Goal: Task Accomplishment & Management: Use online tool/utility

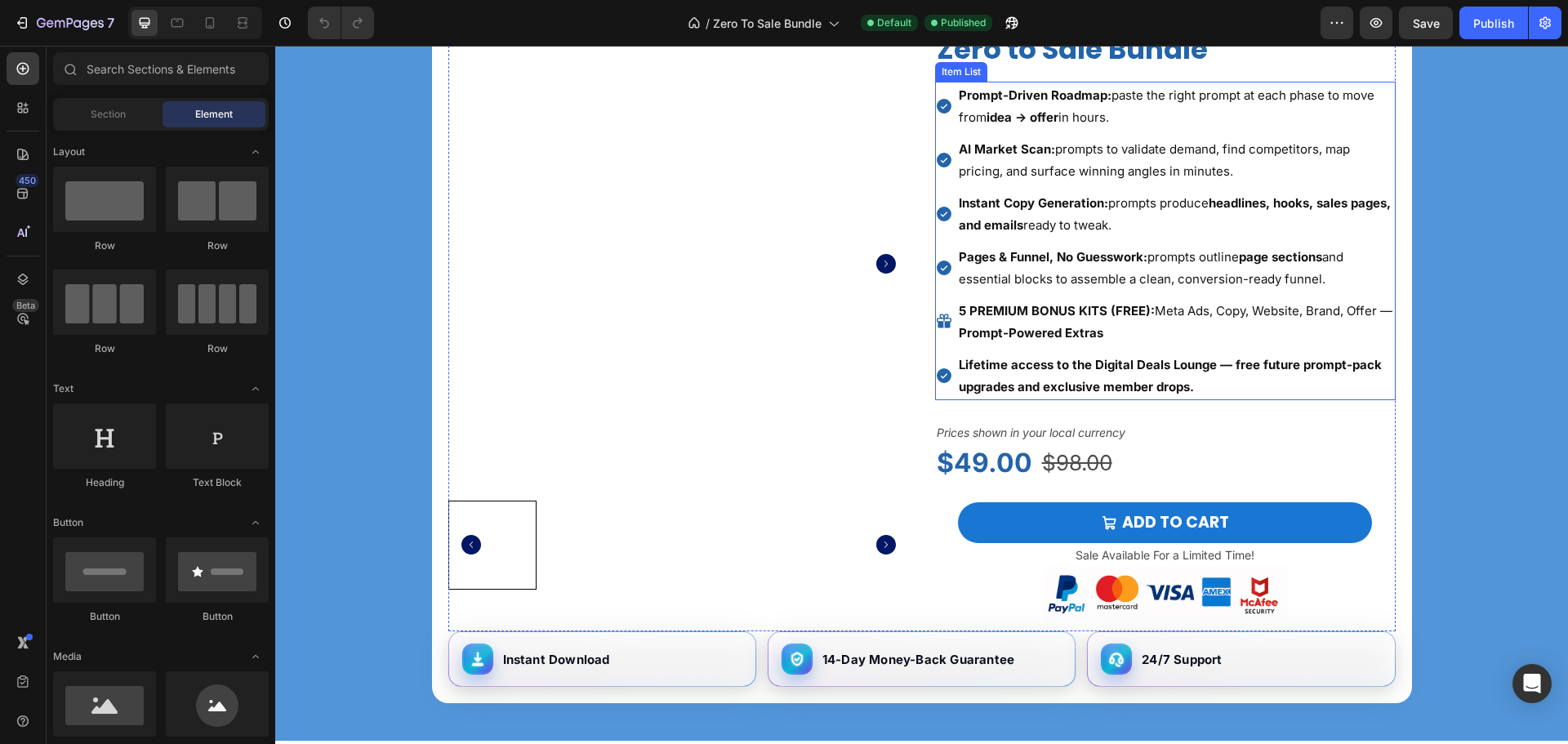
scroll to position [1387, 0]
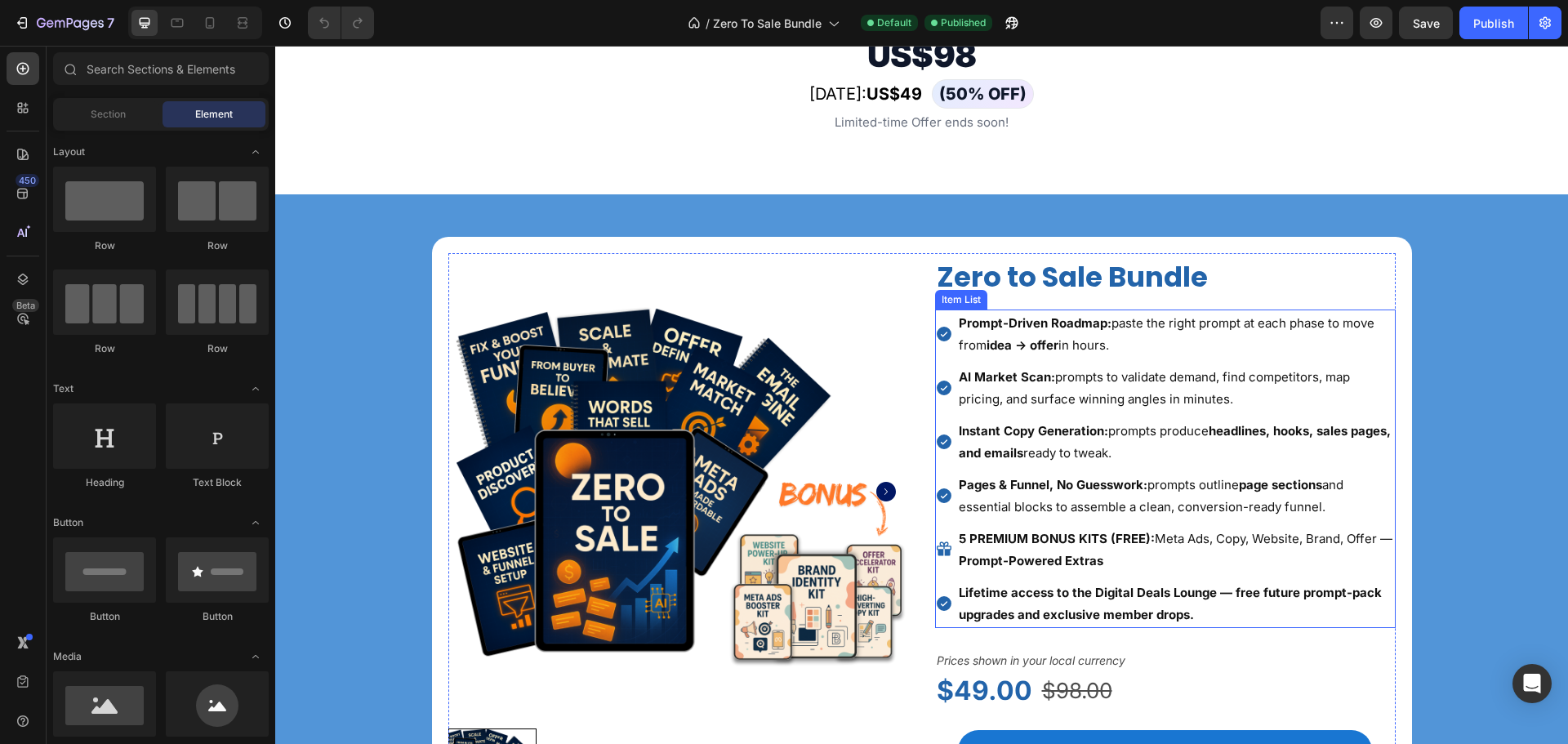
drag, startPoint x: 1043, startPoint y: 348, endPoint x: 1062, endPoint y: 347, distance: 19.0
click at [1045, 348] on strong "idea → offer" at bounding box center [1022, 344] width 72 height 16
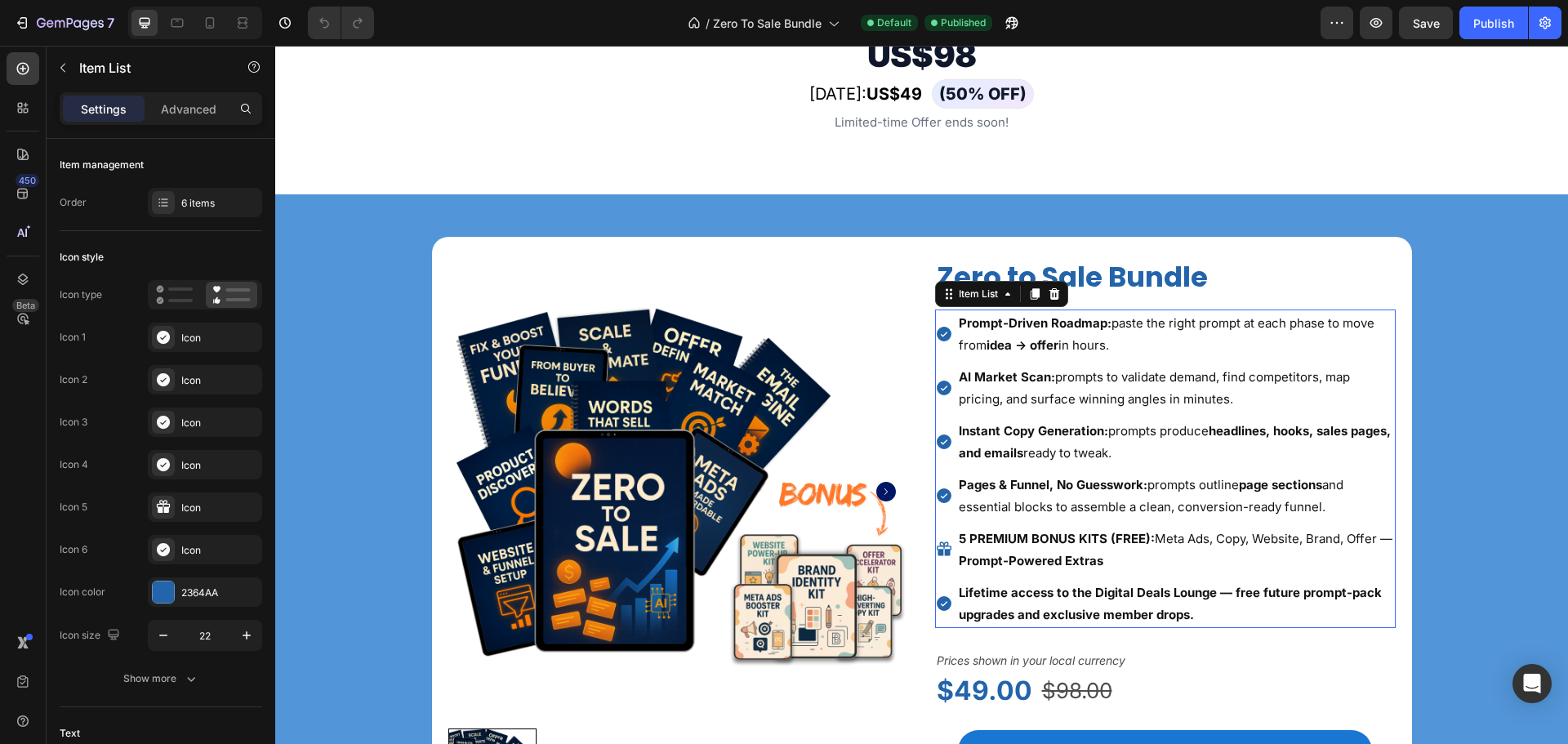
click at [1069, 345] on p "Prompt-Driven Roadmap: paste the right prompt at each phase to move from idea →…" at bounding box center [1176, 333] width 434 height 44
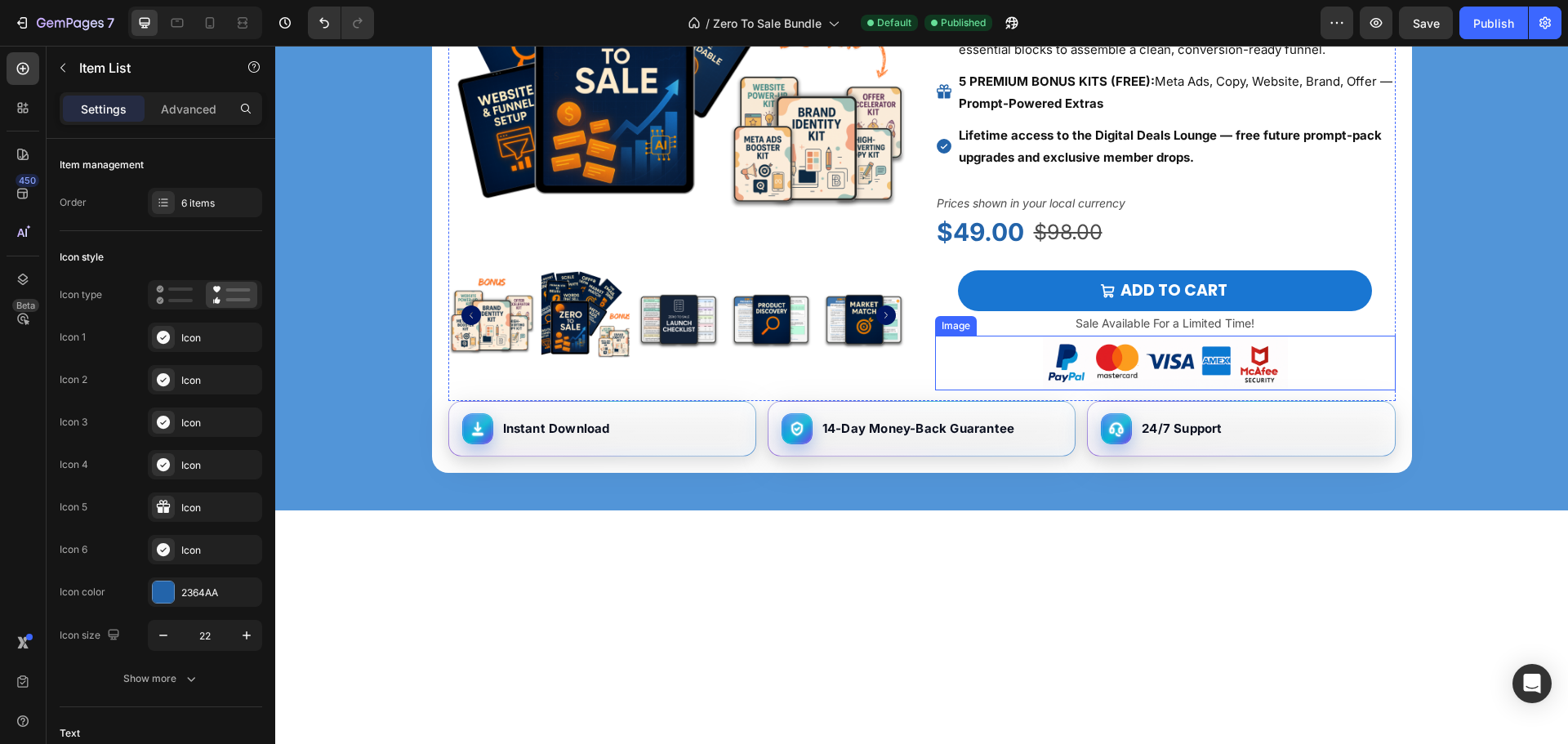
scroll to position [5943, 0]
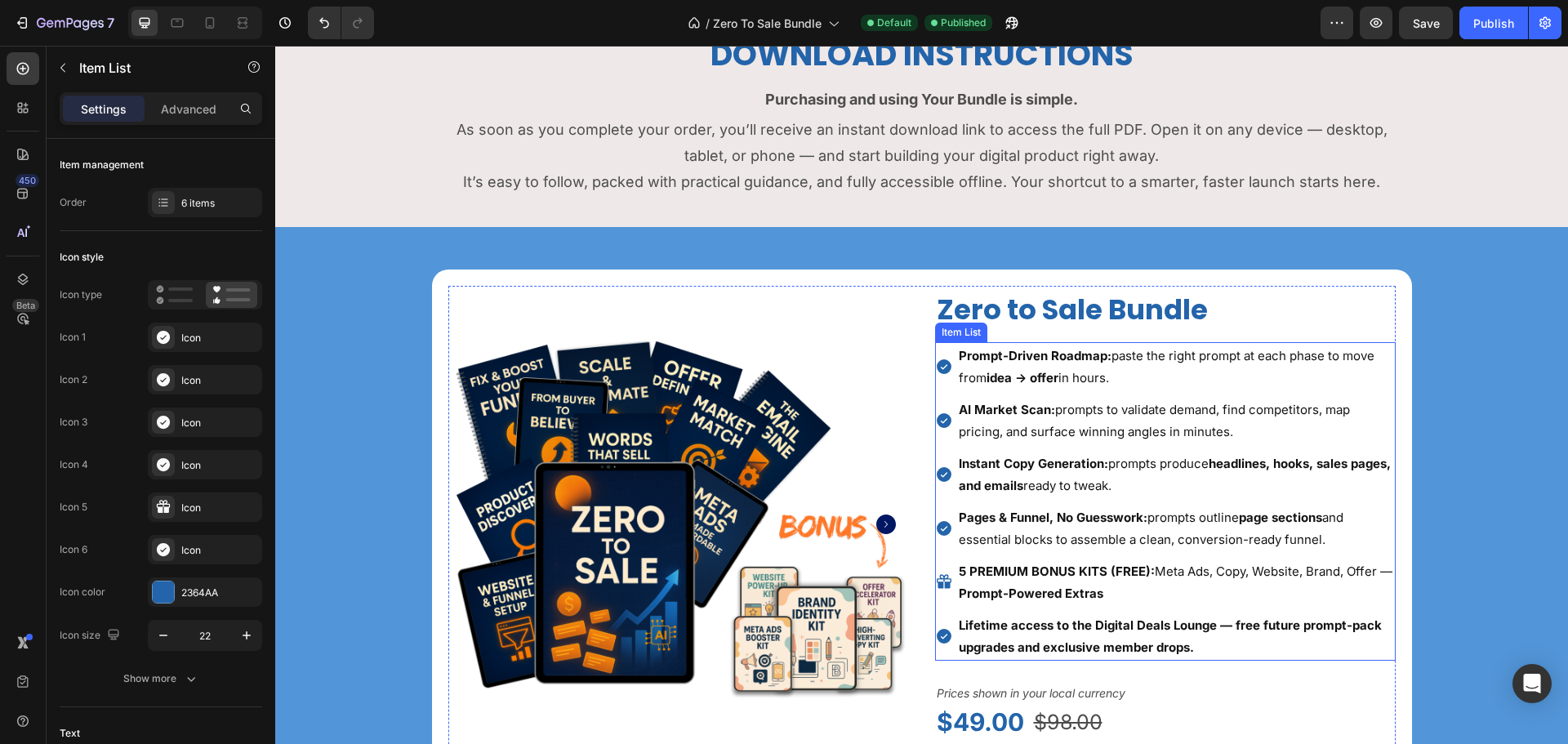
click at [1025, 376] on strong "idea → offer" at bounding box center [1022, 377] width 72 height 16
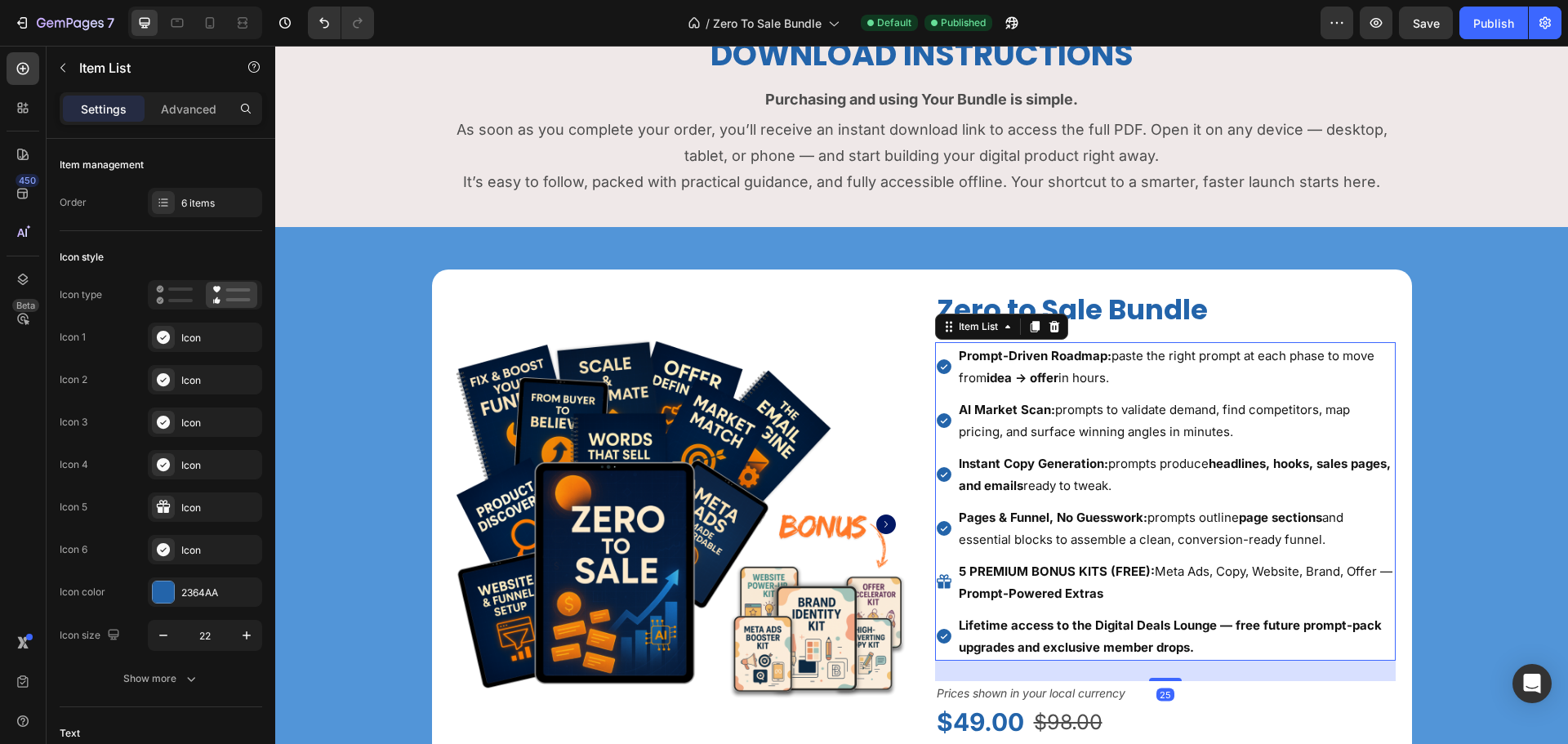
click at [1063, 382] on p "Prompt-Driven Roadmap: paste the right prompt at each phase to move from idea →…" at bounding box center [1176, 366] width 434 height 44
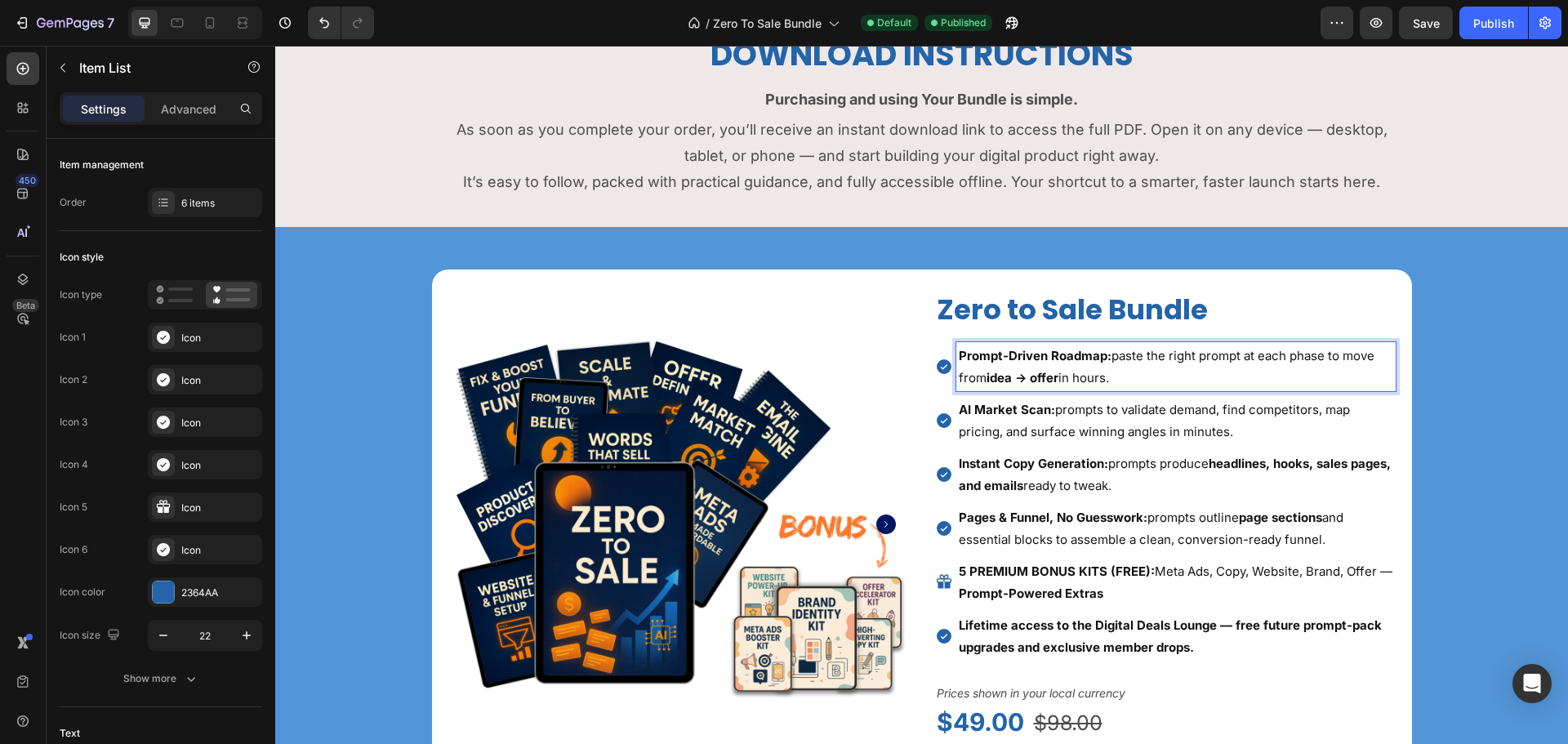
click at [1069, 380] on p "Prompt-Driven Roadmap: paste the right prompt at each phase to move from idea →…" at bounding box center [1176, 366] width 434 height 44
click at [1505, 20] on div "Publish" at bounding box center [1494, 23] width 41 height 17
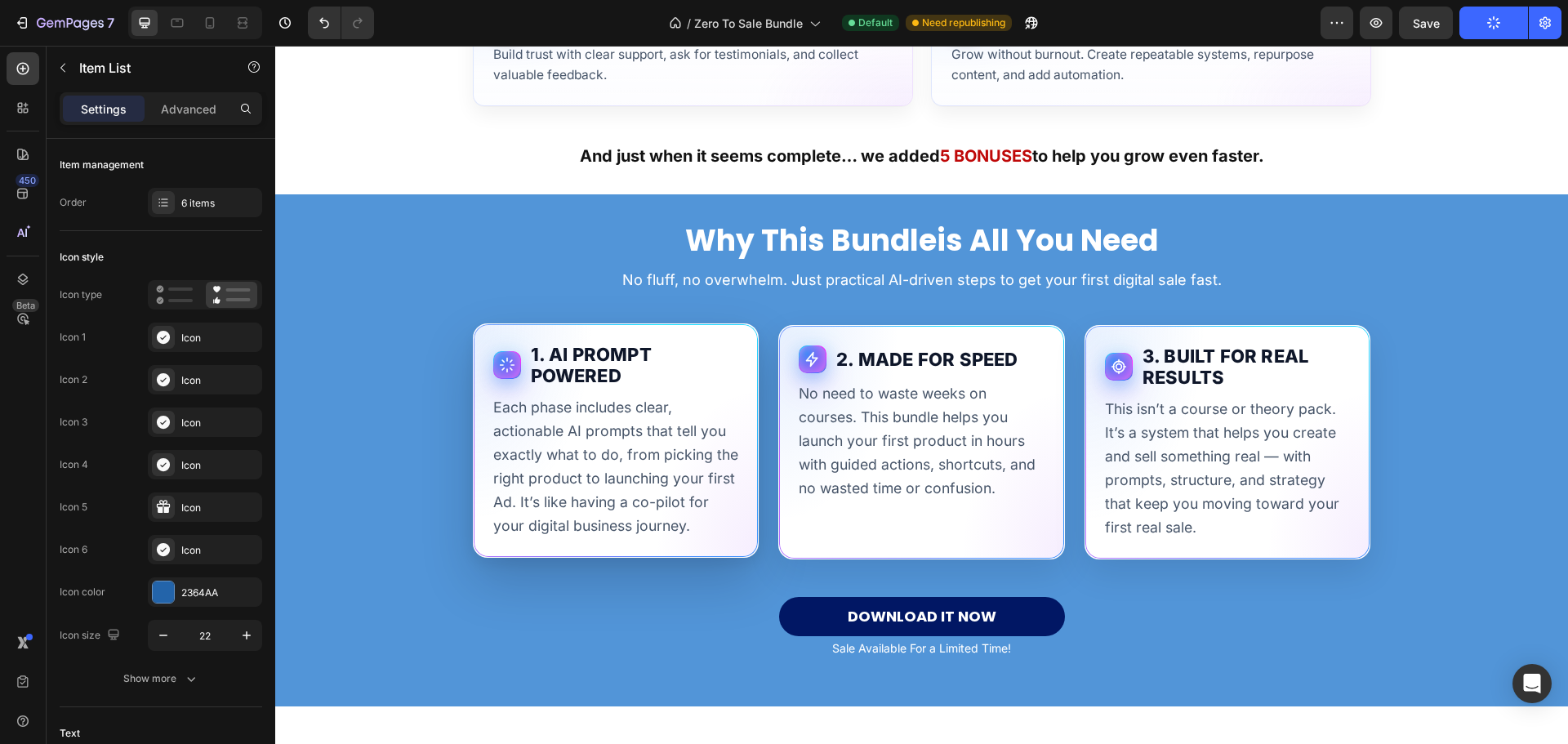
scroll to position [3004, 0]
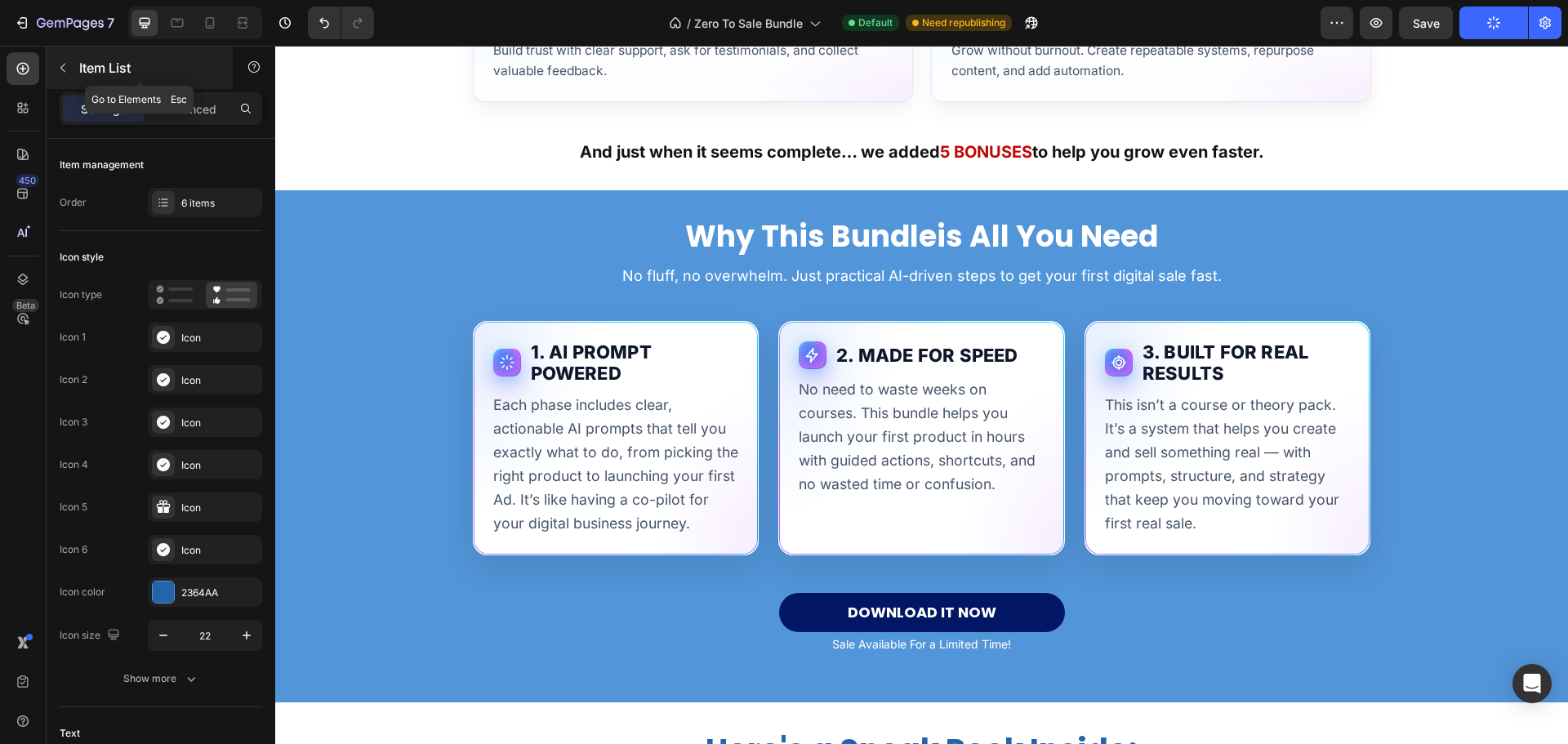
click at [102, 70] on p "Item List" at bounding box center [148, 68] width 138 height 20
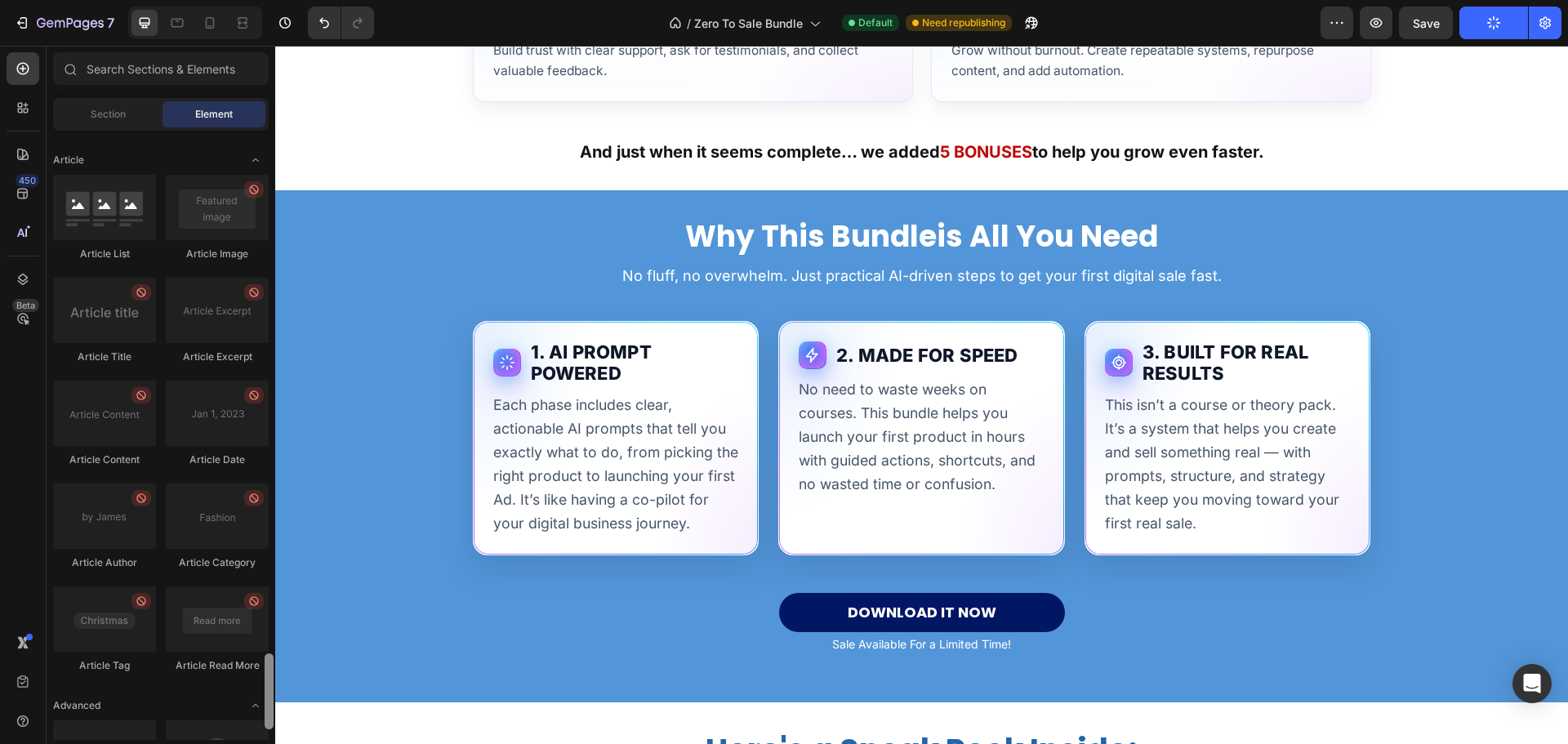
scroll to position [4228, 0]
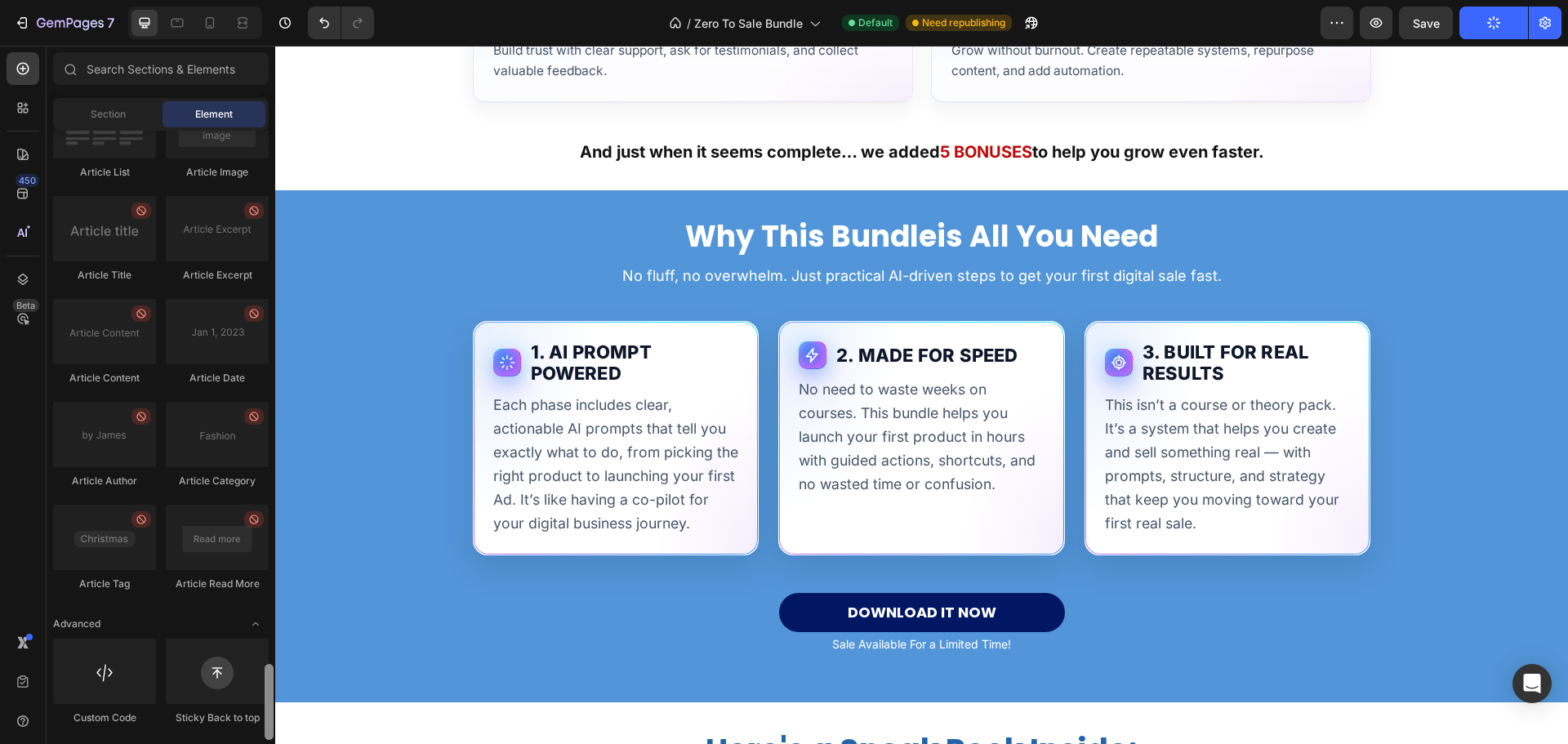
drag, startPoint x: 265, startPoint y: 223, endPoint x: 271, endPoint y: 760, distance: 537.0
click at [271, 0] on html "7 / Zero To Sale Bundle Default Need republishing Preview Save Publish 450 Beta…" at bounding box center [784, 0] width 1568 height 0
drag, startPoint x: 388, startPoint y: 731, endPoint x: 888, endPoint y: 292, distance: 665.4
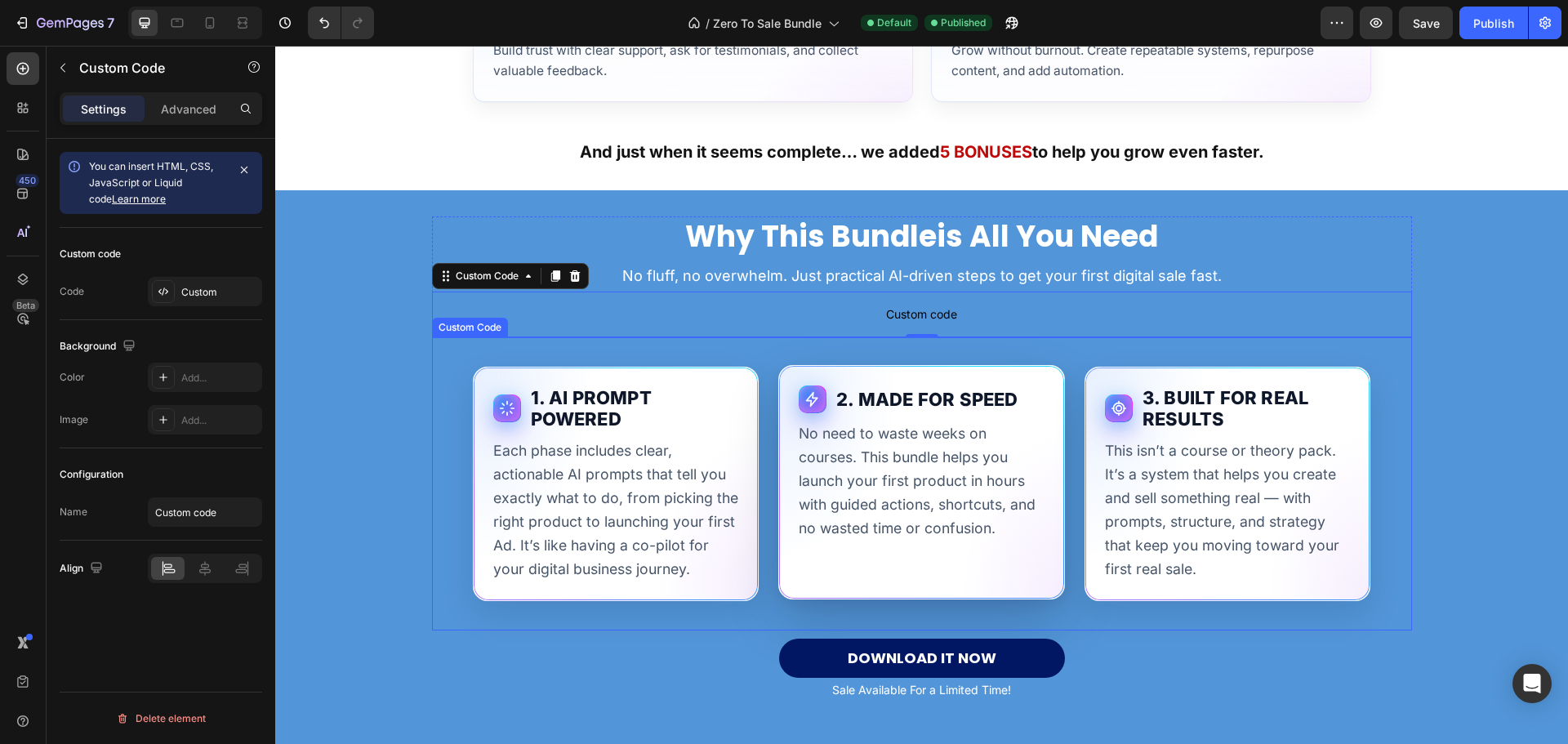
click at [961, 408] on h3 "2. MADE FOR SPEED" at bounding box center [941, 400] width 209 height 21
click at [954, 399] on h3 "2. MADE FOR SPEED" at bounding box center [941, 400] width 209 height 21
drag, startPoint x: 954, startPoint y: 399, endPoint x: 1228, endPoint y: 447, distance: 278.2
click at [954, 399] on h3 "2. MADE FOR SPEED" at bounding box center [941, 400] width 209 height 21
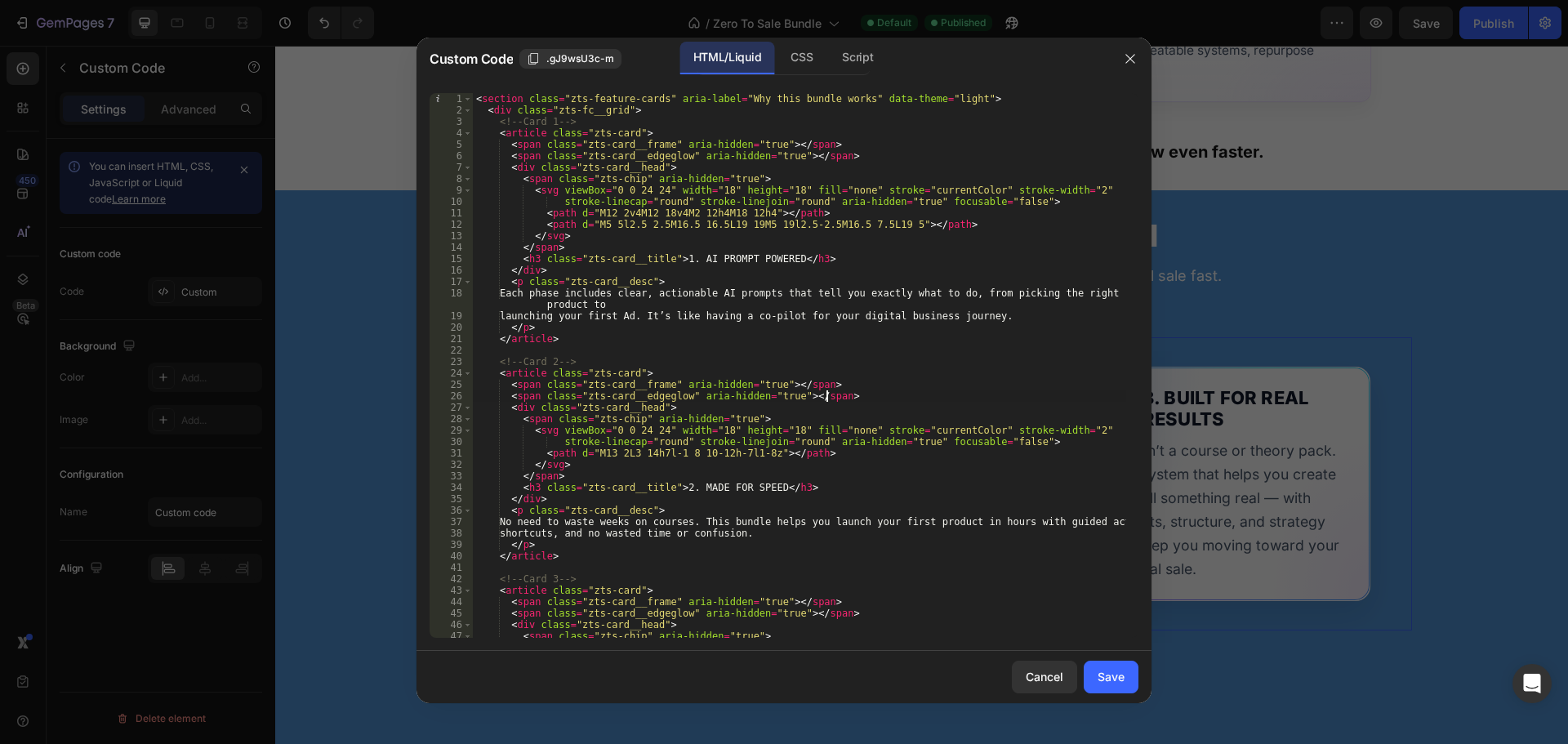
click at [742, 484] on div "< section class = "zts-feature-cards" aria-label = "Why this bundle works" data…" at bounding box center [800, 377] width 654 height 568
click at [736, 486] on div "< section class = "zts-feature-cards" aria-label = "Why this bundle works" data…" at bounding box center [800, 377] width 654 height 568
type textarea "<h3 class="zts-card__title">2. MADE FOR EXTREME SPEED</h3>"
click at [1104, 666] on button "Save" at bounding box center [1111, 677] width 54 height 33
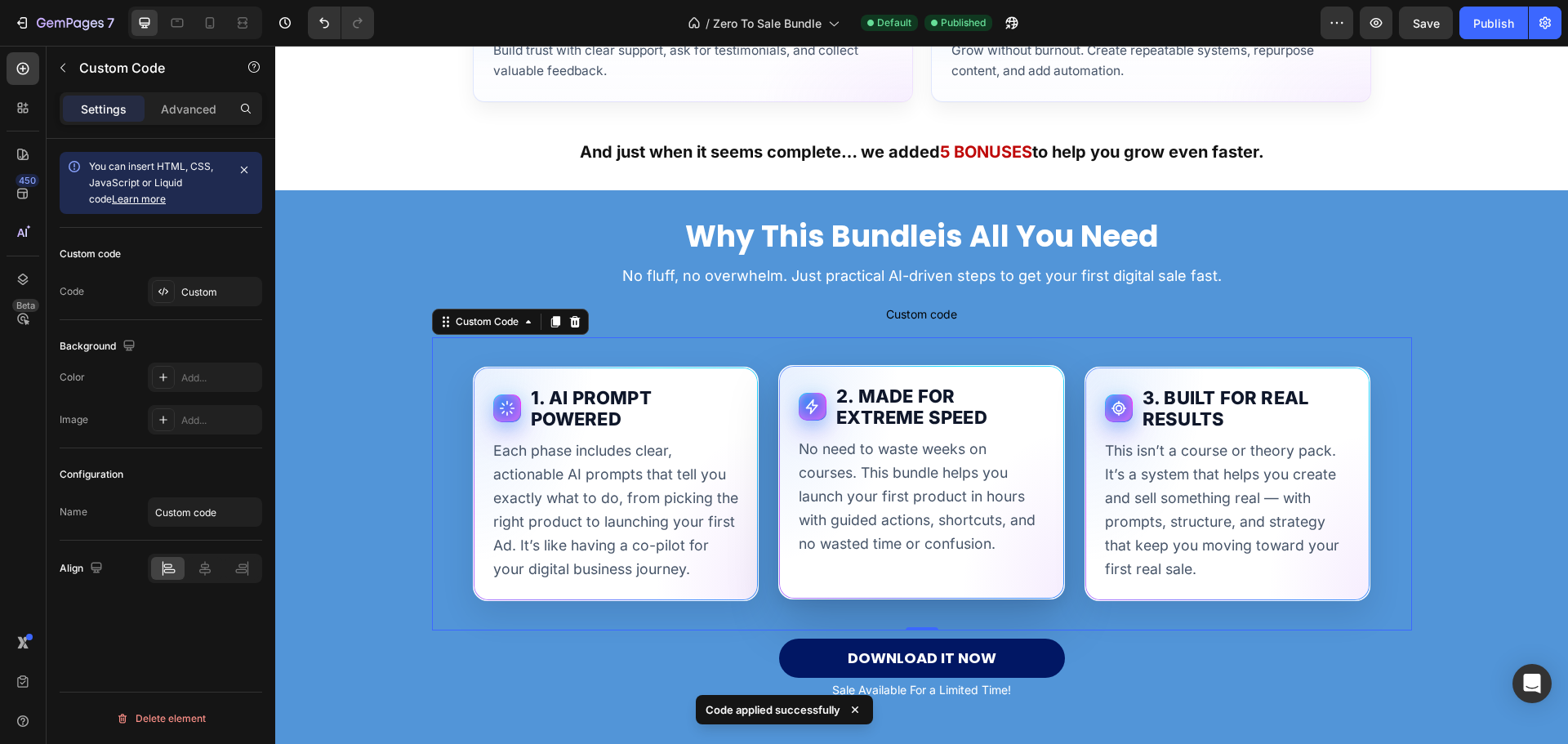
click at [979, 550] on p "No need to waste weeks on courses. This bundle helps you launch your first prod…" at bounding box center [922, 496] width 246 height 119
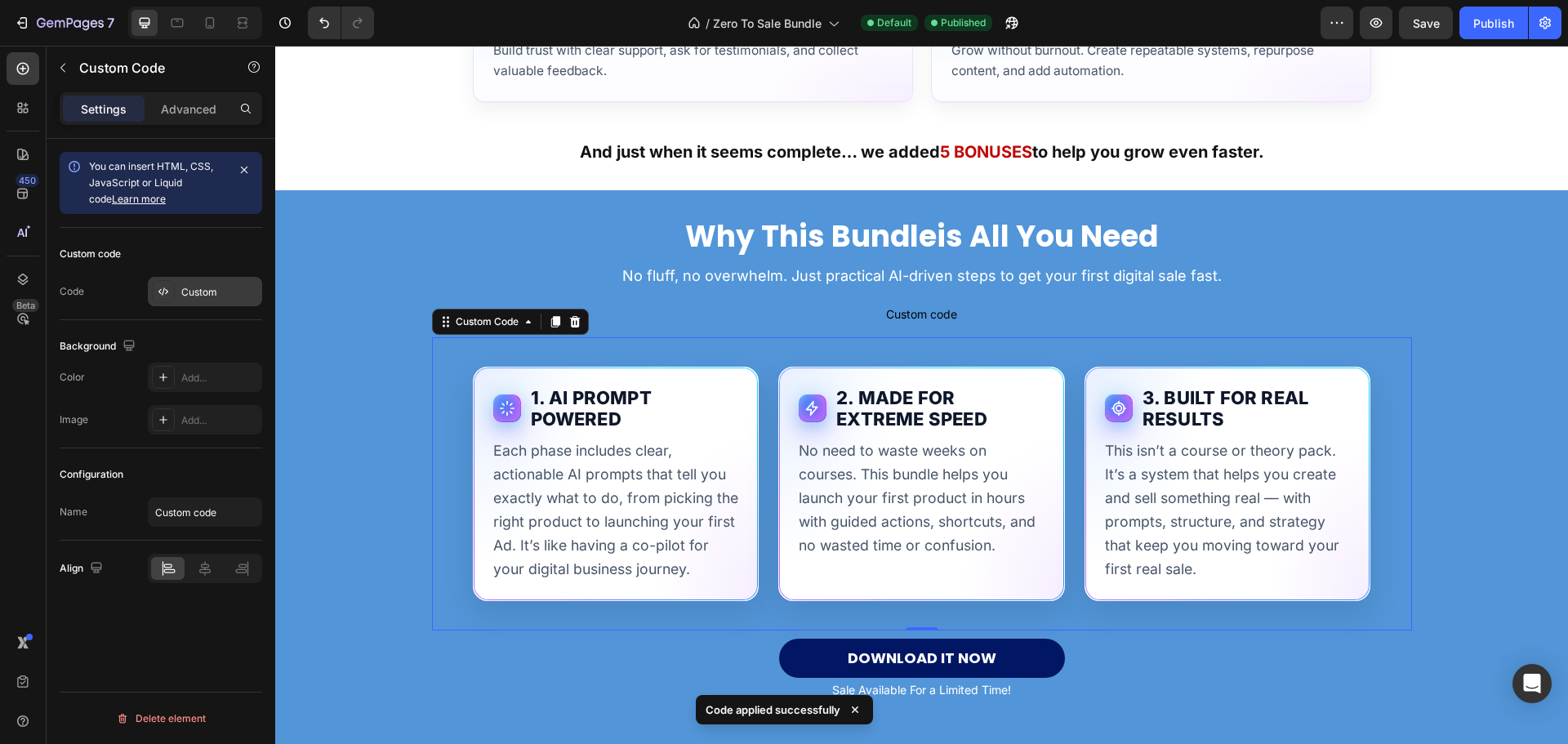
click at [171, 296] on div at bounding box center [163, 292] width 23 height 23
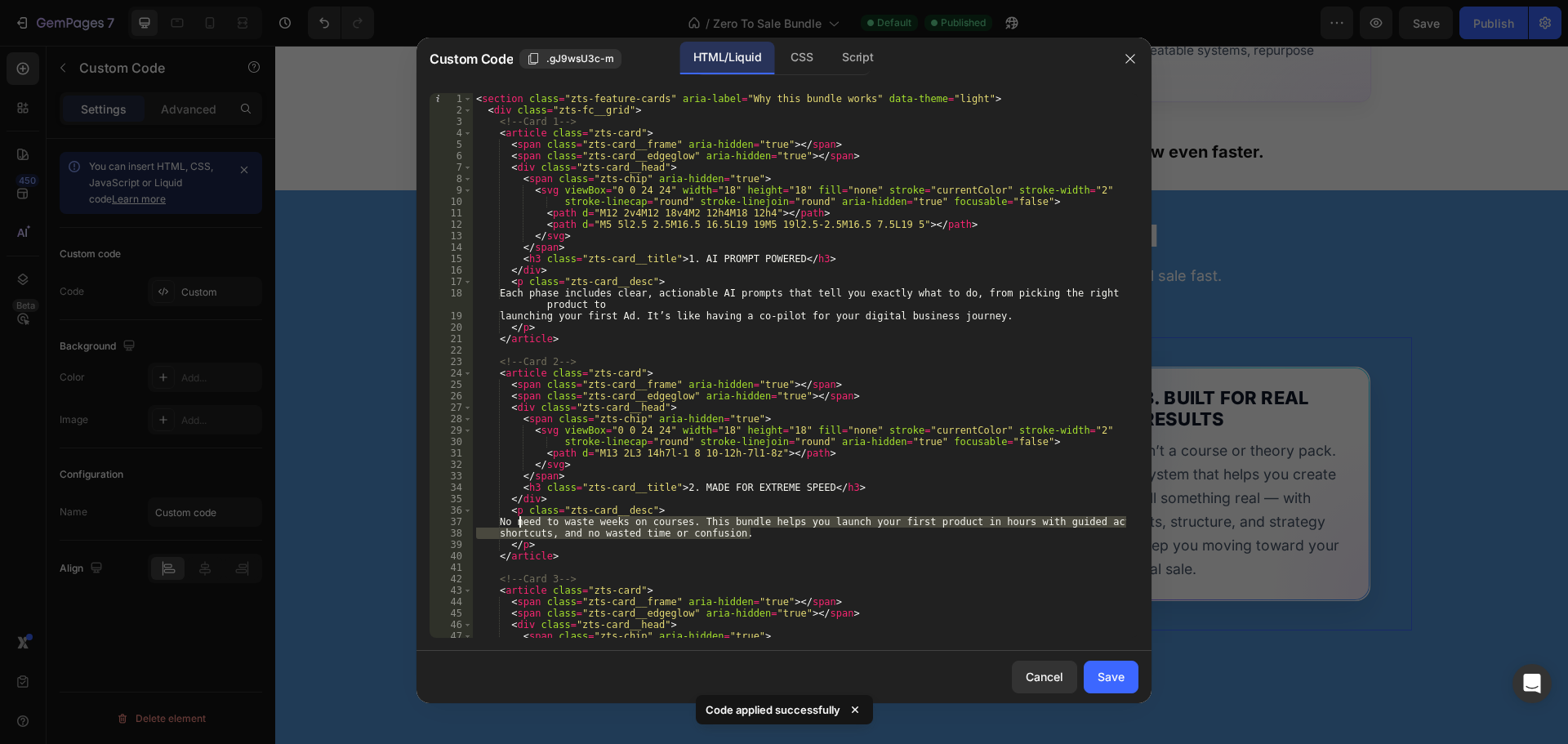
drag, startPoint x: 767, startPoint y: 538, endPoint x: 519, endPoint y: 524, distance: 248.4
click at [519, 524] on div "< section class = "zts-feature-cards" aria-label = "Why this bundle works" data…" at bounding box center [800, 377] width 654 height 568
click at [750, 557] on div "< section class = "zts-feature-cards" aria-label = "Why this bundle works" data…" at bounding box center [800, 377] width 654 height 568
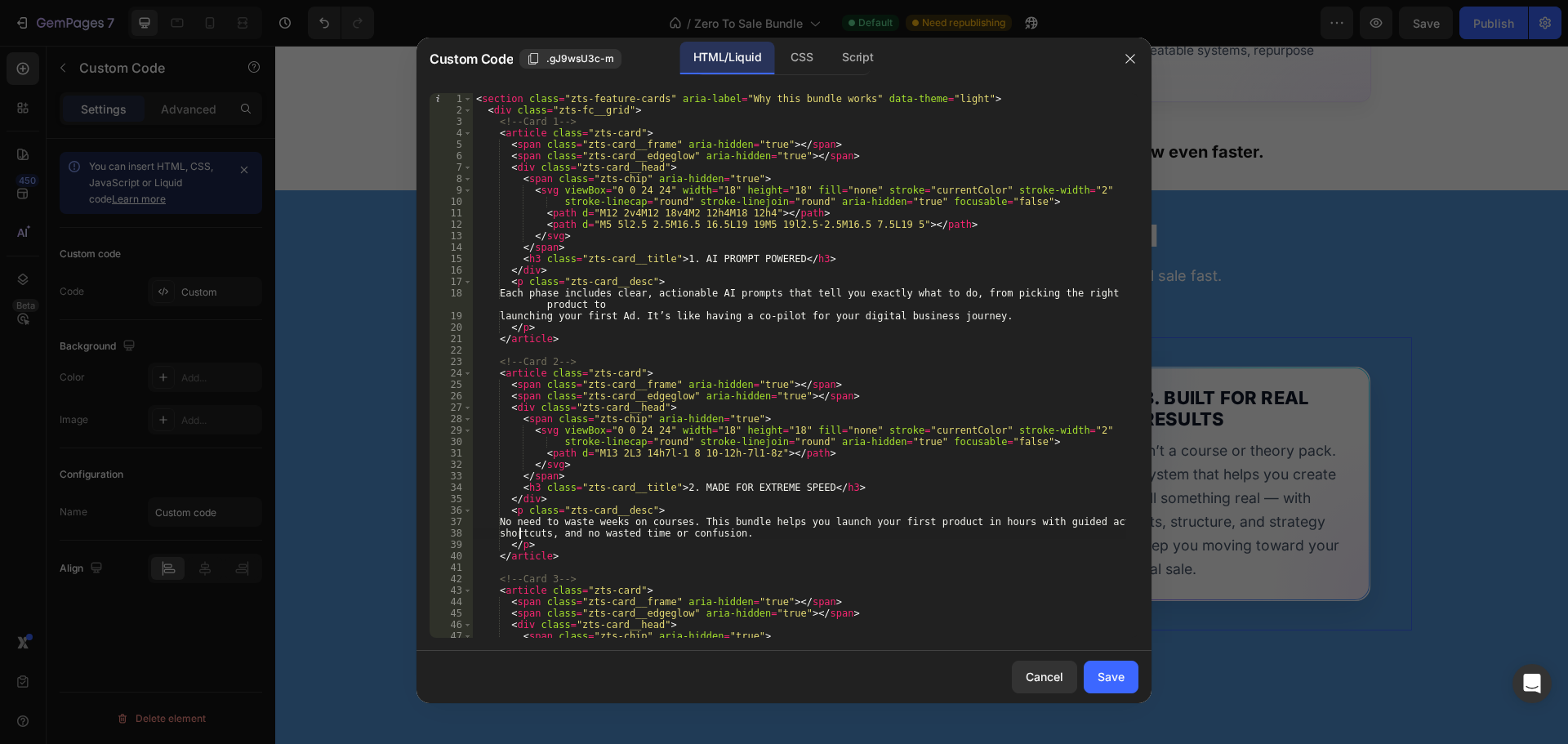
click at [518, 532] on div "< section class = "zts-feature-cards" aria-label = "Why this bundle works" data…" at bounding box center [800, 377] width 654 height 568
type textarea "No need to waste weeks on courses. This bundle helps you launch your first prod…"
click at [1112, 661] on button "Save" at bounding box center [1111, 677] width 54 height 33
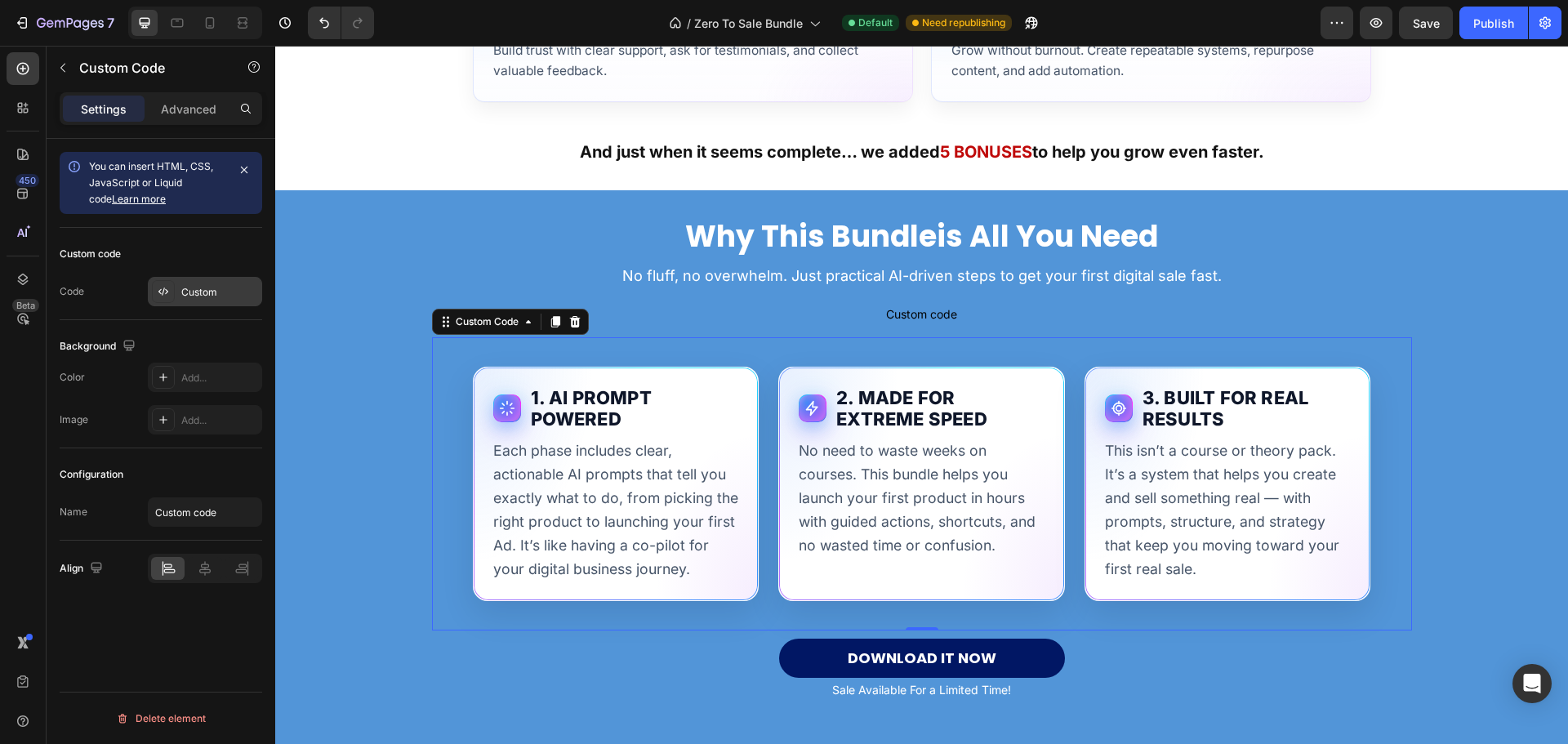
click at [185, 304] on div "Custom" at bounding box center [204, 292] width 115 height 30
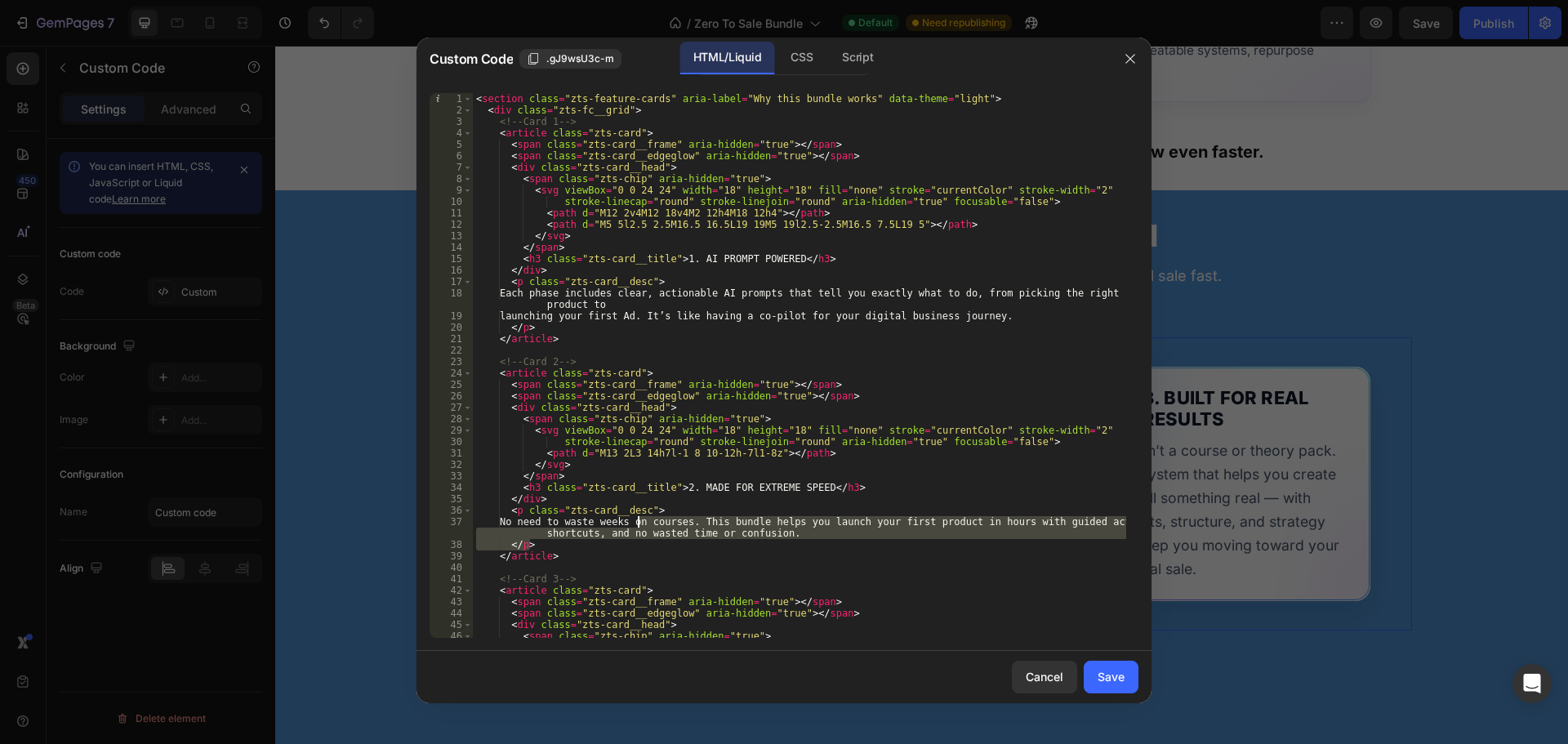
drag, startPoint x: 778, startPoint y: 540, endPoint x: 636, endPoint y: 521, distance: 143.3
click at [636, 521] on div "< section class = "zts-feature-cards" aria-label = "Why this bundle works" data…" at bounding box center [800, 377] width 654 height 568
drag, startPoint x: 629, startPoint y: 531, endPoint x: 655, endPoint y: 536, distance: 26.5
click at [628, 531] on div "< section class = "zts-feature-cards" aria-label = "Why this bundle works" data…" at bounding box center [800, 365] width 654 height 545
drag, startPoint x: 773, startPoint y: 534, endPoint x: 519, endPoint y: 525, distance: 254.2
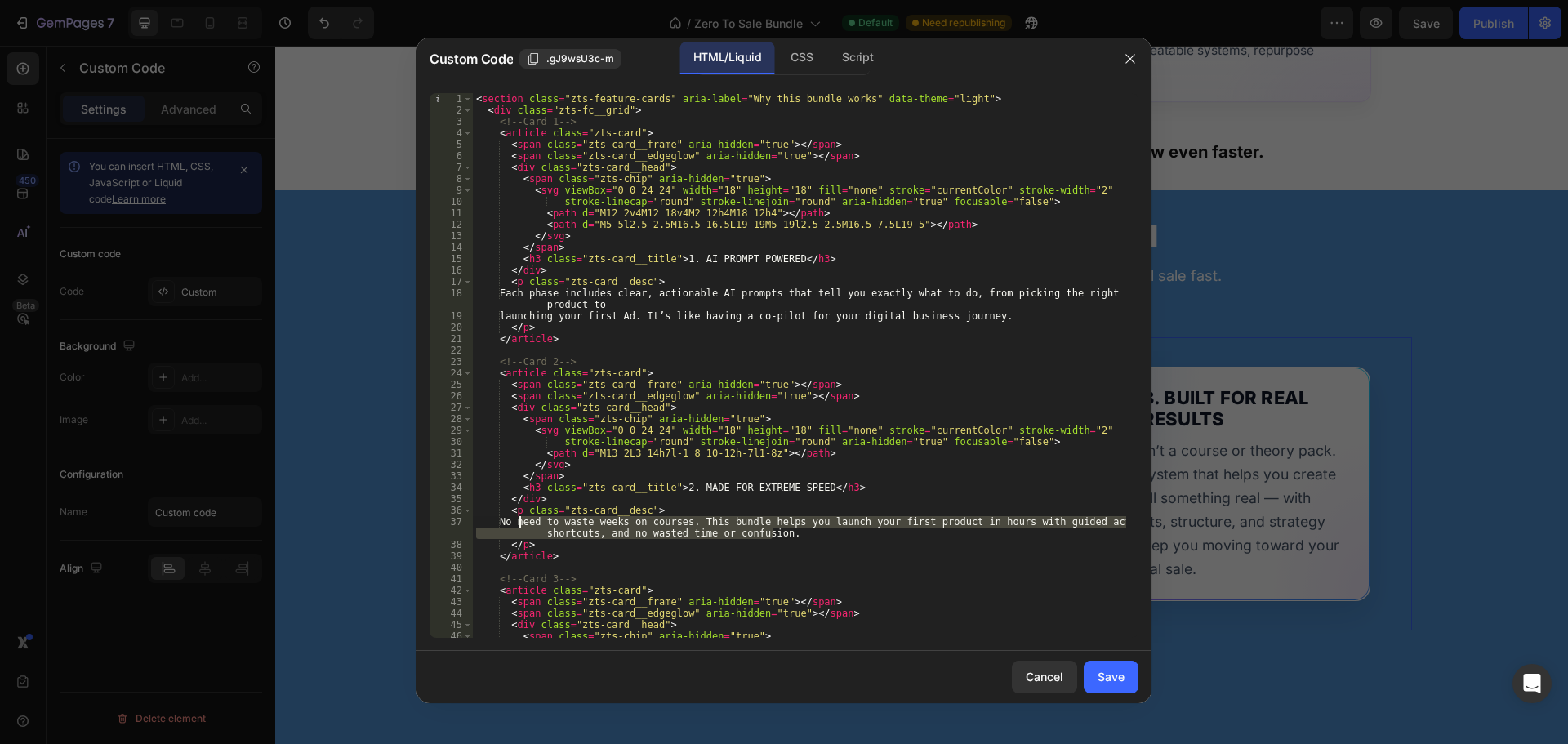
click at [519, 525] on div "< section class = "zts-feature-cards" aria-label = "Why this bundle works" data…" at bounding box center [800, 377] width 654 height 568
paste textarea "comprehensive bundle helps you launch your first product in just hours, featuri…"
click at [538, 536] on div "< section class = "zts-feature-cards" aria-label = "Why this bundle works" data…" at bounding box center [800, 377] width 654 height 568
type textarea "No need to waste weeks on courses. This comprehensive bundle helps you launch y…"
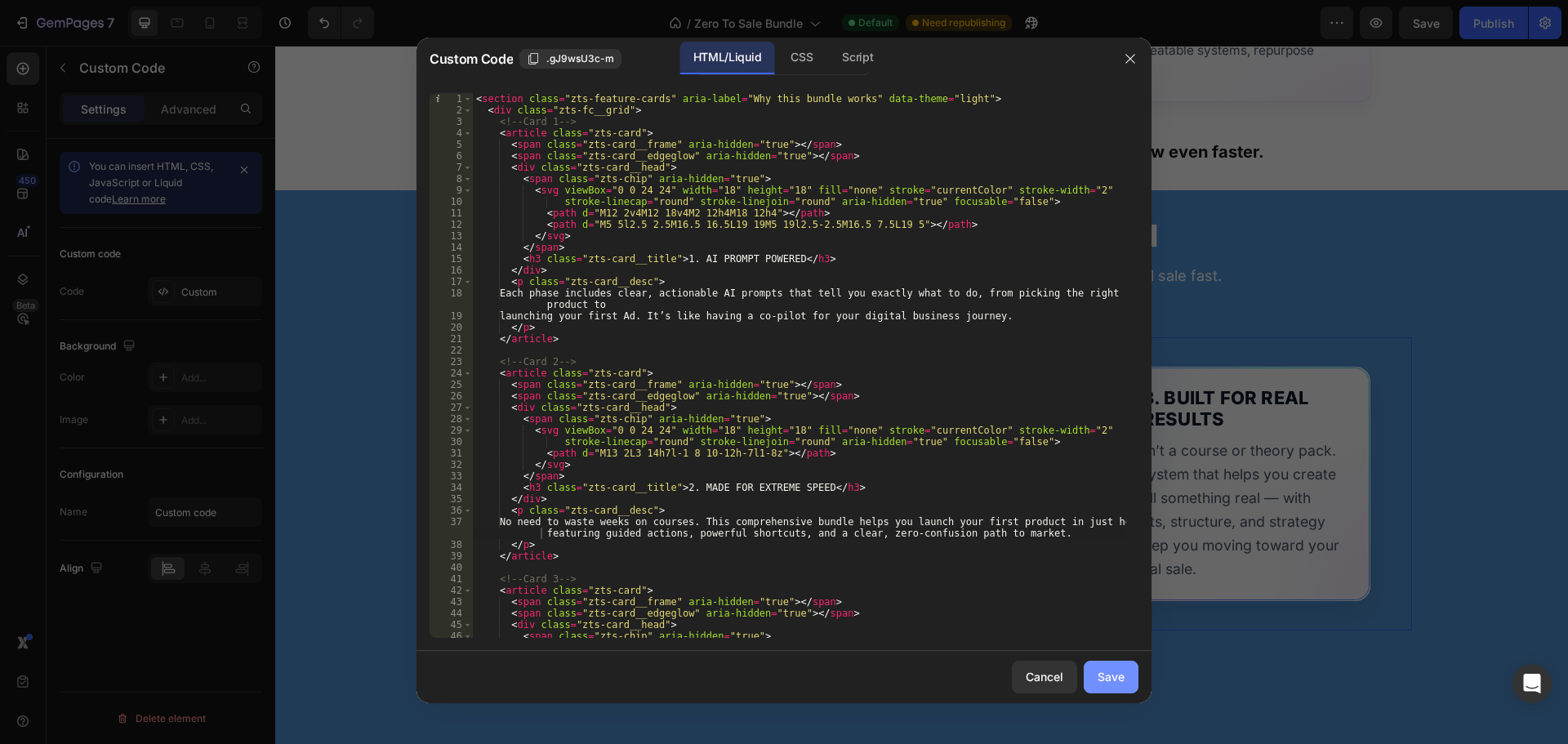
click at [1096, 673] on button "Save" at bounding box center [1111, 677] width 54 height 33
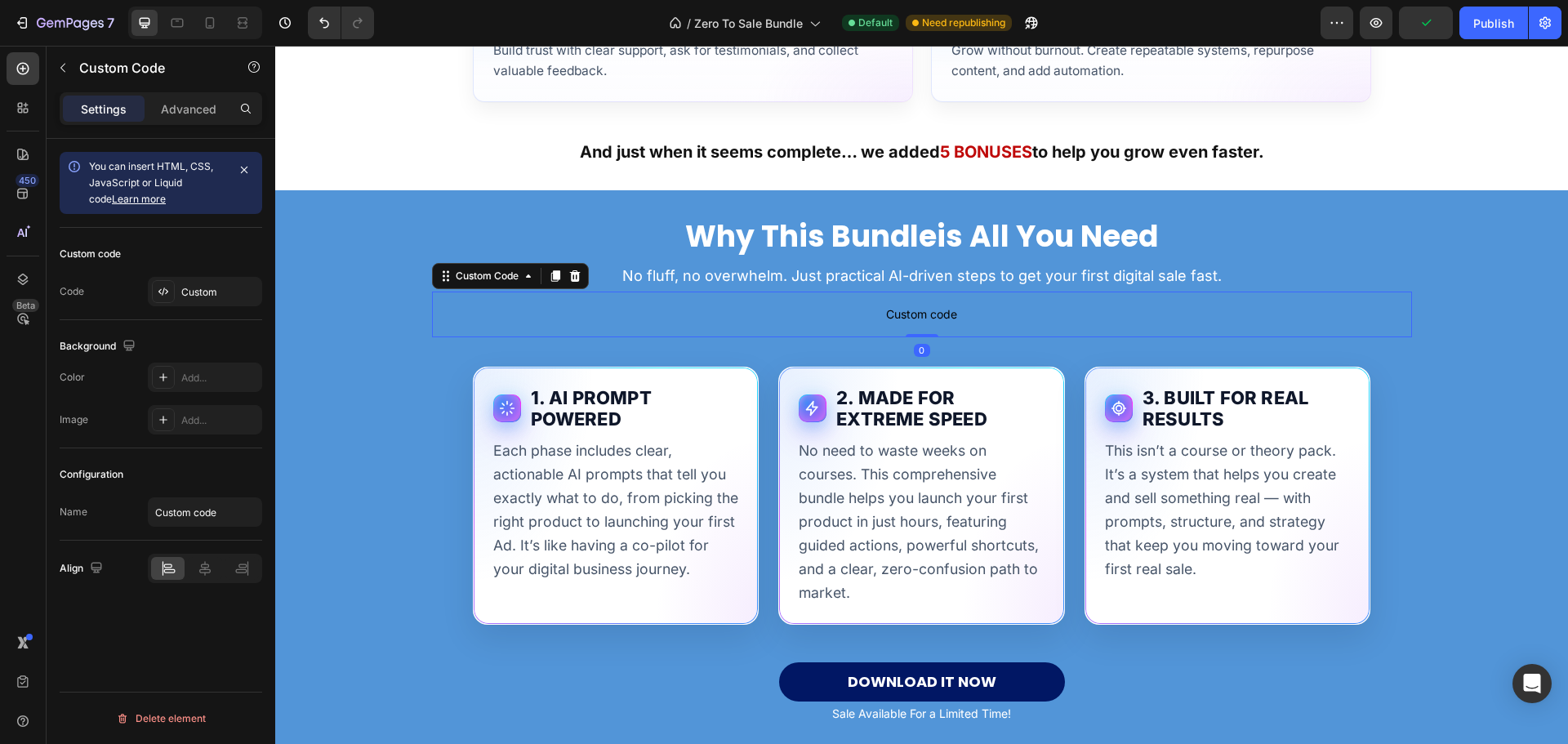
click at [935, 299] on p "Custom code" at bounding box center [922, 314] width 980 height 45
click at [195, 288] on div "Add..." at bounding box center [219, 292] width 77 height 15
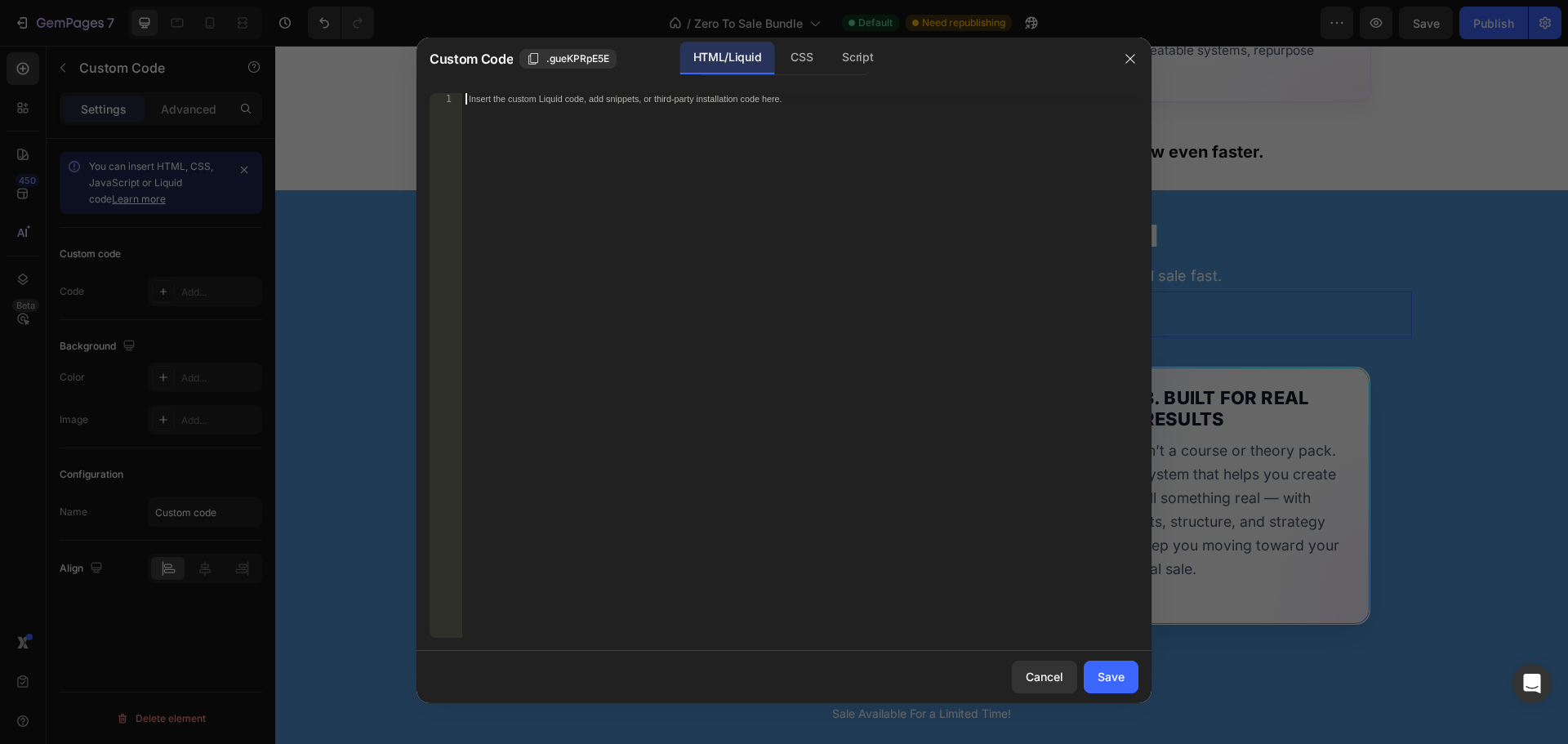
click at [632, 127] on div "Insert the custom Liquid code, add snippets, or third-party installation code h…" at bounding box center [800, 377] width 676 height 568
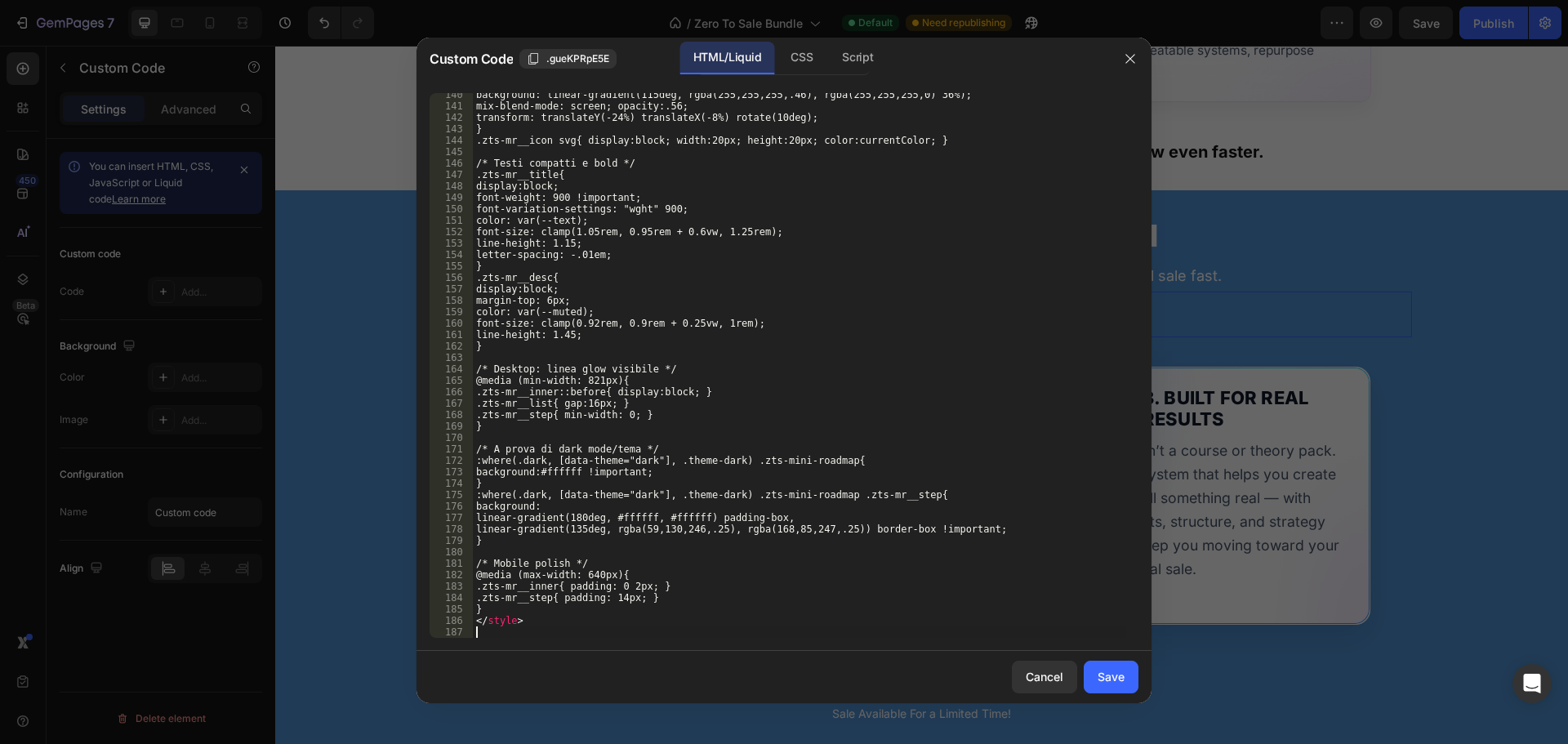
scroll to position [1593, 0]
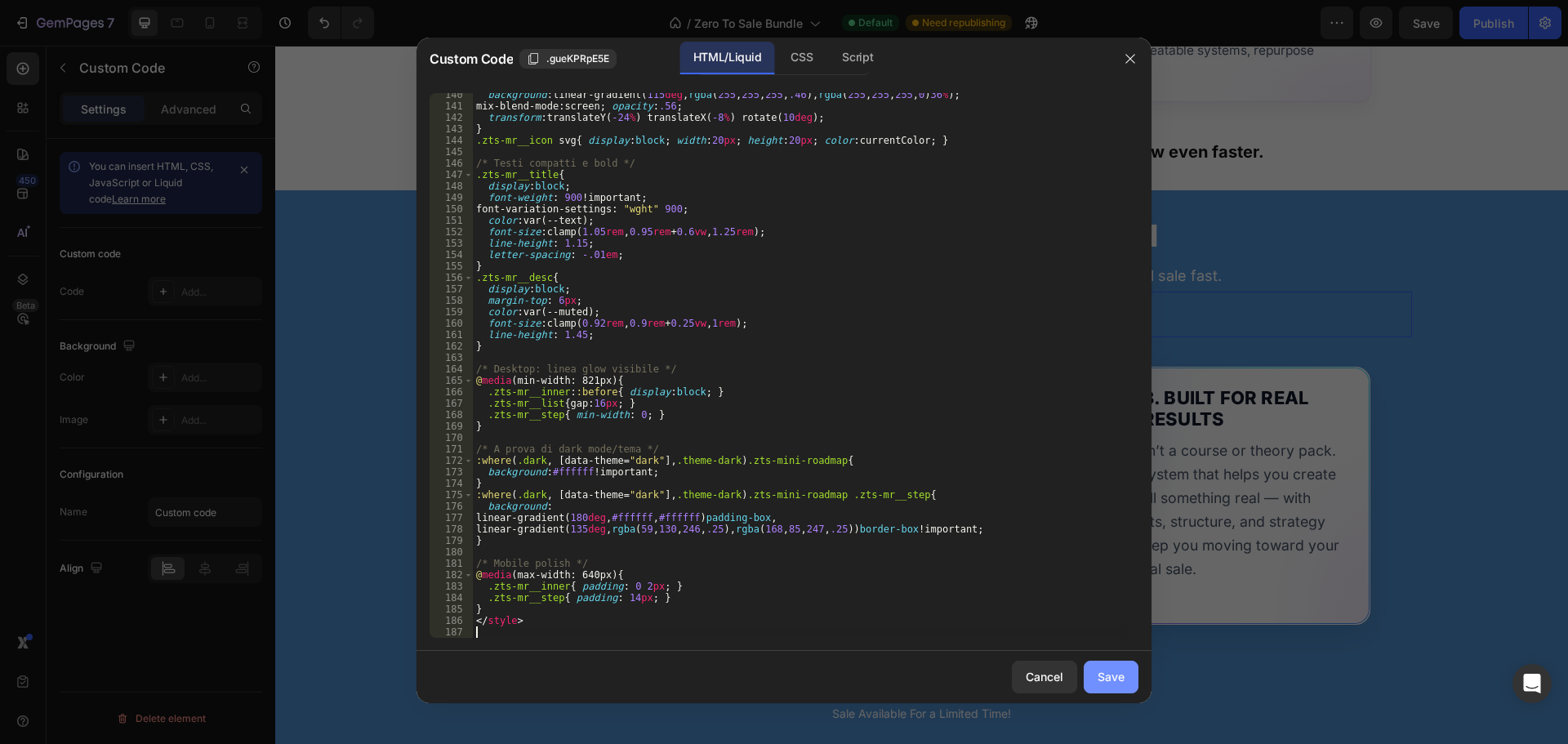
click at [1132, 674] on button "Save" at bounding box center [1111, 677] width 54 height 33
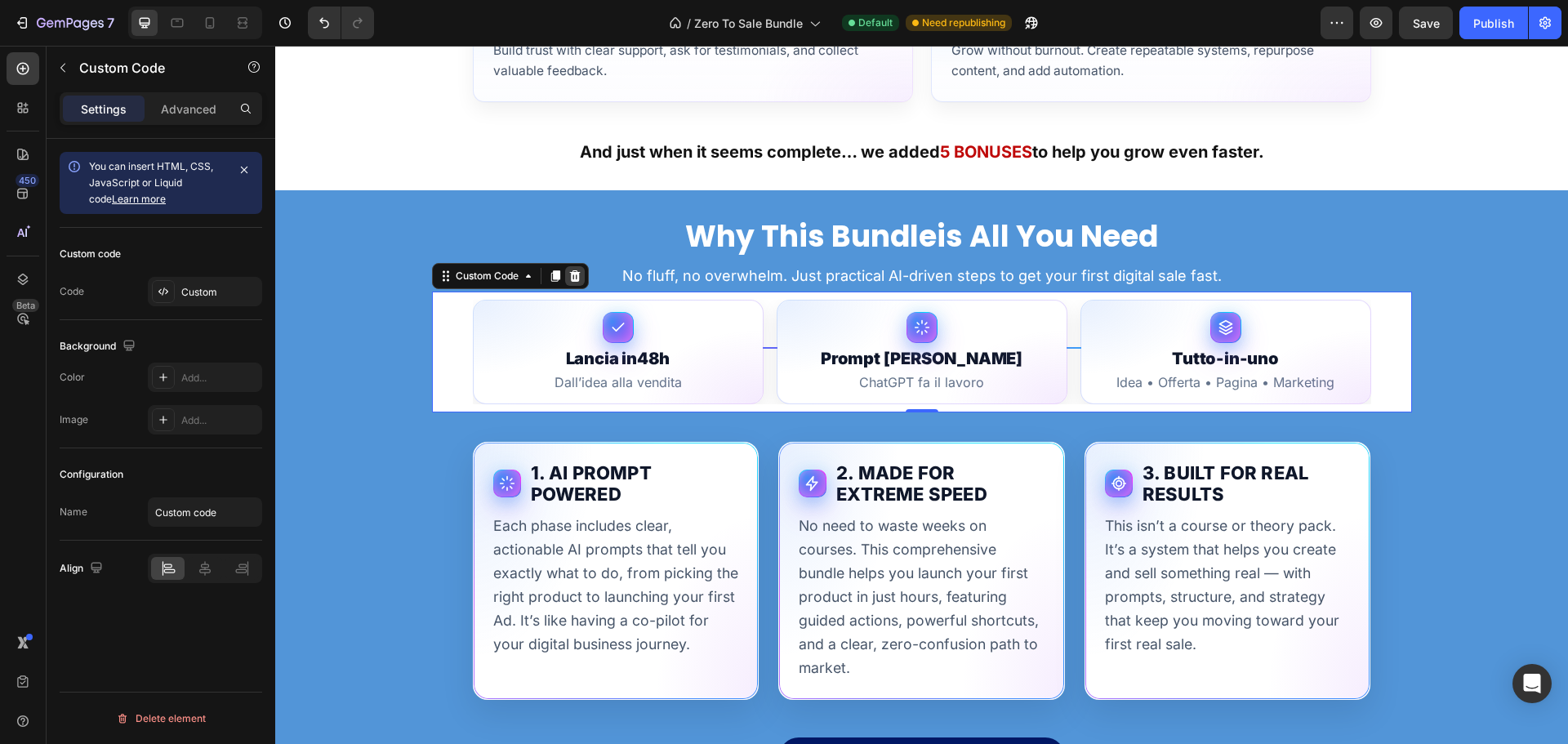
click at [570, 274] on icon at bounding box center [575, 276] width 11 height 12
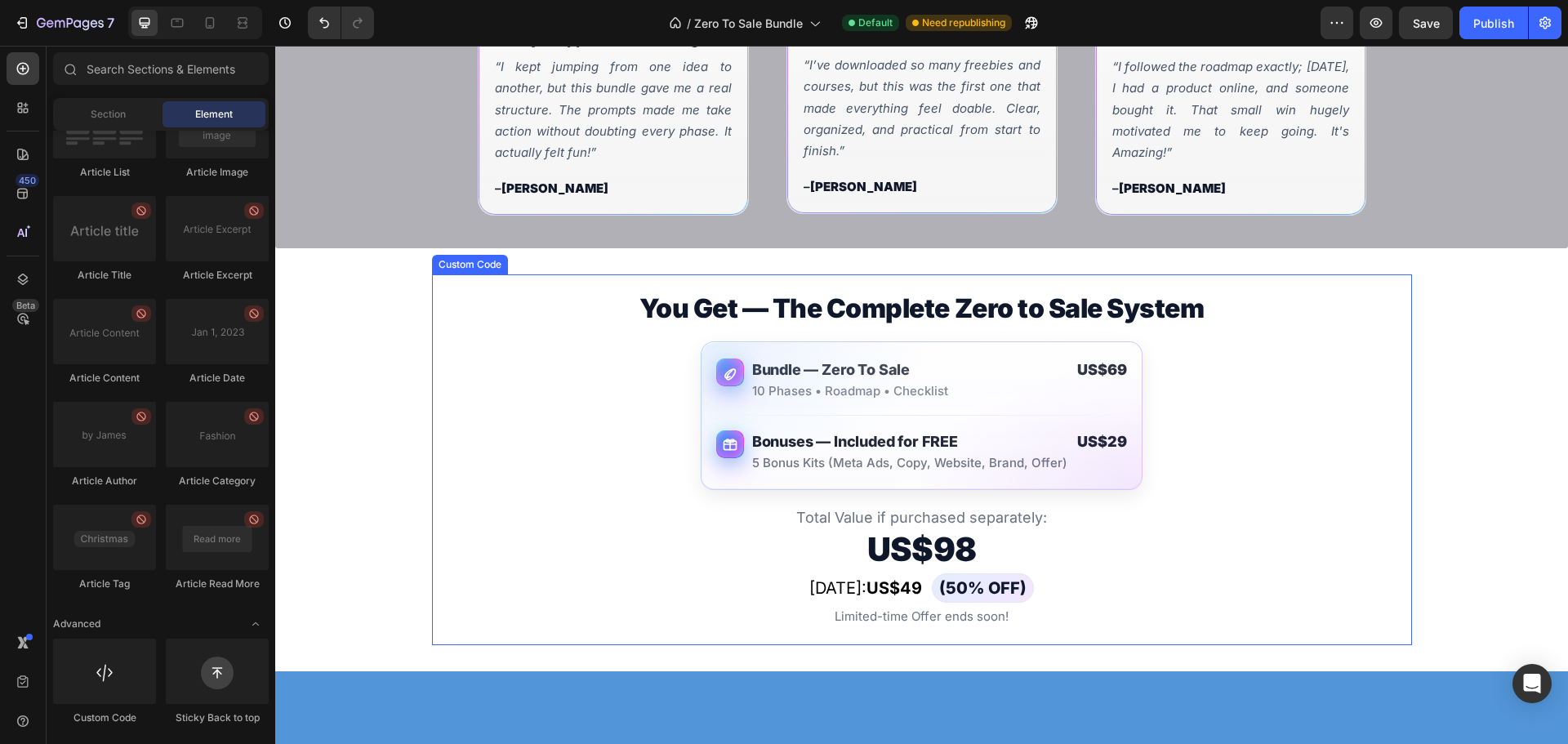
scroll to position [474, 0]
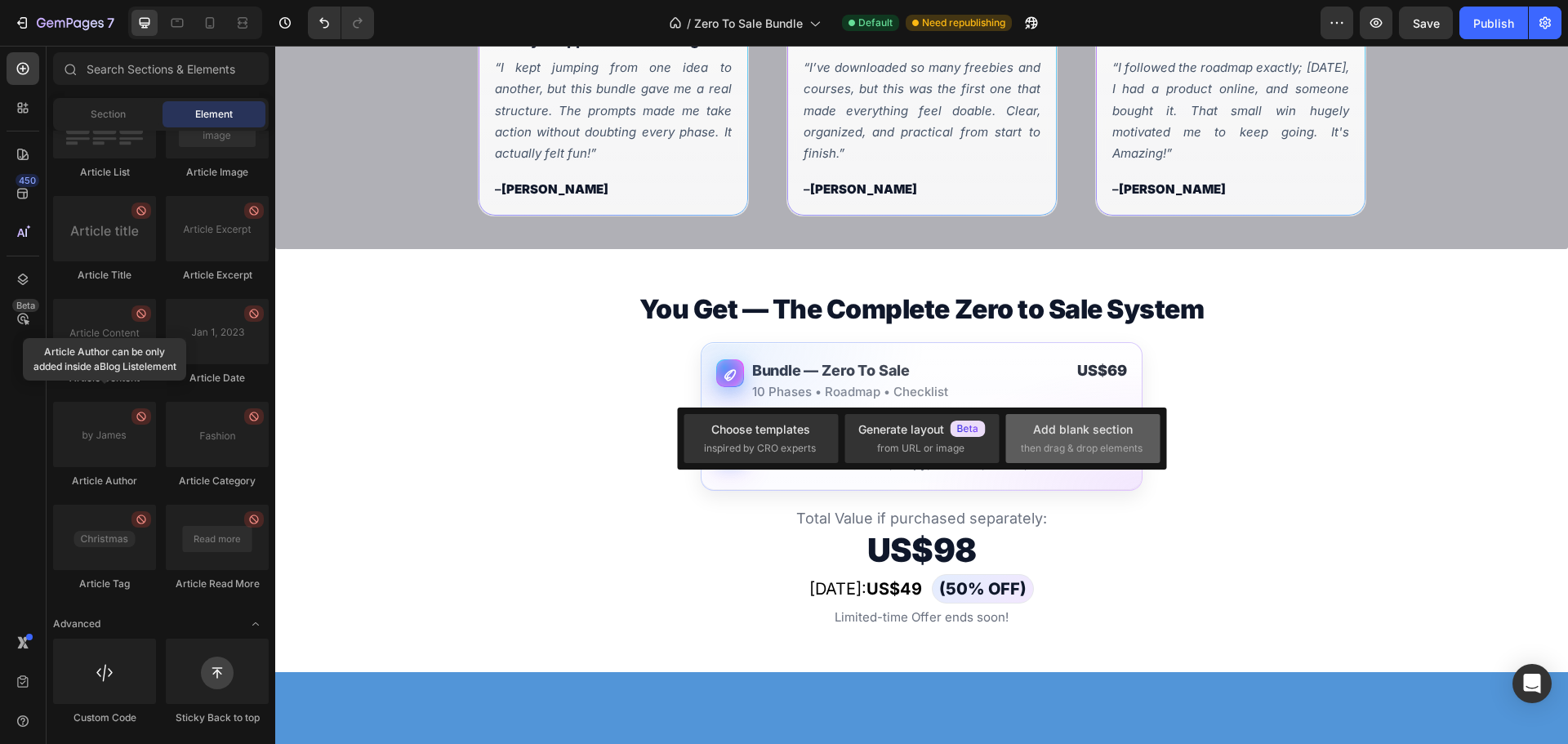
click at [1154, 437] on div "Add blank section then drag & drop elements" at bounding box center [1082, 438] width 154 height 49
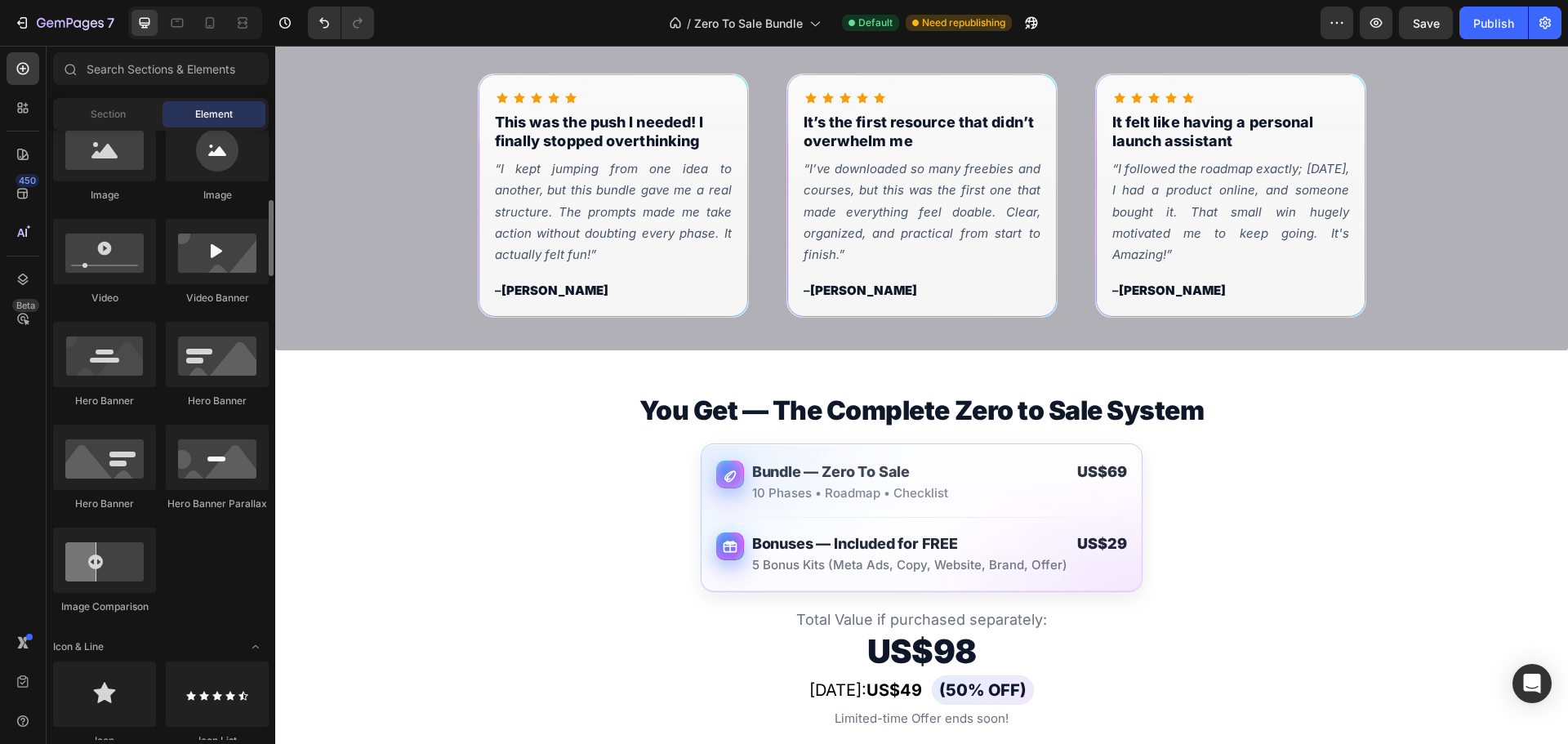
scroll to position [0, 0]
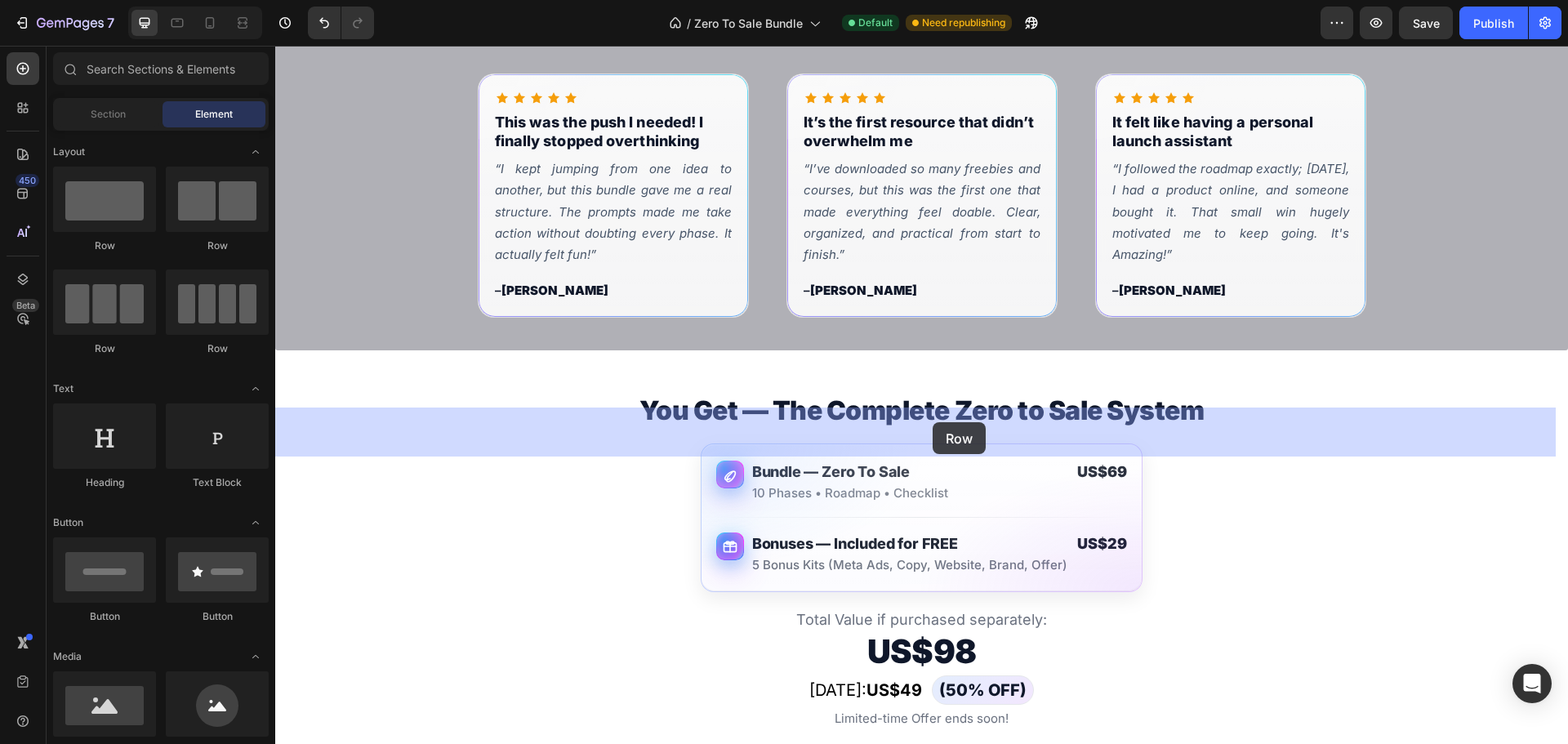
drag, startPoint x: 401, startPoint y: 255, endPoint x: 933, endPoint y: 420, distance: 557.0
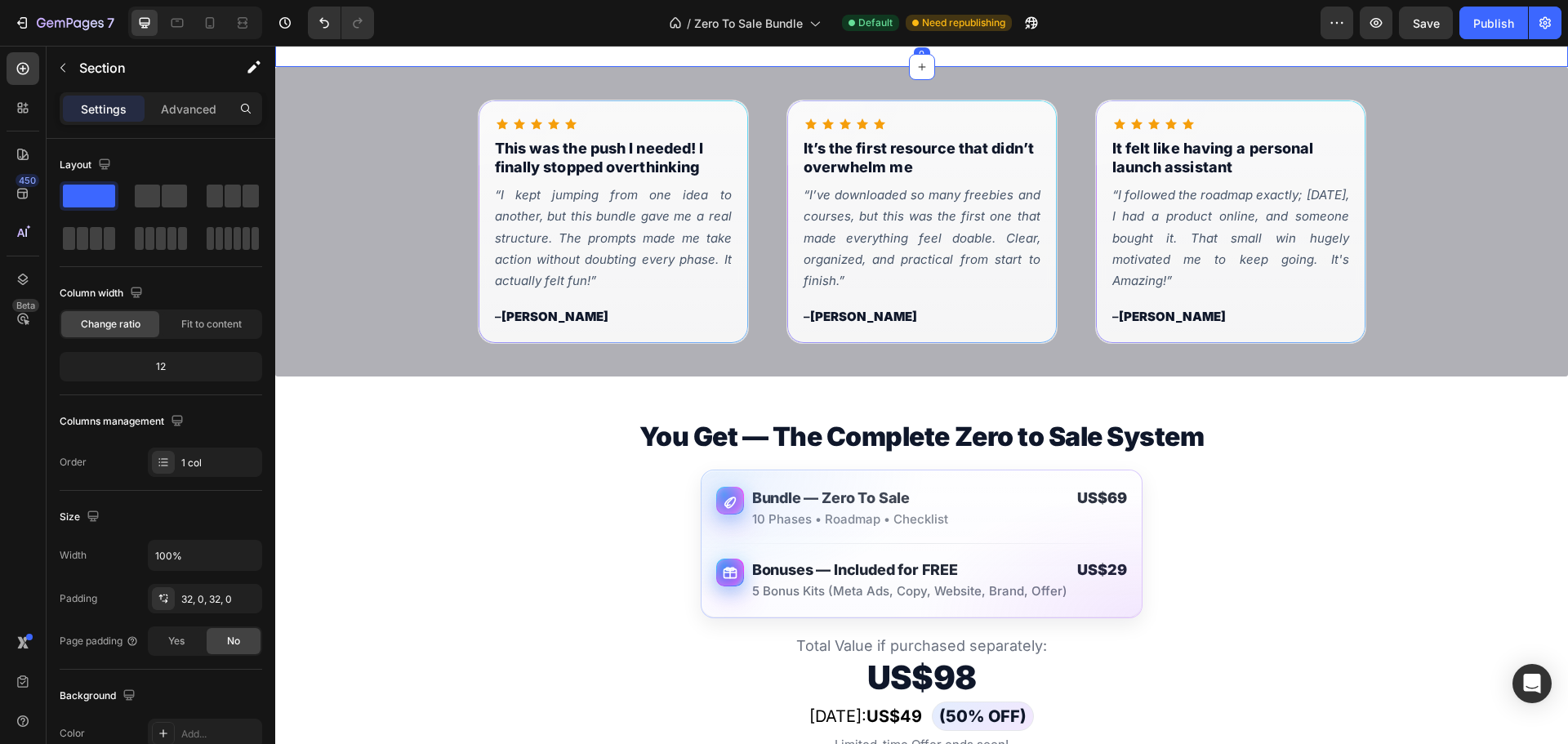
click at [367, 67] on div "Drop element here Row 0 Section 3" at bounding box center [922, 3] width 1293 height 128
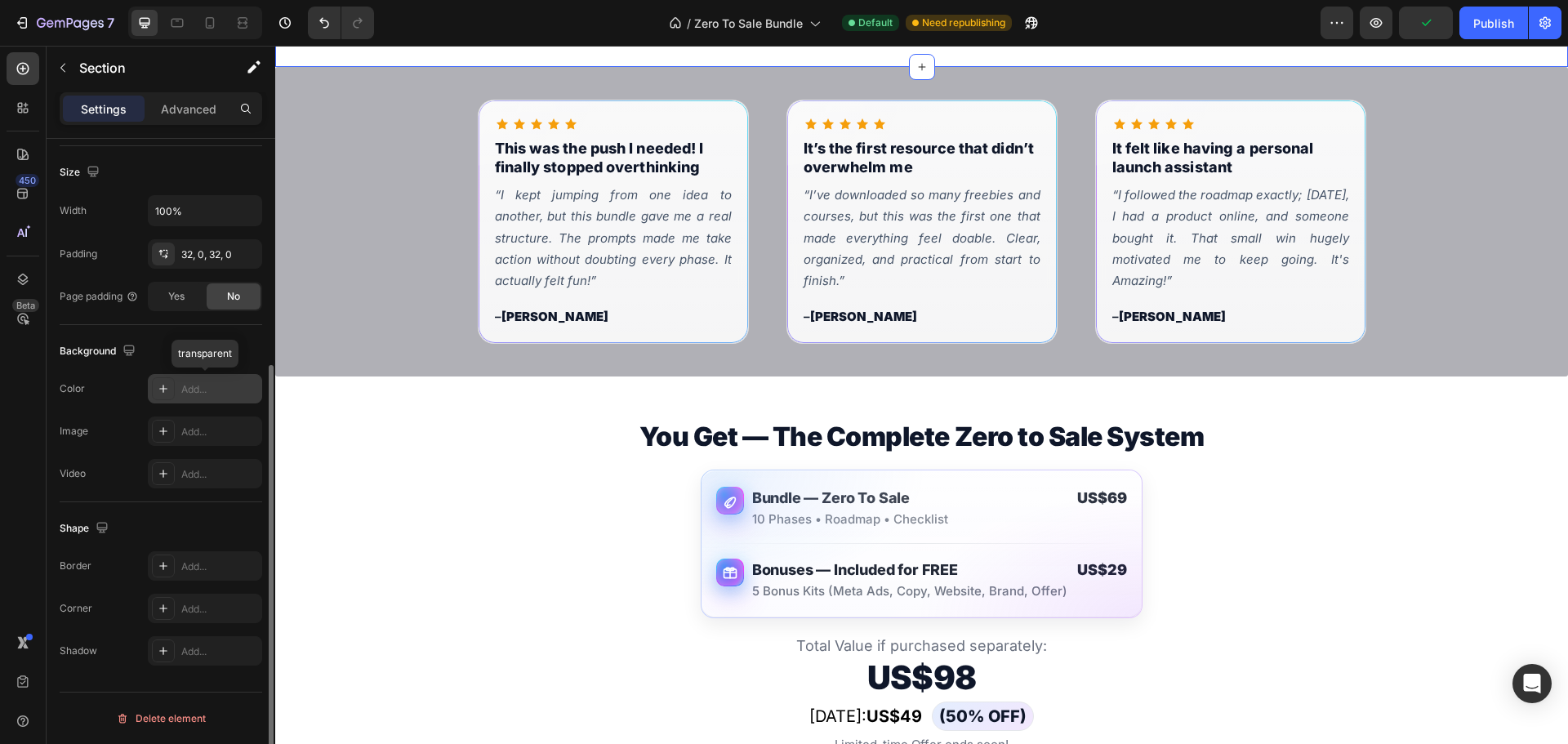
click at [162, 396] on div at bounding box center [163, 389] width 23 height 23
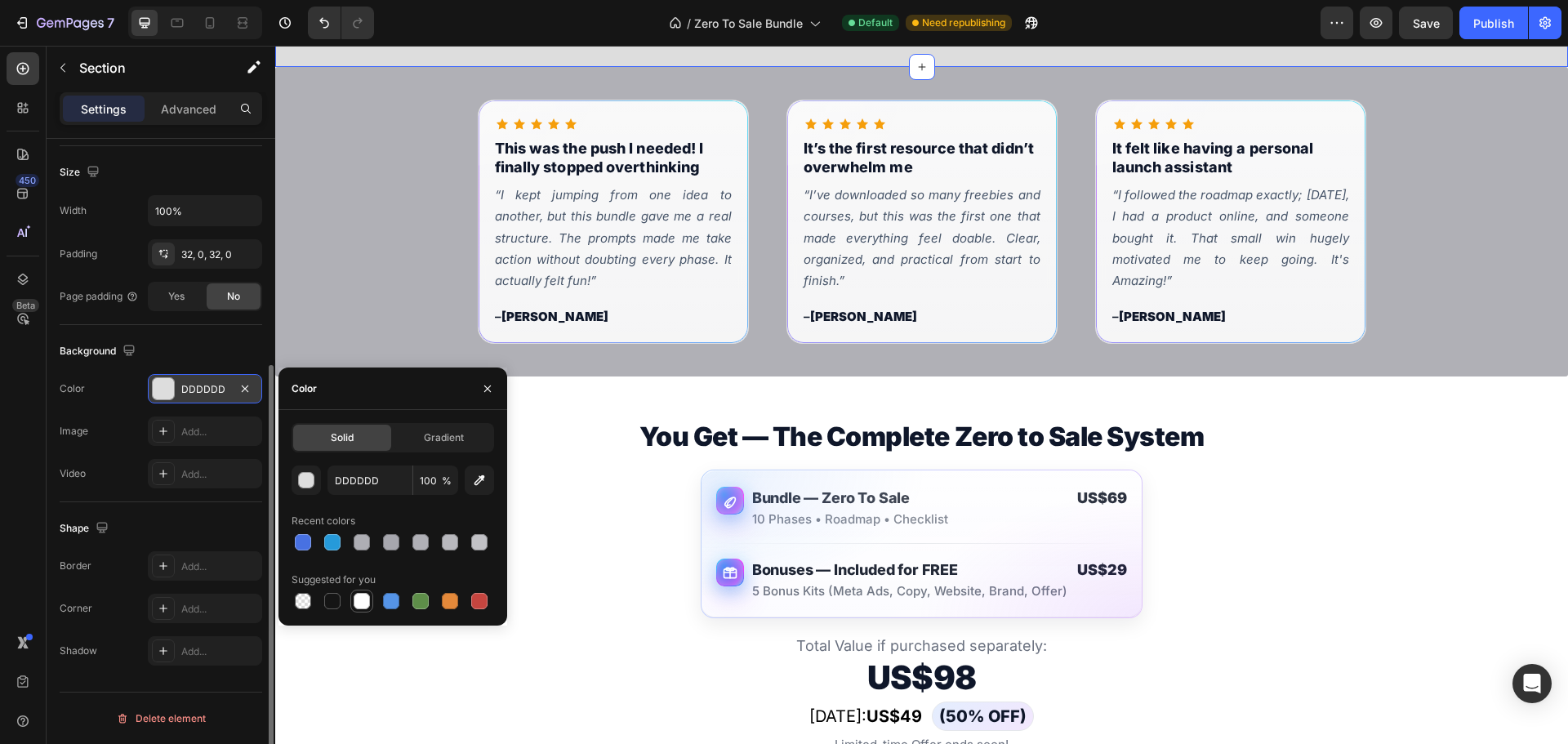
click at [369, 597] on div at bounding box center [362, 601] width 16 height 16
type input "FFFFFF"
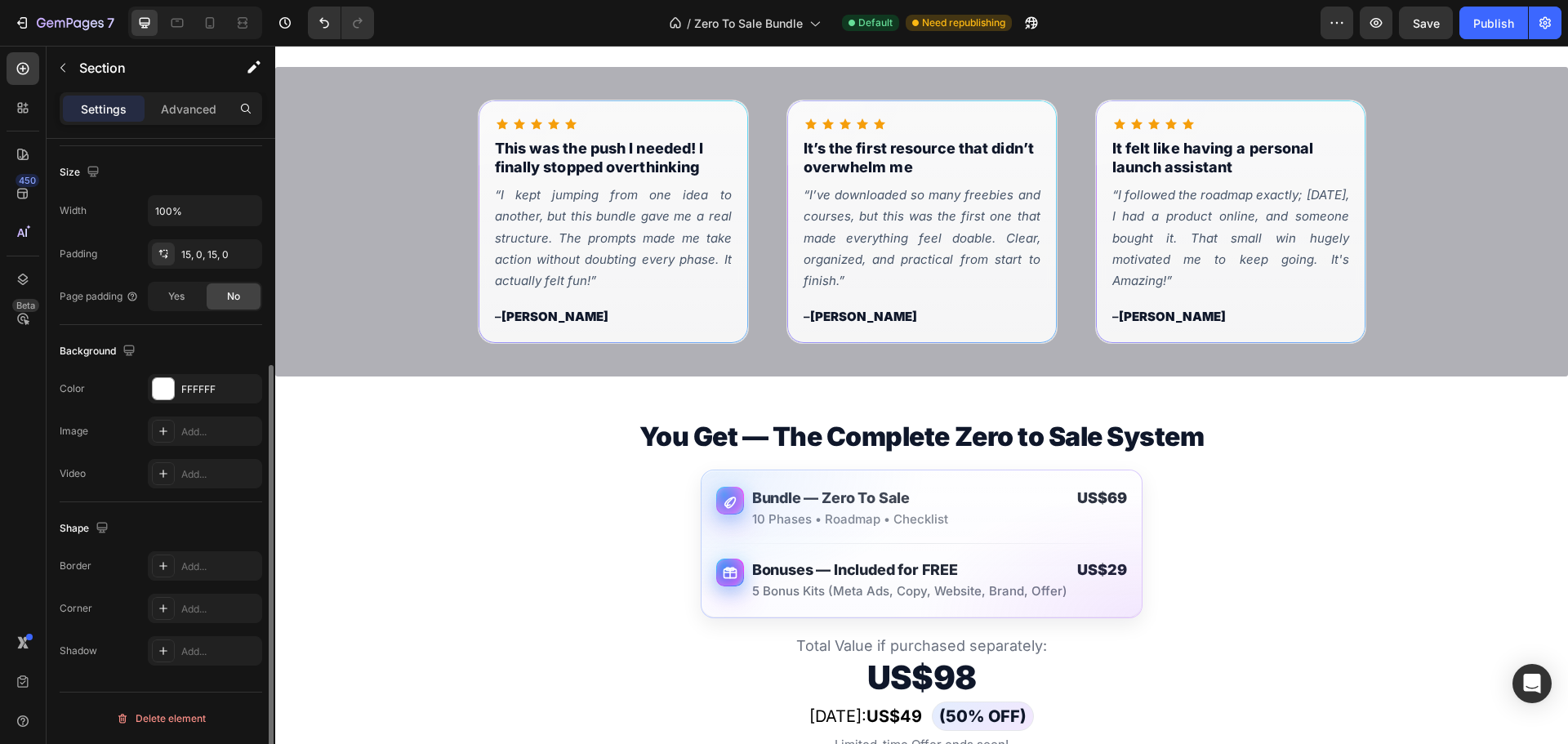
click at [630, 28] on div "Drop element here" at bounding box center [922, 2] width 954 height 49
click at [174, 377] on div "Add..." at bounding box center [204, 389] width 115 height 30
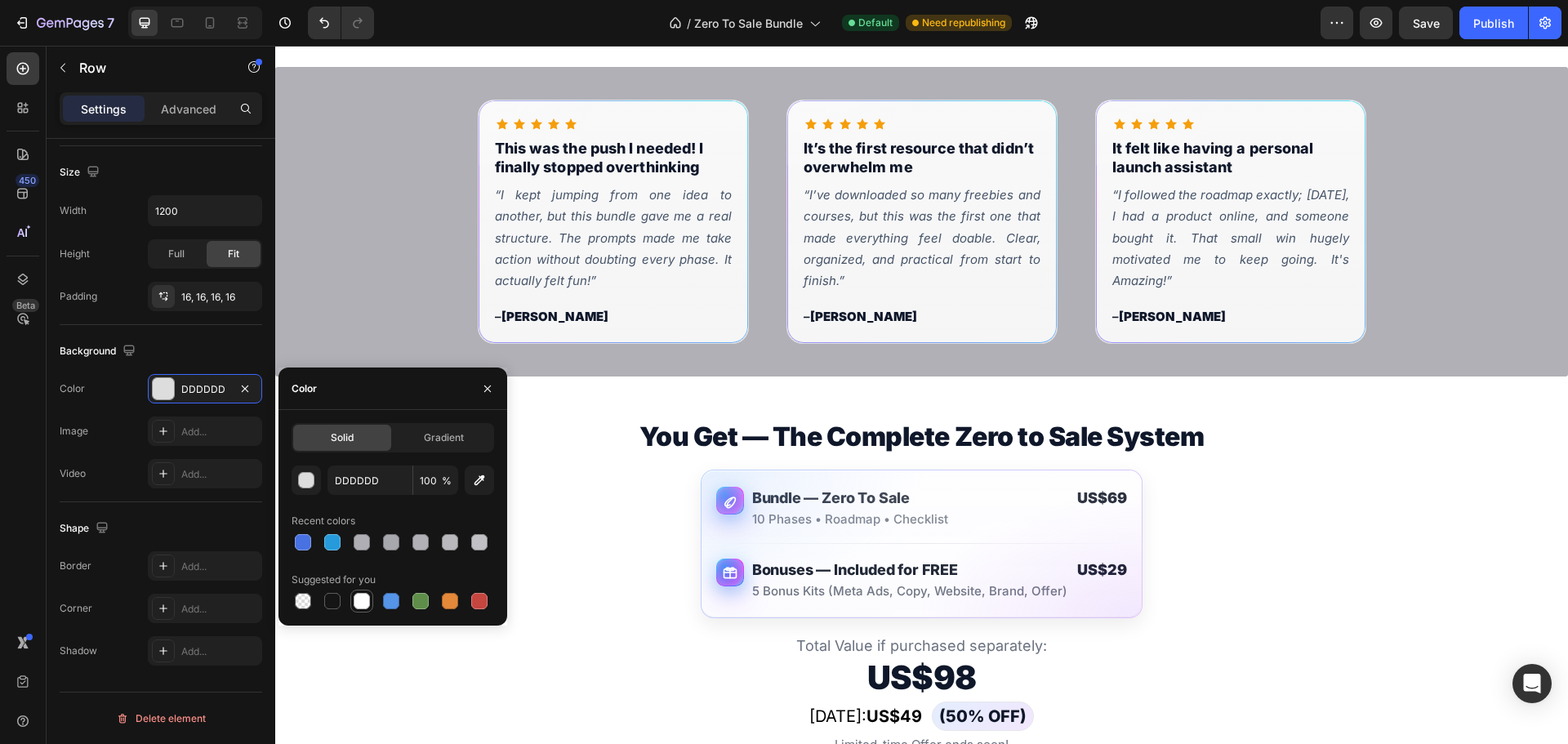
click at [359, 602] on div at bounding box center [362, 601] width 16 height 16
type input "FFFFFF"
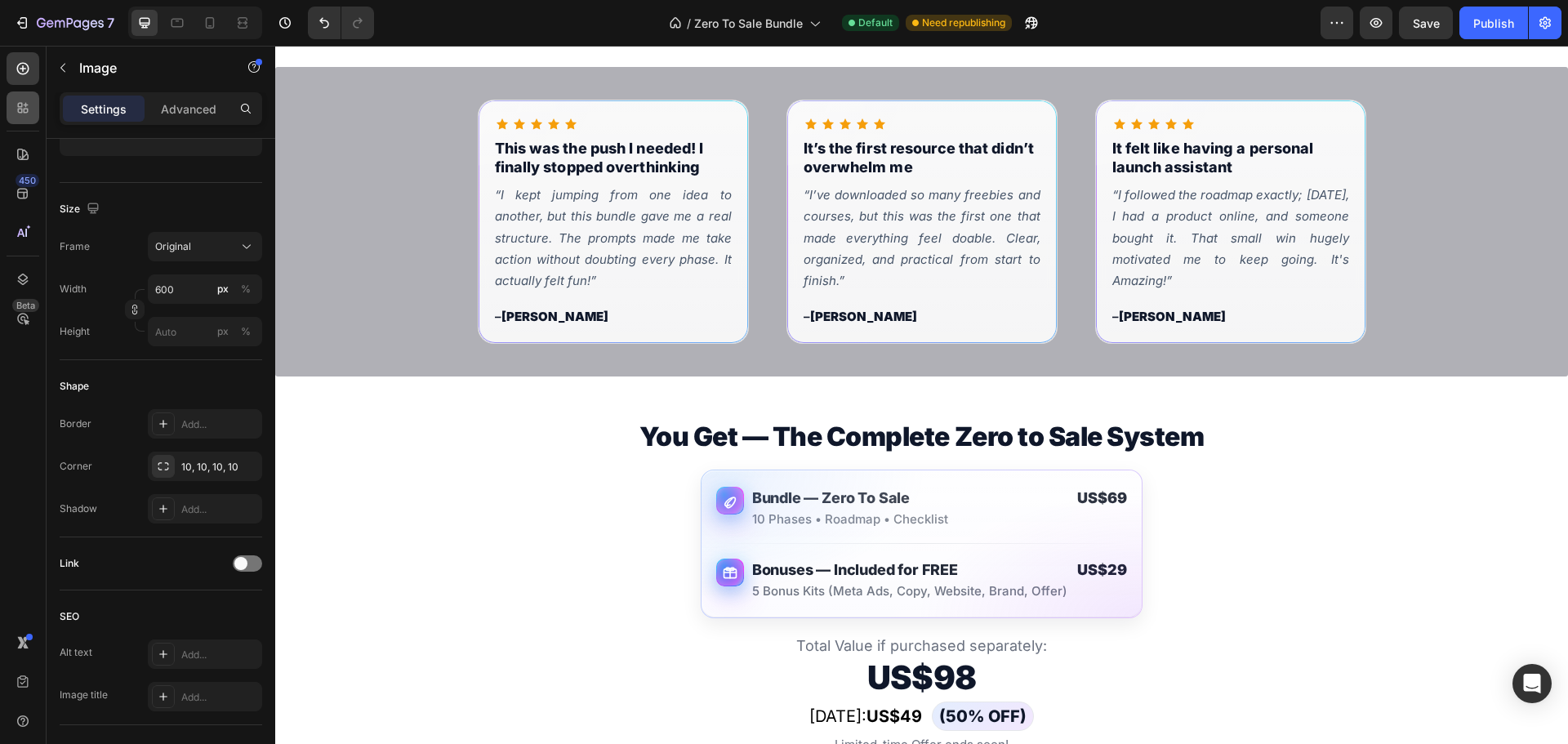
scroll to position [0, 0]
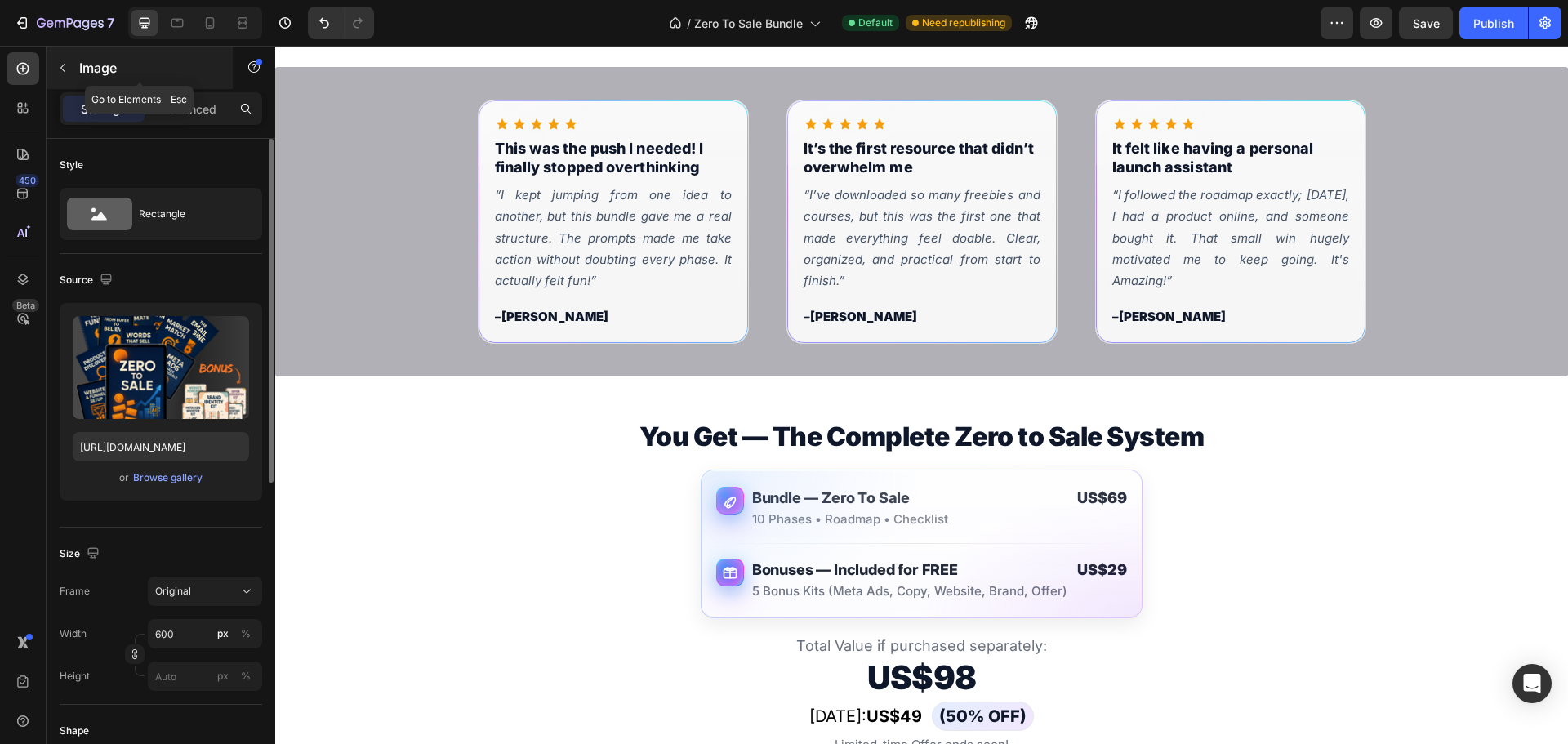
click at [63, 68] on icon "button" at bounding box center [63, 68] width 13 height 13
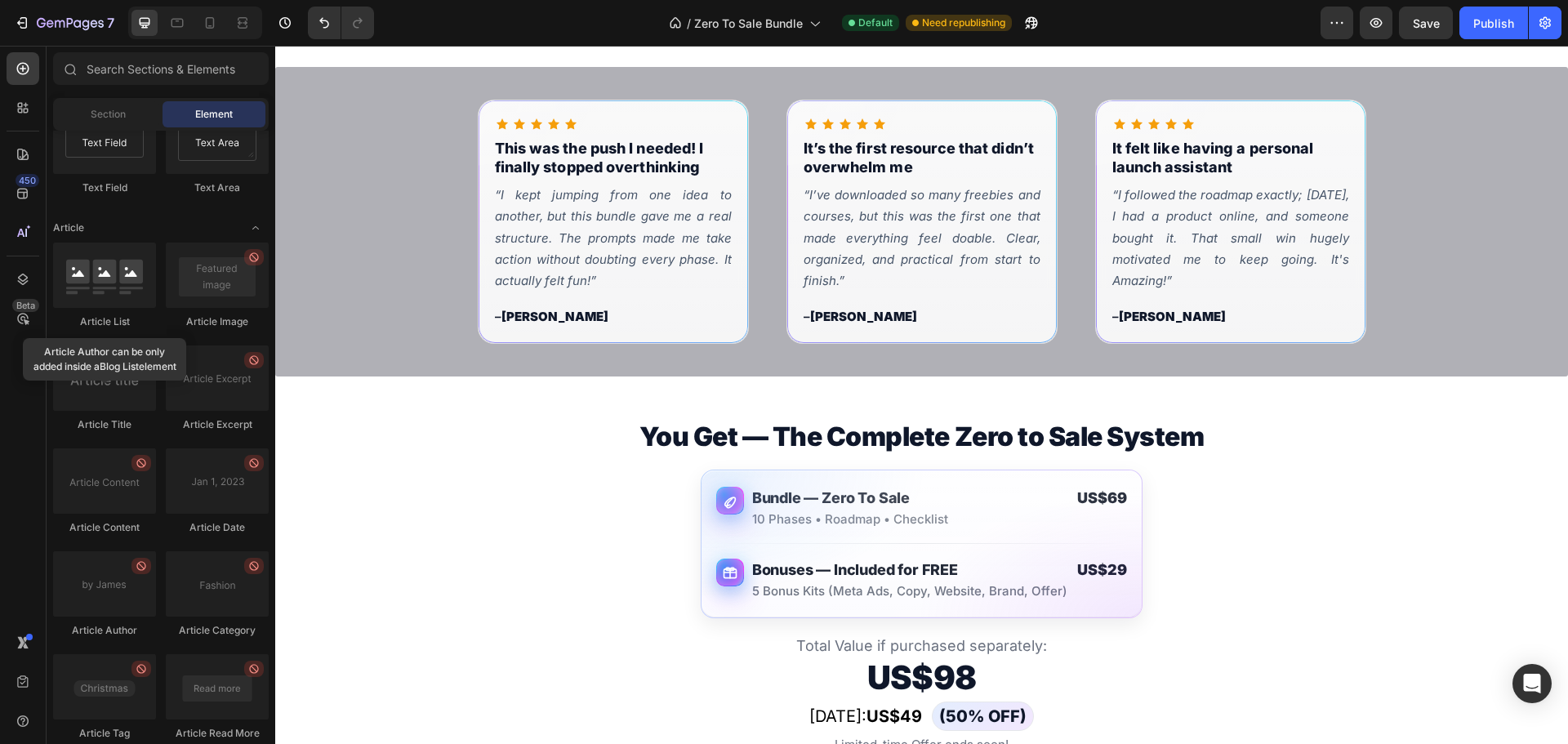
scroll to position [4228, 0]
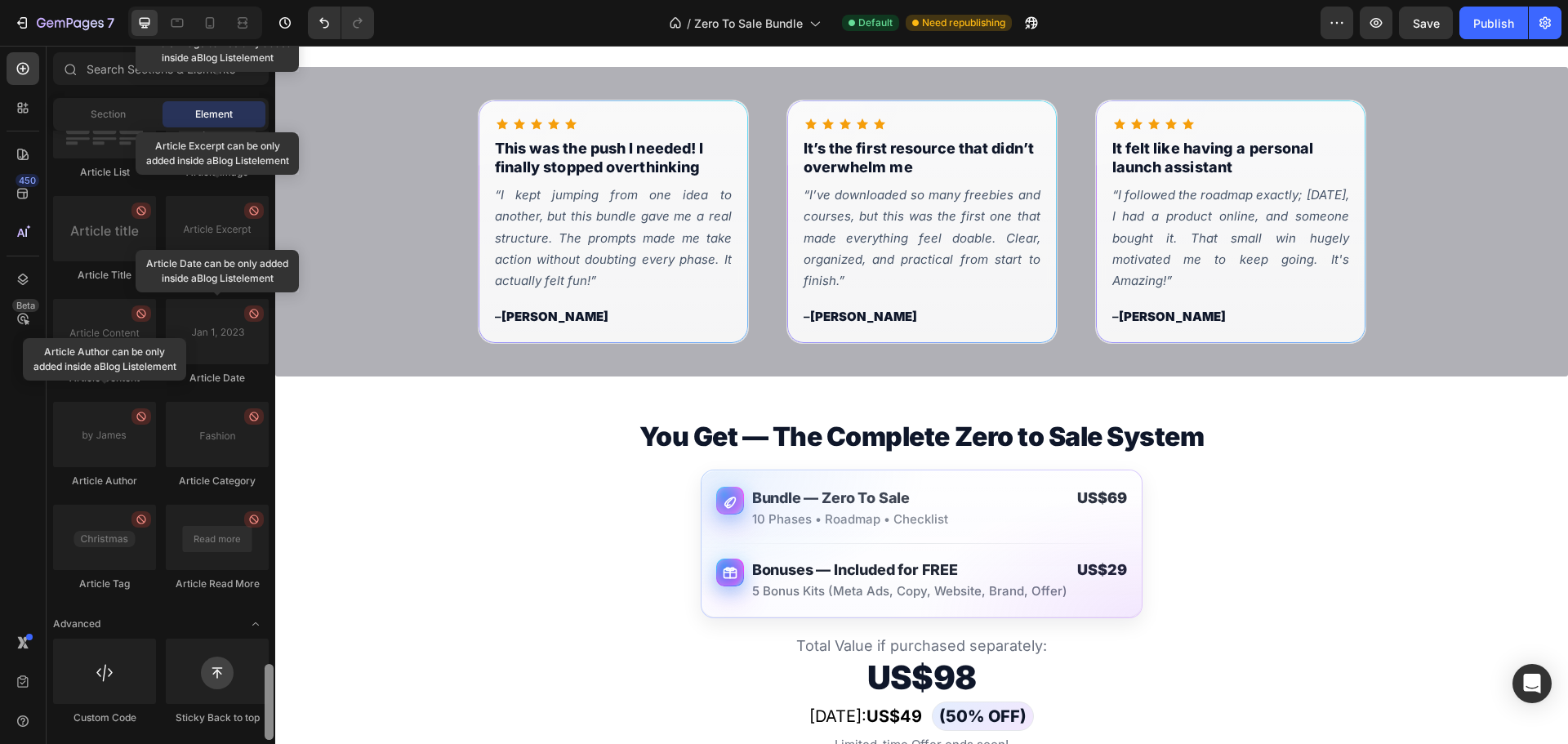
drag, startPoint x: 271, startPoint y: 291, endPoint x: 265, endPoint y: 709, distance: 418.0
click at [265, 709] on div at bounding box center [269, 701] width 9 height 76
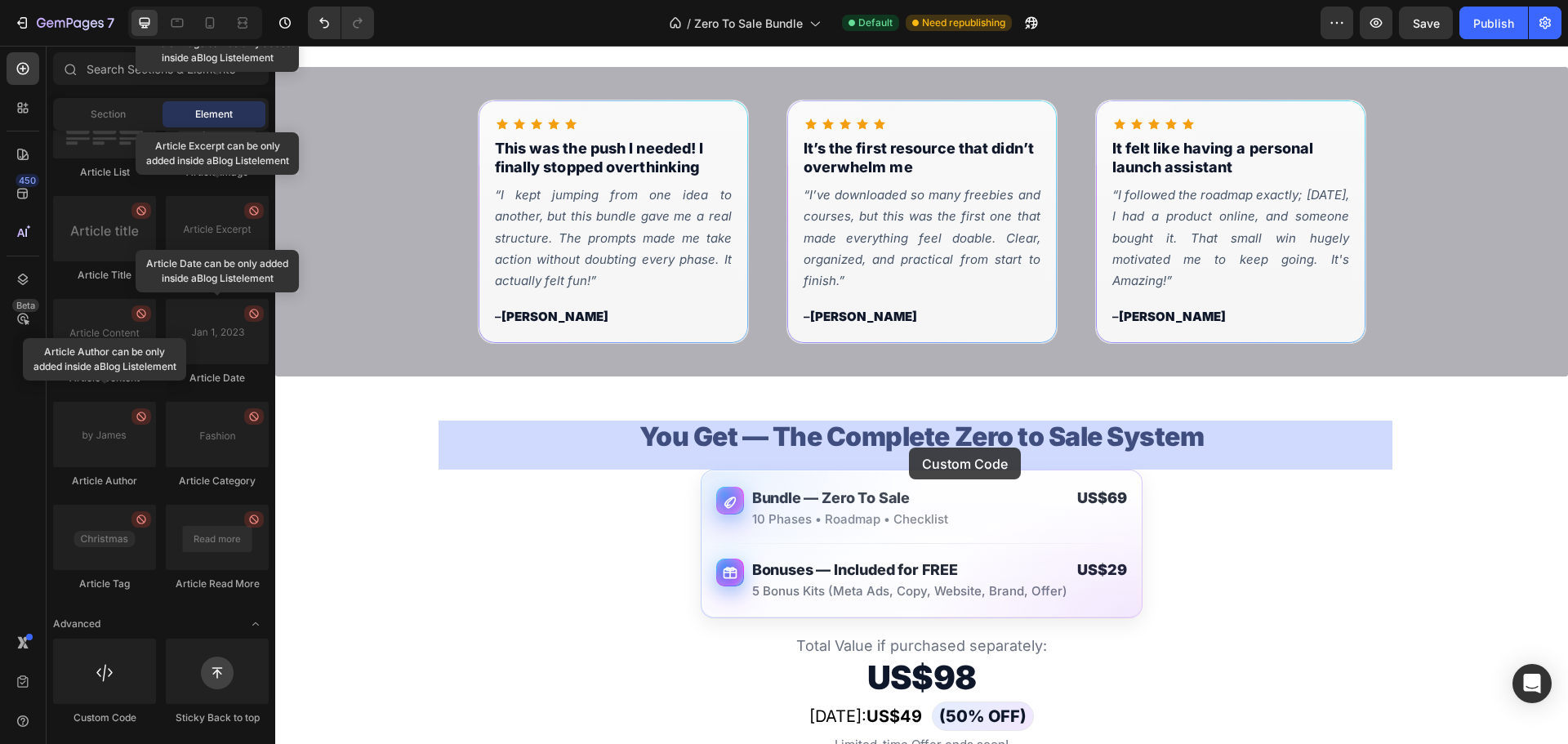
drag, startPoint x: 366, startPoint y: 704, endPoint x: 909, endPoint y: 447, distance: 600.7
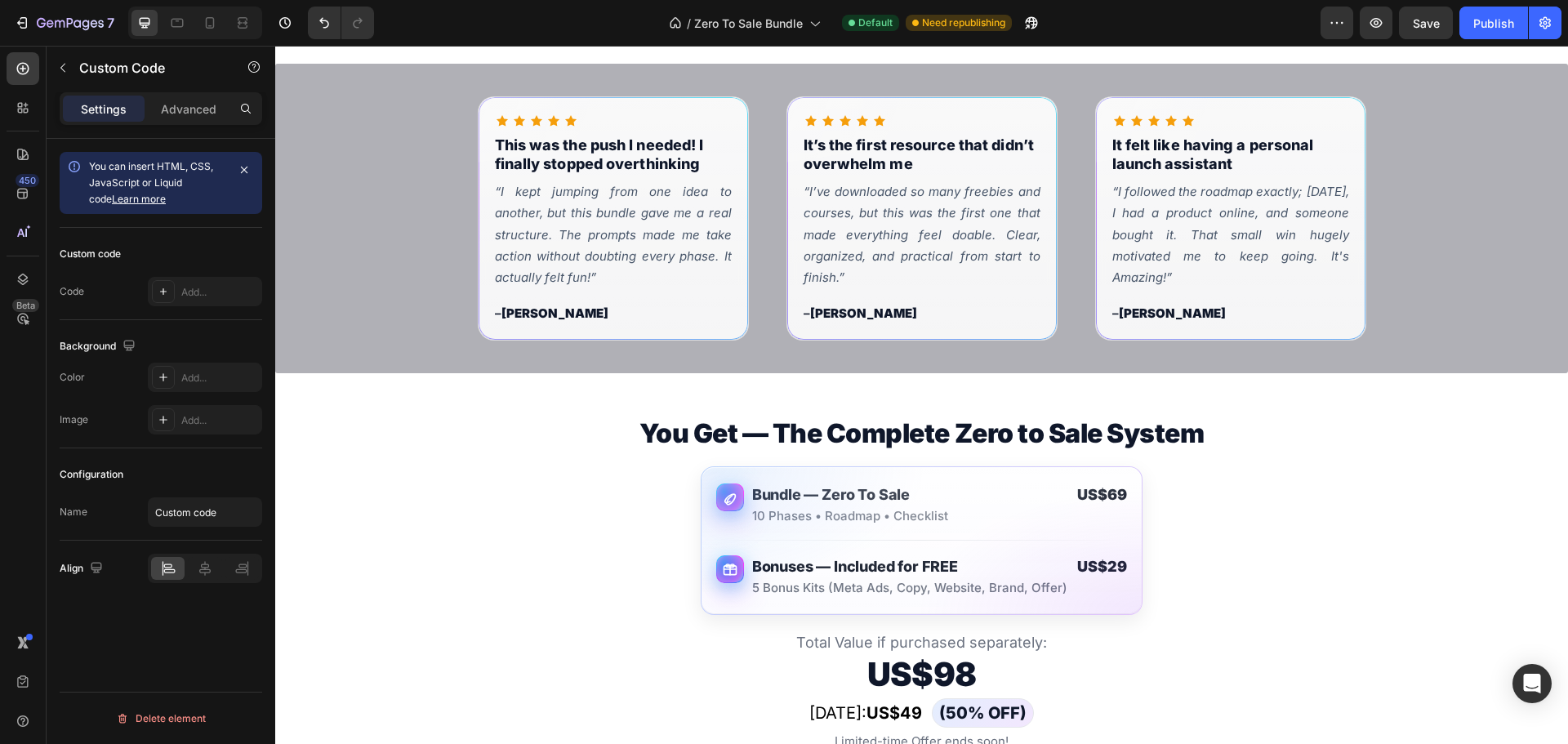
click at [888, 12] on span "Custom code" at bounding box center [922, 2] width 954 height 20
click at [199, 286] on div "Add..." at bounding box center [219, 292] width 77 height 15
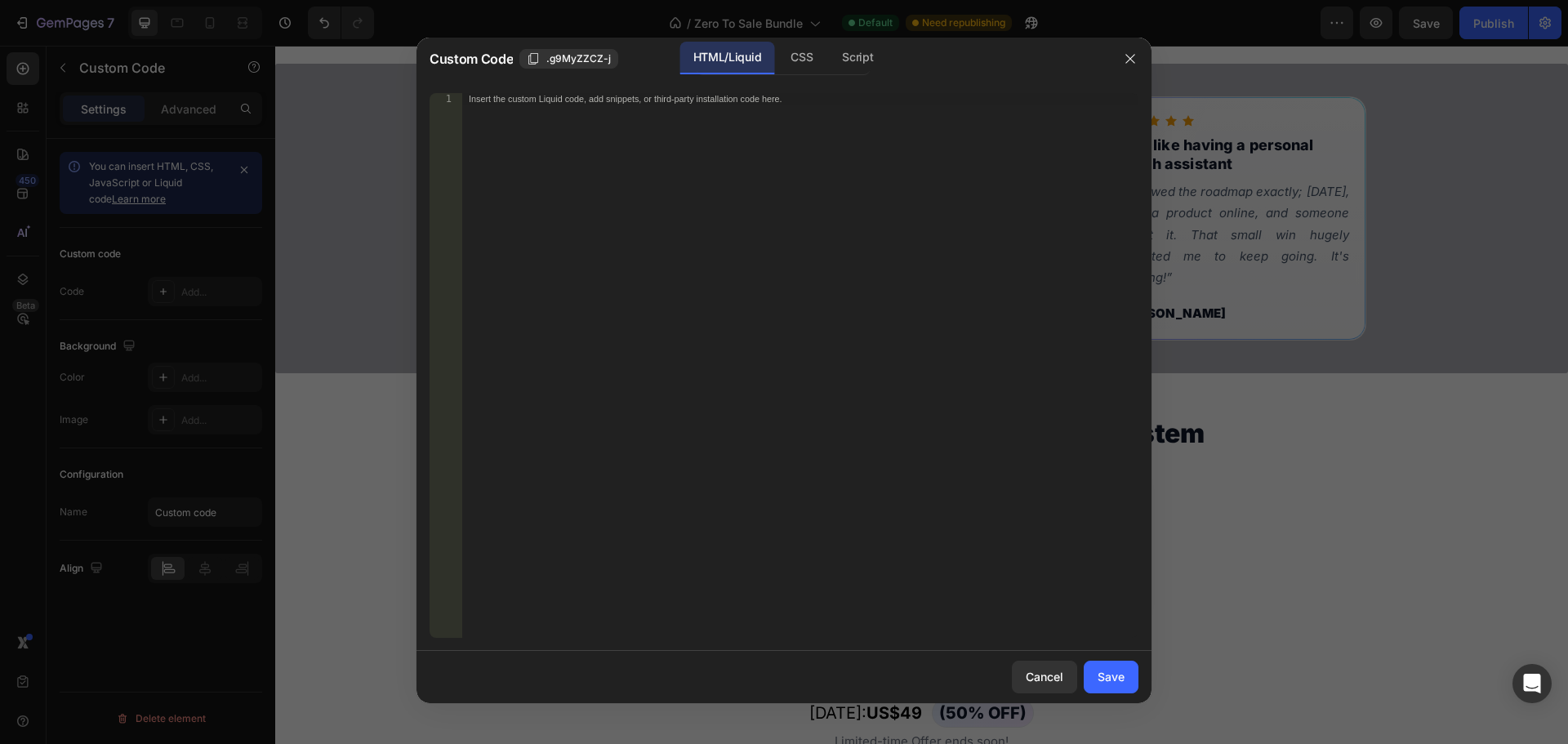
click at [655, 269] on div "Insert the custom Liquid code, add snippets, or third-party installation code h…" at bounding box center [800, 377] width 676 height 568
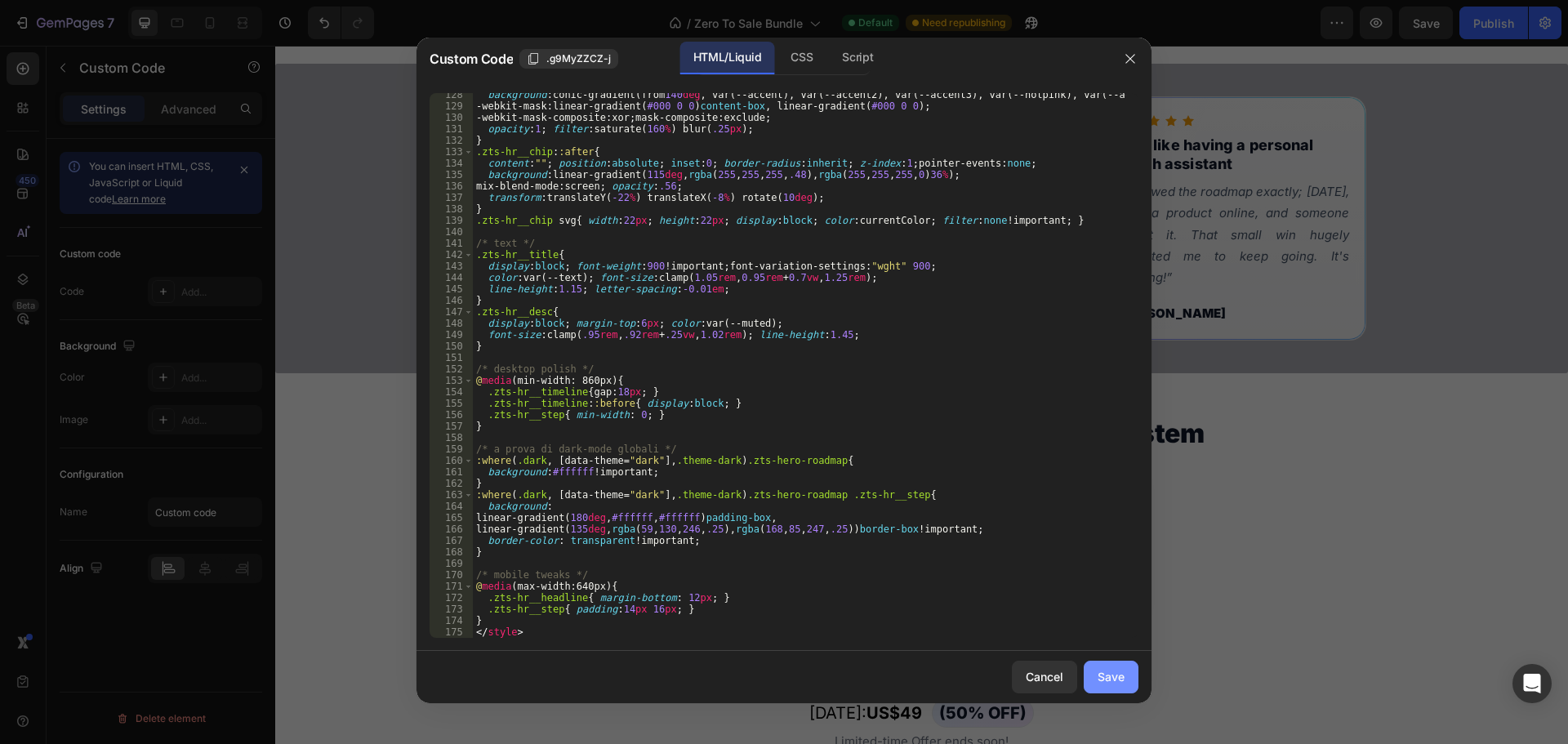
click at [1106, 676] on div "Save" at bounding box center [1111, 676] width 27 height 17
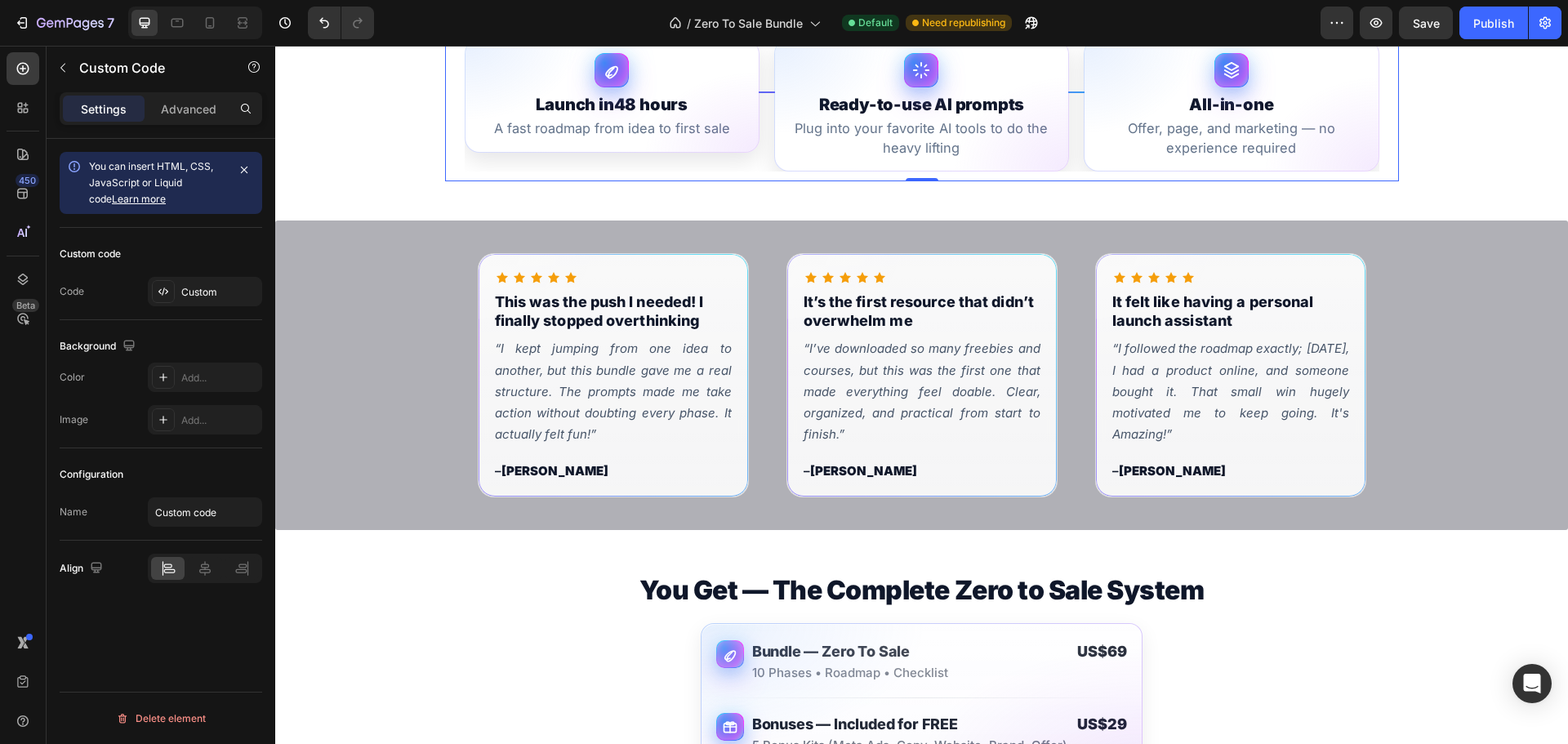
click at [538, 138] on span "A fast roadmap from idea to first sale" at bounding box center [613, 129] width 264 height 20
click at [220, 306] on div "Custom" at bounding box center [204, 292] width 115 height 30
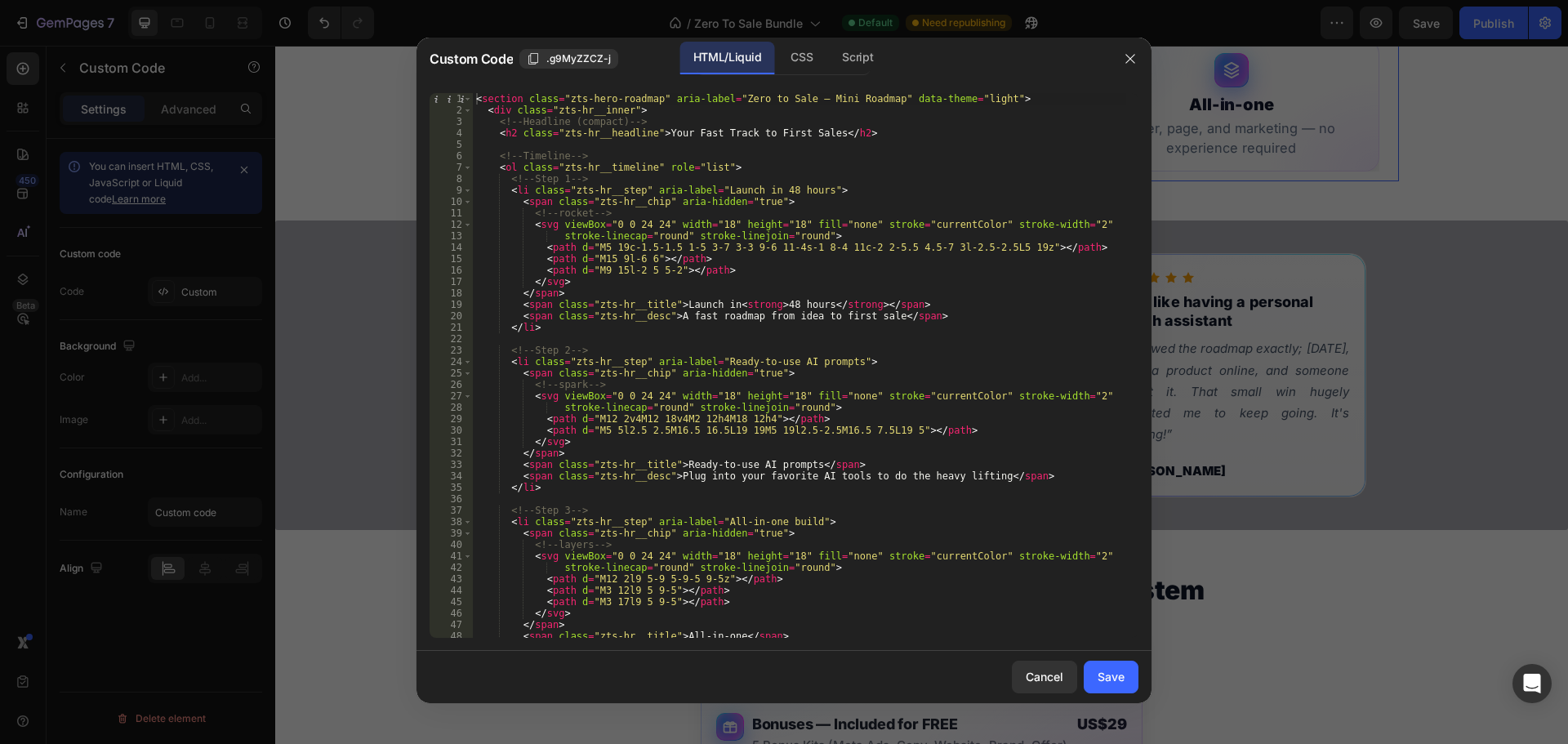
click at [704, 316] on div "< section class = "zts-hero-roadmap" aria-label = "Zero to Sale — Mini Roadmap"…" at bounding box center [800, 377] width 654 height 568
click at [681, 319] on div "< section class = "zts-hero-roadmap" aria-label = "Zero to Sale — Mini Roadmap"…" at bounding box center [800, 377] width 654 height 568
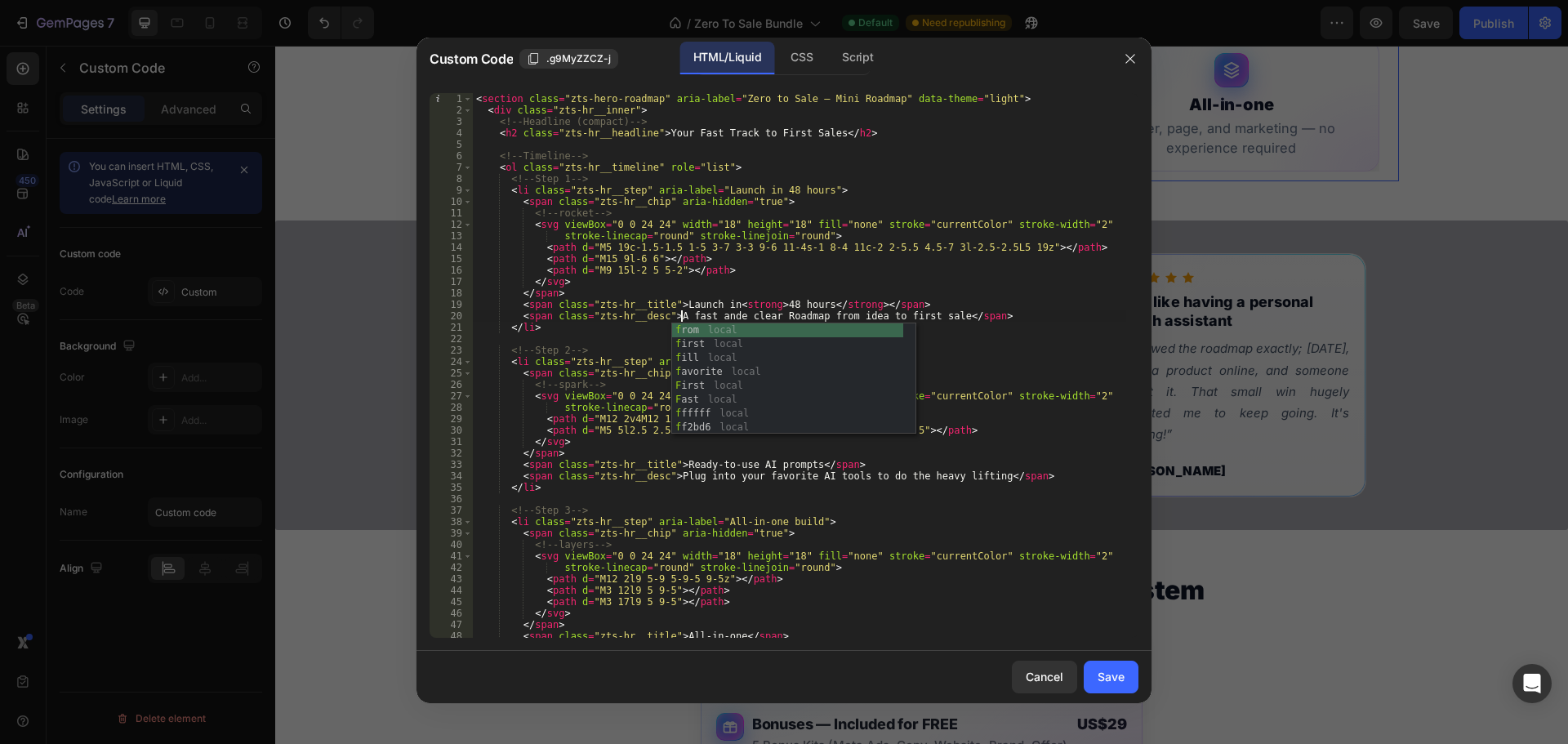
click at [838, 317] on div "< section class = "zts-hero-roadmap" aria-label = "Zero to Sale — Mini Roadmap"…" at bounding box center [800, 377] width 654 height 568
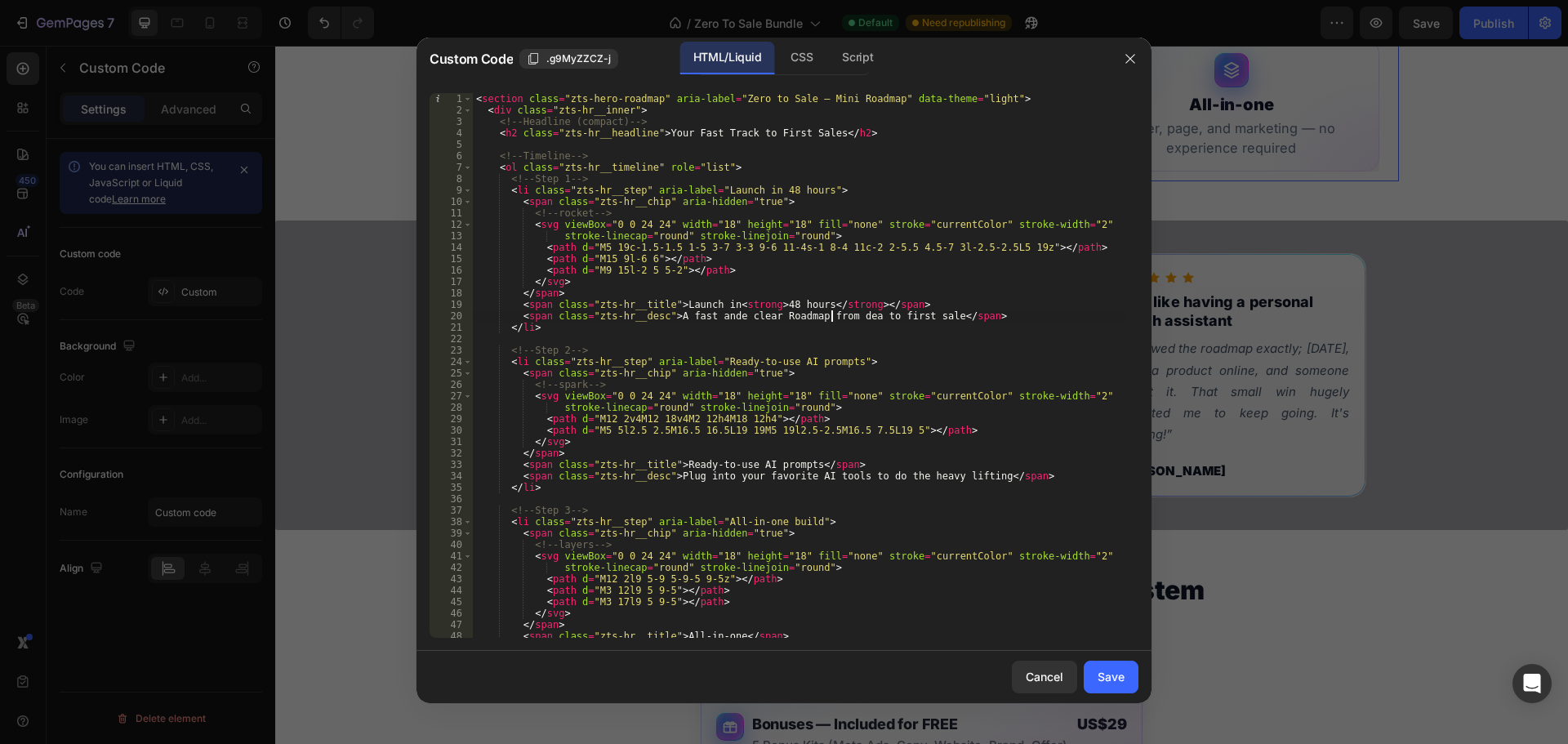
scroll to position [0, 30]
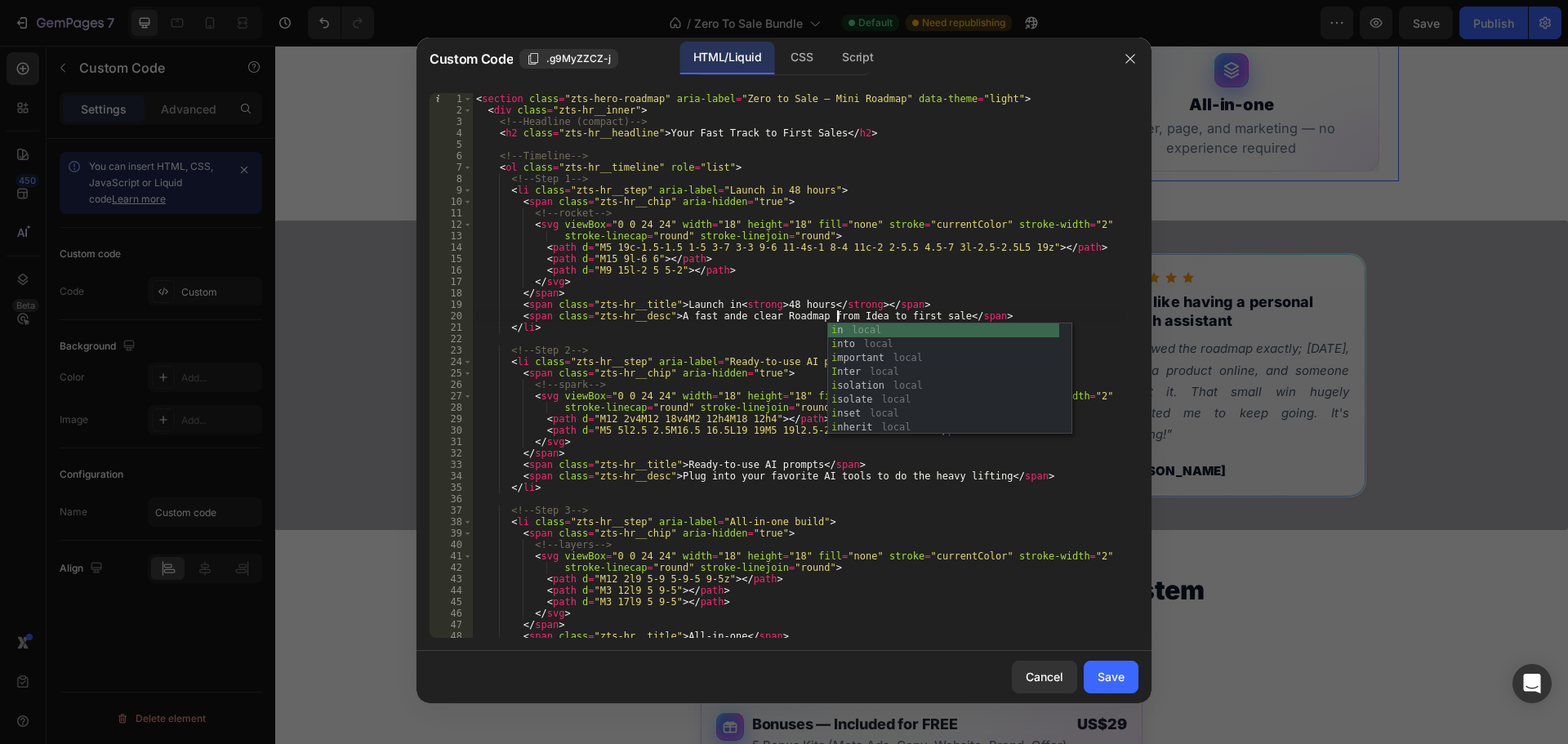
click at [875, 315] on div "< section class = "zts-hero-roadmap" aria-label = "Zero to Sale — Mini Roadmap"…" at bounding box center [800, 377] width 654 height 568
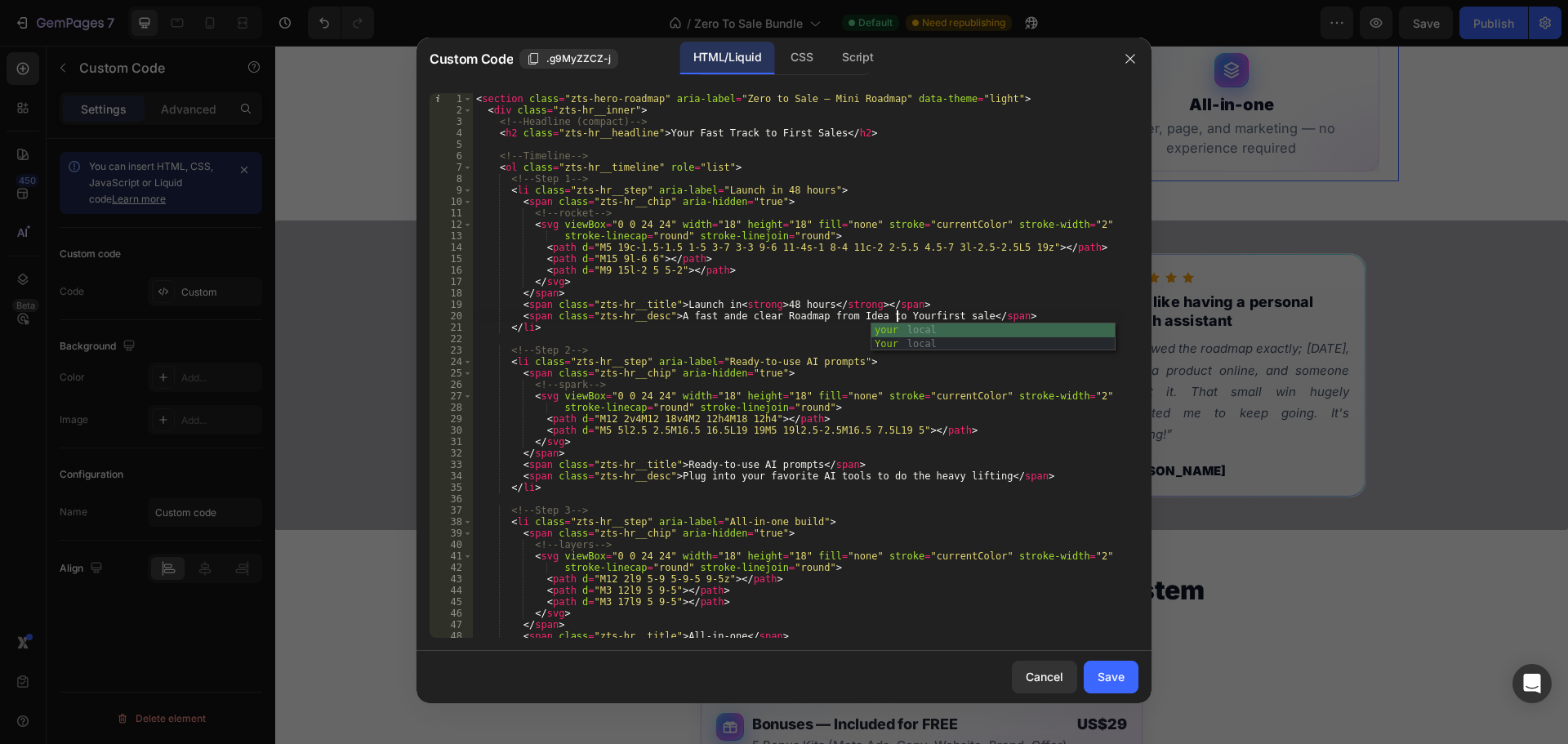
scroll to position [0, 35]
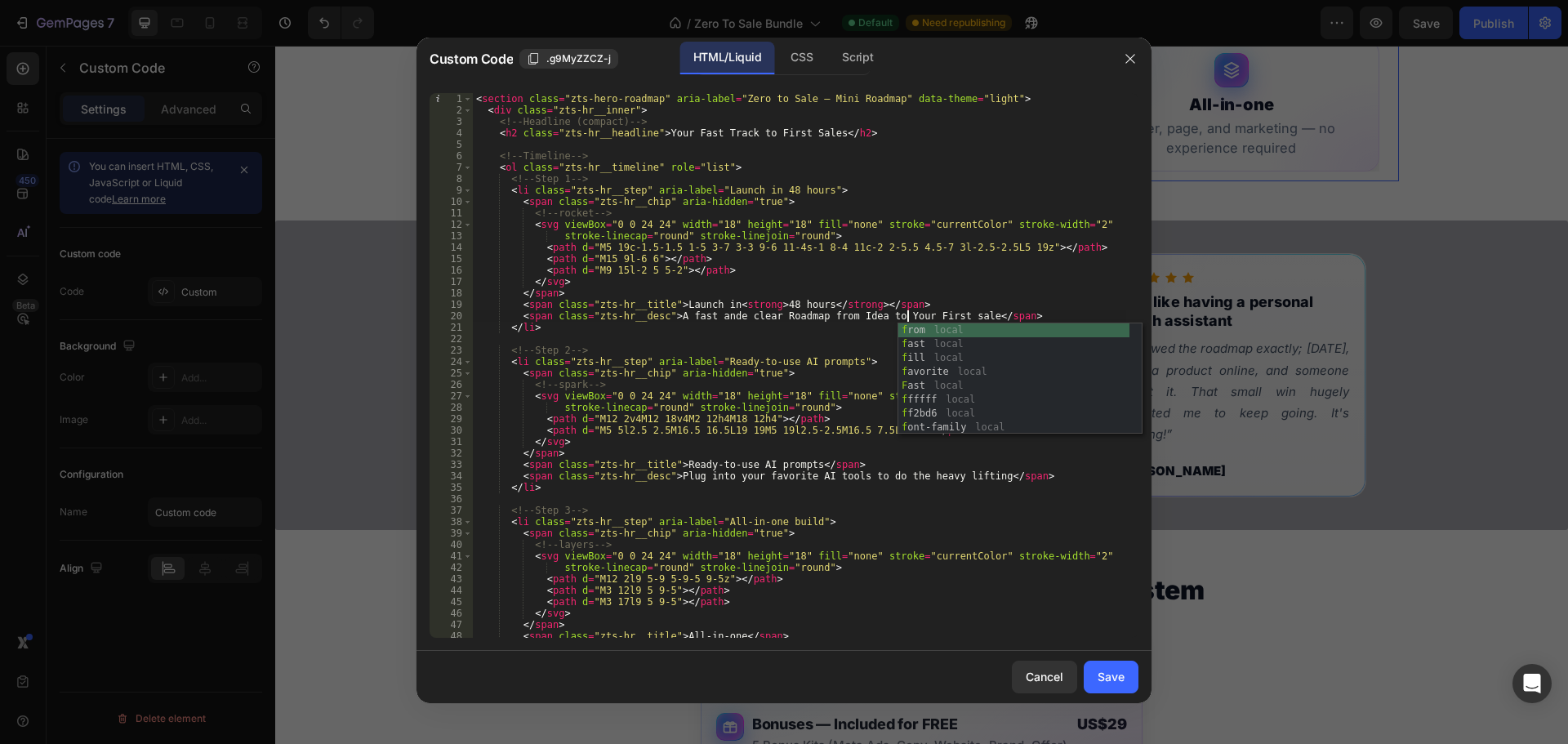
click at [939, 311] on div "< section class = "zts-hero-roadmap" aria-label = "Zero to Sale — Mini Roadmap"…" at bounding box center [800, 377] width 654 height 568
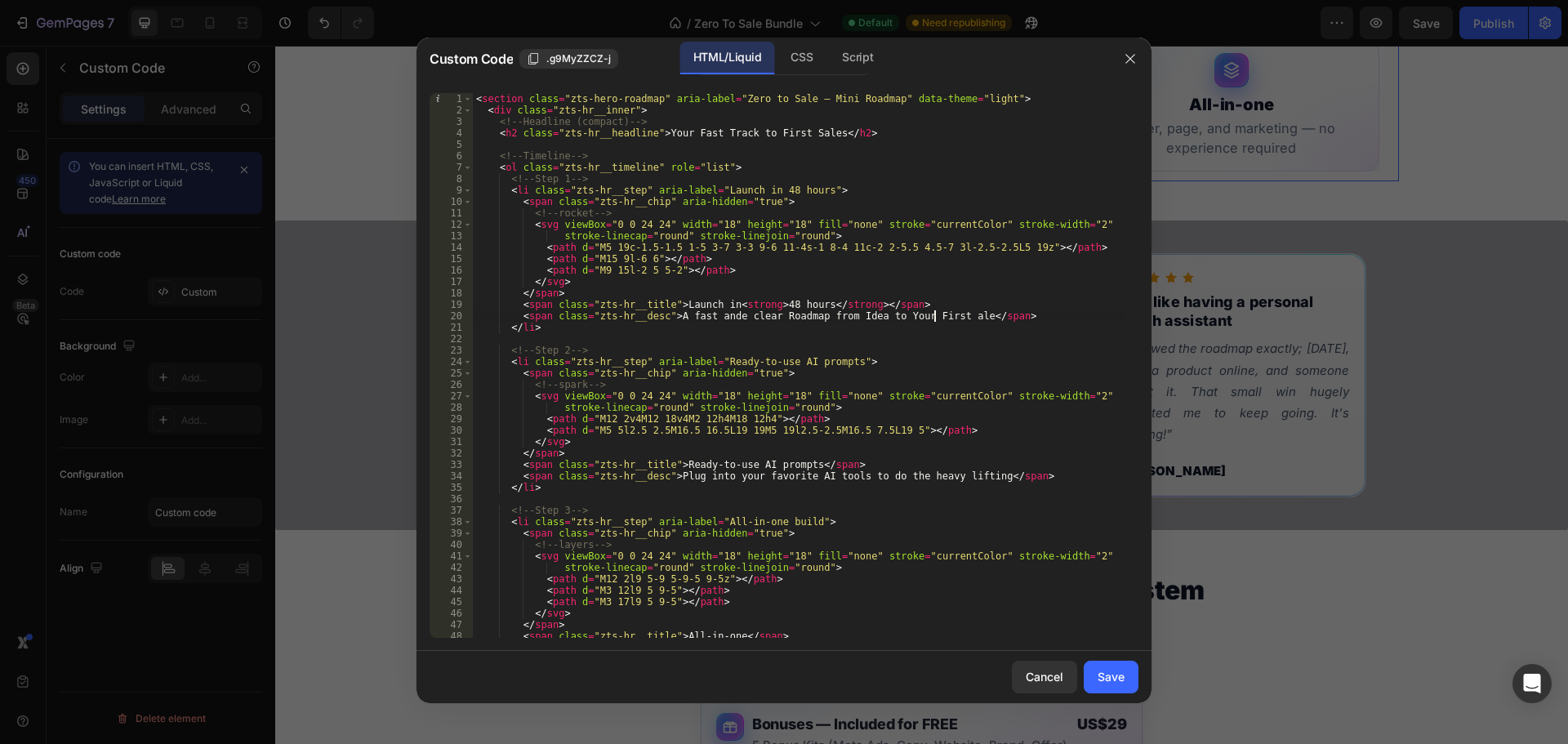
scroll to position [0, 39]
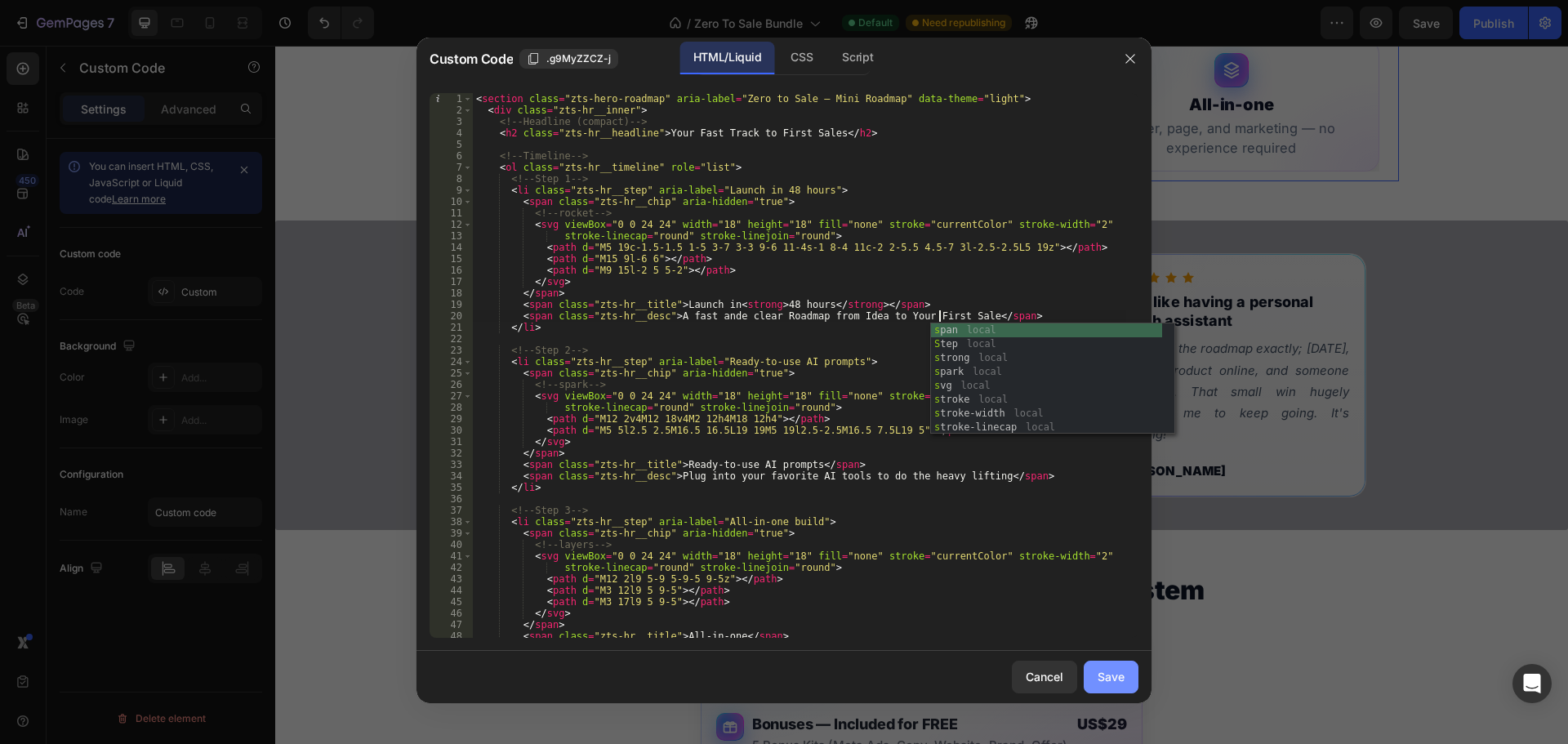
type textarea "<span class="zts-hr__desc">A fast ande clear Roadmap from Idea to Your First Sa…"
click at [1107, 672] on div "Save" at bounding box center [1111, 676] width 27 height 17
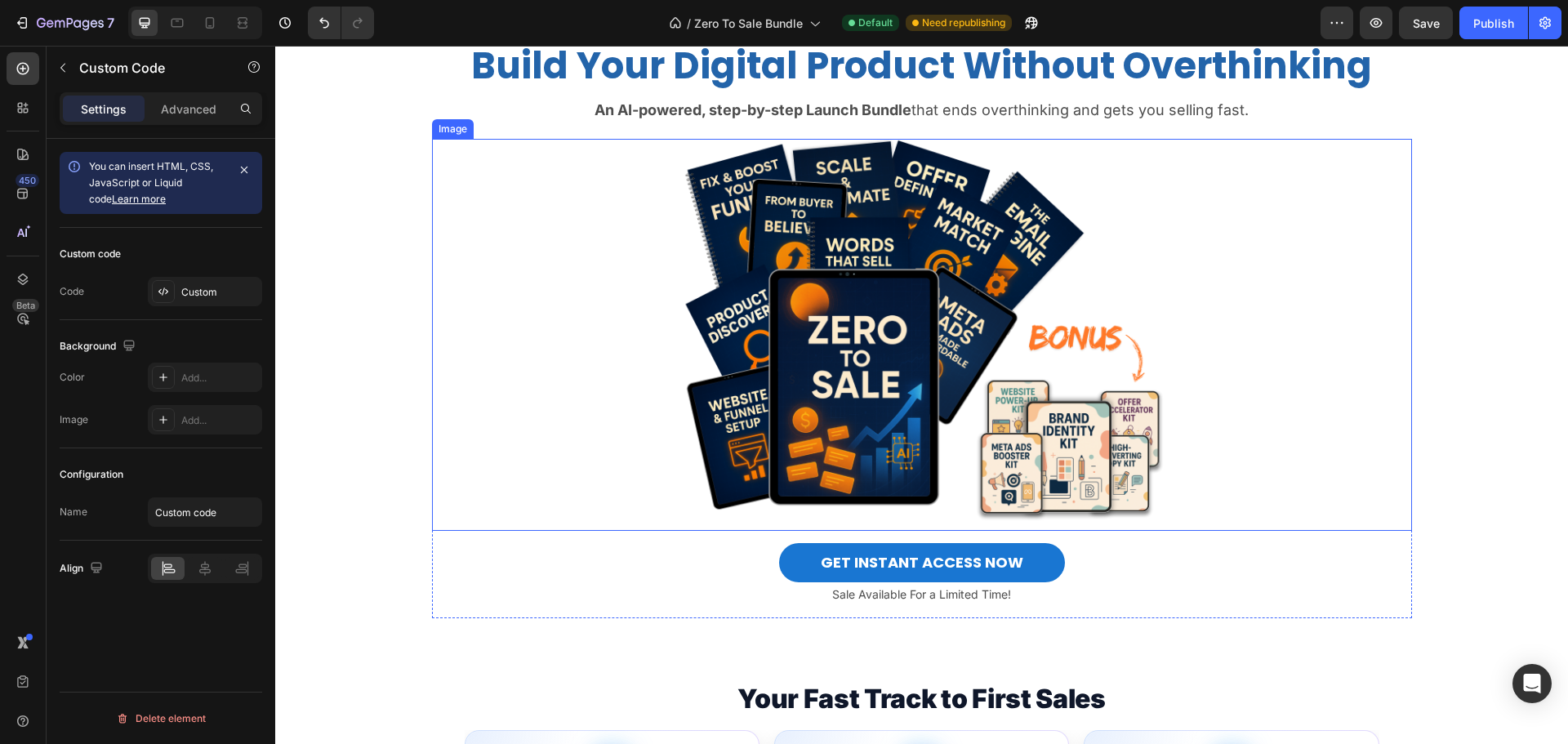
scroll to position [326, 0]
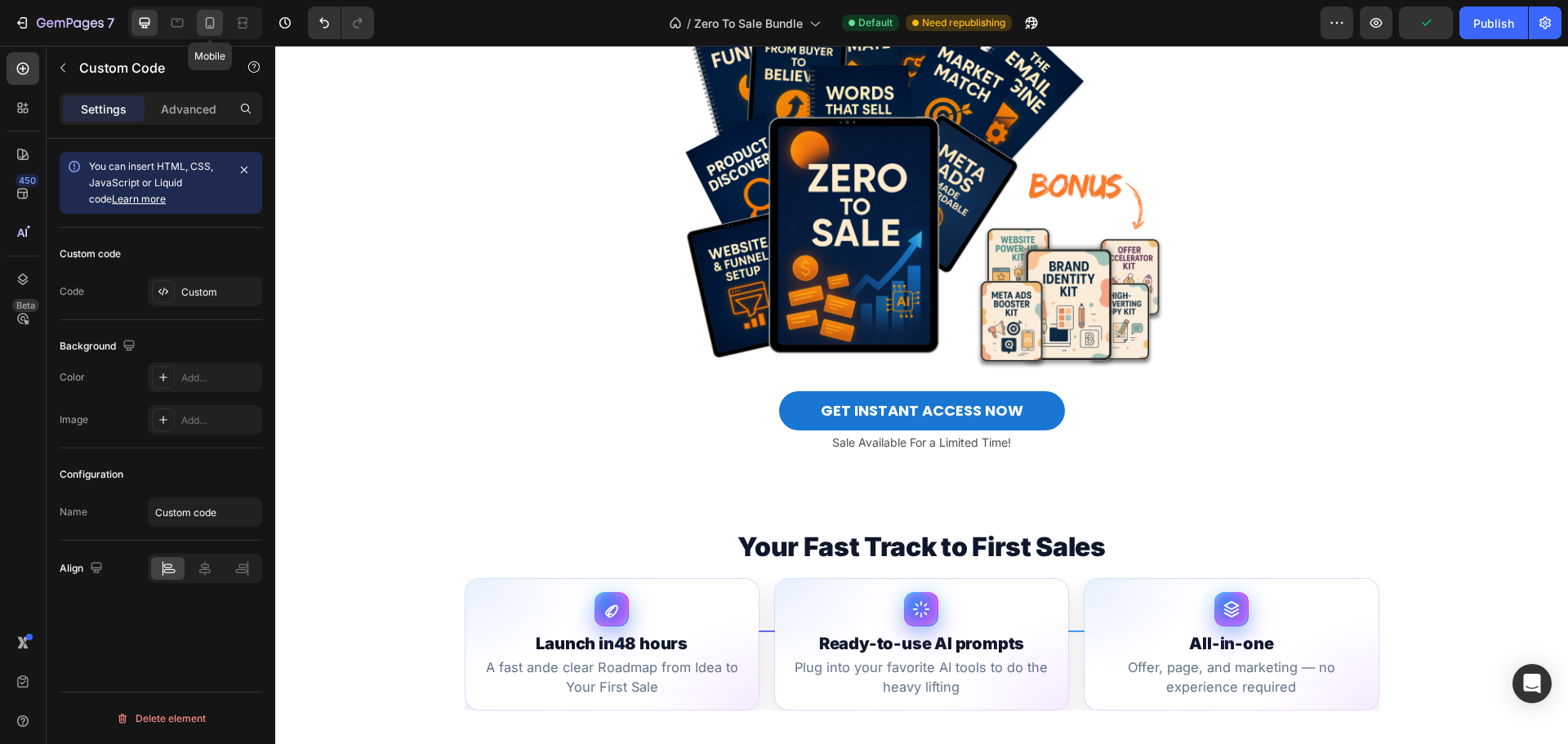
click at [214, 19] on icon at bounding box center [210, 23] width 9 height 12
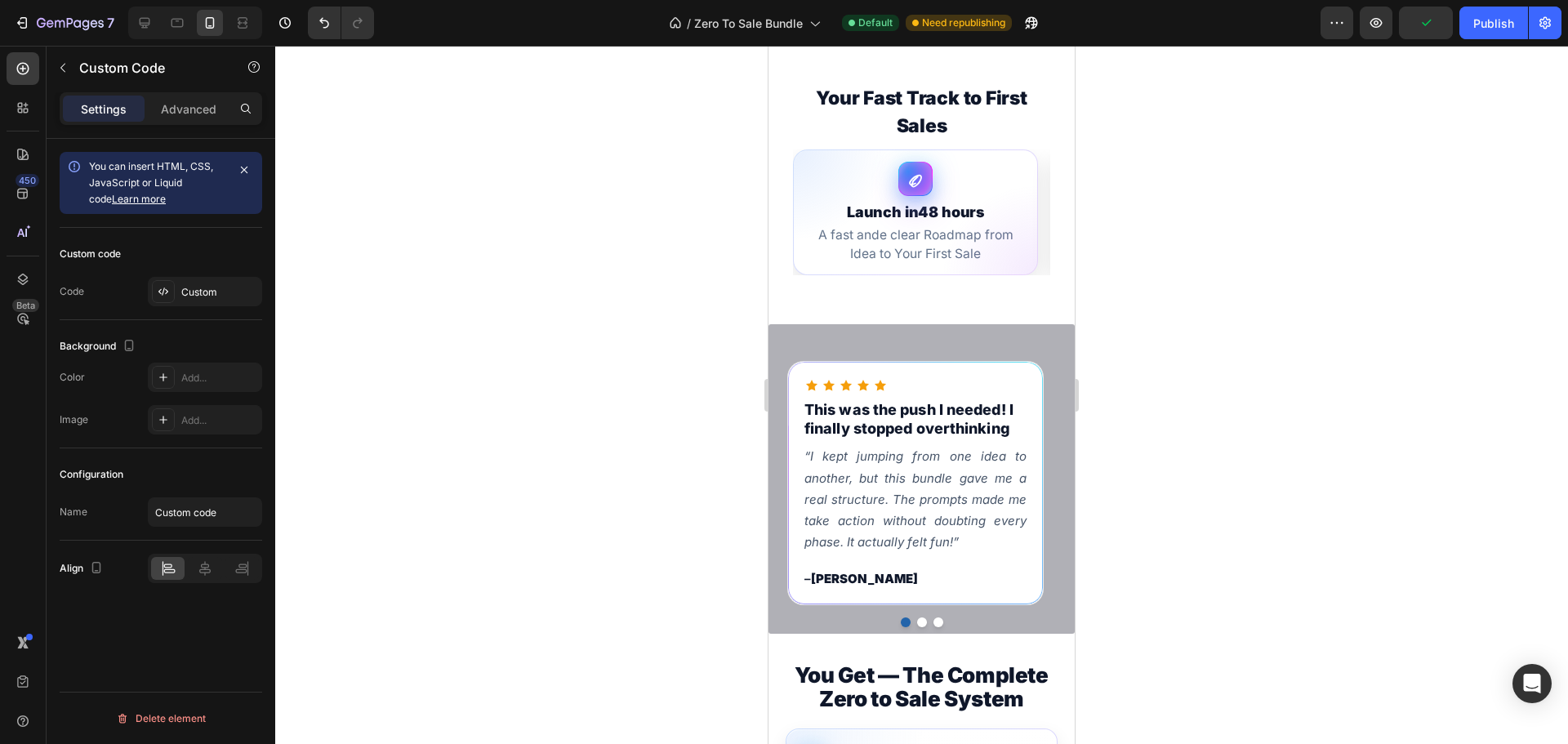
scroll to position [725, 0]
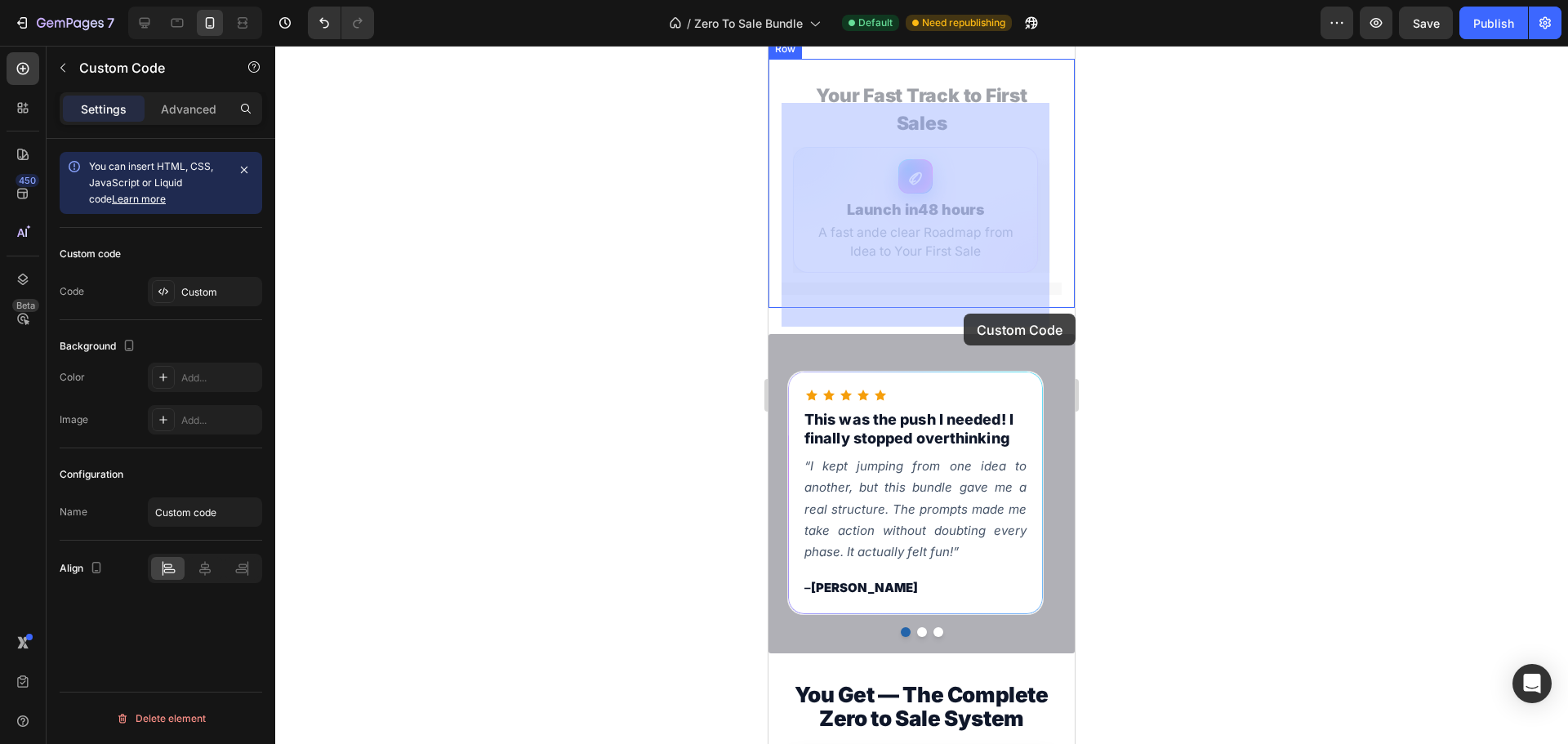
drag, startPoint x: 854, startPoint y: 310, endPoint x: 964, endPoint y: 313, distance: 110.0
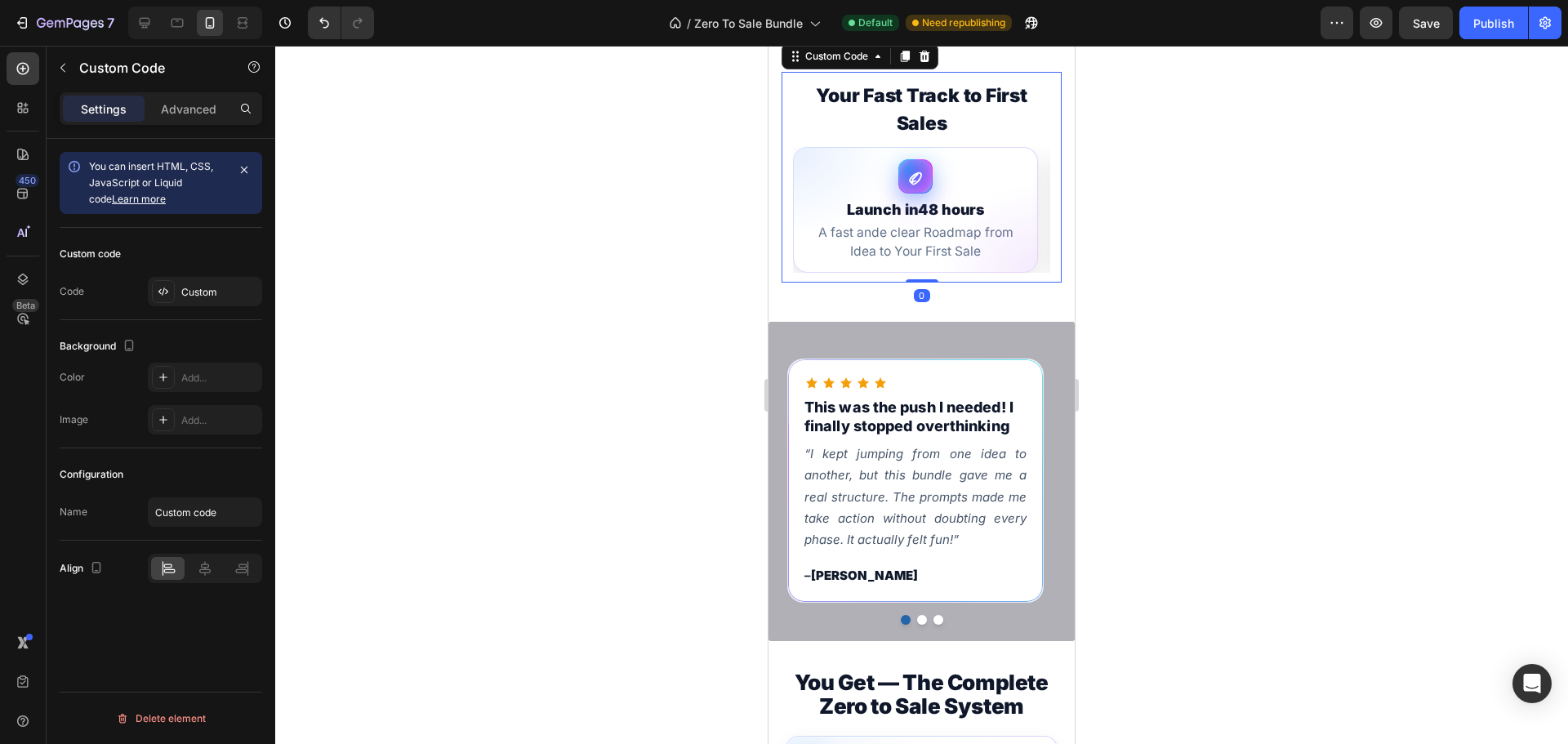
click at [1123, 308] on div at bounding box center [922, 394] width 1293 height 698
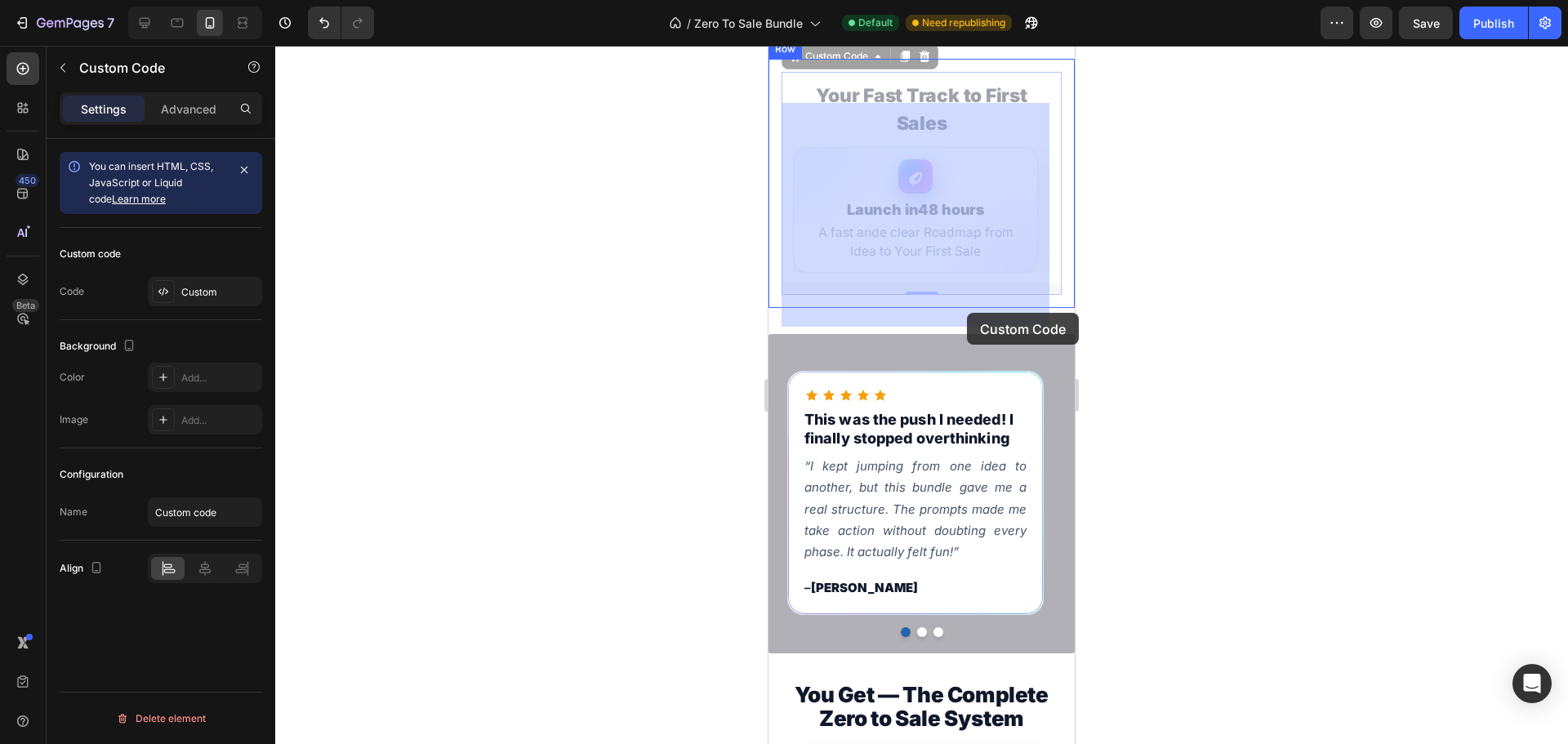
drag, startPoint x: 860, startPoint y: 310, endPoint x: 977, endPoint y: 312, distance: 117.0
drag, startPoint x: 866, startPoint y: 311, endPoint x: 885, endPoint y: 311, distance: 19.0
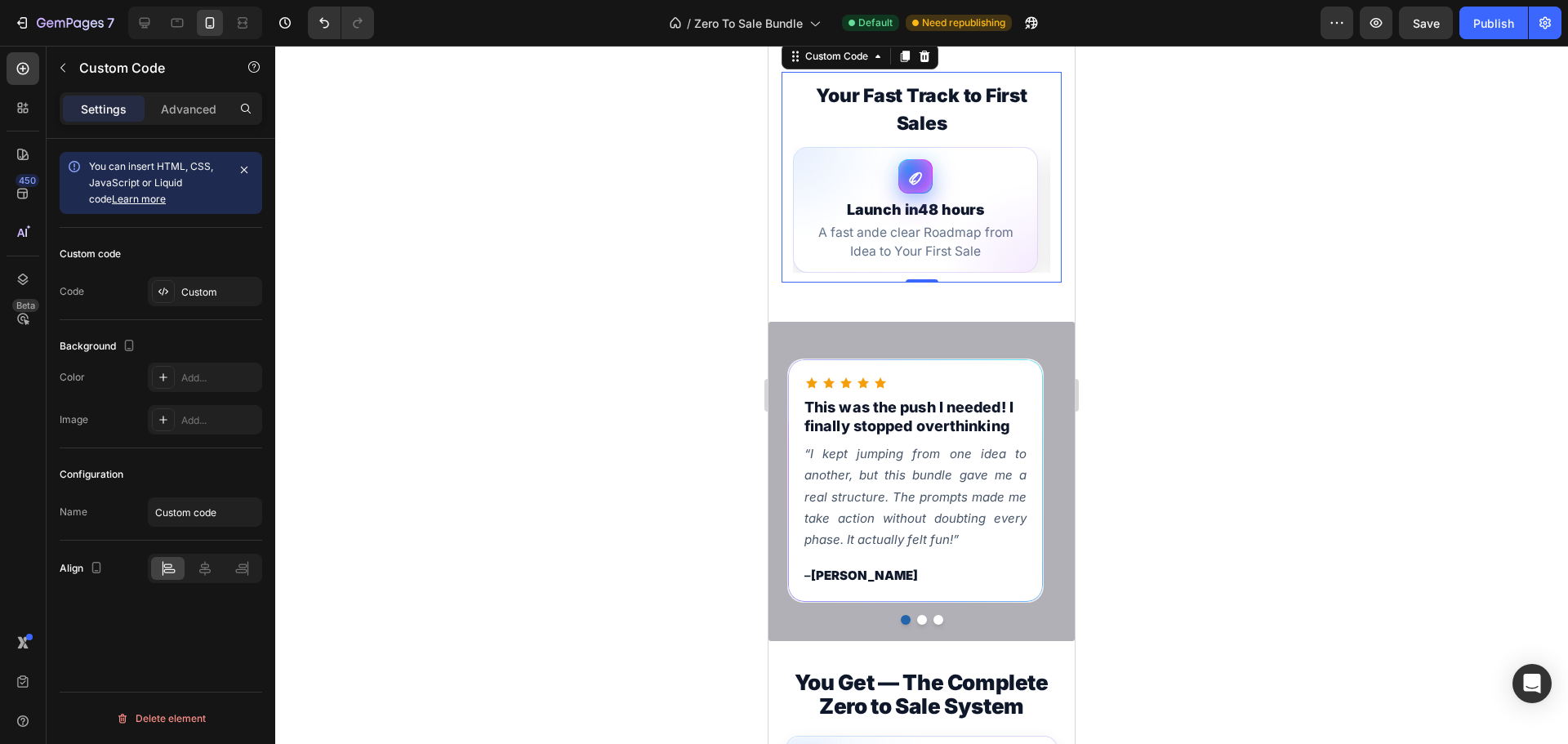
click at [1145, 283] on div at bounding box center [922, 394] width 1293 height 698
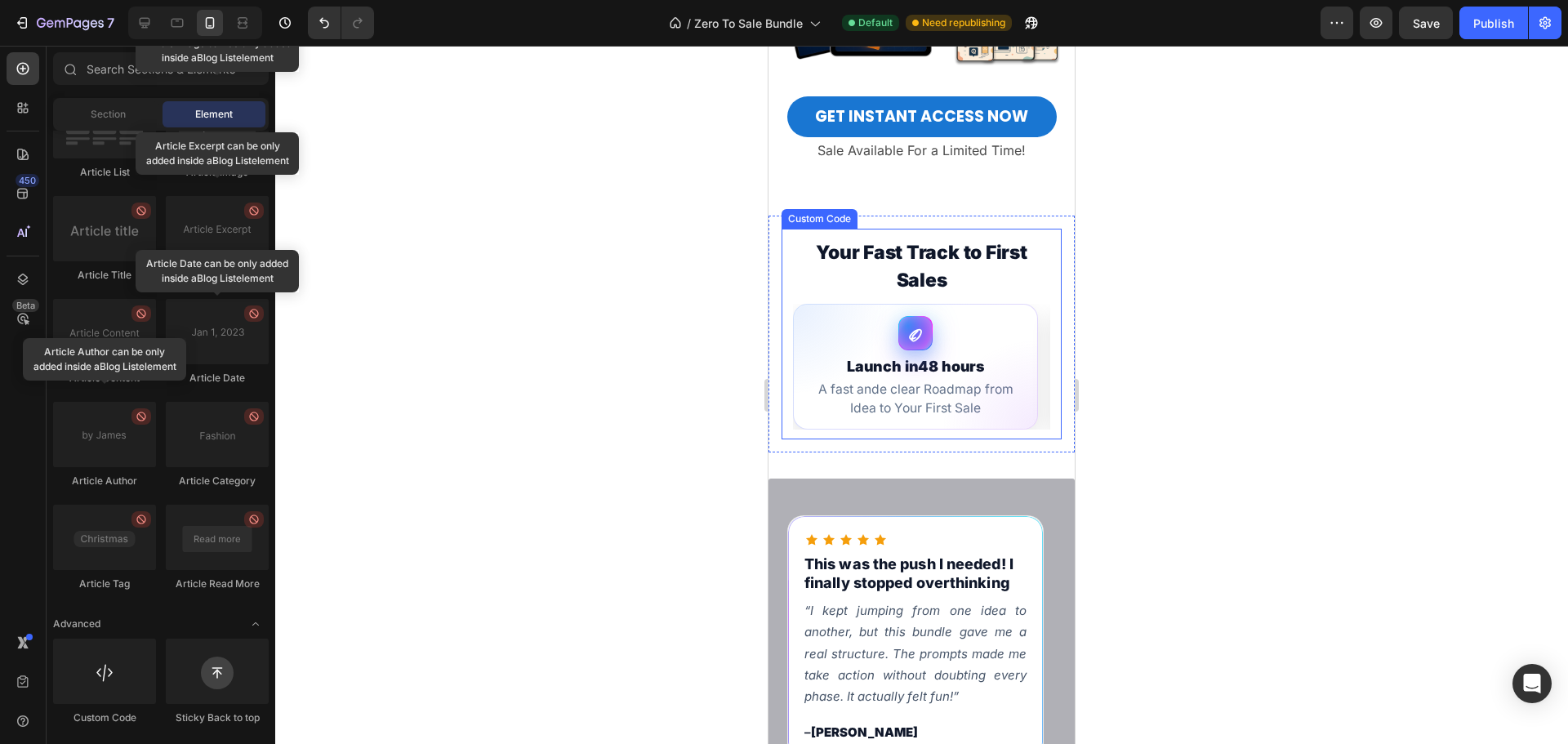
scroll to position [562, 0]
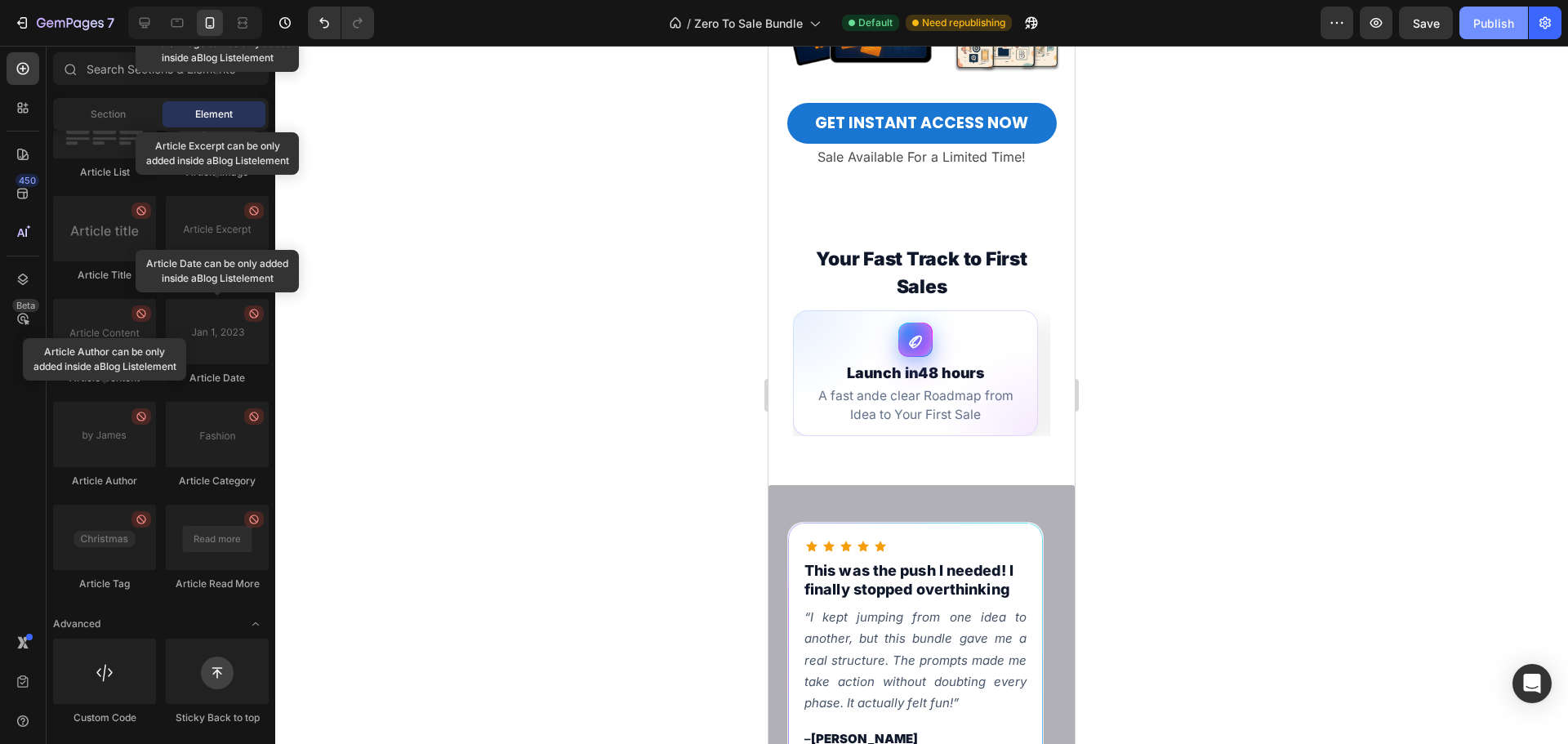
click at [1498, 26] on div "Publish" at bounding box center [1494, 23] width 41 height 17
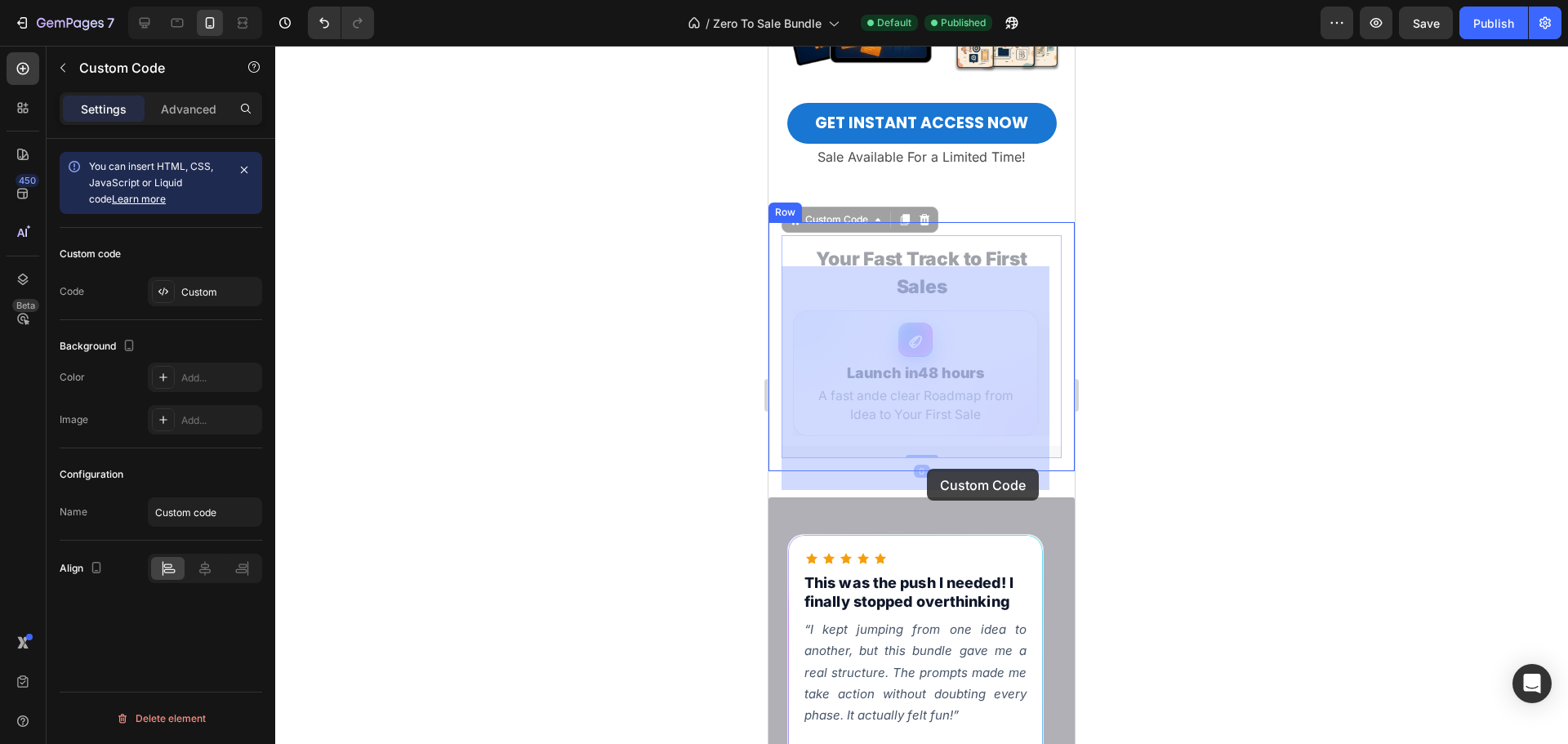
drag, startPoint x: 851, startPoint y: 472, endPoint x: 927, endPoint y: 469, distance: 76.1
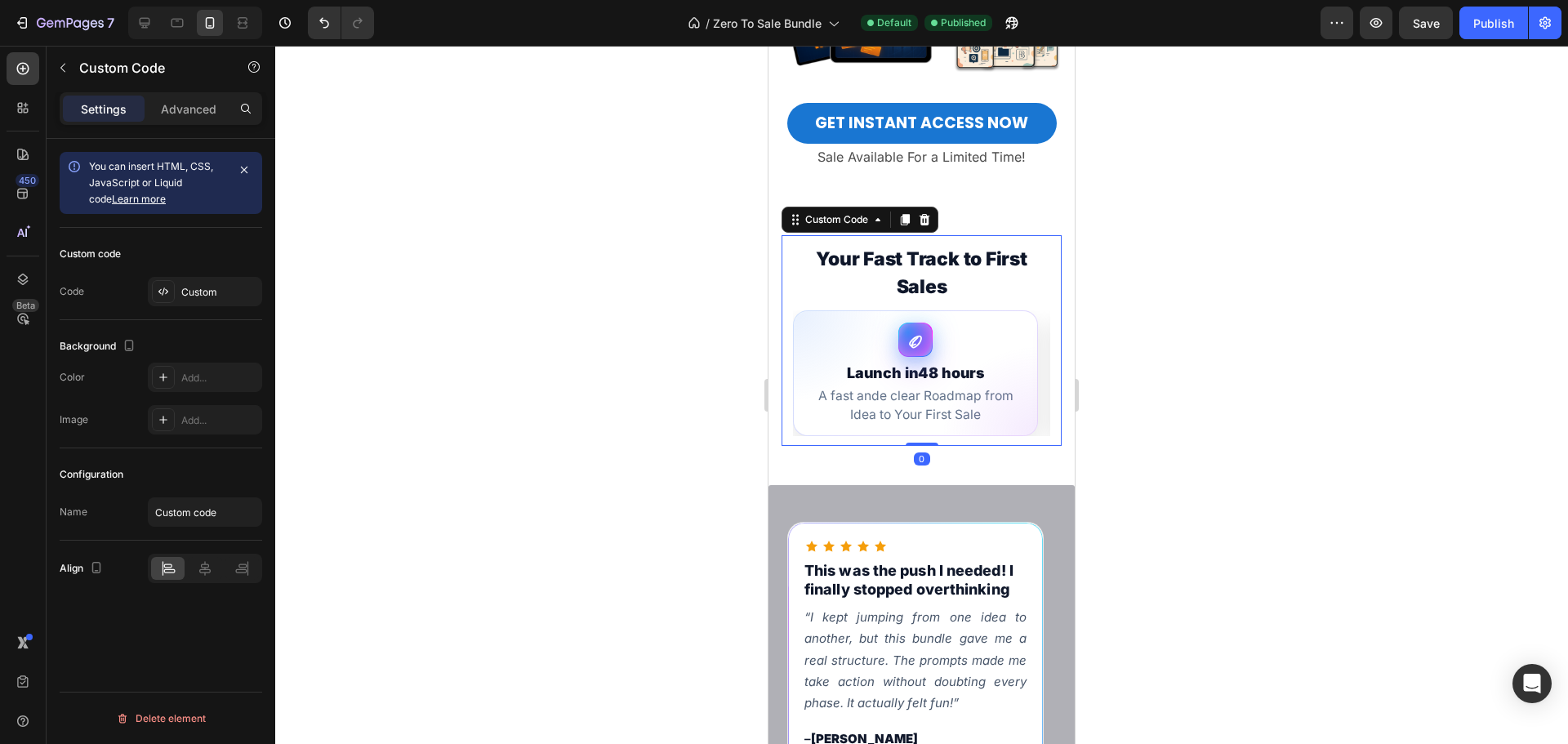
click at [1199, 457] on div at bounding box center [922, 394] width 1293 height 698
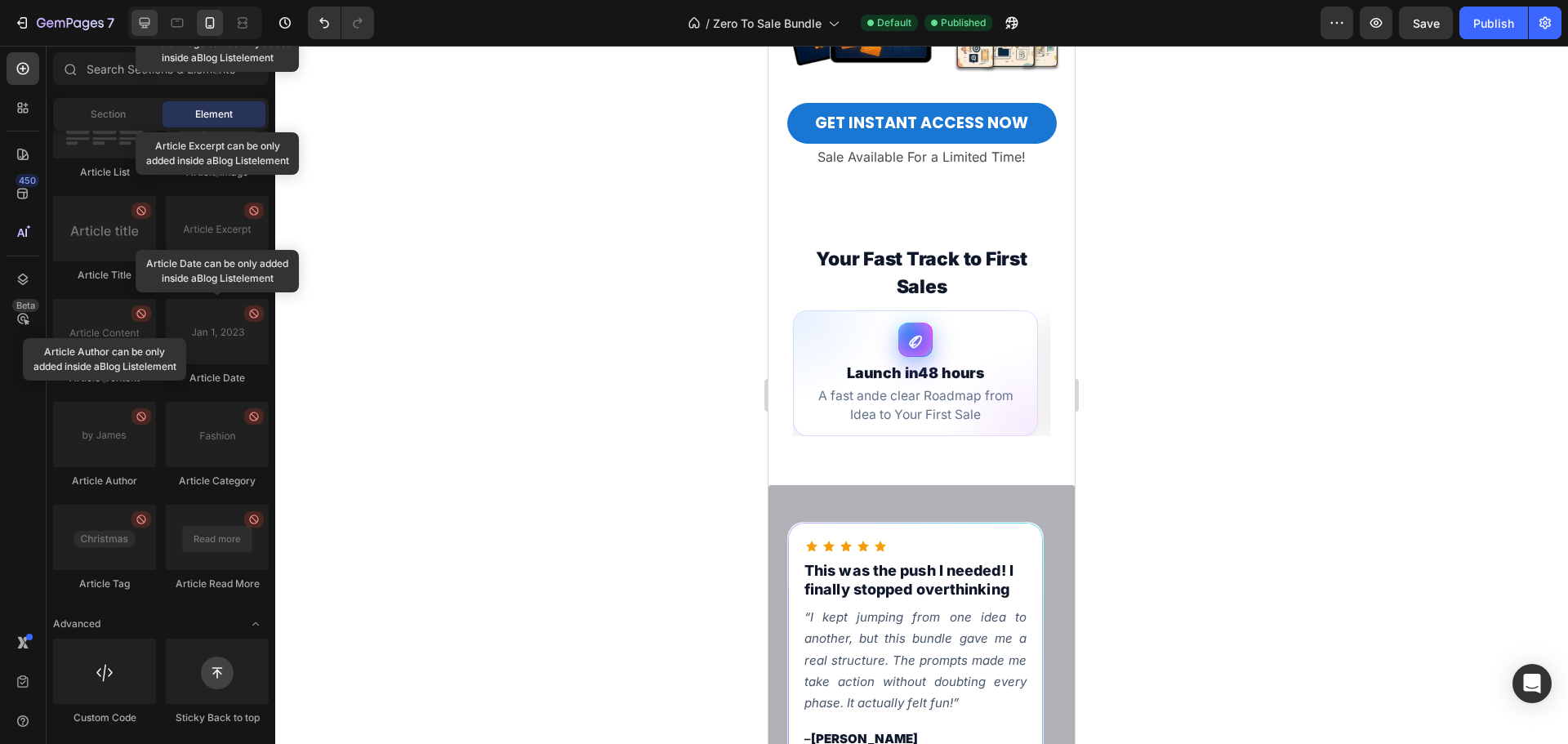
drag, startPoint x: 132, startPoint y: 17, endPoint x: 171, endPoint y: 108, distance: 99.0
click at [133, 17] on div at bounding box center [145, 23] width 26 height 26
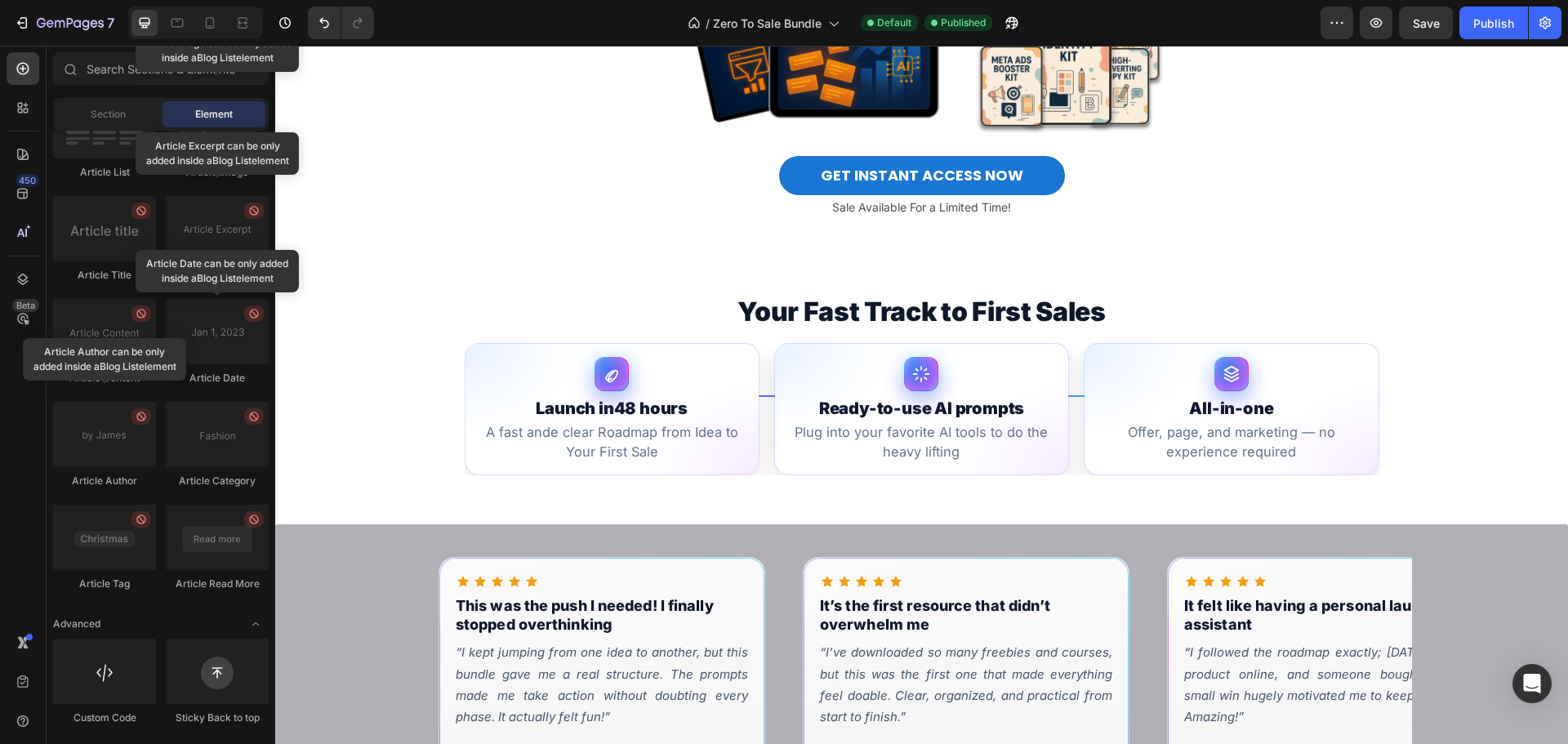
scroll to position [507, 0]
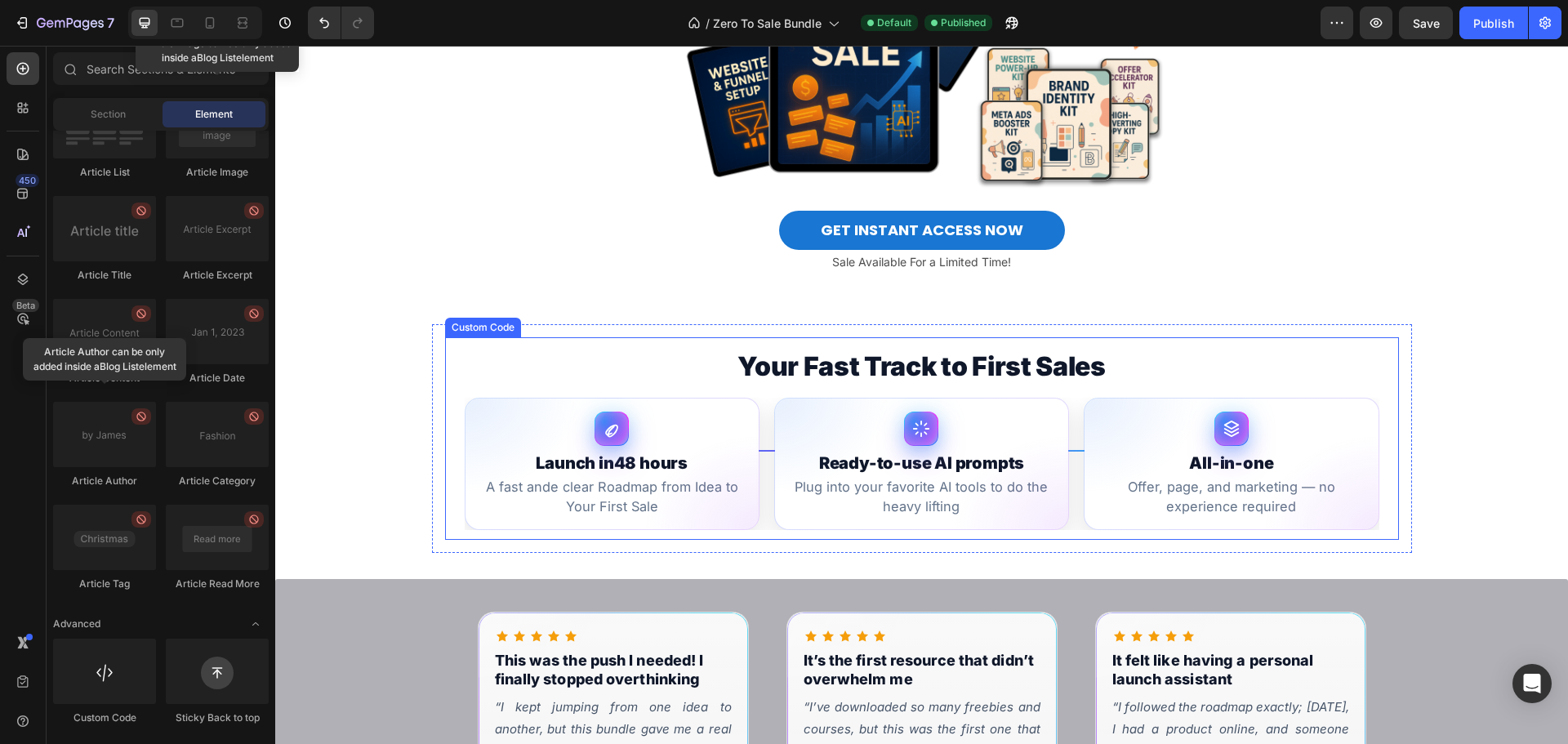
click at [790, 516] on span "Plug into your favorite AI tools to do the heavy lifting" at bounding box center [922, 497] width 264 height 39
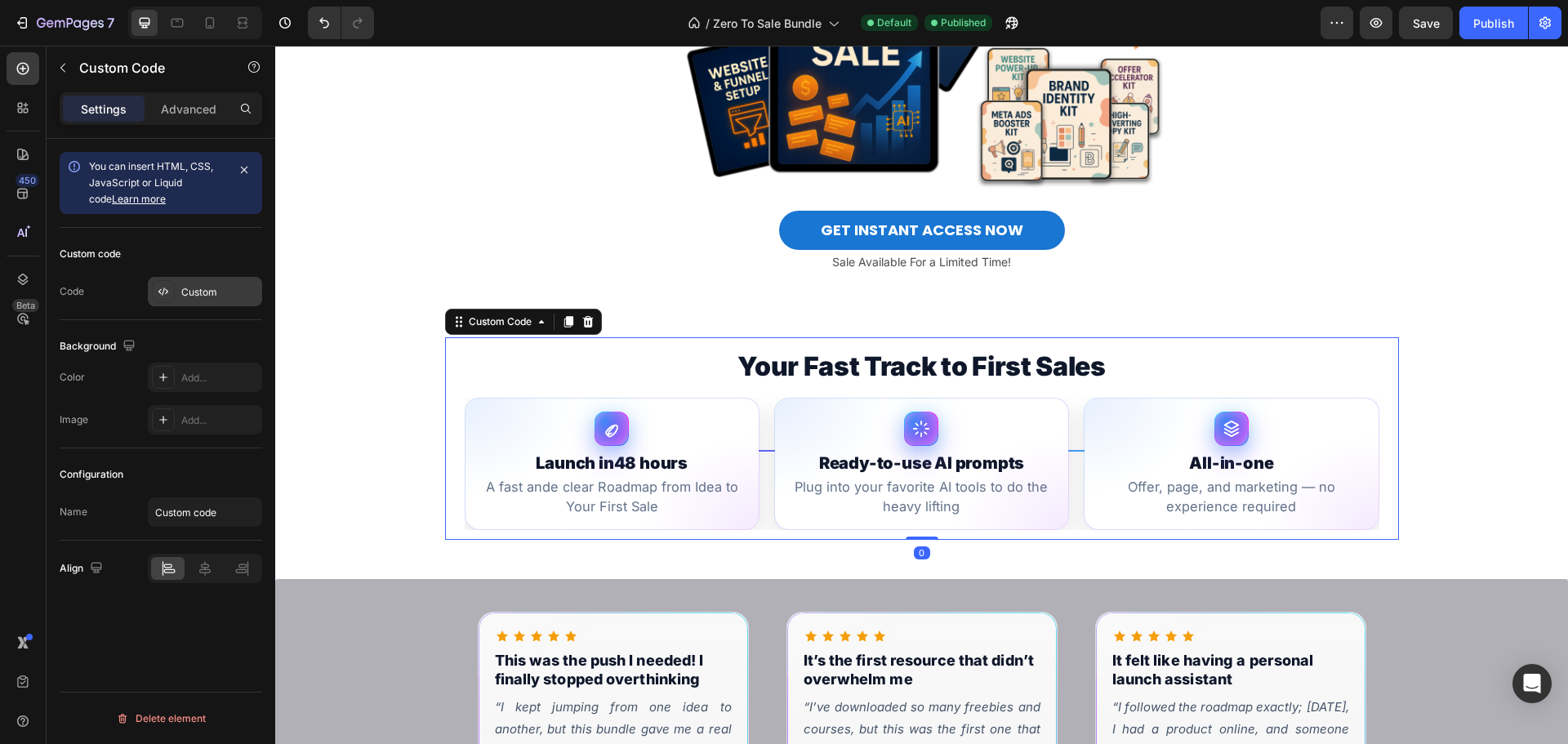
click at [198, 291] on div "Custom" at bounding box center [219, 292] width 77 height 15
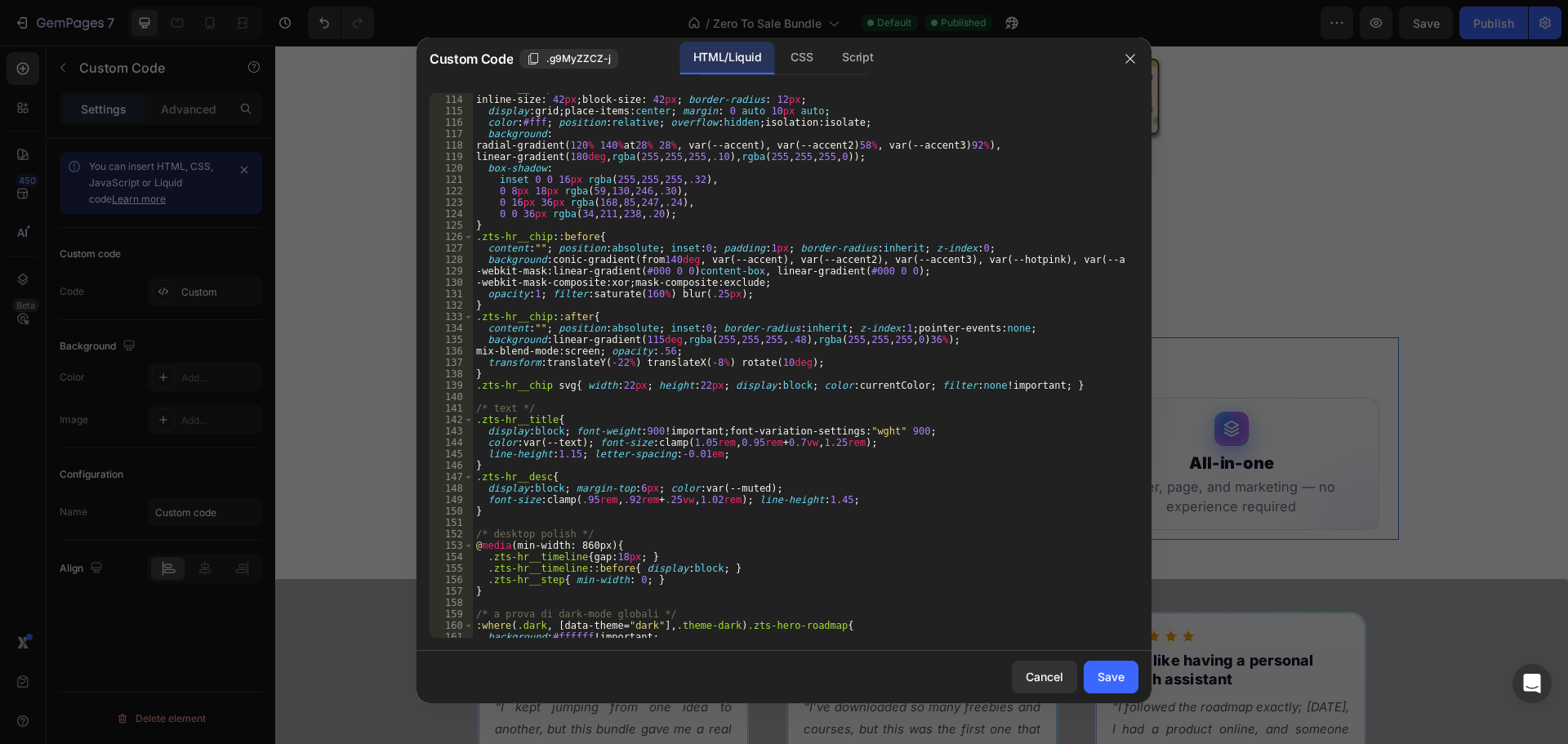
scroll to position [1478, 0]
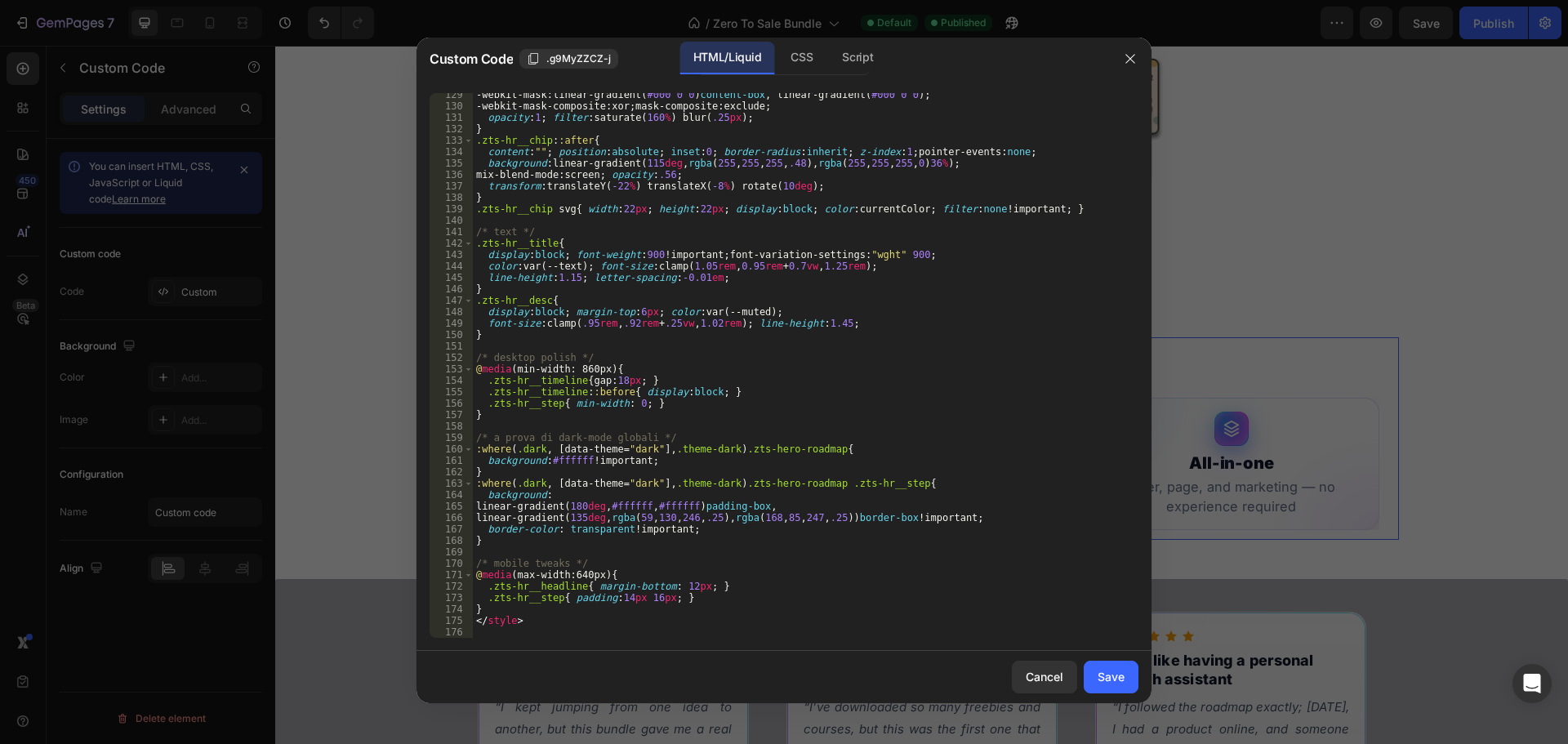
type textarea "}"
click at [493, 611] on div "-webkit-mask : linear-gradient( #000 0 0 ) content-box , linear-gradient( #000 …" at bounding box center [800, 372] width 654 height 568
paste textarea
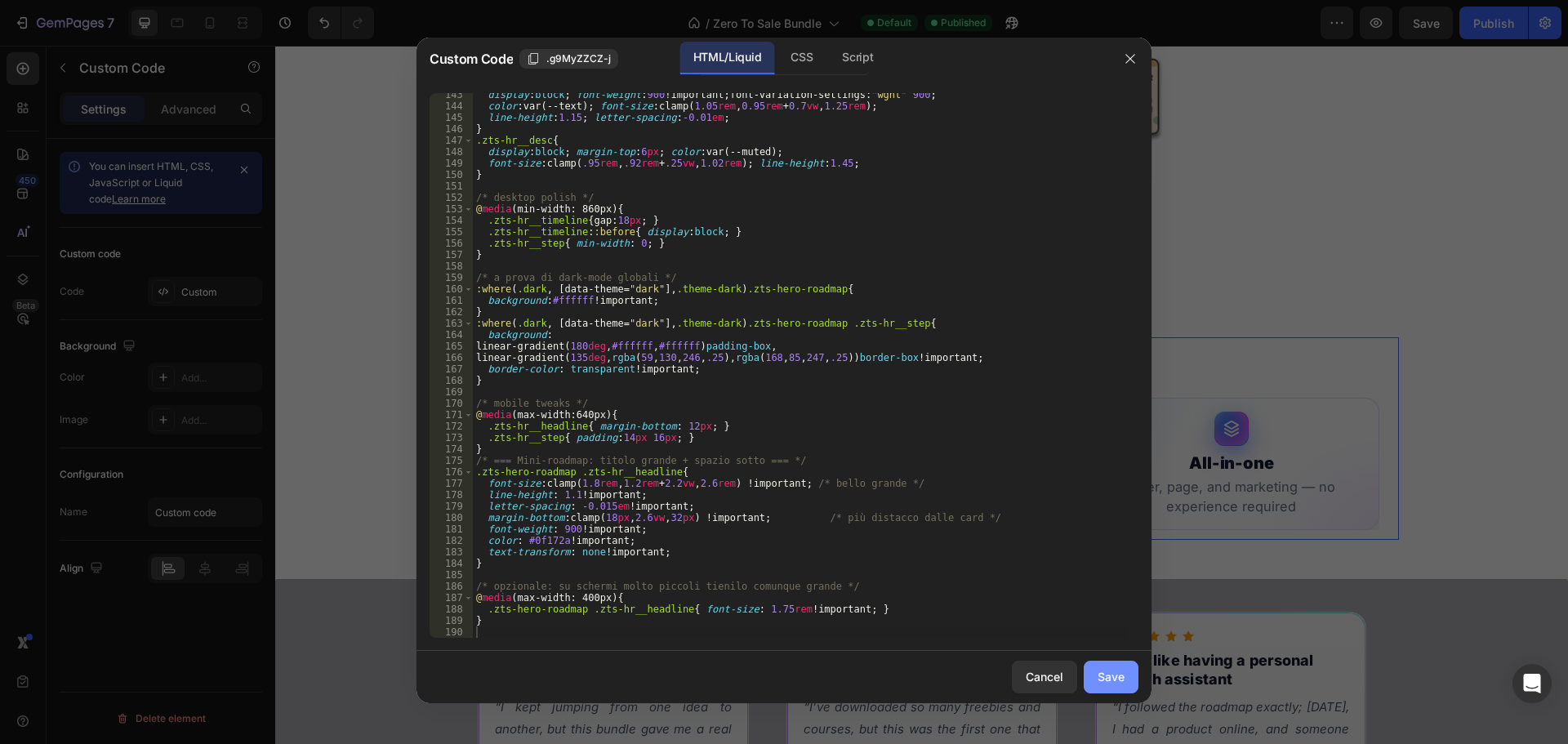
click at [1105, 667] on div "Save" at bounding box center [1111, 676] width 27 height 17
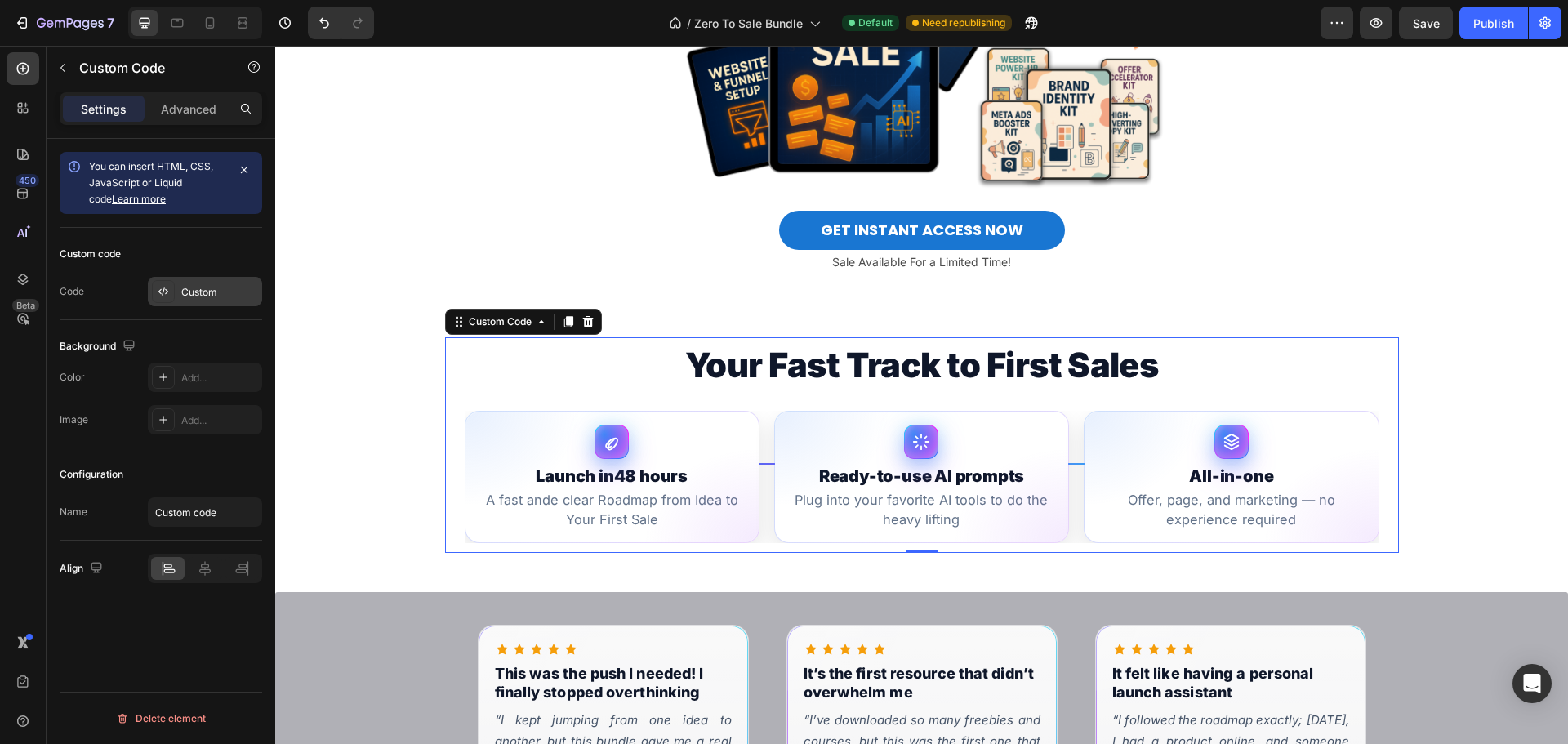
click at [227, 301] on div "Custom" at bounding box center [204, 292] width 115 height 30
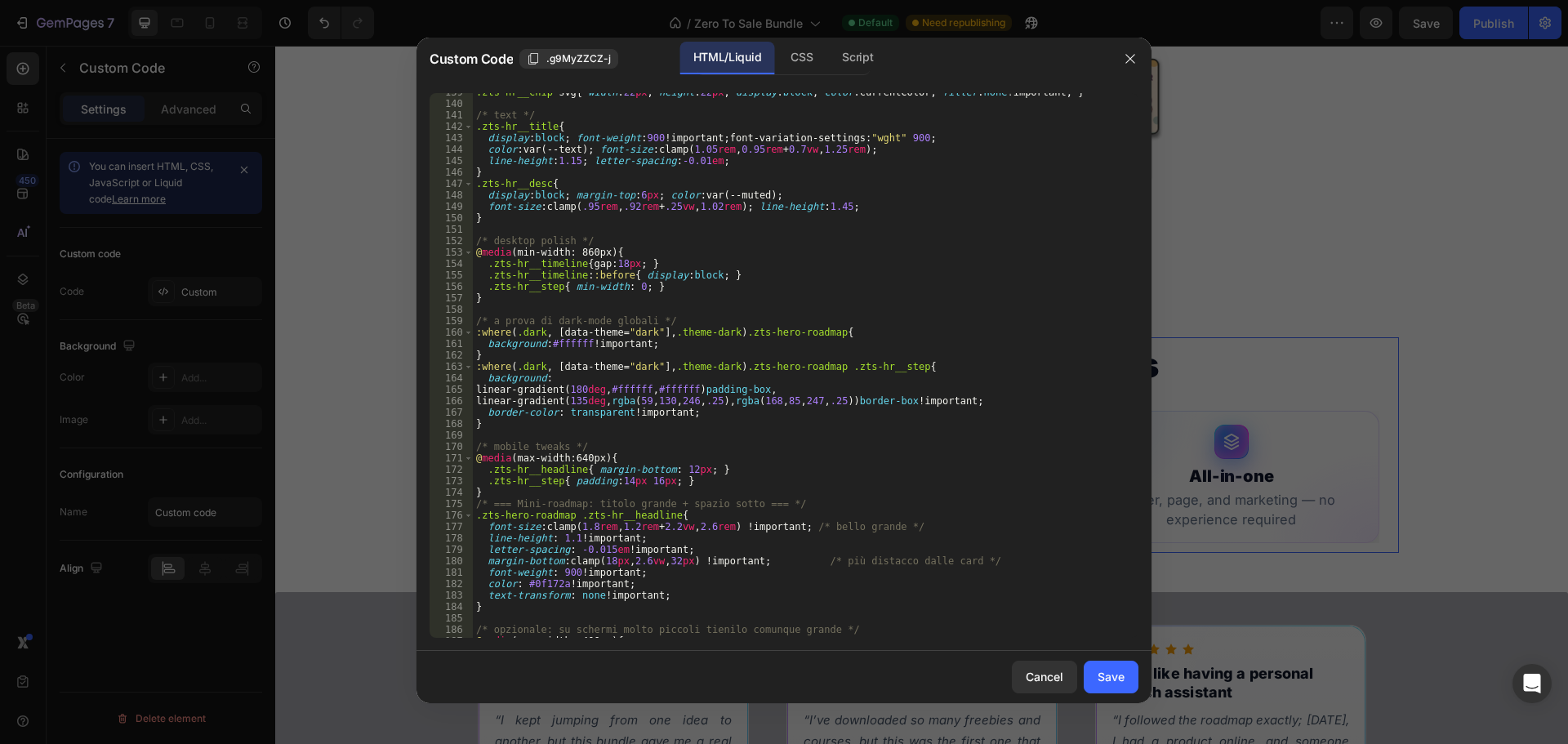
scroll to position [1661, 0]
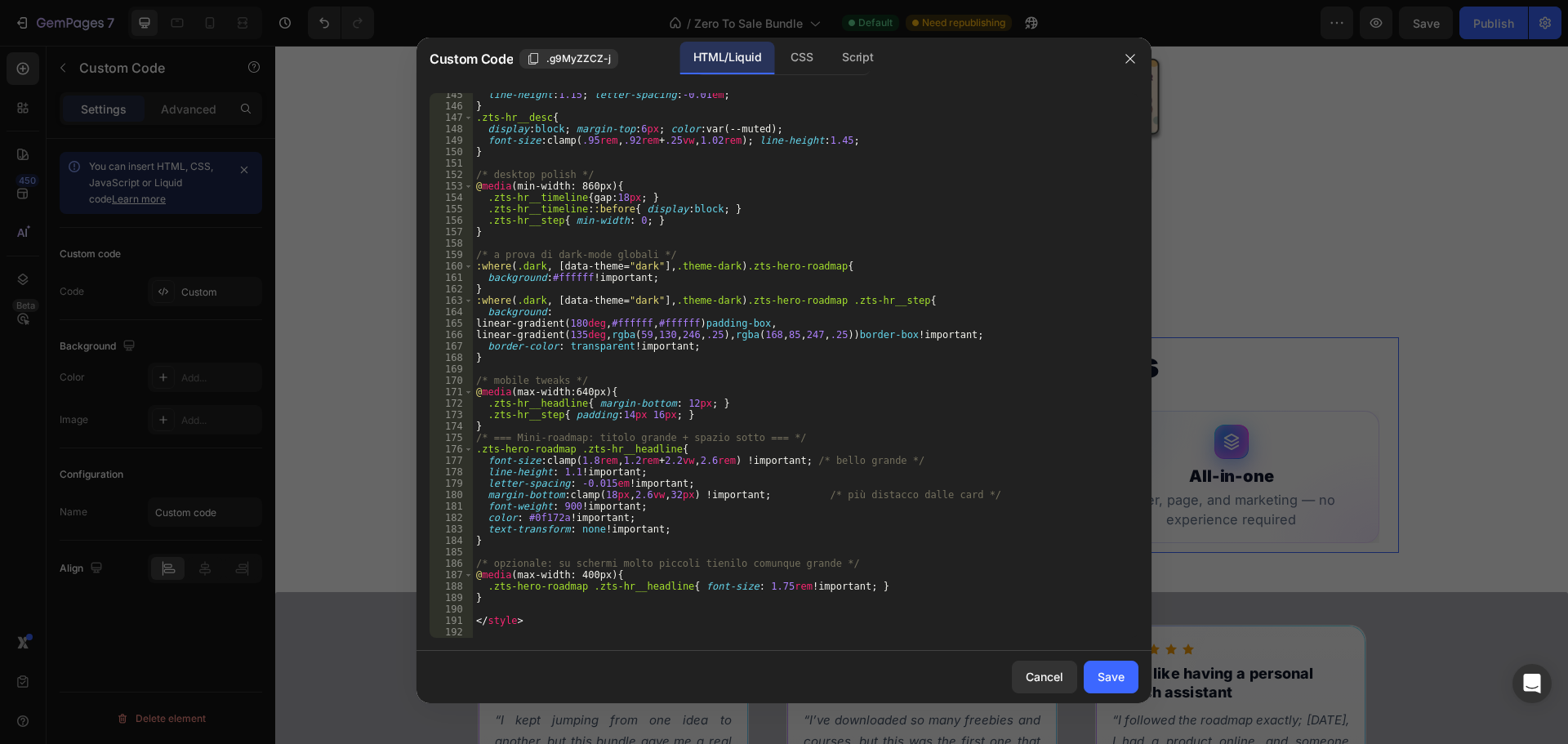
click at [518, 606] on div "line-height : 1.15 ; letter-spacing : -0.01 em ; } .zts-hr__desc { display : bl…" at bounding box center [800, 372] width 654 height 568
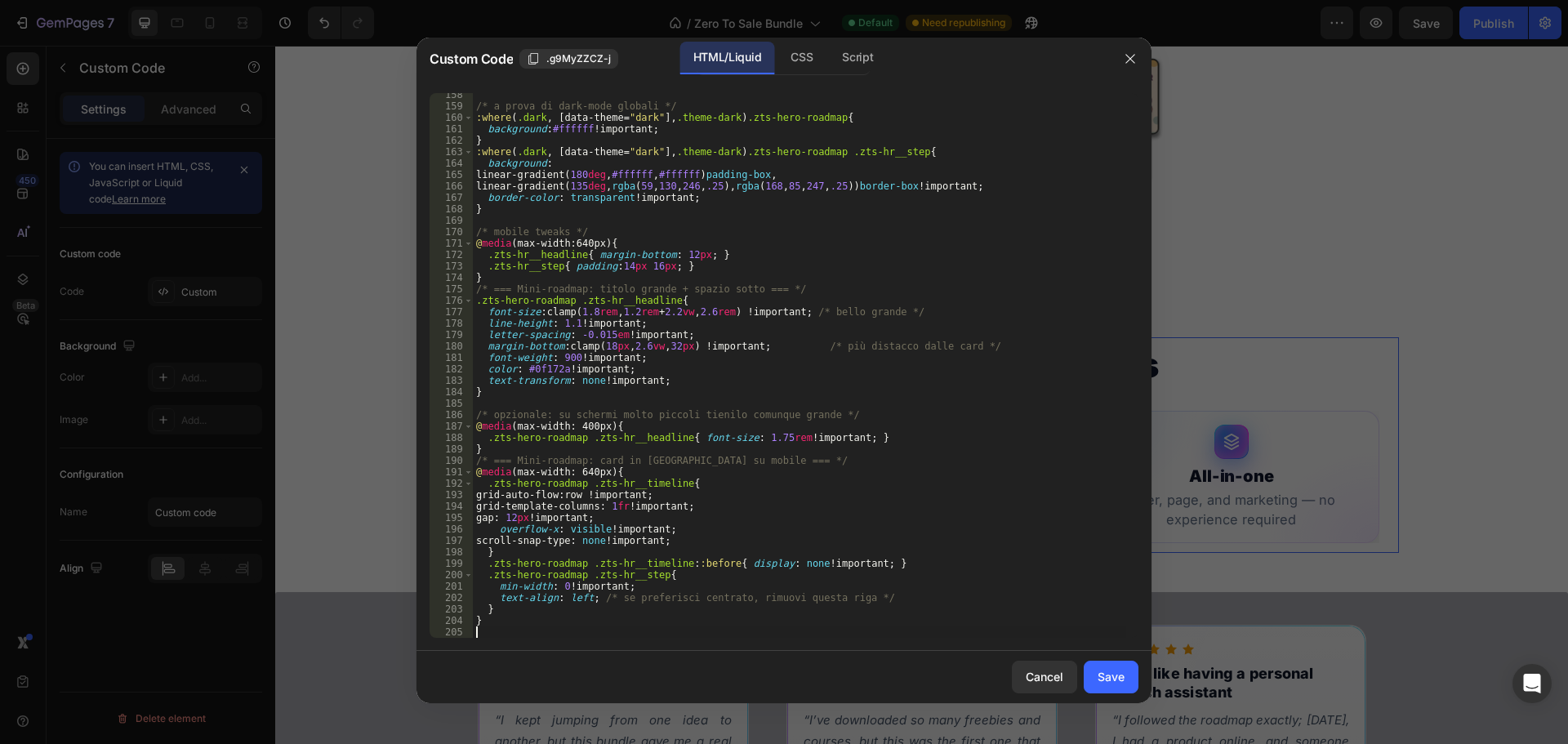
scroll to position [1809, 0]
click at [1122, 685] on div "Save" at bounding box center [1111, 676] width 27 height 17
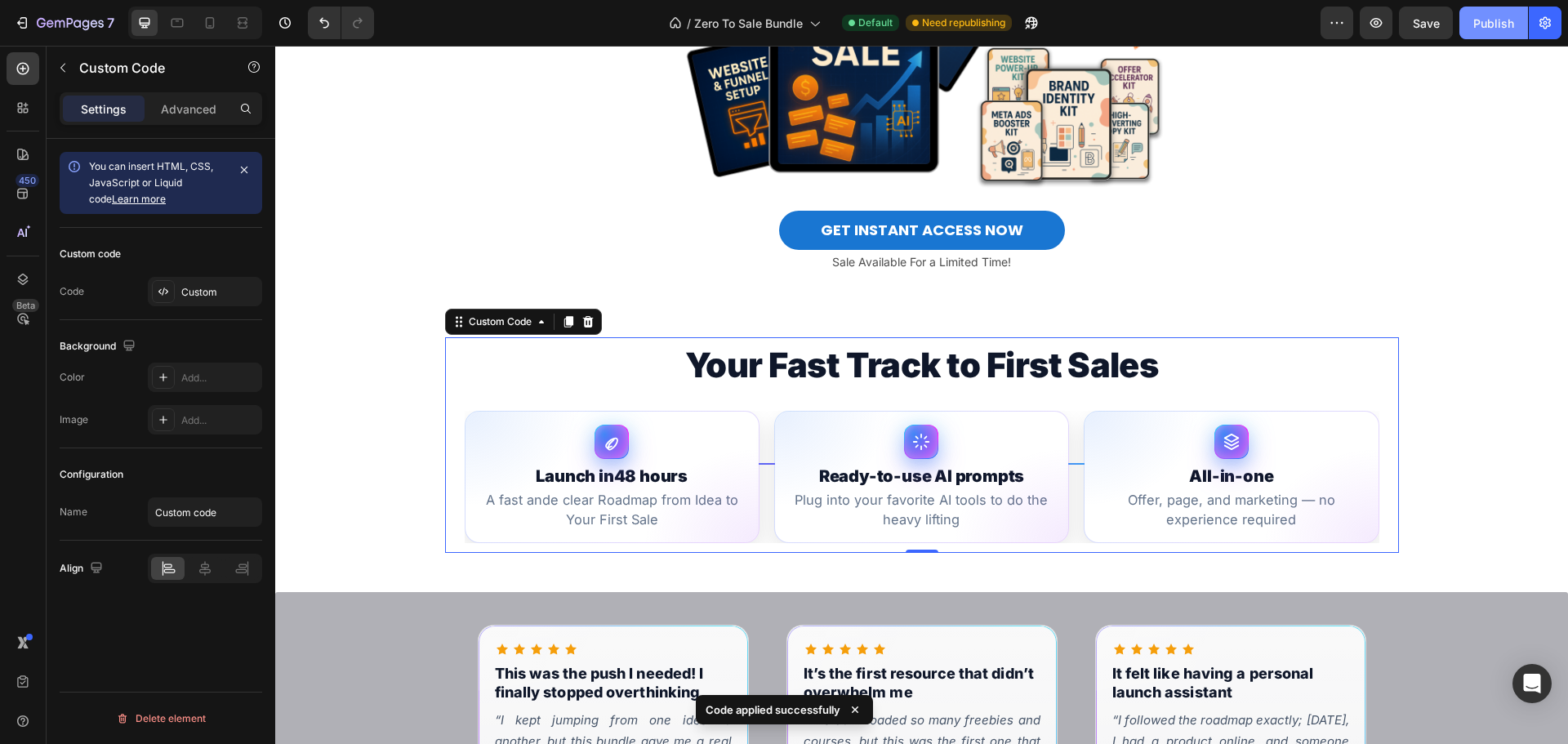
click at [1481, 21] on div "Publish" at bounding box center [1494, 23] width 41 height 17
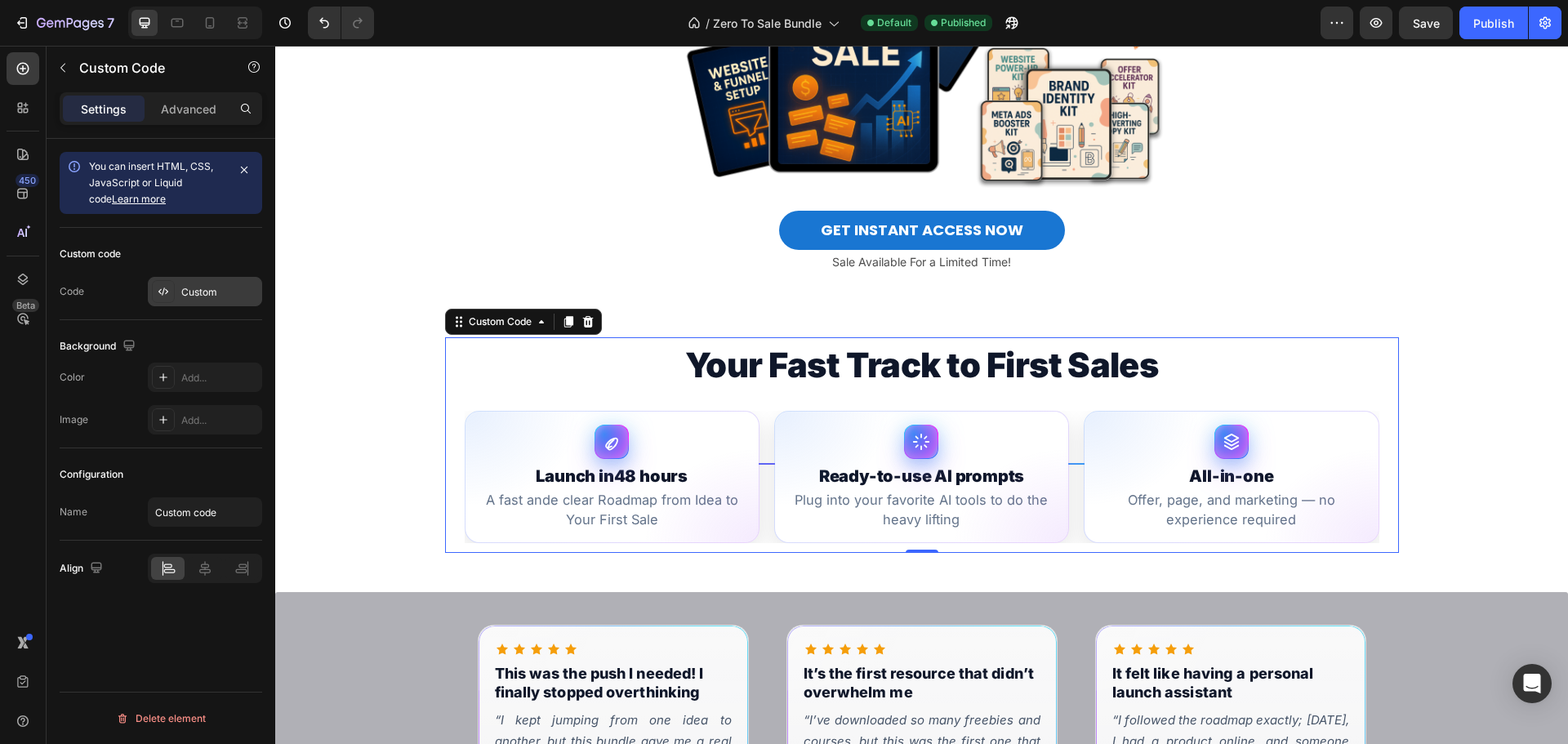
click at [195, 297] on div "Custom" at bounding box center [219, 292] width 77 height 15
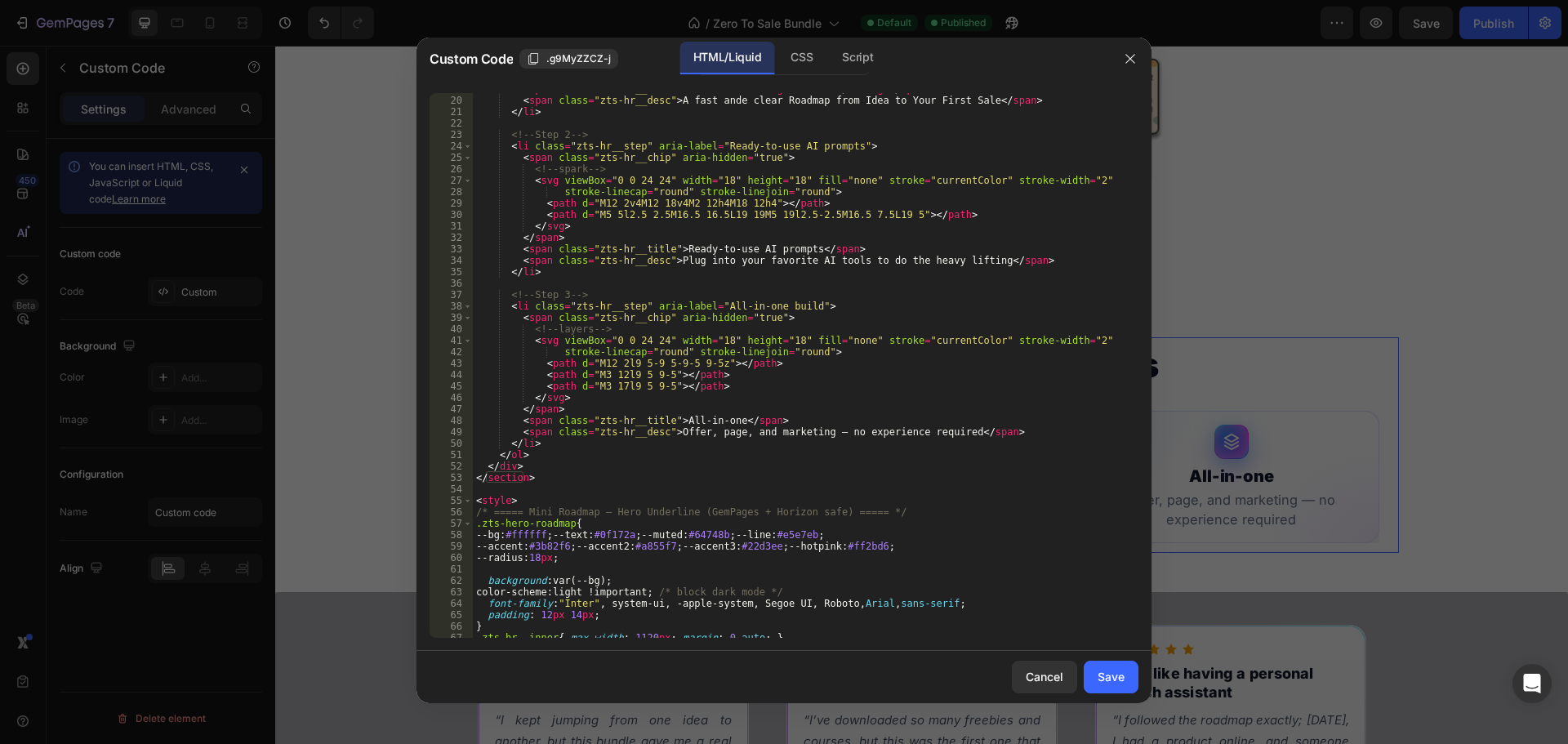
scroll to position [216, 0]
click at [709, 432] on div "< span class = "zts-hr__title" > Launch in < strong > 48 hours </ strong > </ s…" at bounding box center [800, 367] width 654 height 568
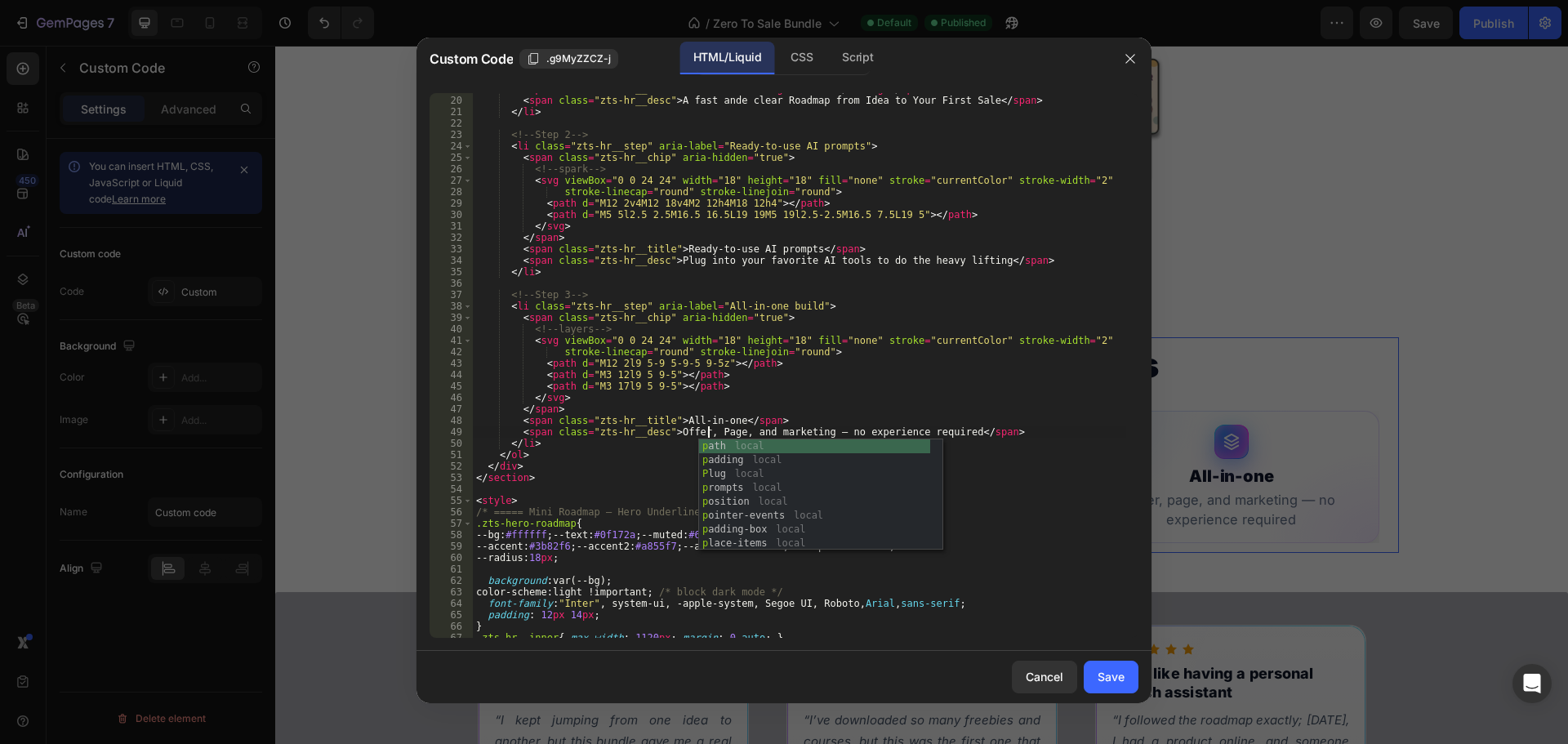
click at [761, 434] on div "< span class = "zts-hr__title" > Launch in < strong > 48 hours </ strong > </ s…" at bounding box center [800, 367] width 654 height 568
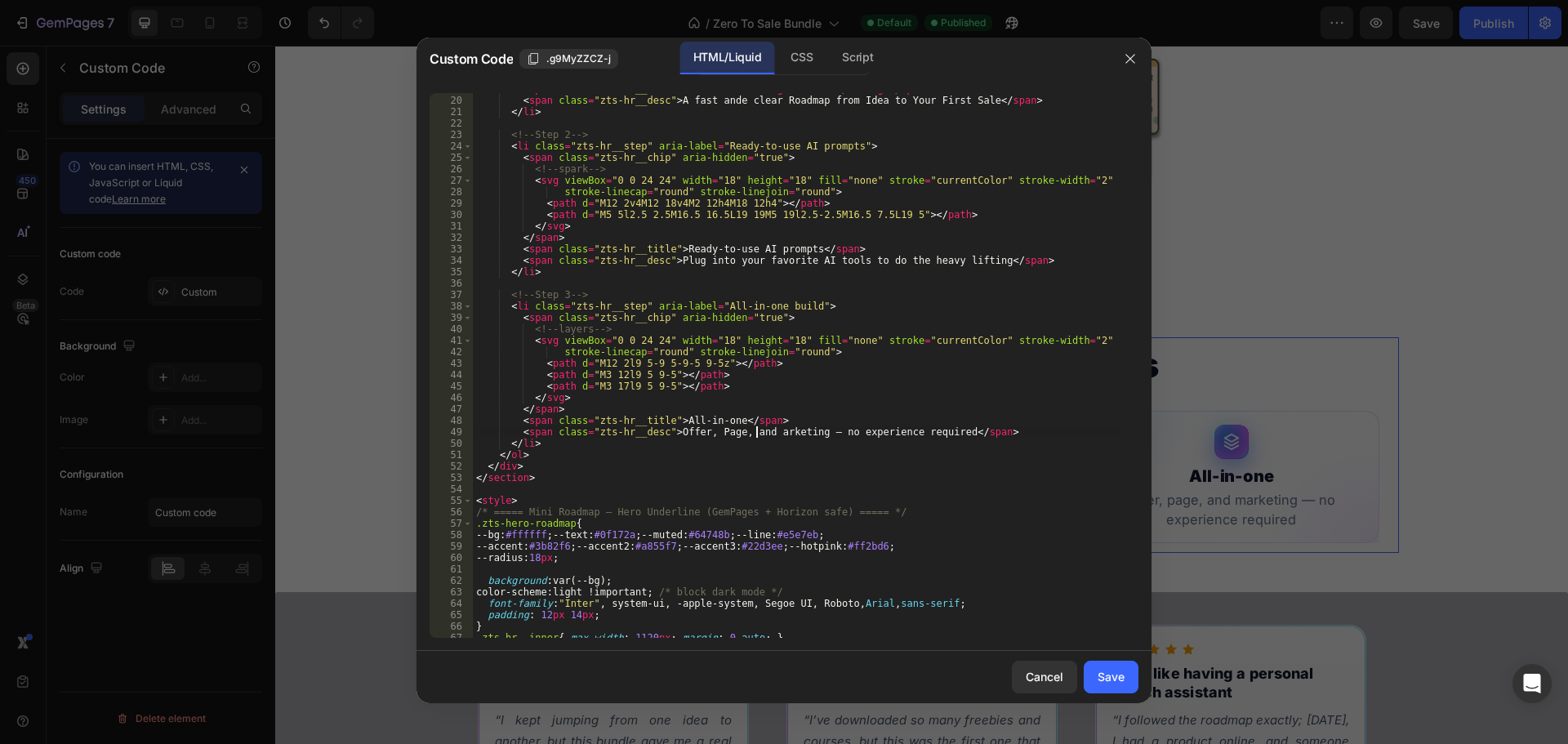
scroll to position [0, 24]
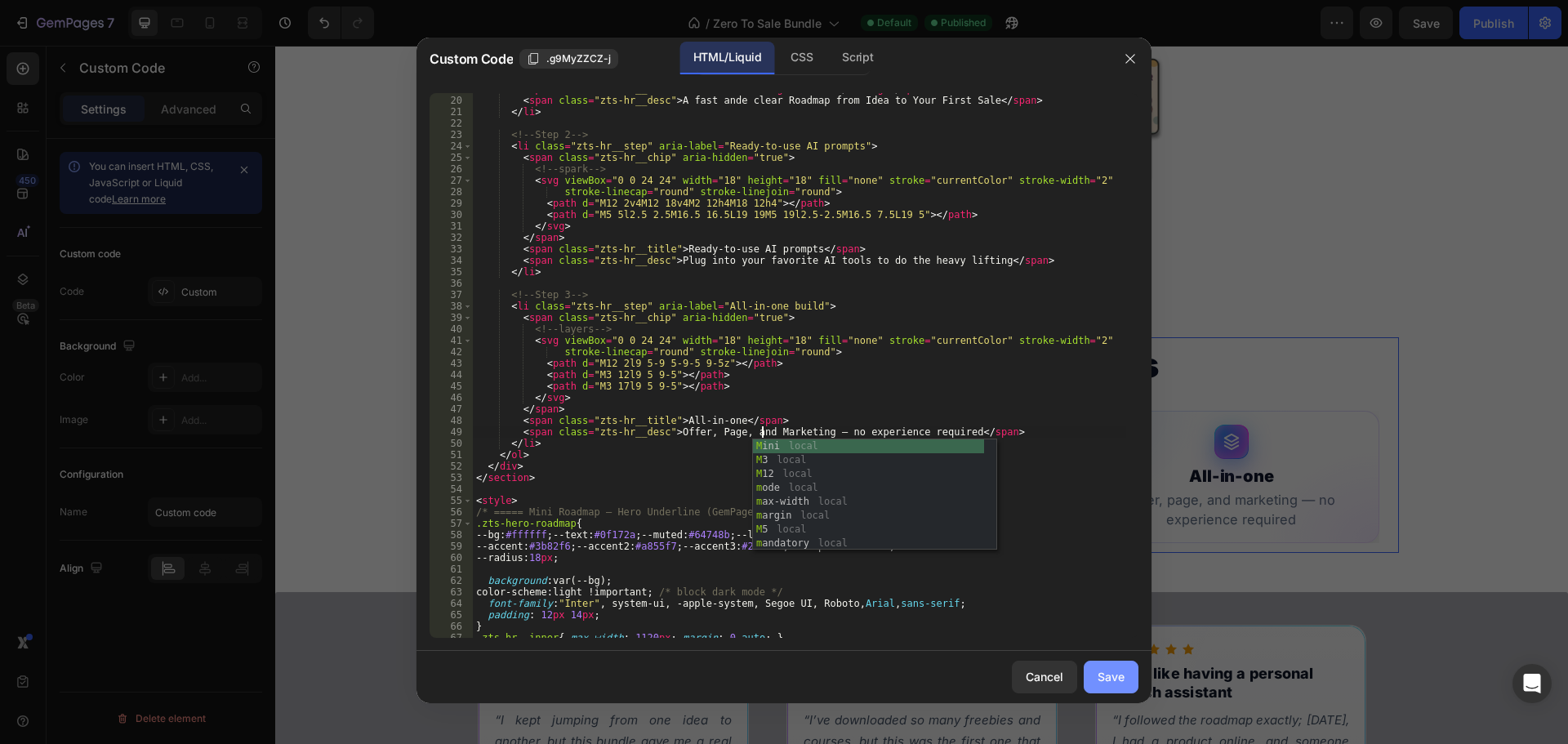
type textarea "<span class="zts-hr__desc">Offer, Page, and Marketing — no experience required<…"
click at [1117, 683] on div "Save" at bounding box center [1111, 676] width 27 height 17
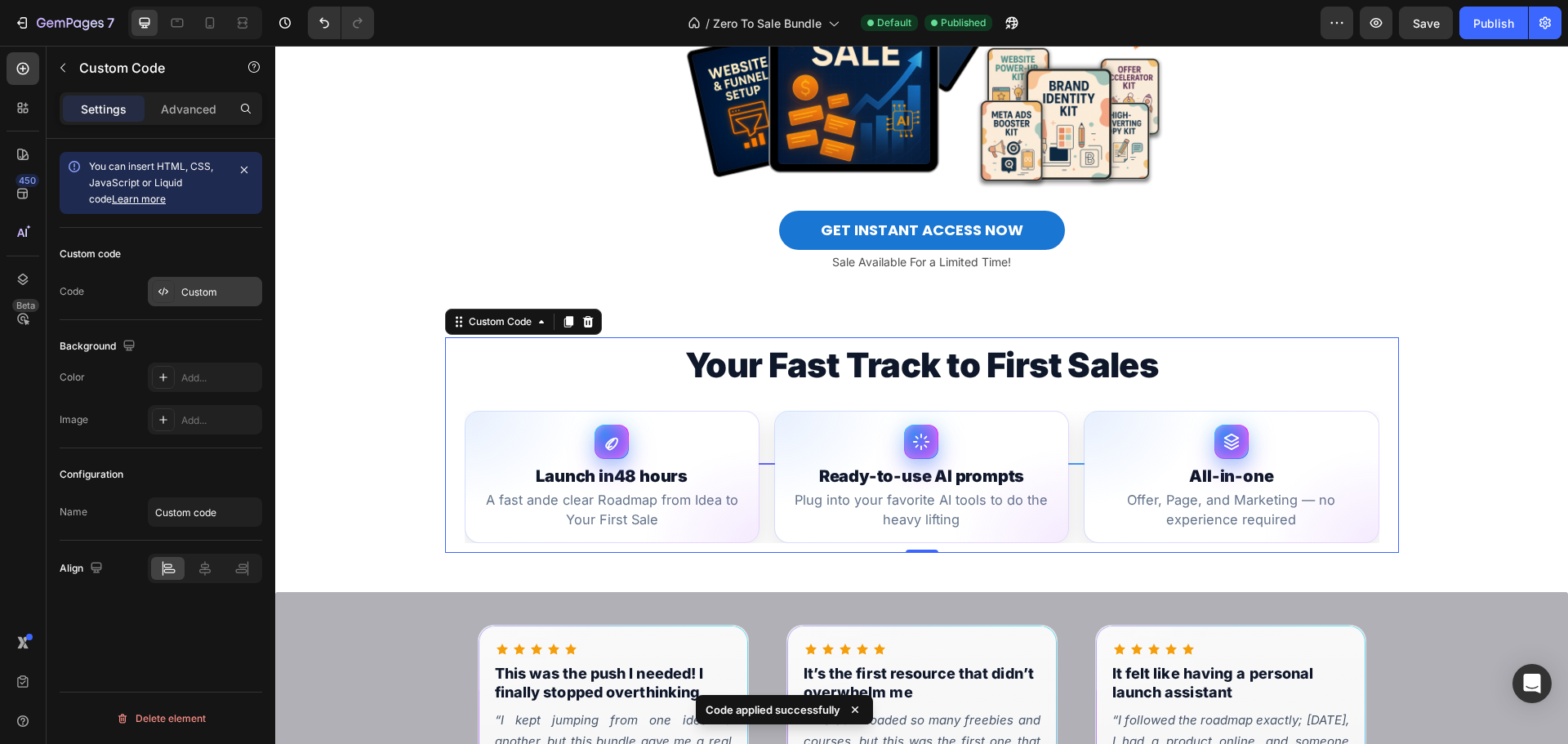
click at [228, 292] on div "Custom" at bounding box center [219, 292] width 77 height 15
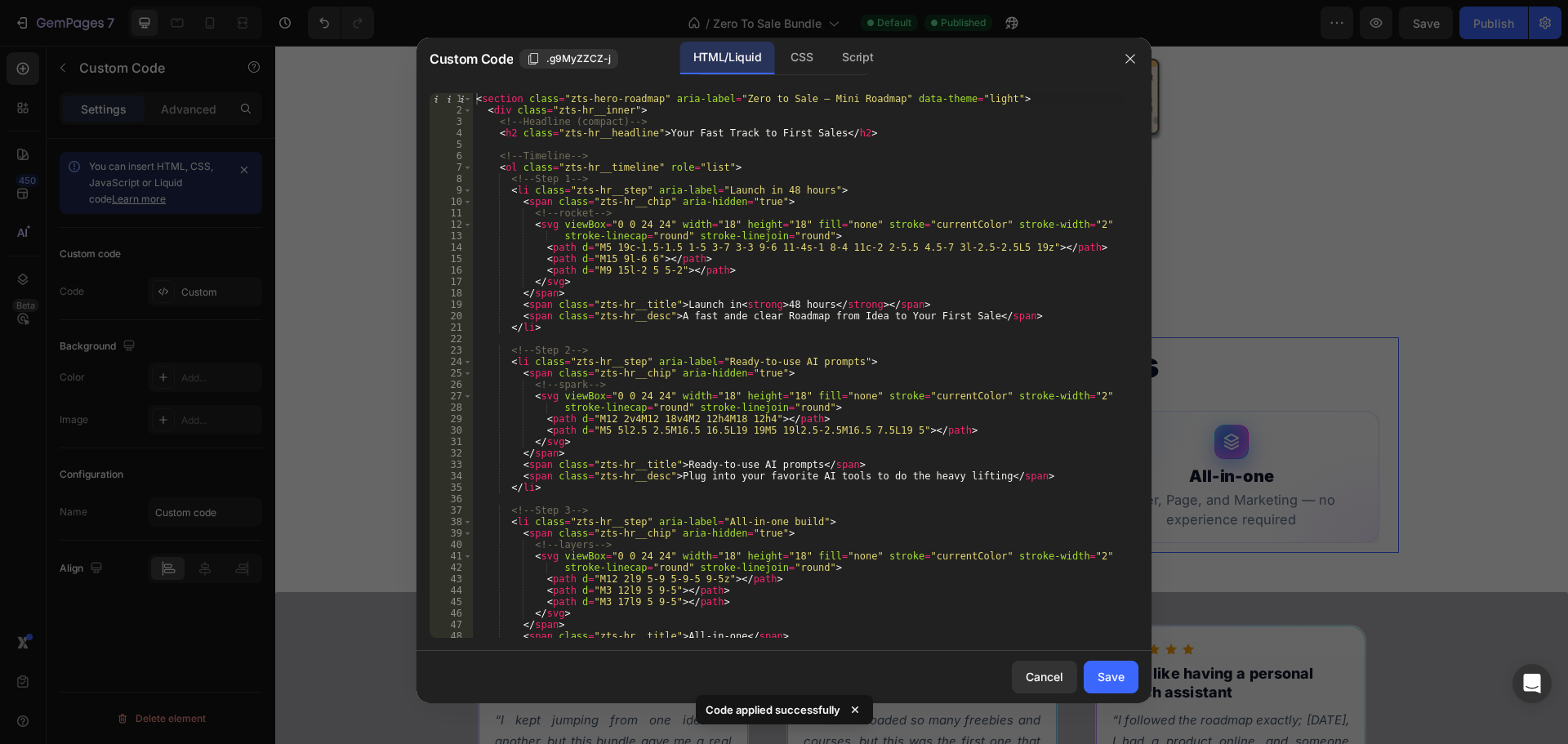
type textarea "<span class="zts-hr__desc">Plug into your favorite AI tools to do the heavy lif…"
drag, startPoint x: 965, startPoint y: 476, endPoint x: 664, endPoint y: 479, distance: 301.0
click at [664, 479] on div "< section class = "zts-hero-roadmap" aria-label = "Zero to Sale — Mini Roadmap"…" at bounding box center [800, 377] width 654 height 568
click at [1120, 668] on div "Save" at bounding box center [1111, 676] width 27 height 17
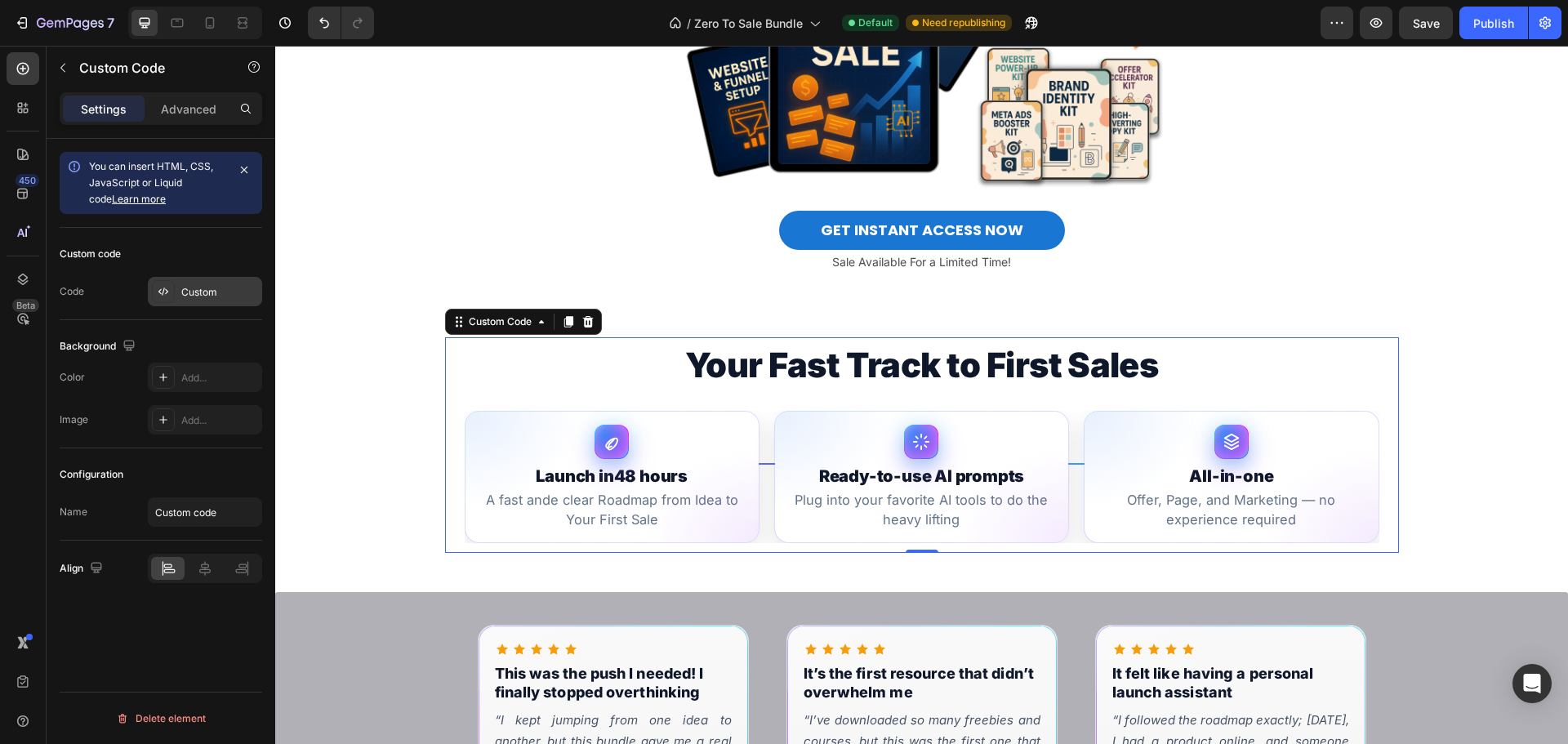
click at [220, 299] on div "Custom" at bounding box center [219, 292] width 77 height 15
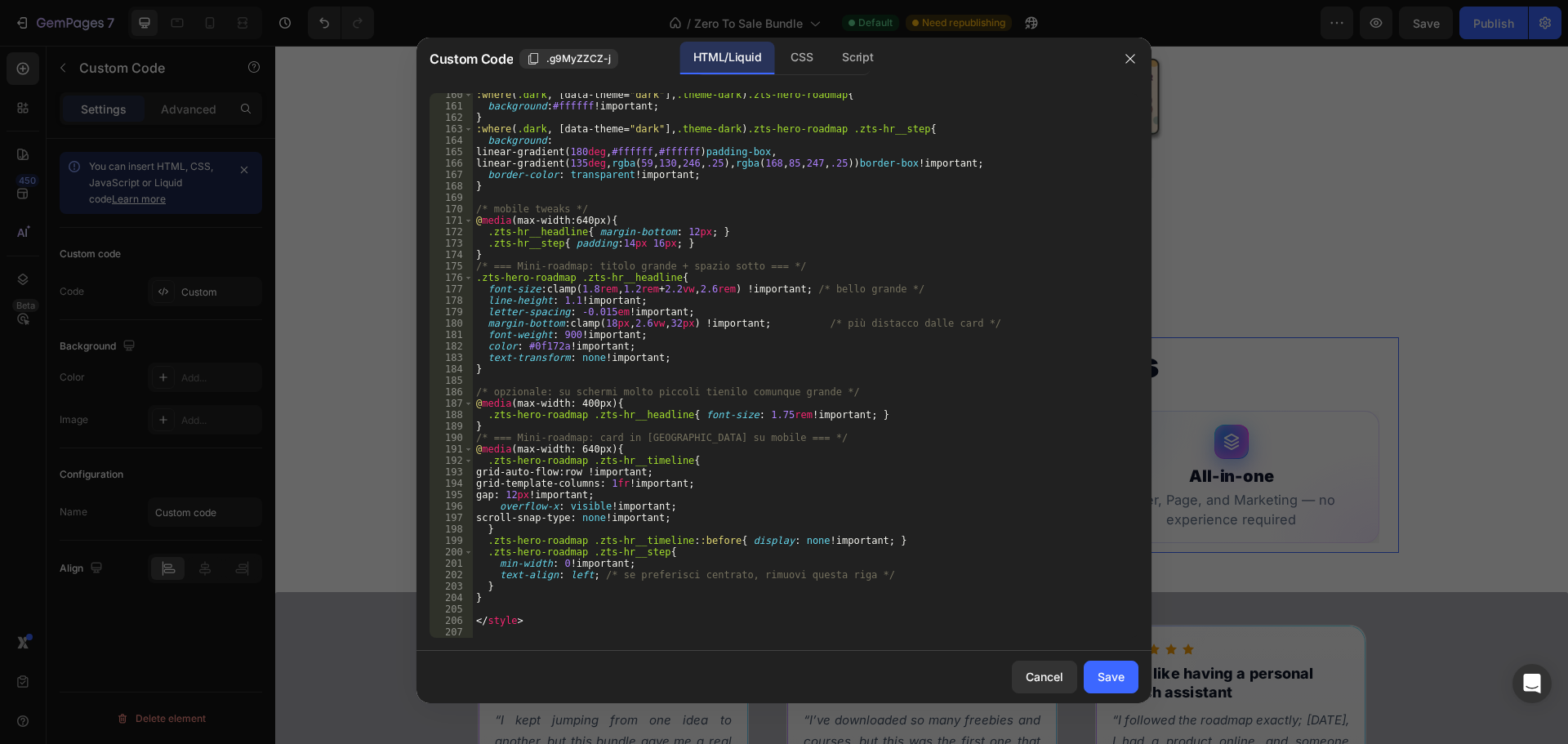
scroll to position [1832, 0]
click at [499, 606] on div ":where ( .dark , [ data-theme = " dark " ], .theme-dark ) .zts-hero-roadmap { b…" at bounding box center [800, 372] width 654 height 568
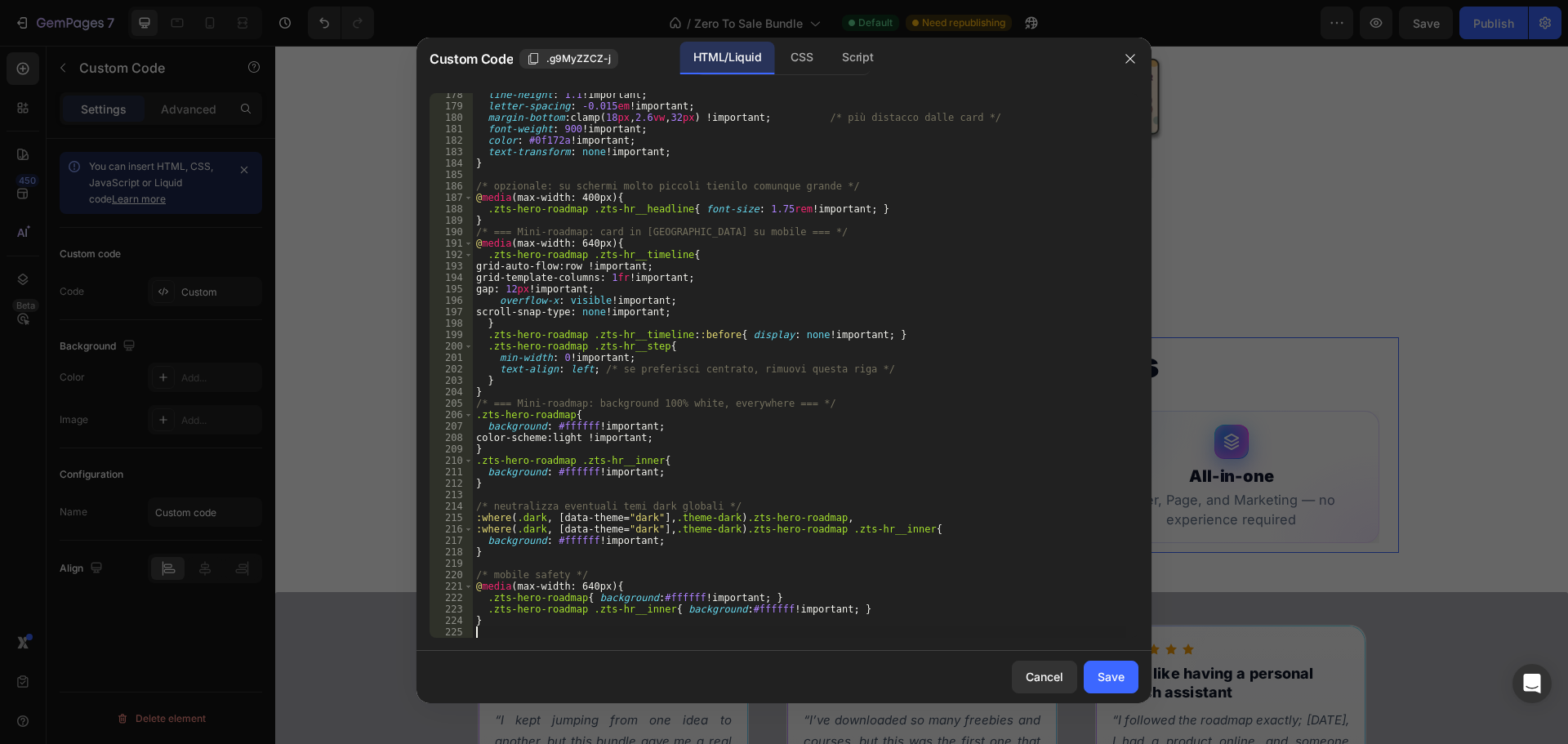
scroll to position [2038, 0]
click at [1108, 674] on div "Save" at bounding box center [1111, 676] width 27 height 17
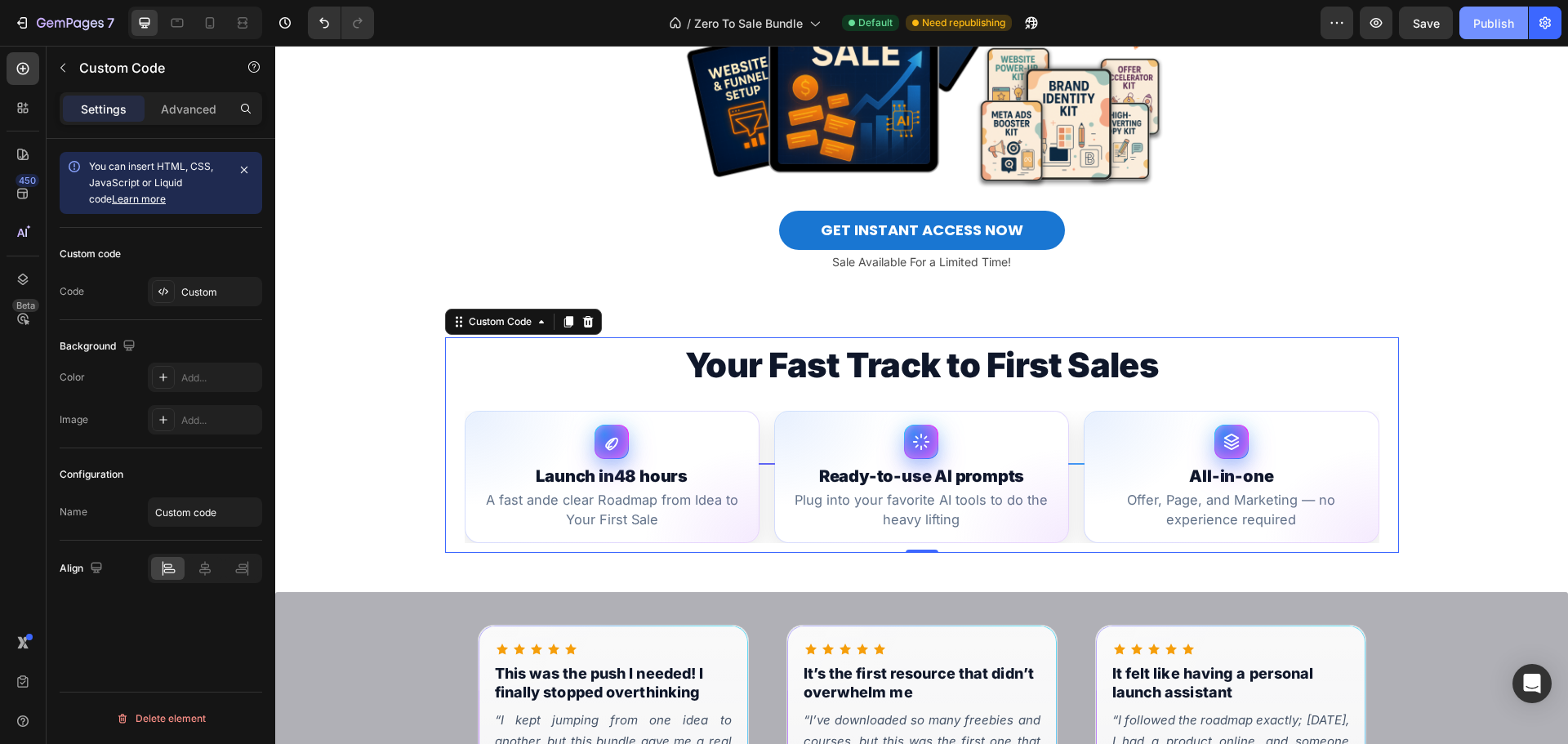
click at [1514, 18] on button "Publish" at bounding box center [1493, 23] width 68 height 33
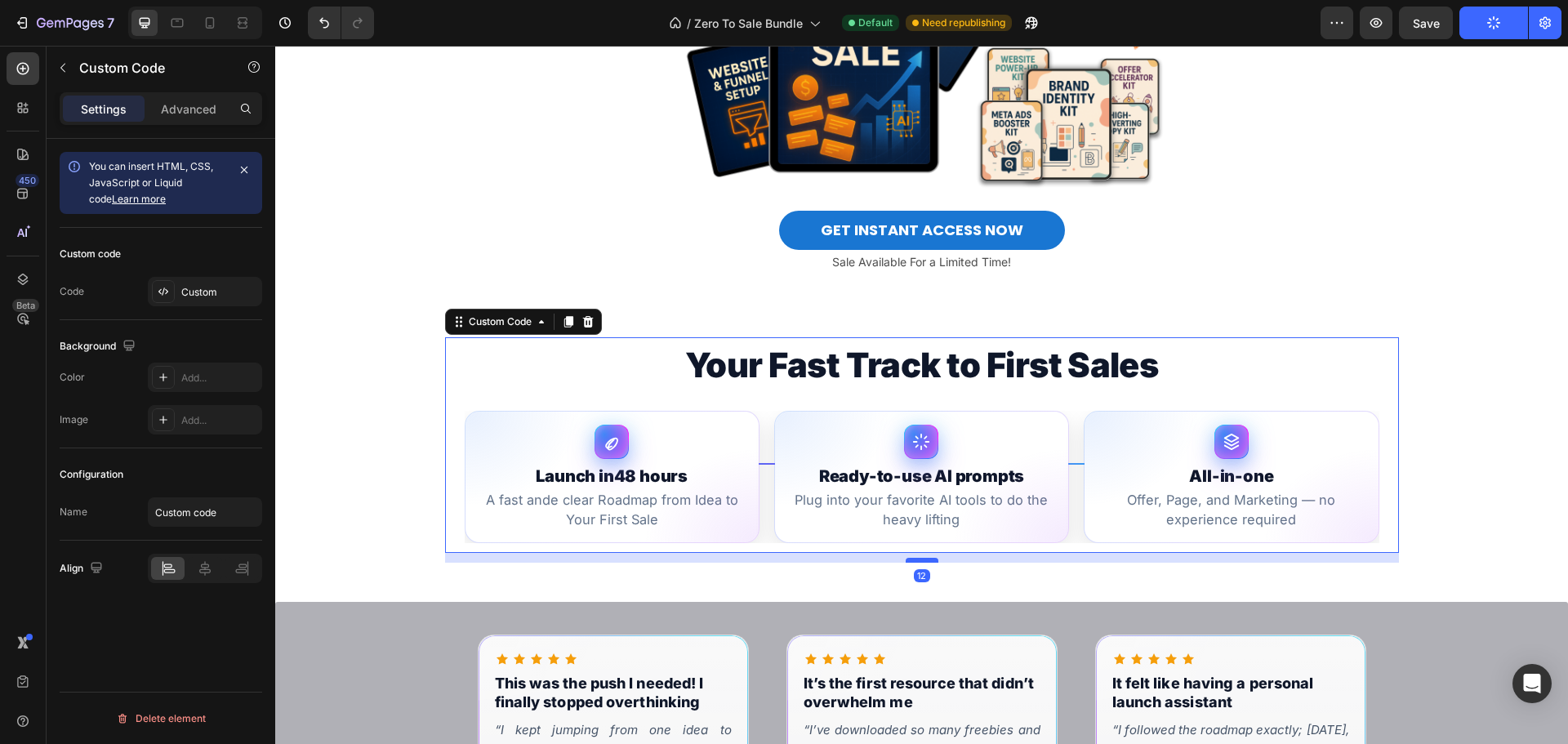
drag, startPoint x: 925, startPoint y: 598, endPoint x: 919, endPoint y: 608, distance: 11.7
click at [919, 563] on div at bounding box center [922, 560] width 33 height 5
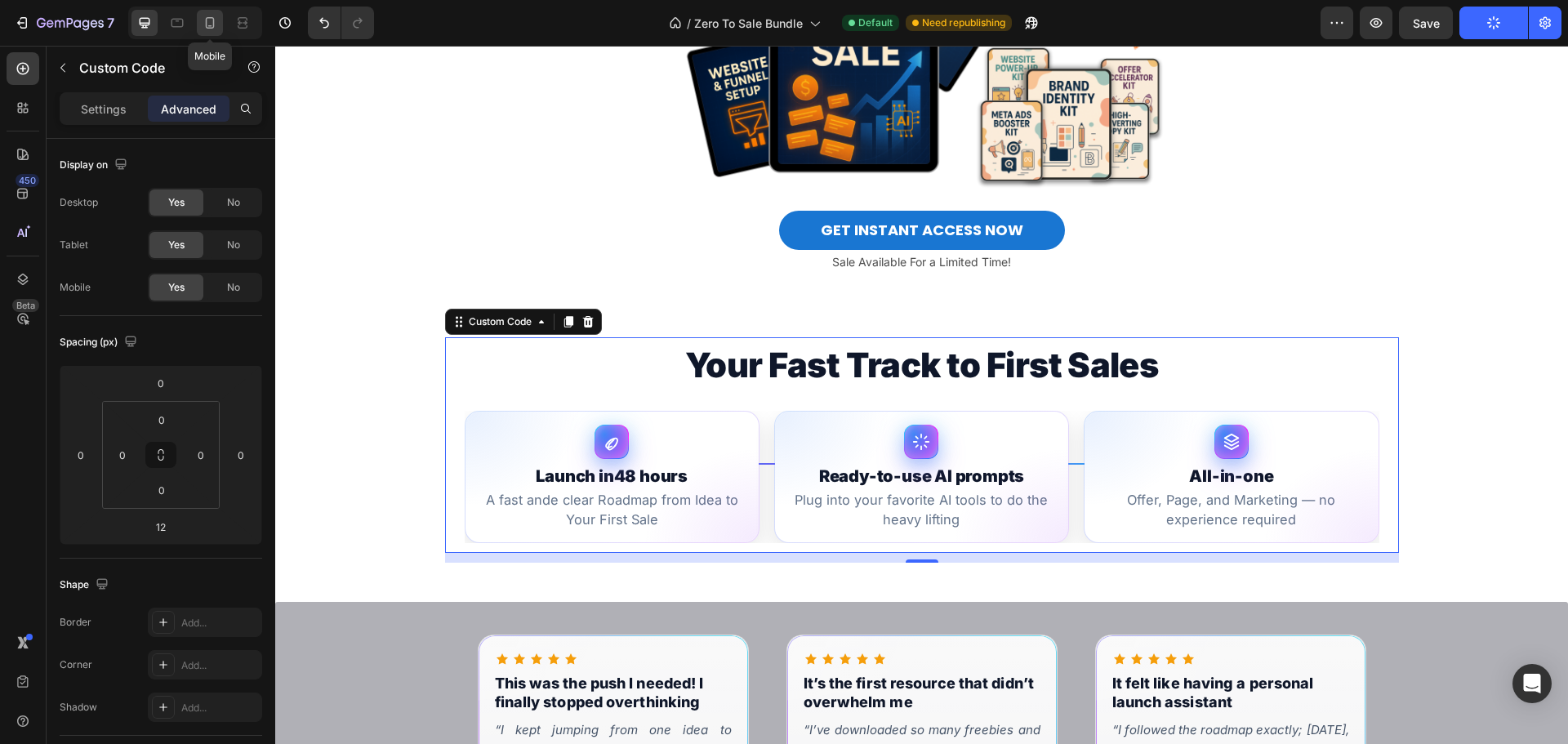
click at [205, 24] on icon at bounding box center [210, 23] width 16 height 16
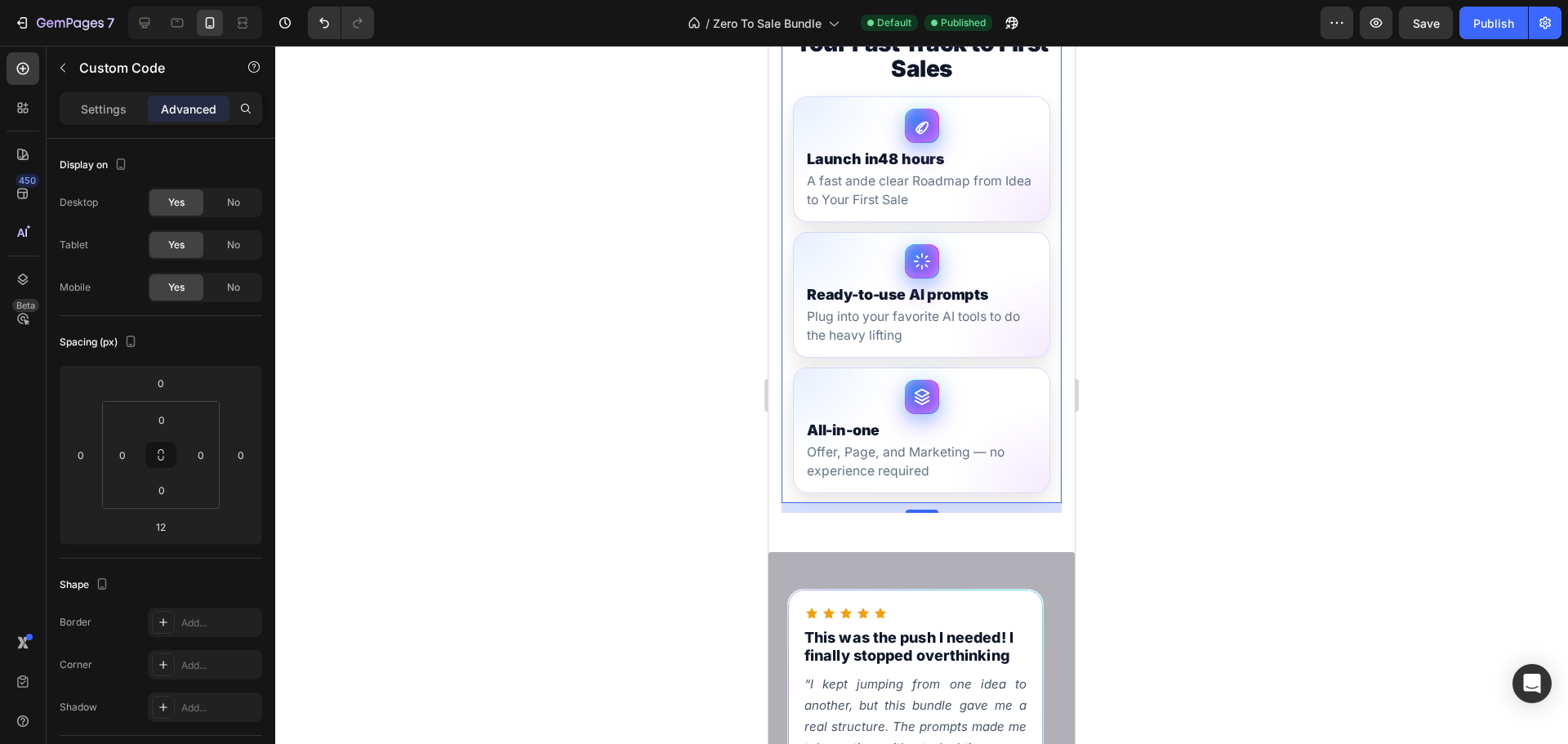
scroll to position [888, 0]
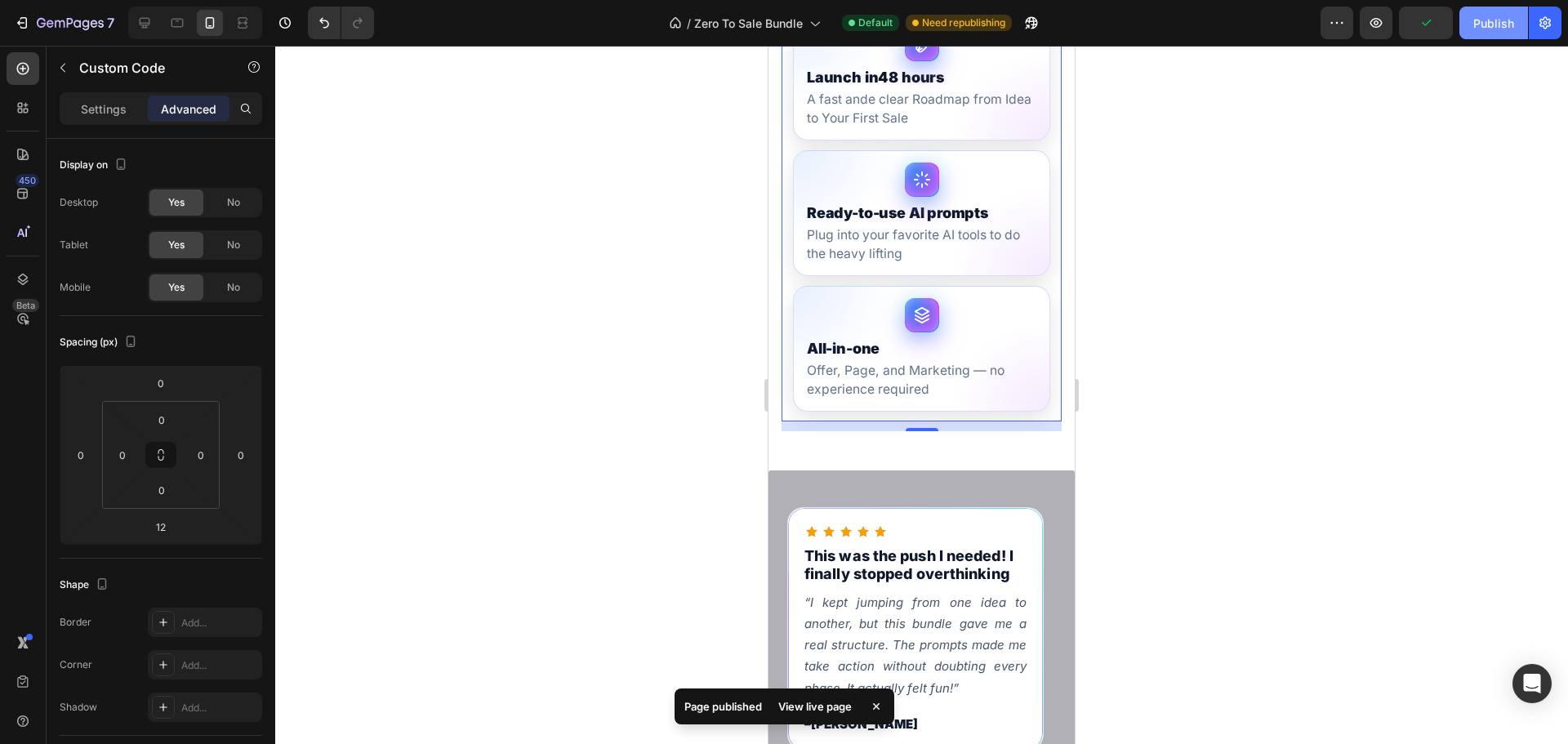
click at [1501, 15] on div "Publish" at bounding box center [1494, 23] width 41 height 17
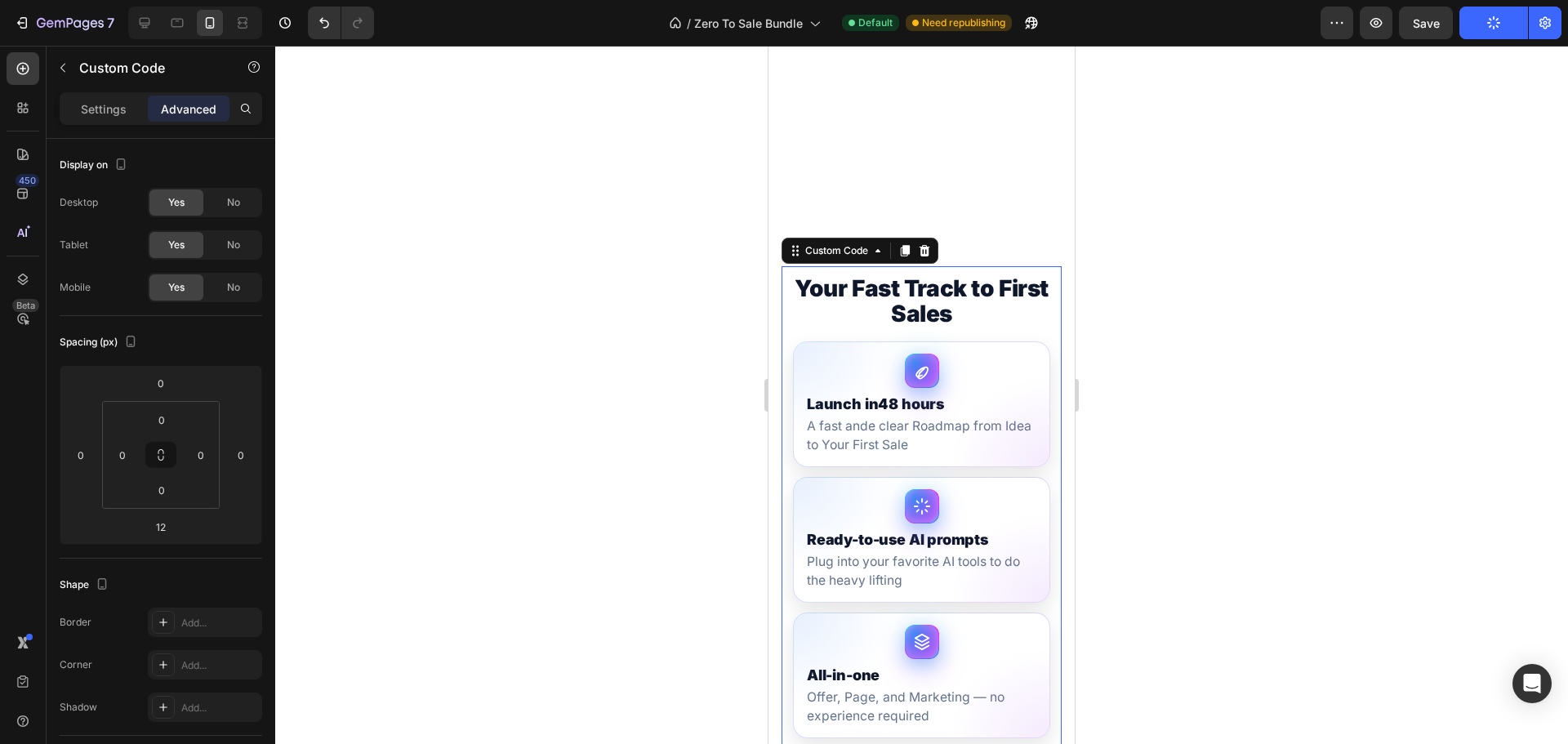
scroll to position [480, 0]
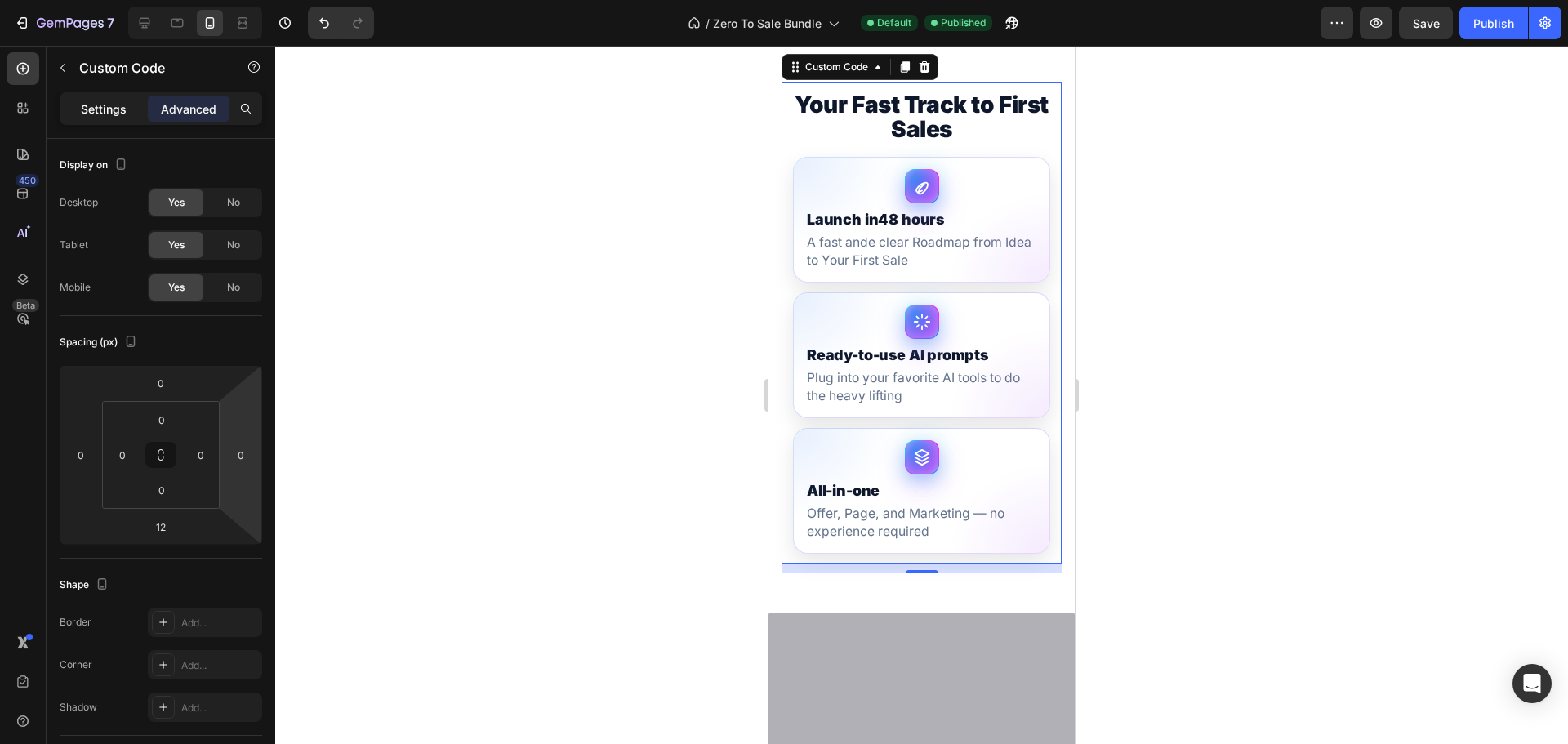
click at [72, 105] on div "Settings" at bounding box center [103, 109] width 82 height 26
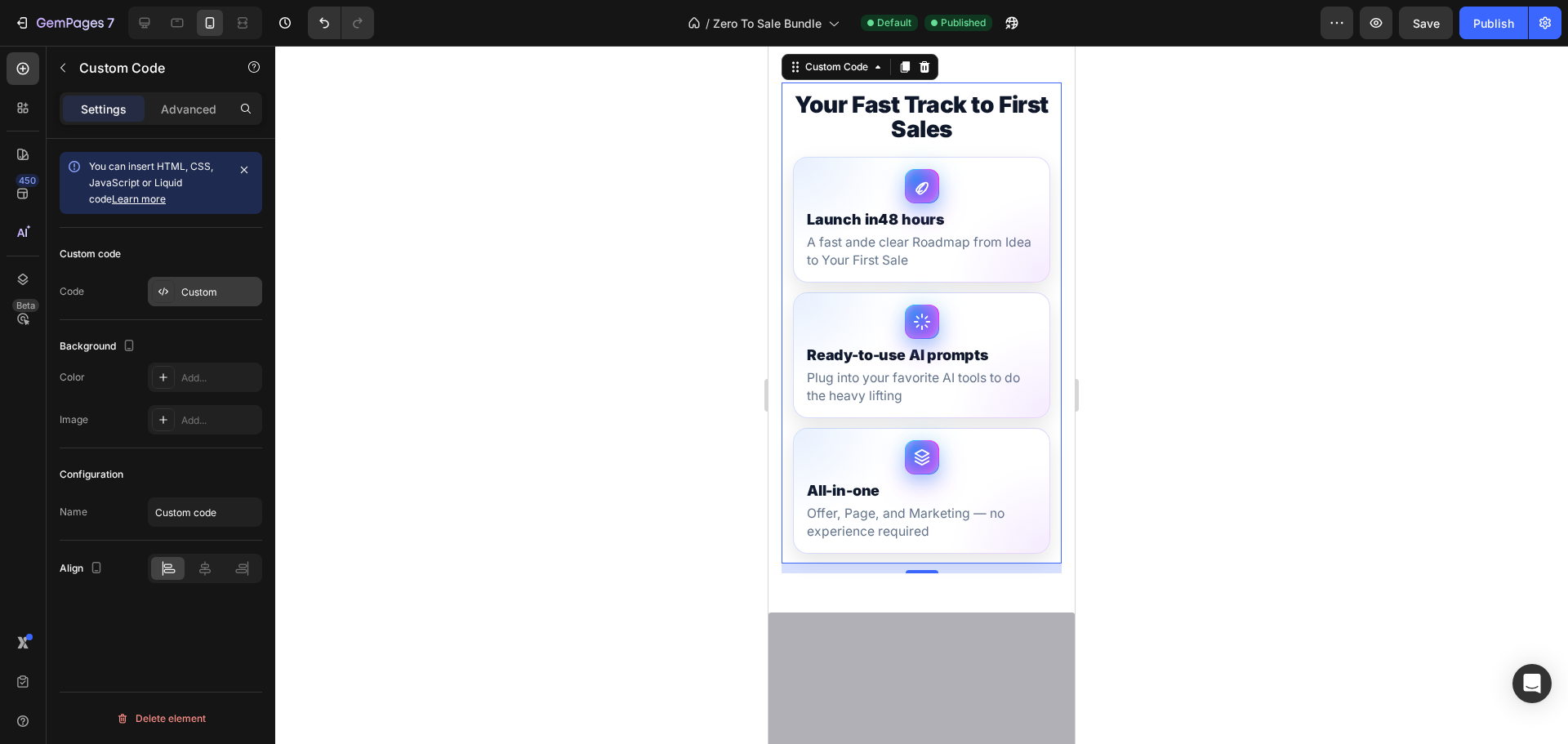
click at [181, 295] on div "Custom" at bounding box center [219, 292] width 77 height 15
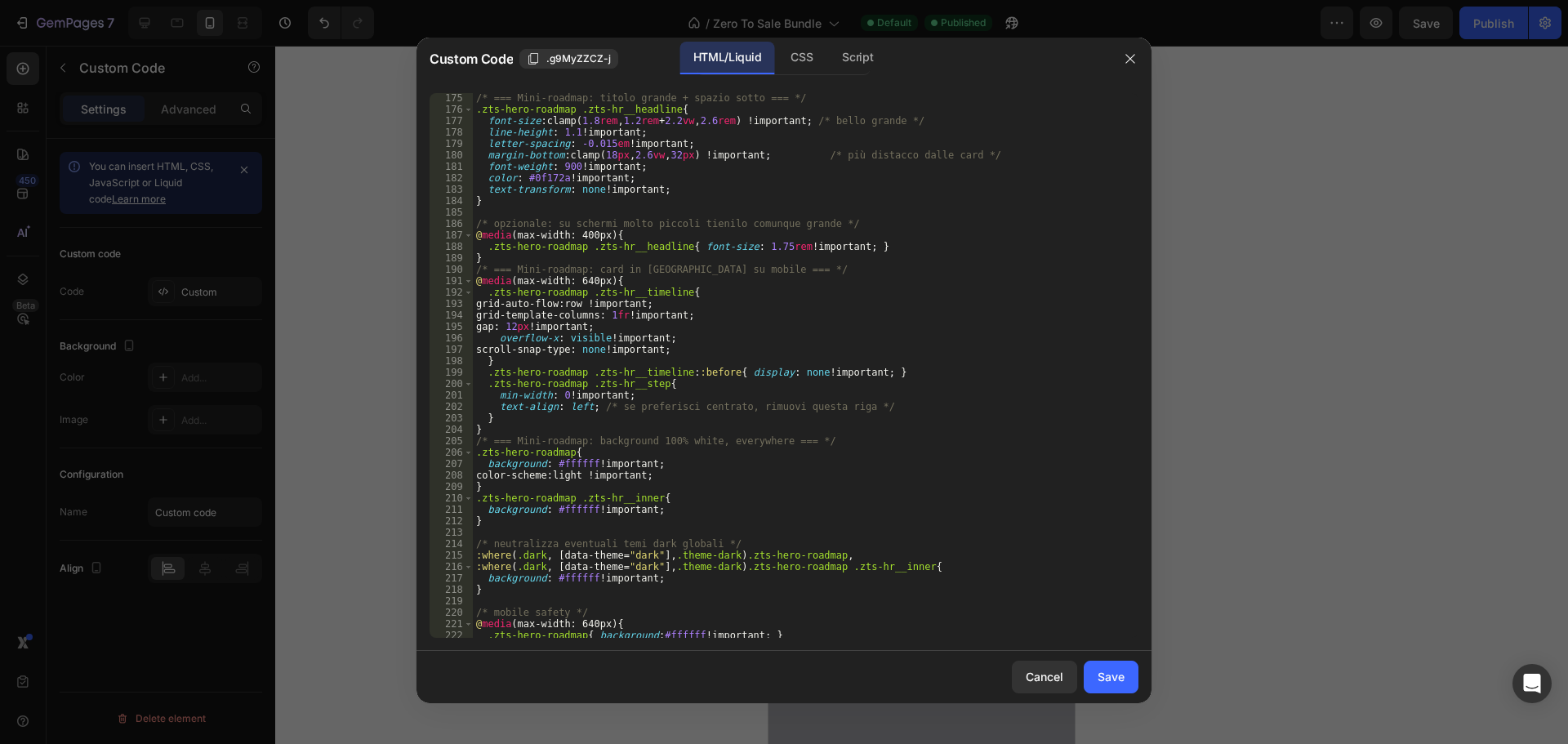
scroll to position [1854, 0]
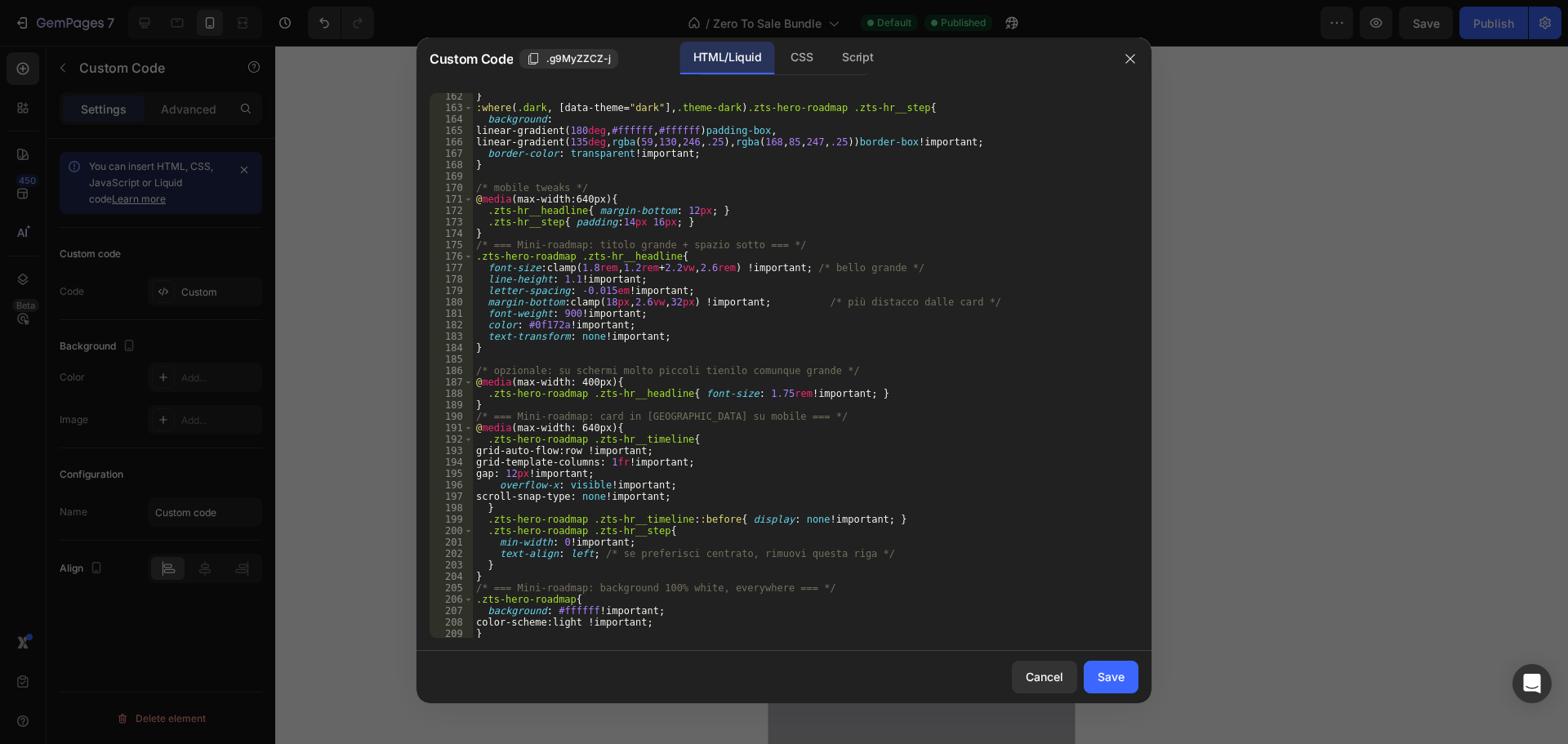
click at [596, 268] on div "} :where ( .dark , [ data-theme = " dark " ], .theme-dark ) .zts-hero-roadmap .…" at bounding box center [800, 374] width 654 height 568
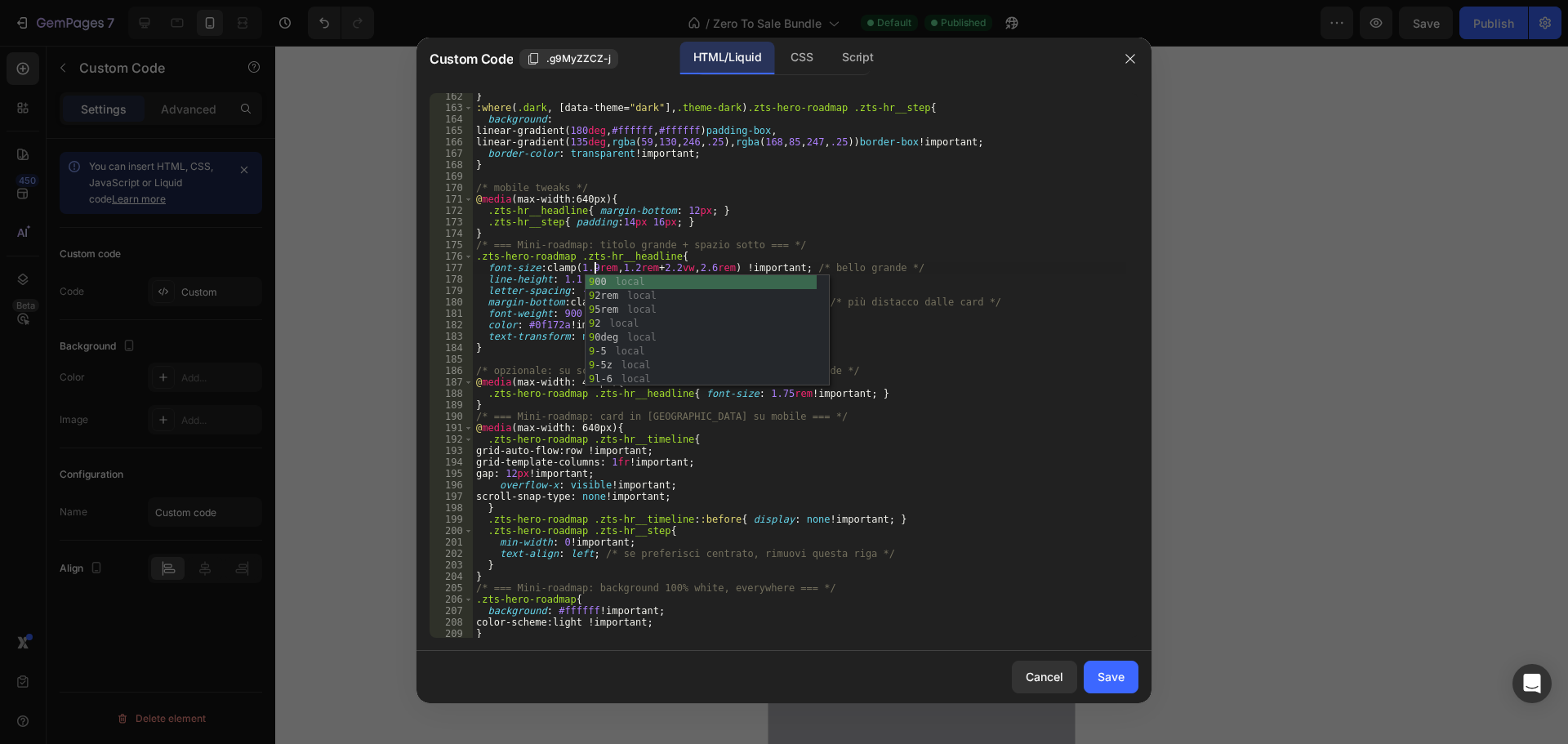
scroll to position [0, 10]
click at [977, 372] on div "} :where ( .dark , [ data-theme = " dark " ], .theme-dark ) .zts-hero-roadmap .…" at bounding box center [800, 374] width 654 height 568
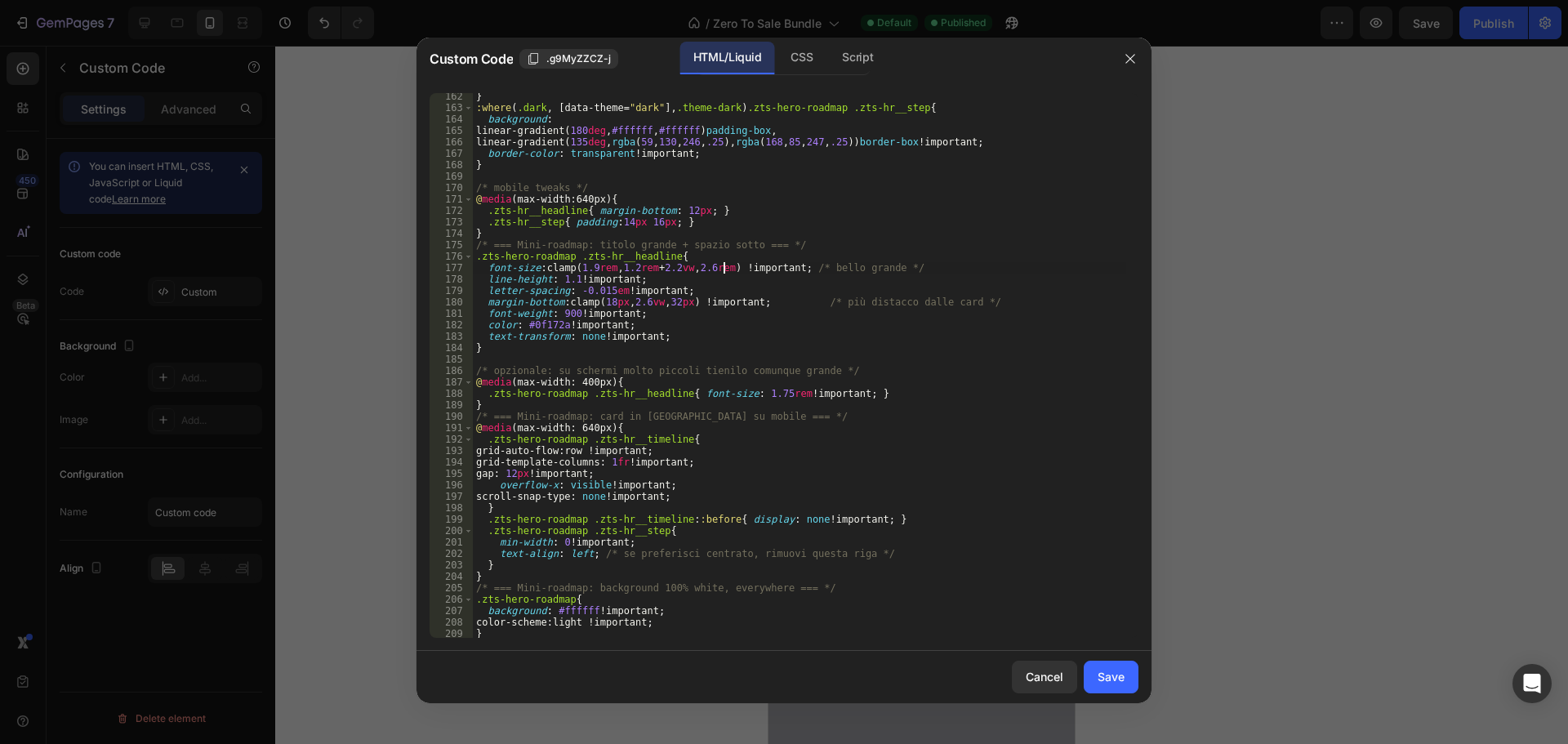
click at [725, 267] on div "} :where ( .dark , [ data-theme = " dark " ], .theme-dark ) .zts-hero-roadmap .…" at bounding box center [800, 374] width 654 height 568
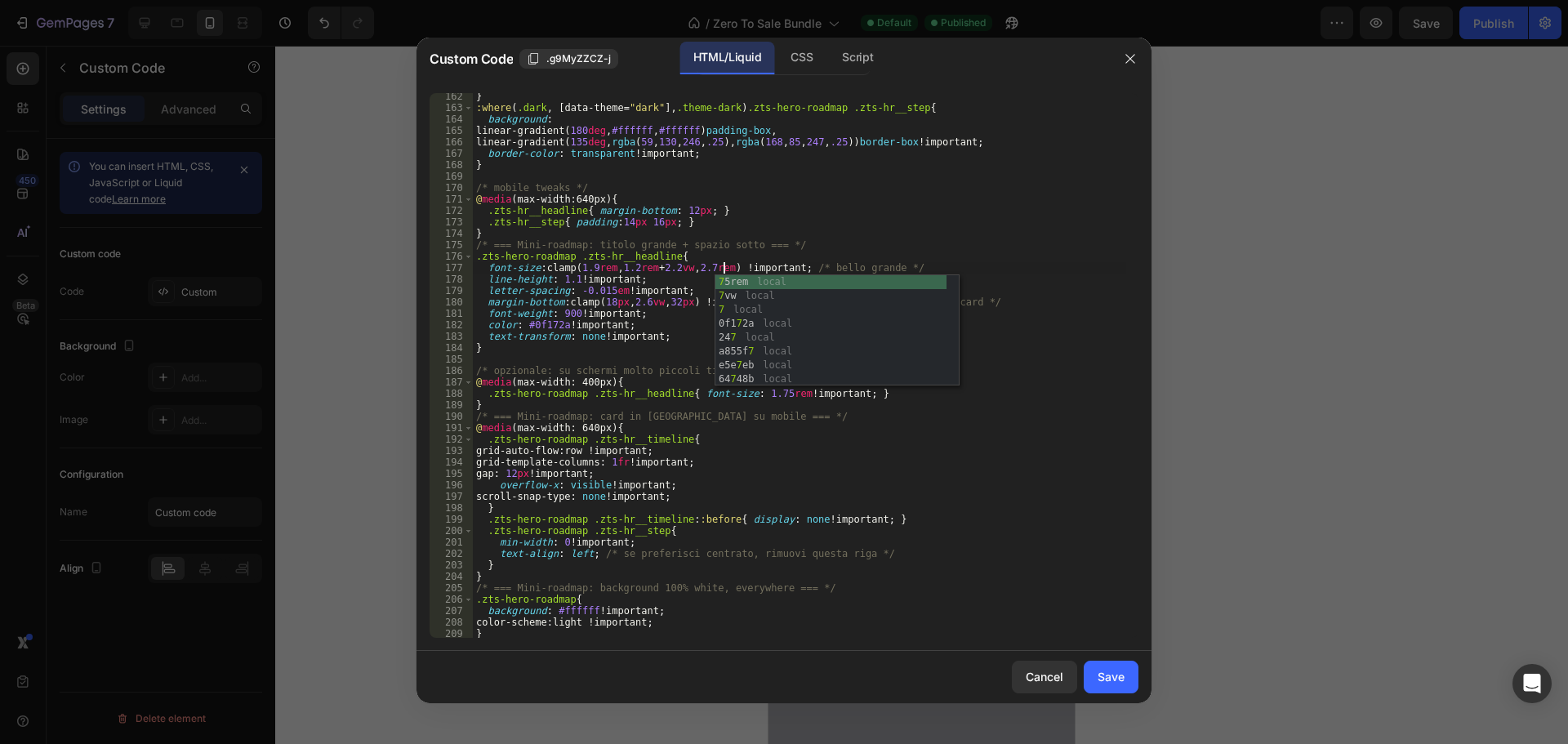
scroll to position [0, 21]
type textarea "font-size: clamp(1.9rem, 1.2rem + 2.2vw, 2.7rem) !important; /* bello grande */"
click at [1091, 669] on button "Save" at bounding box center [1111, 677] width 54 height 33
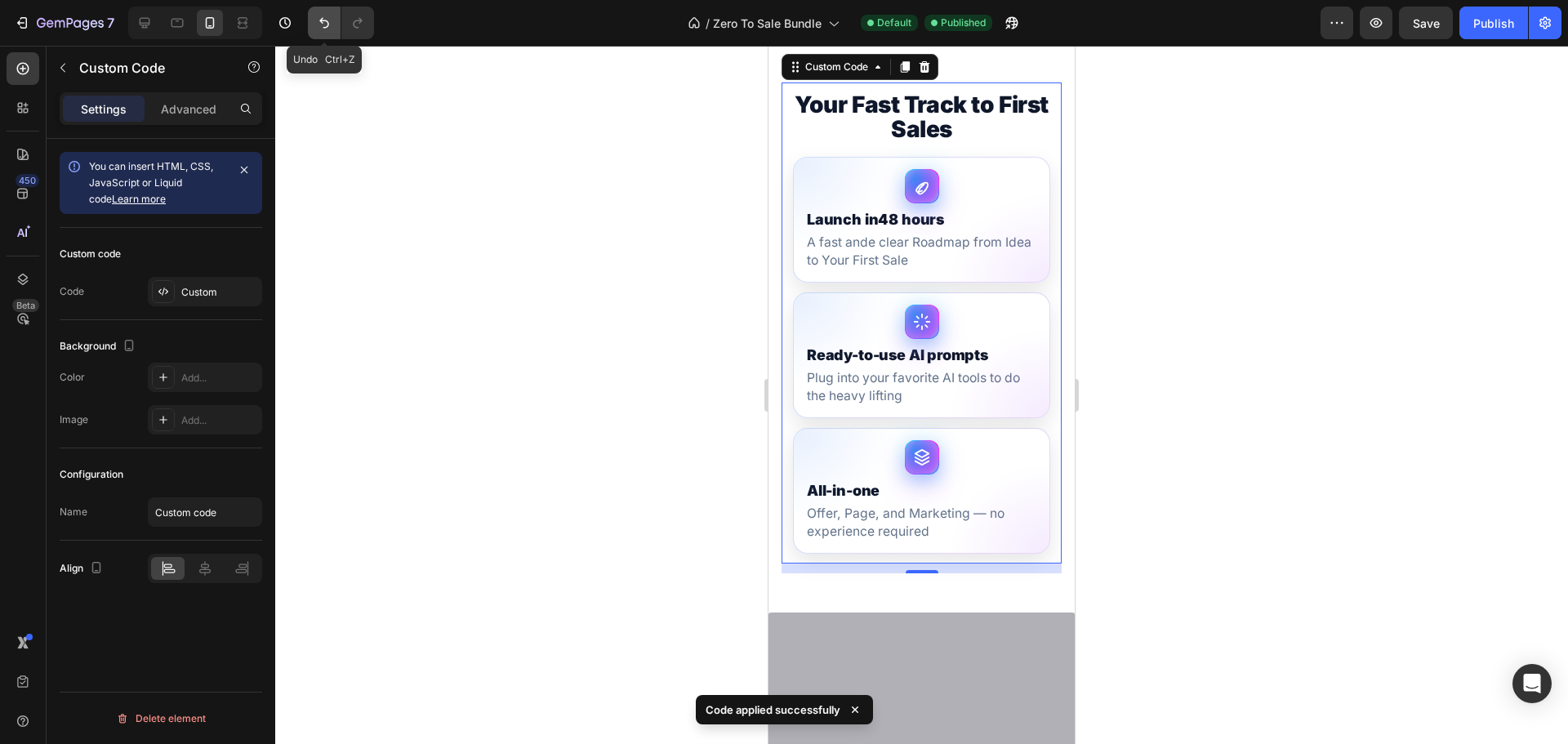
click at [317, 31] on button "Undo/Redo" at bounding box center [325, 23] width 33 height 33
click at [348, 26] on button "Undo/Redo" at bounding box center [358, 23] width 33 height 33
click at [247, 169] on icon "button" at bounding box center [244, 170] width 13 height 13
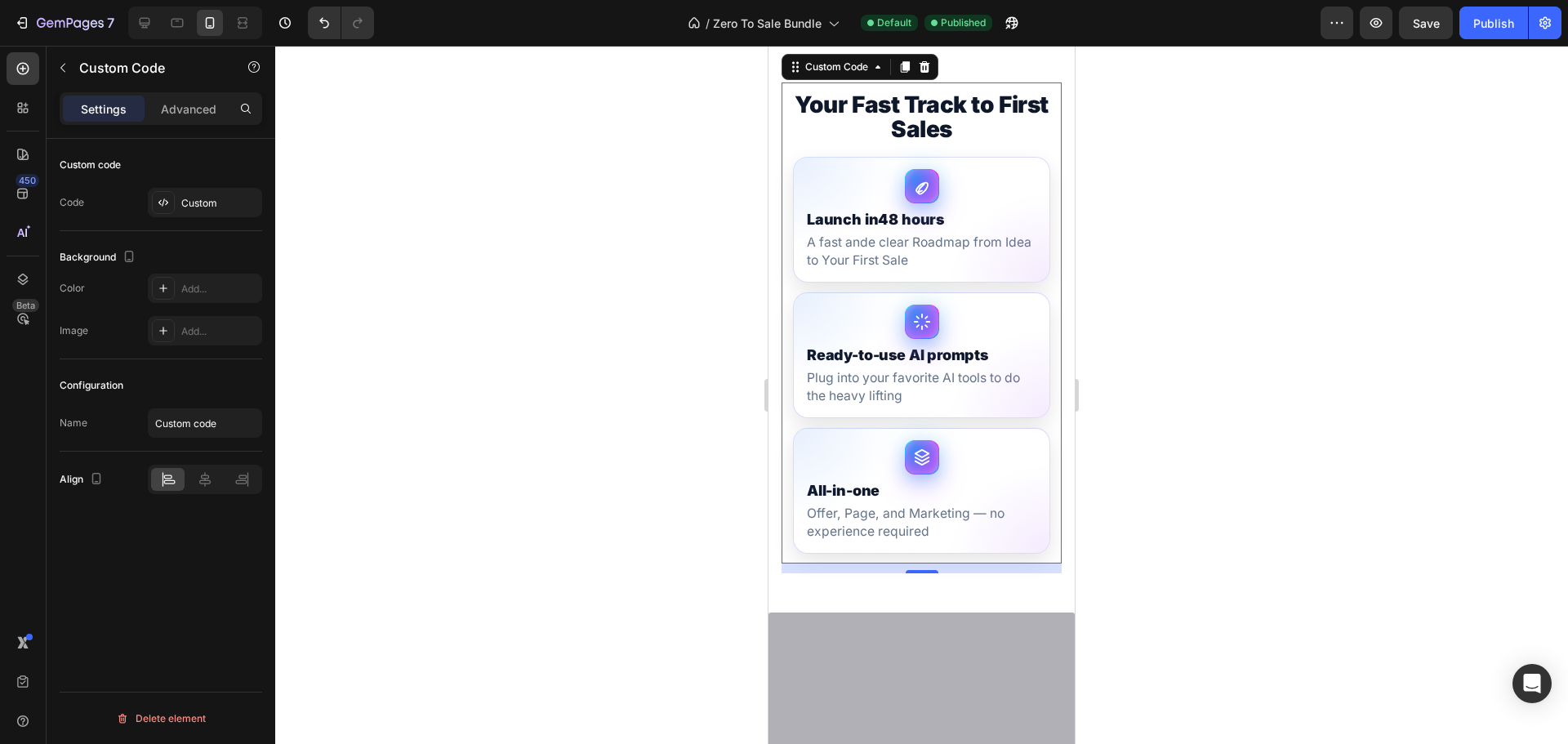
click at [198, 185] on div "Custom code Code Custom" at bounding box center [161, 185] width 203 height 92
click at [190, 191] on div "Custom" at bounding box center [204, 203] width 115 height 30
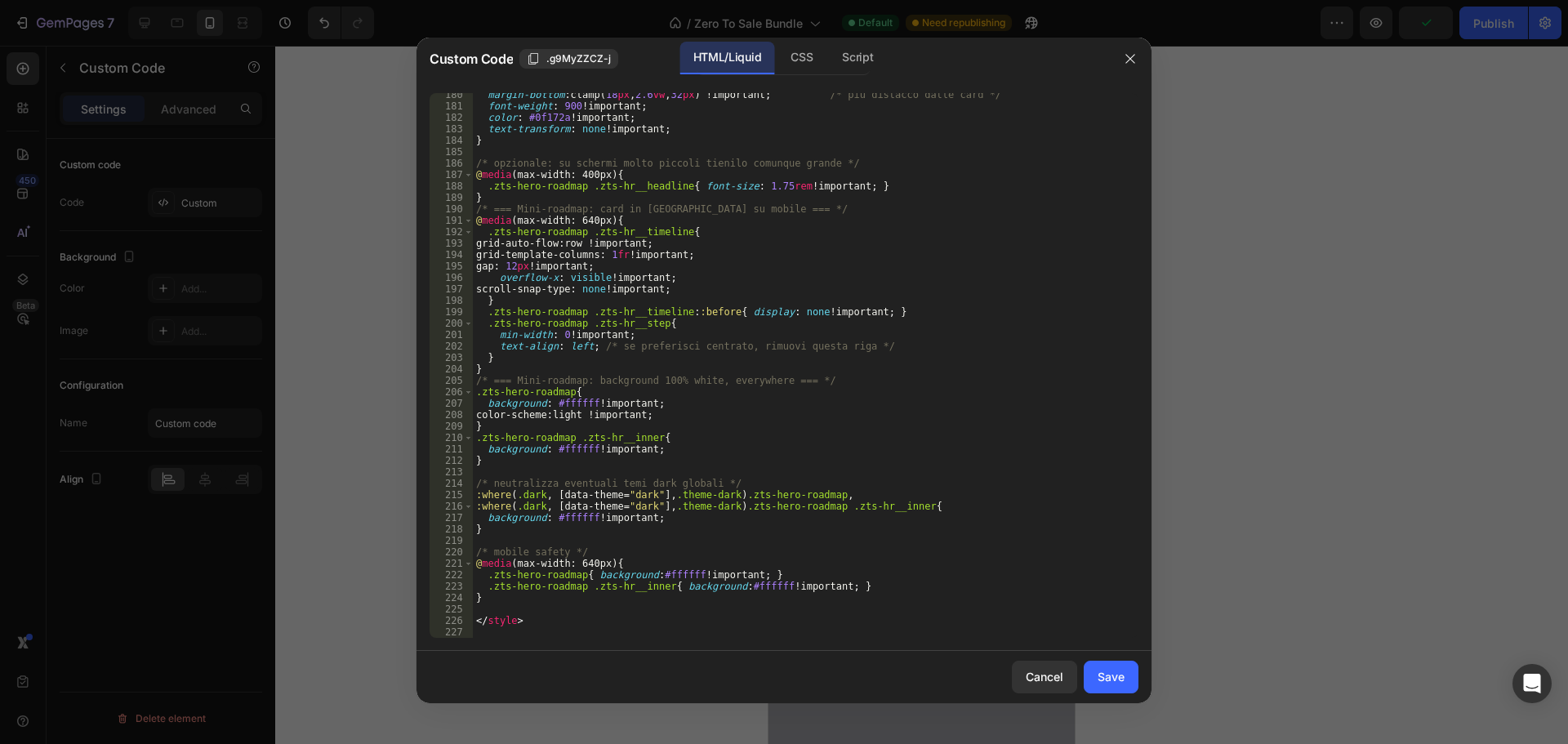
scroll to position [2061, 0]
click at [612, 611] on div "margin-bottom : clamp( 18 px , 2.6 vw , 32 px ) !important ; /* più distacco da…" at bounding box center [800, 372] width 654 height 568
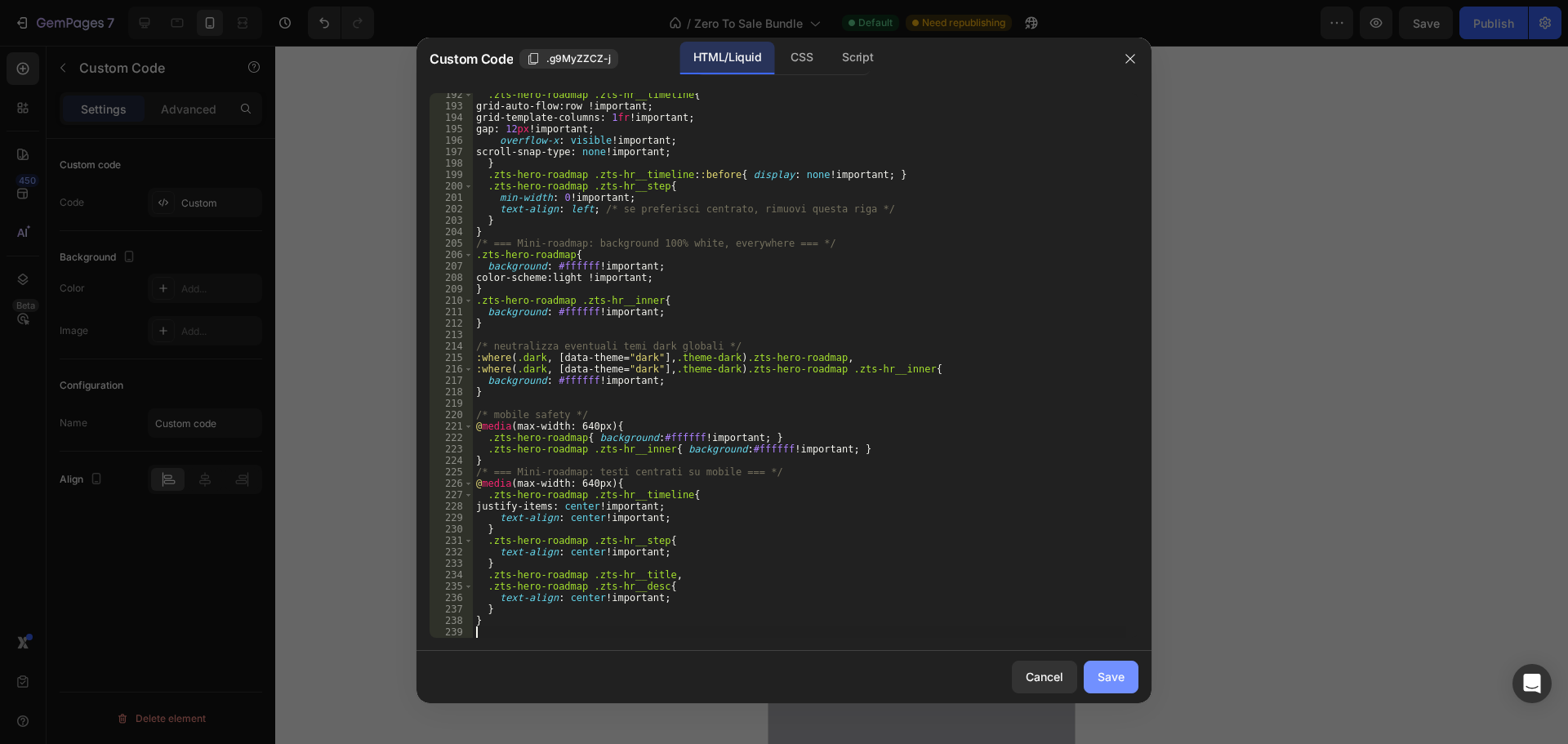
click at [1100, 678] on div "Save" at bounding box center [1111, 676] width 27 height 17
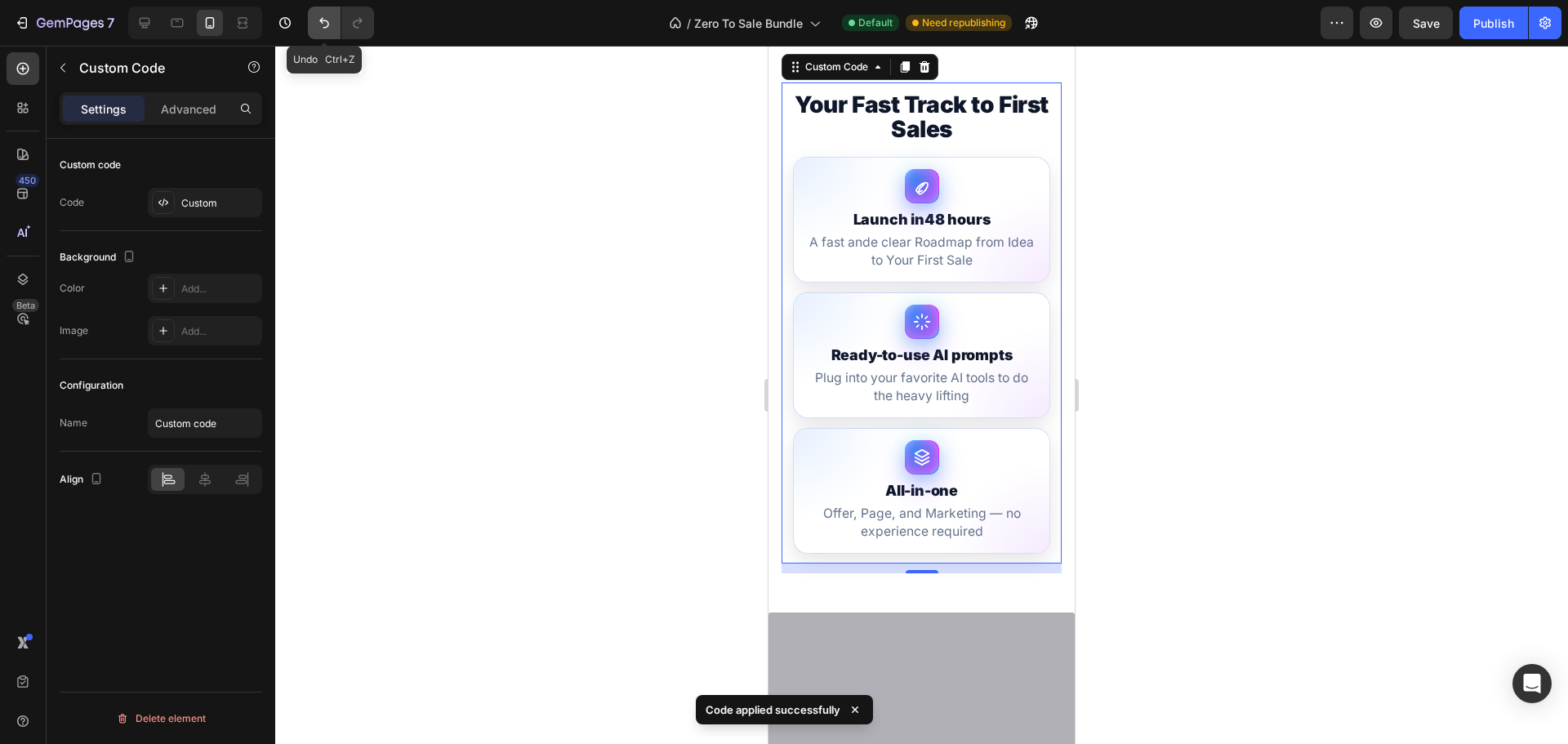
click at [314, 27] on button "Undo/Redo" at bounding box center [325, 23] width 33 height 33
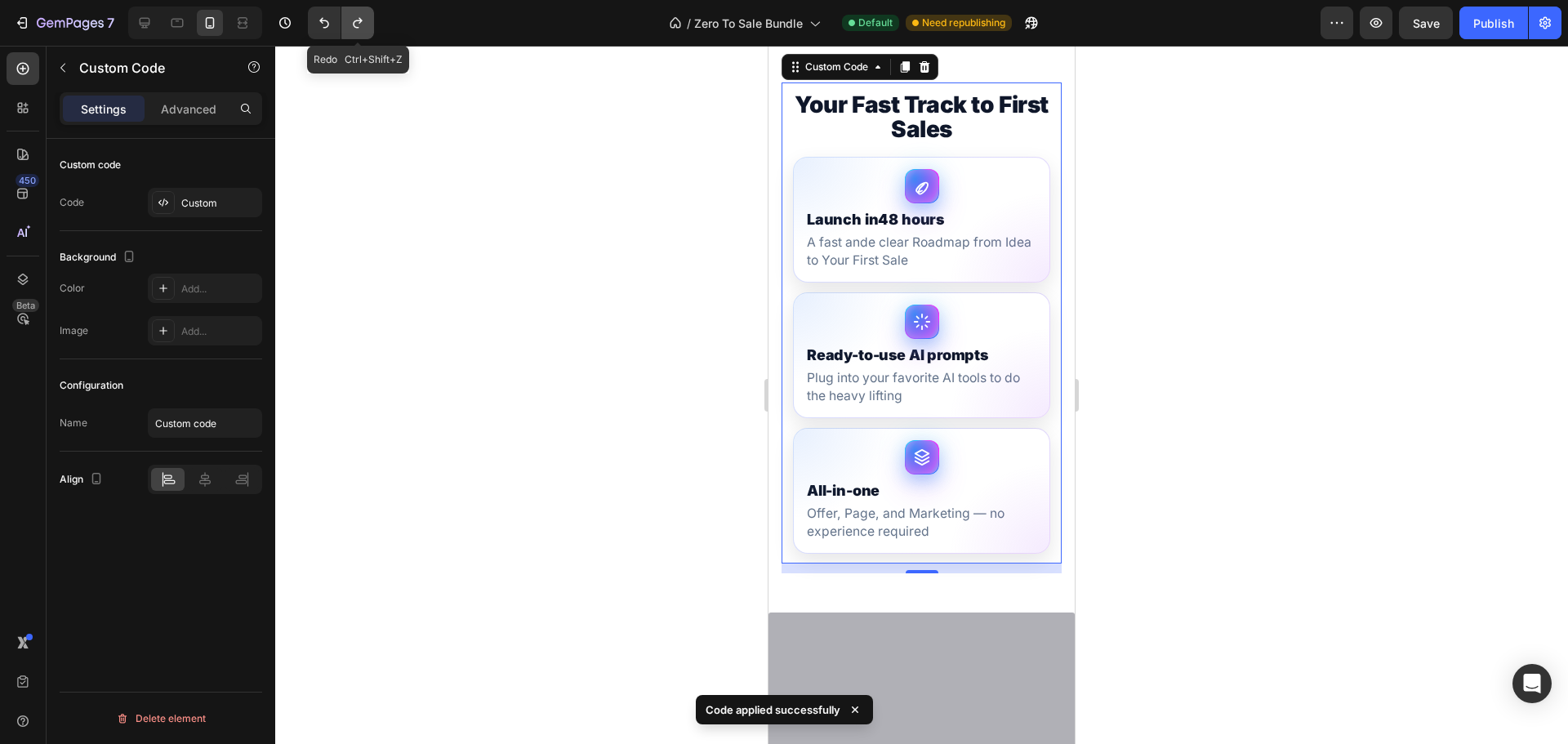
click at [355, 26] on icon "Undo/Redo" at bounding box center [357, 23] width 9 height 11
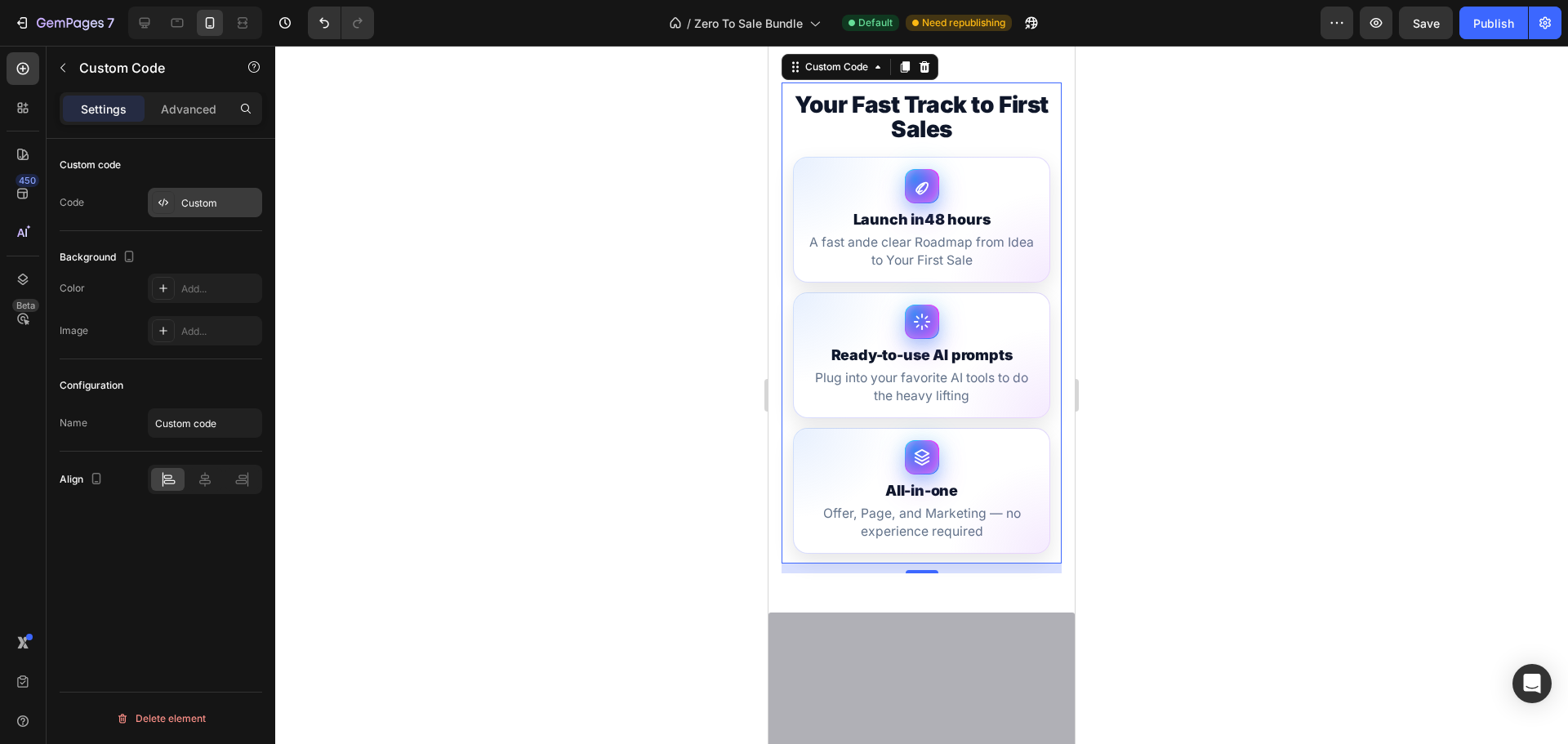
click at [158, 199] on icon at bounding box center [163, 203] width 13 height 13
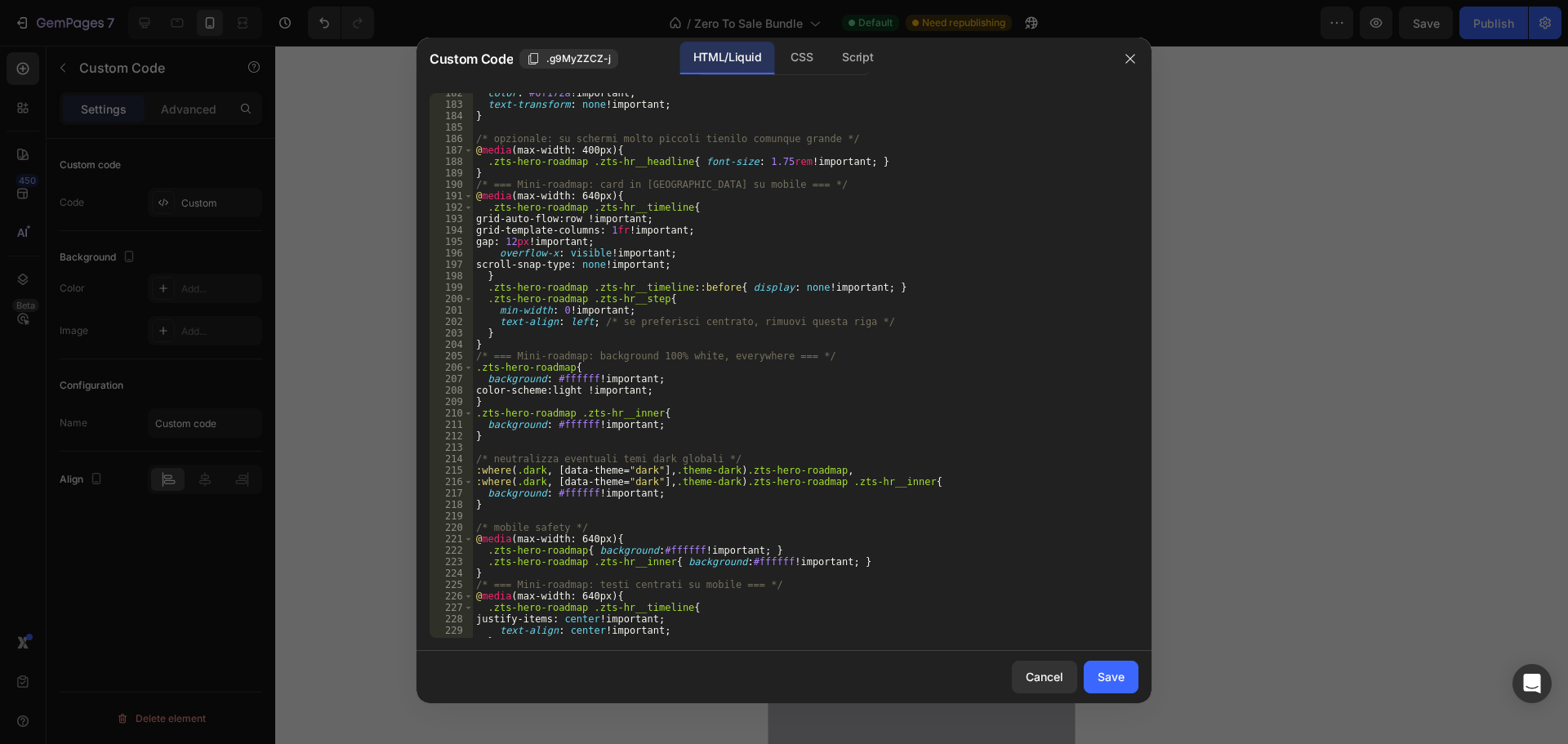
scroll to position [2221, 0]
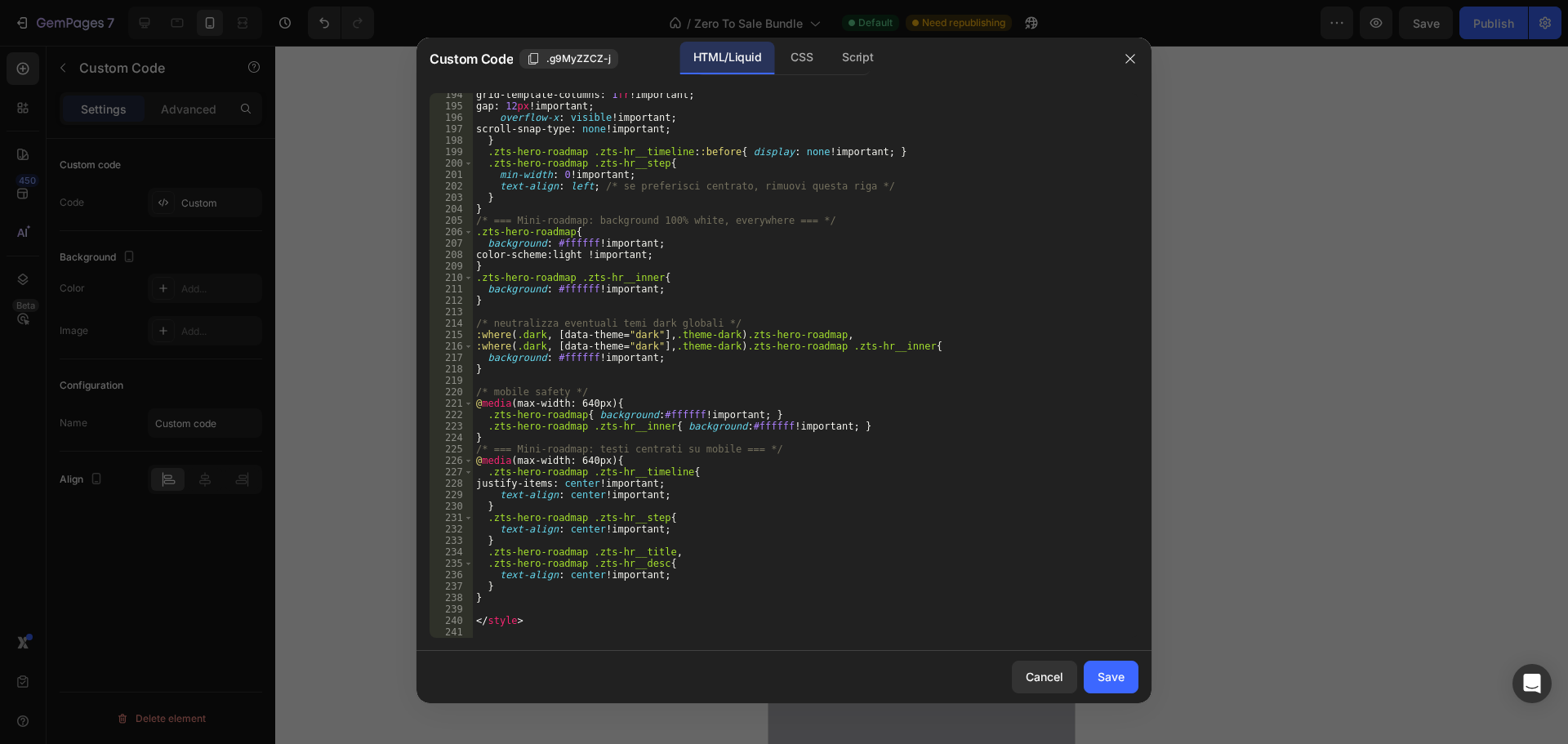
click at [494, 604] on div "grid-template-columns : 1 fr !important ; gap : 12 px !important ; overflow-x :…" at bounding box center [800, 372] width 654 height 568
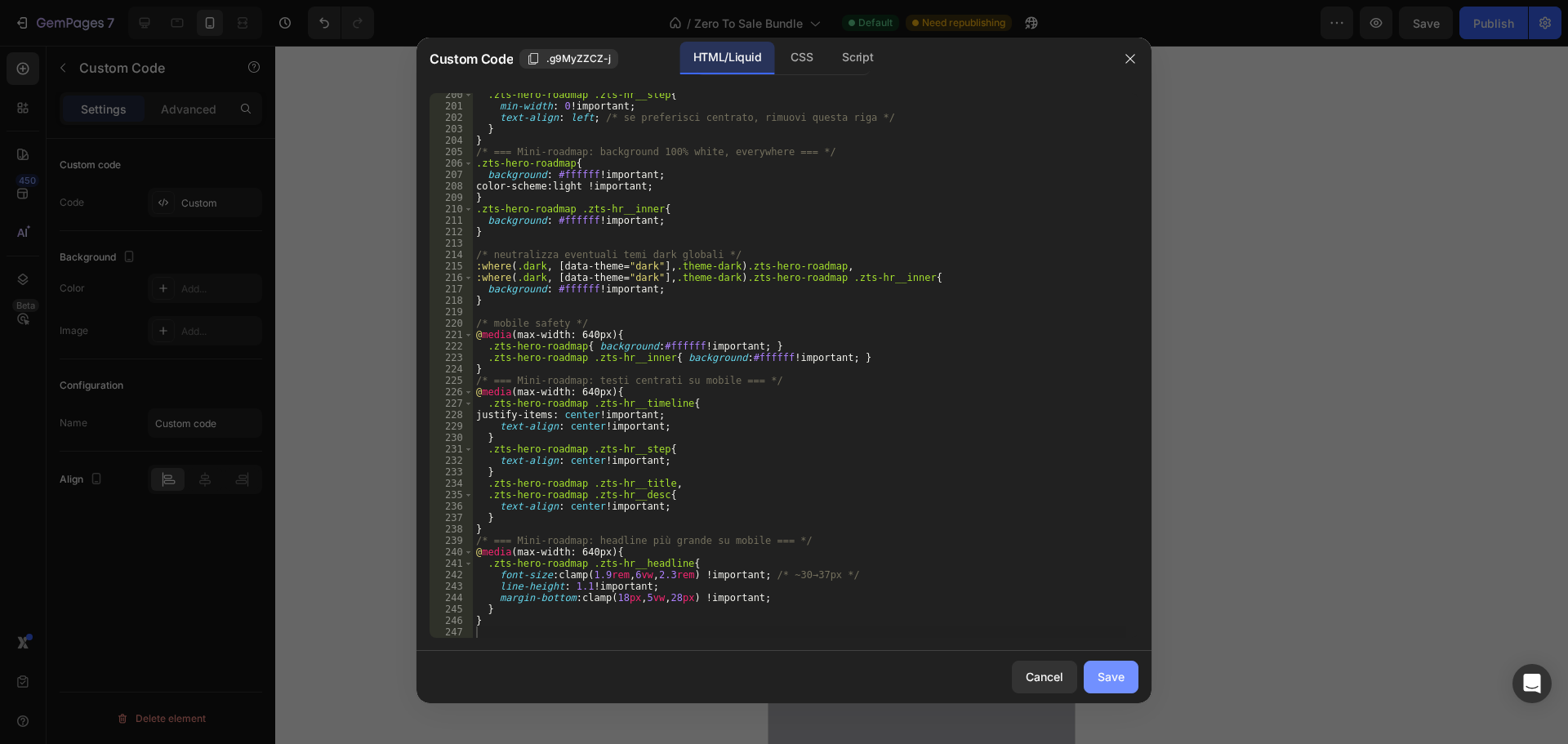
click at [1115, 668] on div "Save" at bounding box center [1111, 676] width 27 height 17
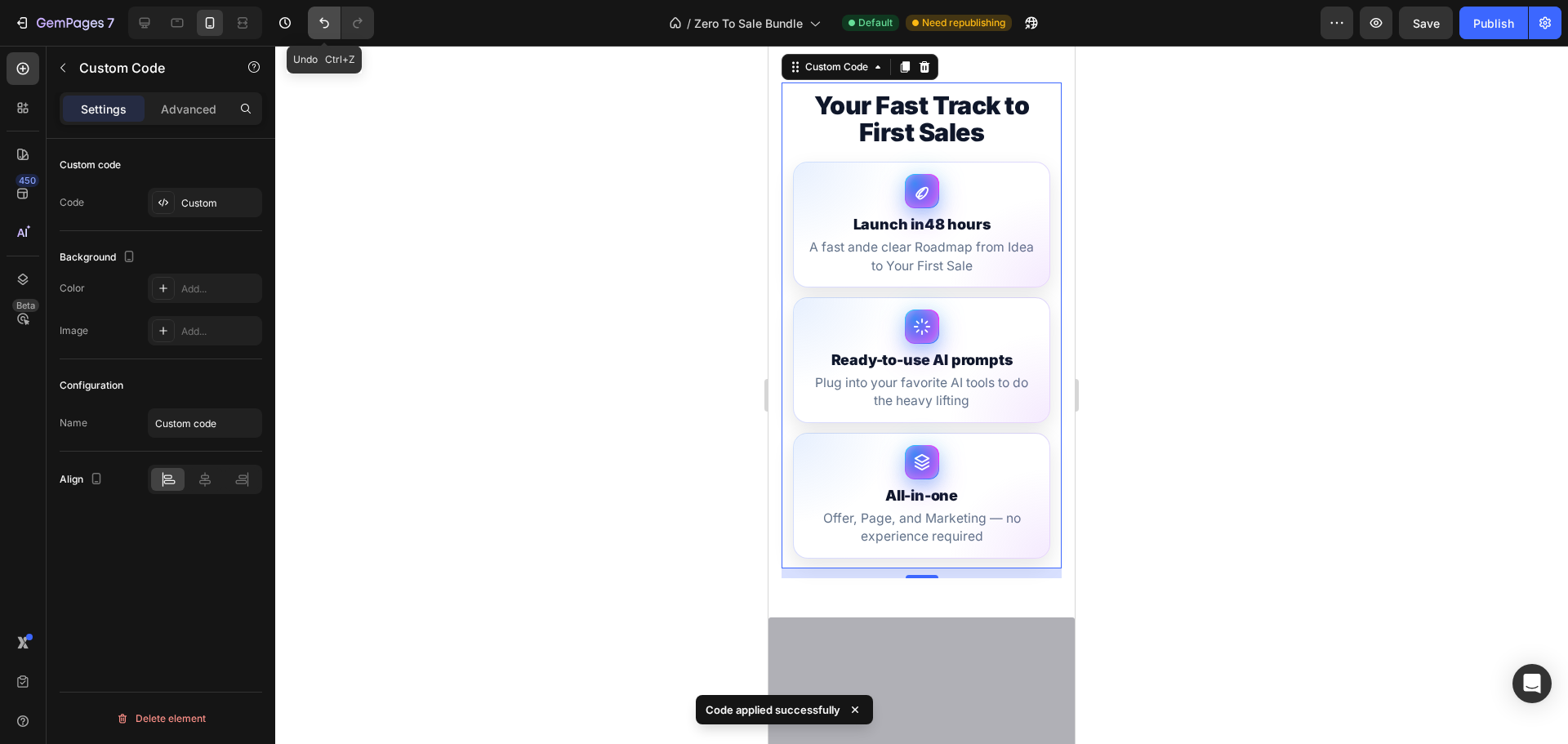
click at [331, 21] on icon "Undo/Redo" at bounding box center [324, 23] width 16 height 16
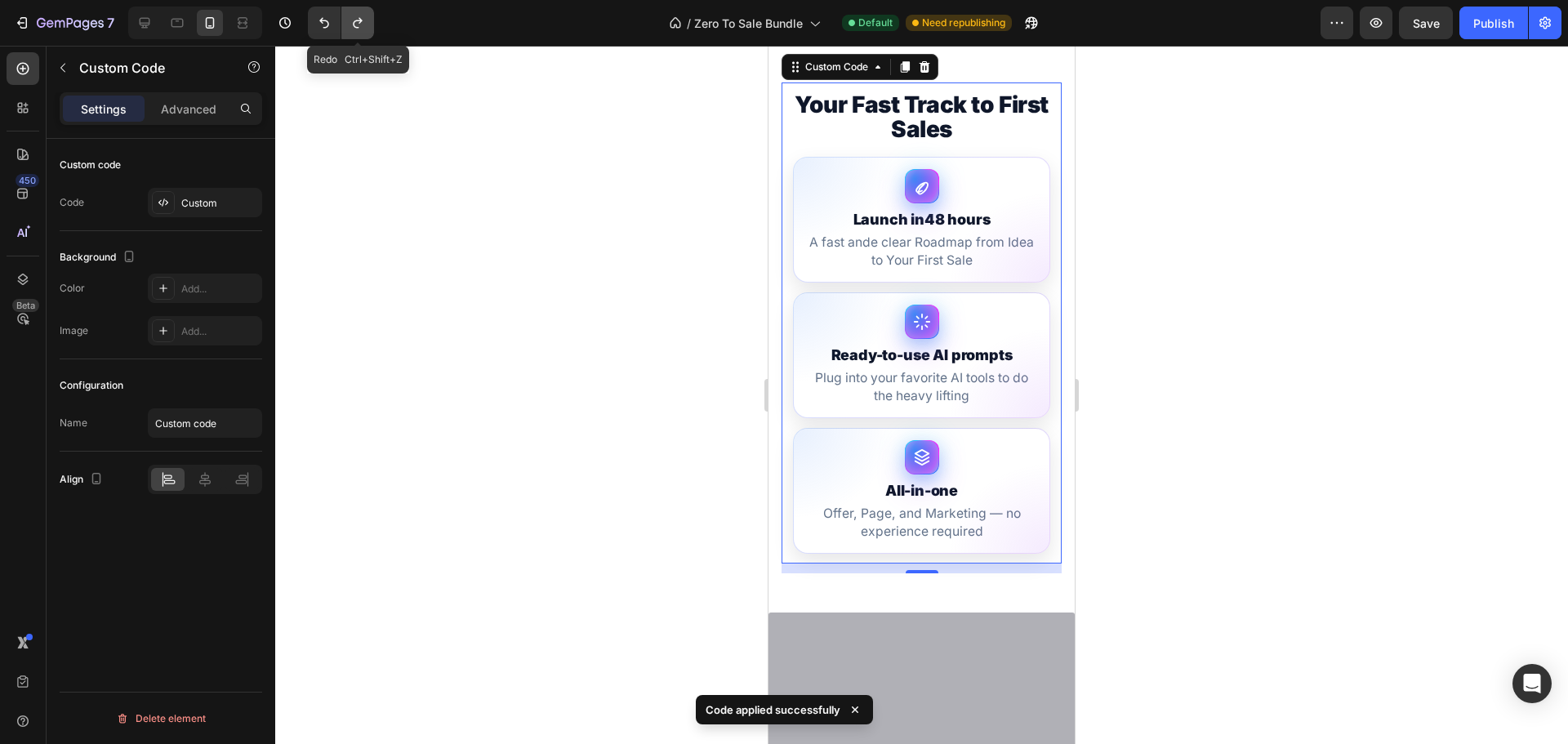
click at [367, 22] on button "Undo/Redo" at bounding box center [358, 23] width 33 height 33
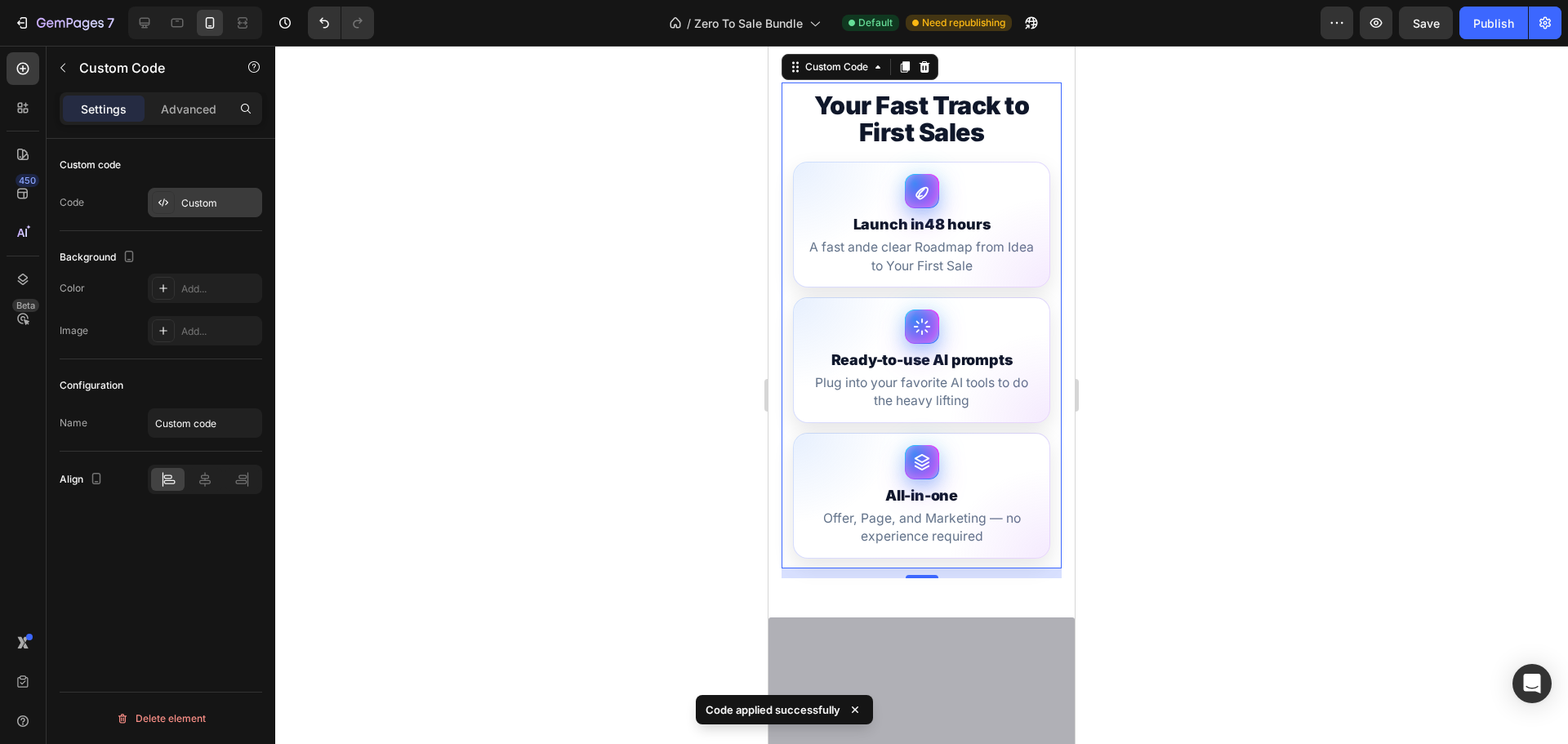
click at [179, 190] on div "Custom" at bounding box center [204, 203] width 115 height 30
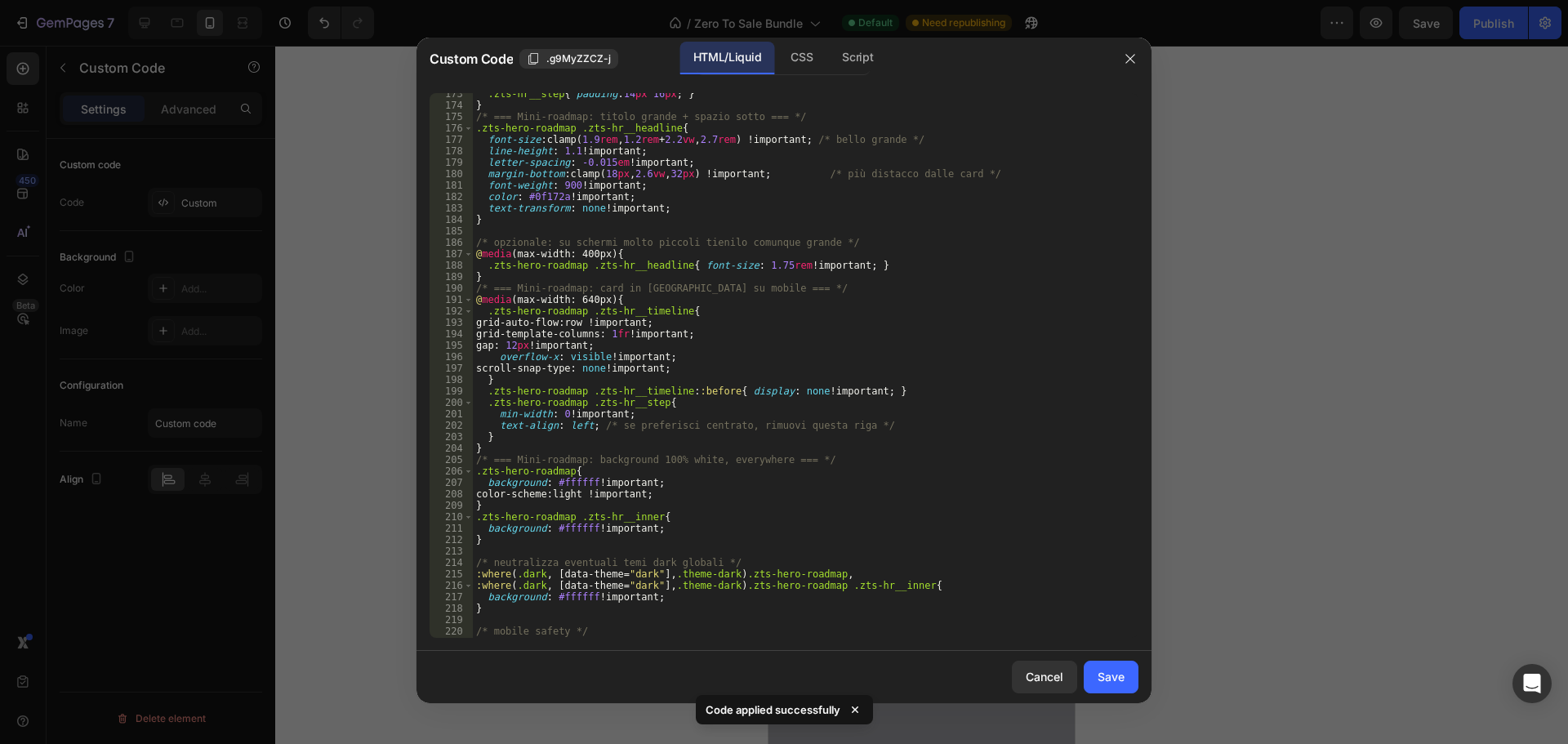
scroll to position [2313, 0]
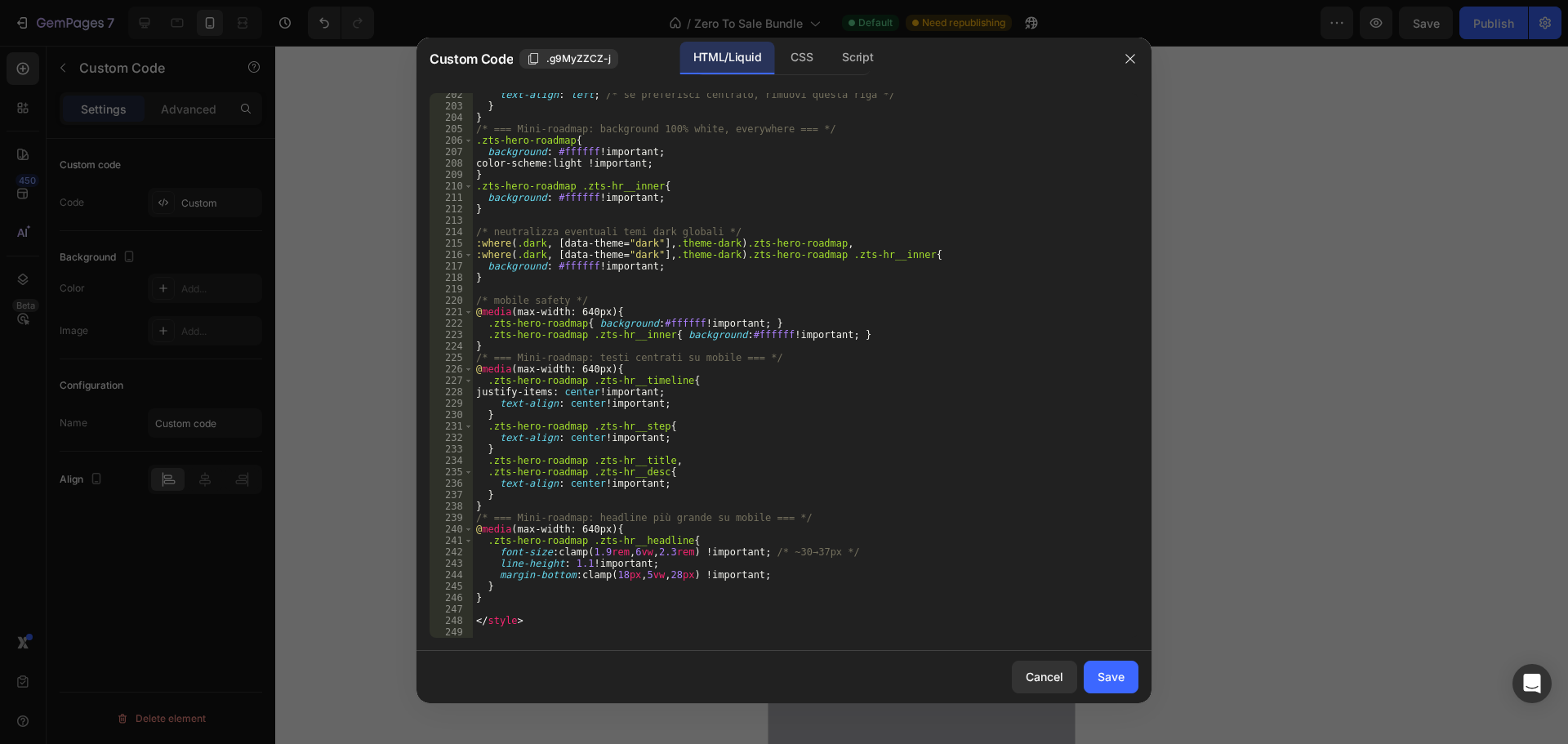
click at [608, 552] on div "text-align : left ; /* se preferisci centrato, rimuovi questa riga */ } } /* ==…" at bounding box center [800, 372] width 654 height 568
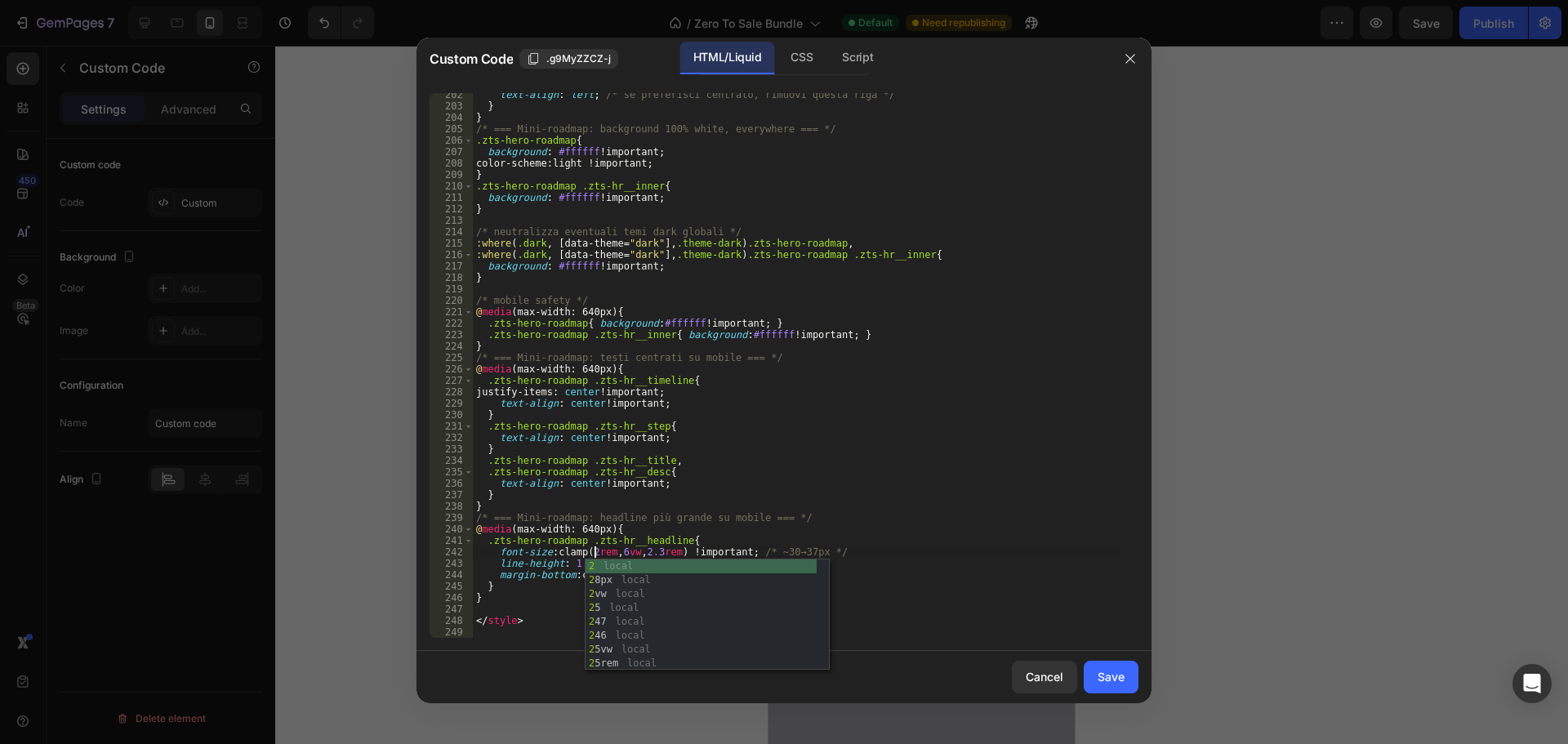
click at [667, 550] on div "text-align : left ; /* se preferisci centrato, rimuovi questa riga */ } } /* ==…" at bounding box center [800, 372] width 654 height 568
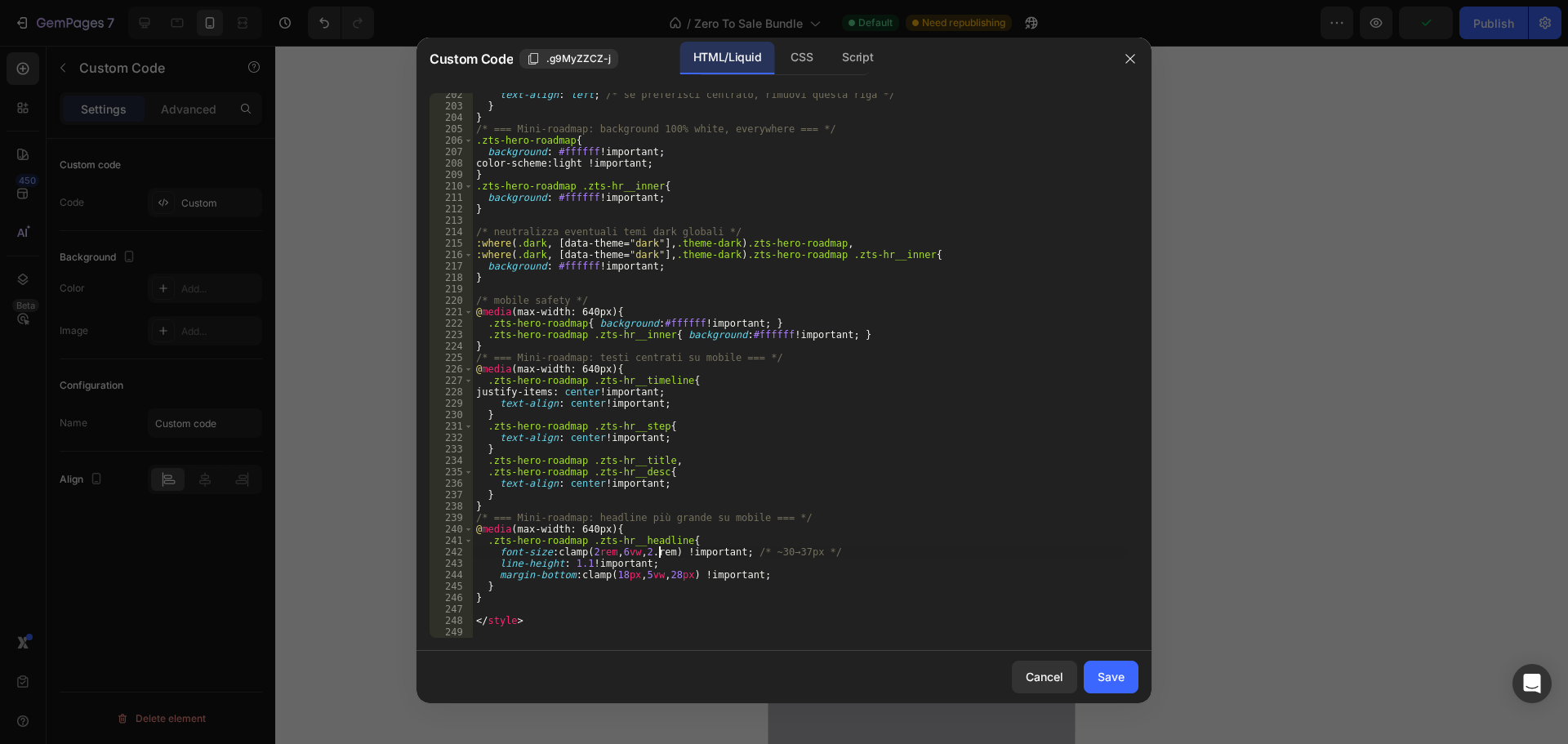
scroll to position [0, 16]
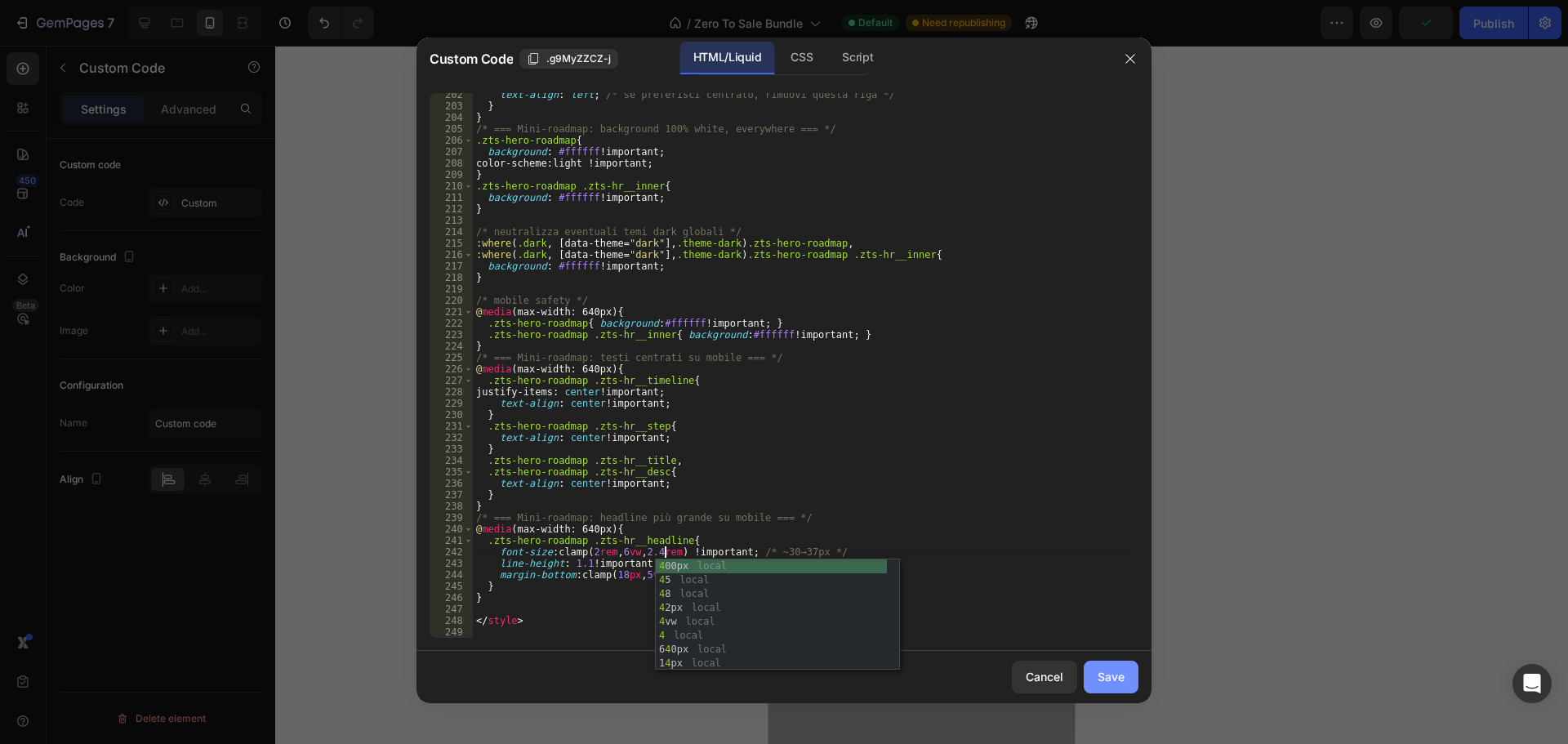
type textarea "font-size: clamp(2rem, 6vw, 2.4rem) !important; /* ~30→37px */"
click at [1118, 681] on div "Save" at bounding box center [1111, 676] width 27 height 17
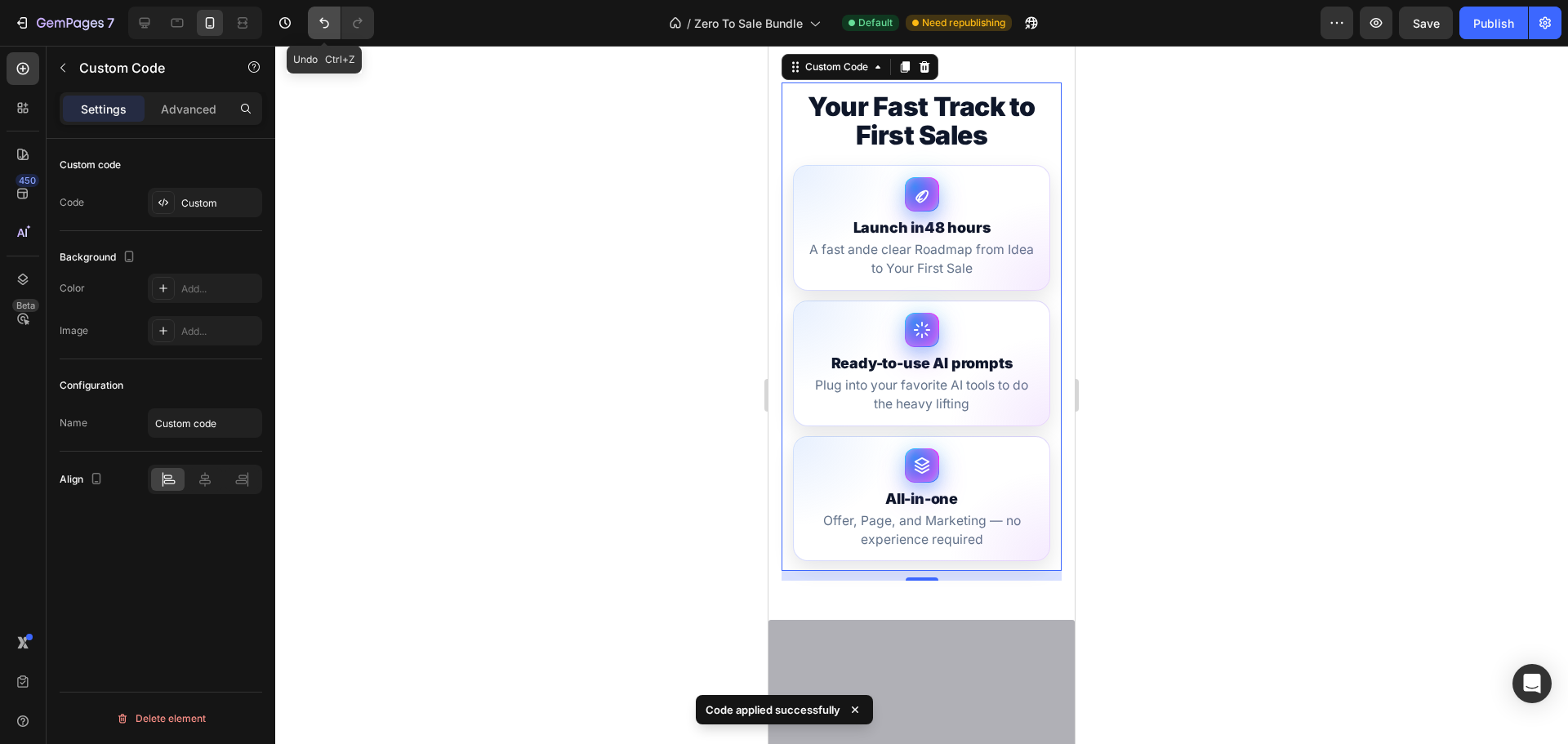
click at [322, 28] on icon "Undo/Redo" at bounding box center [324, 23] width 16 height 16
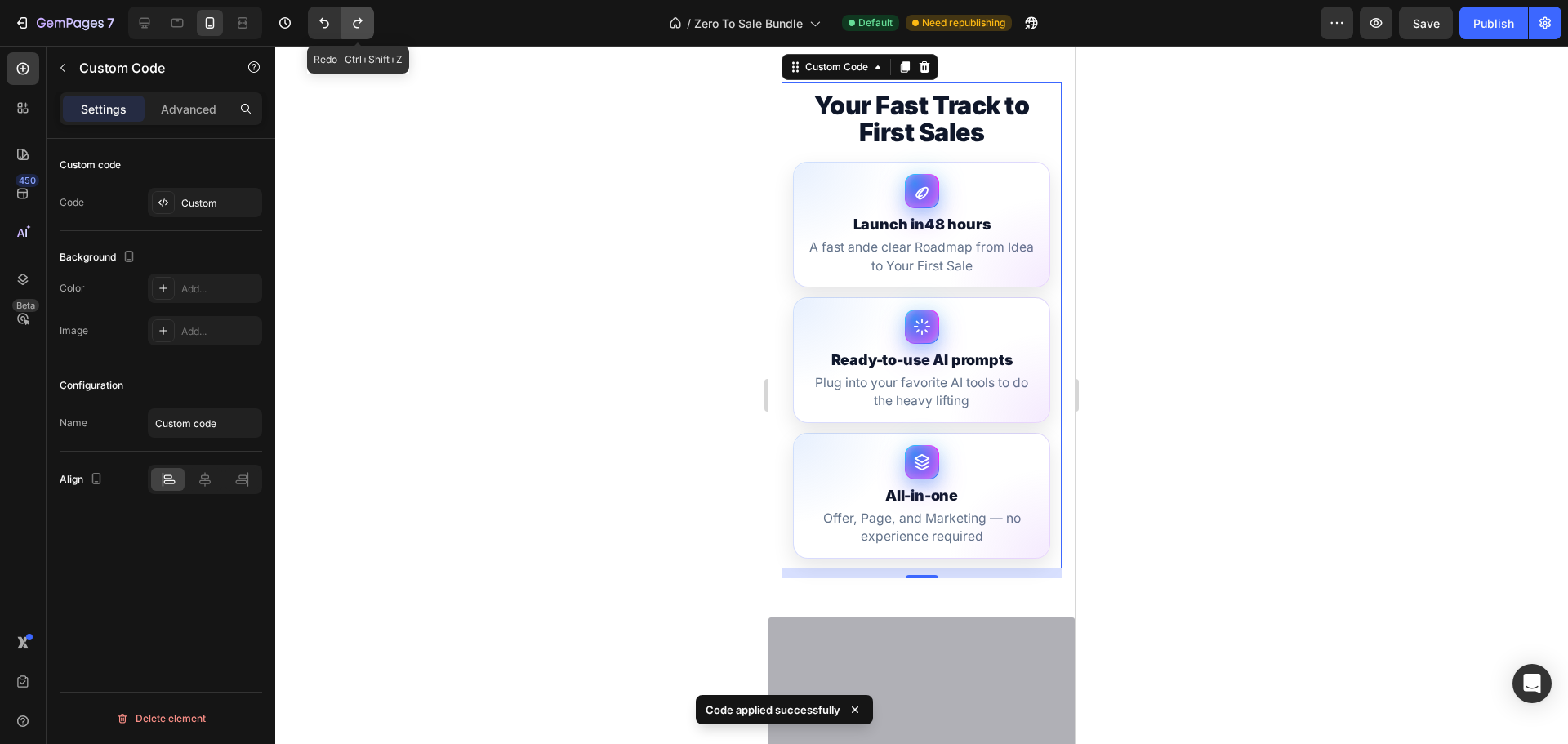
click at [367, 23] on button "Undo/Redo" at bounding box center [358, 23] width 33 height 33
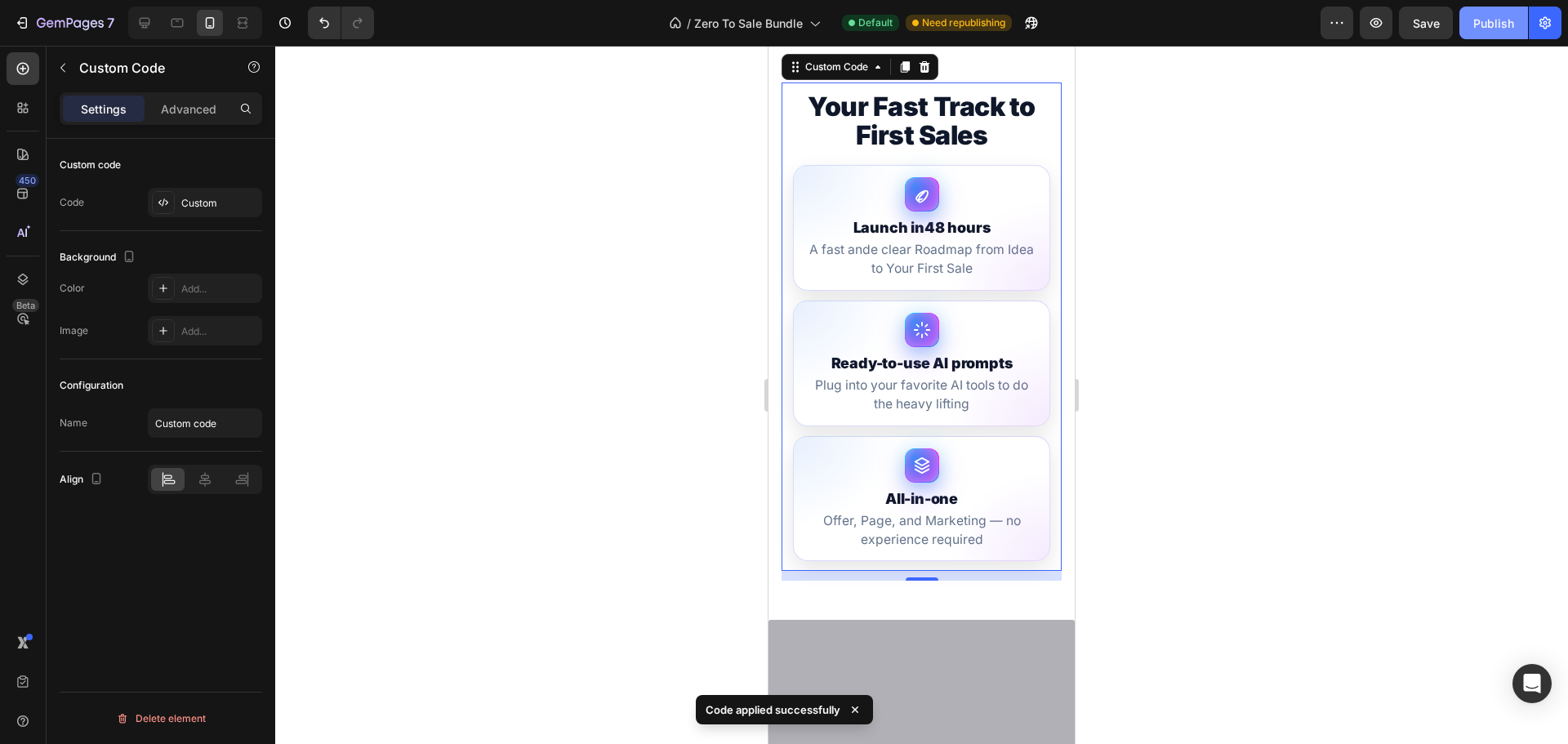
click at [1487, 21] on div "Publish" at bounding box center [1494, 23] width 41 height 17
click at [927, 16] on p "Sale Available For a Limited Time!" at bounding box center [922, 4] width 303 height 24
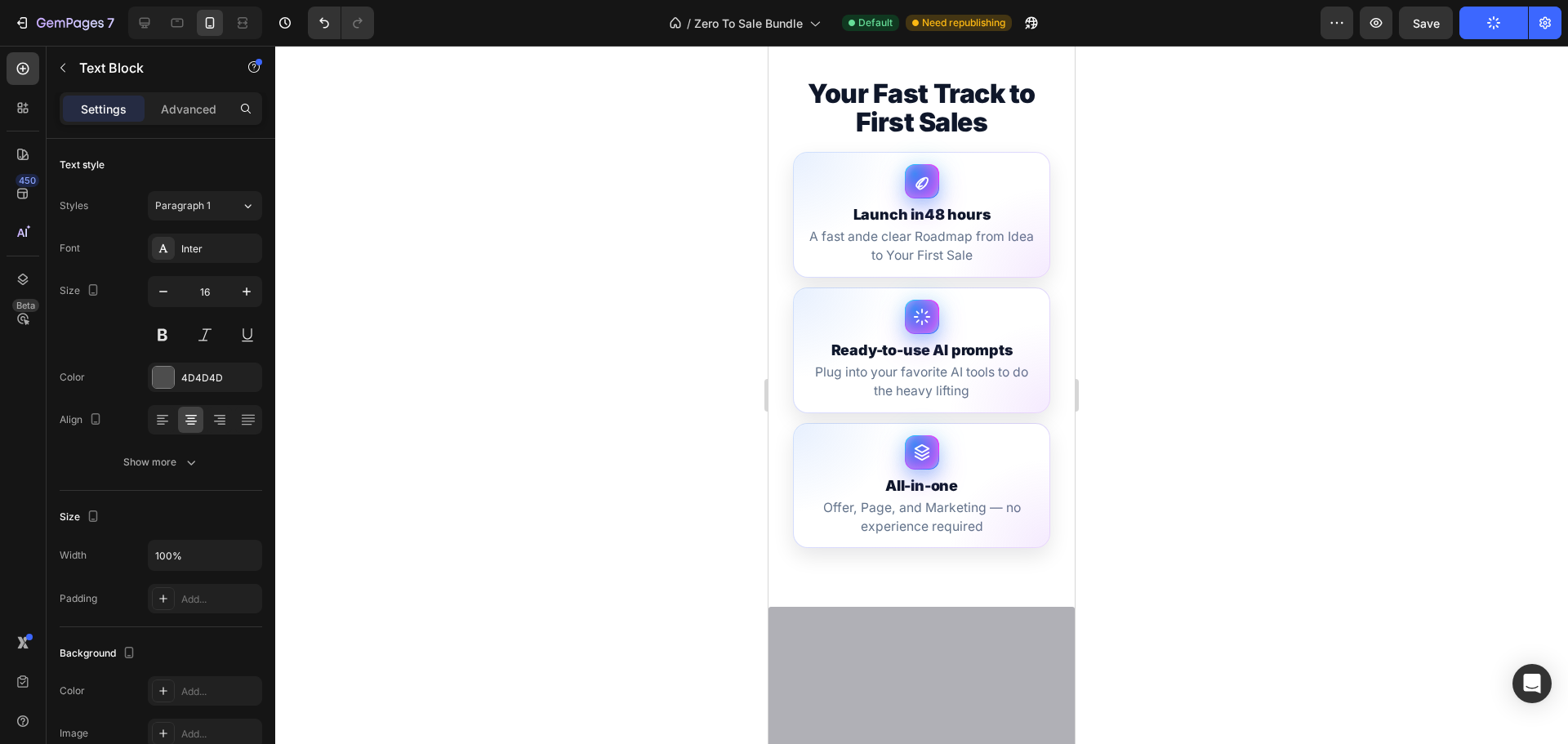
drag, startPoint x: 920, startPoint y: 296, endPoint x: 923, endPoint y: 283, distance: 13.3
click at [923, 18] on div at bounding box center [922, 16] width 33 height 5
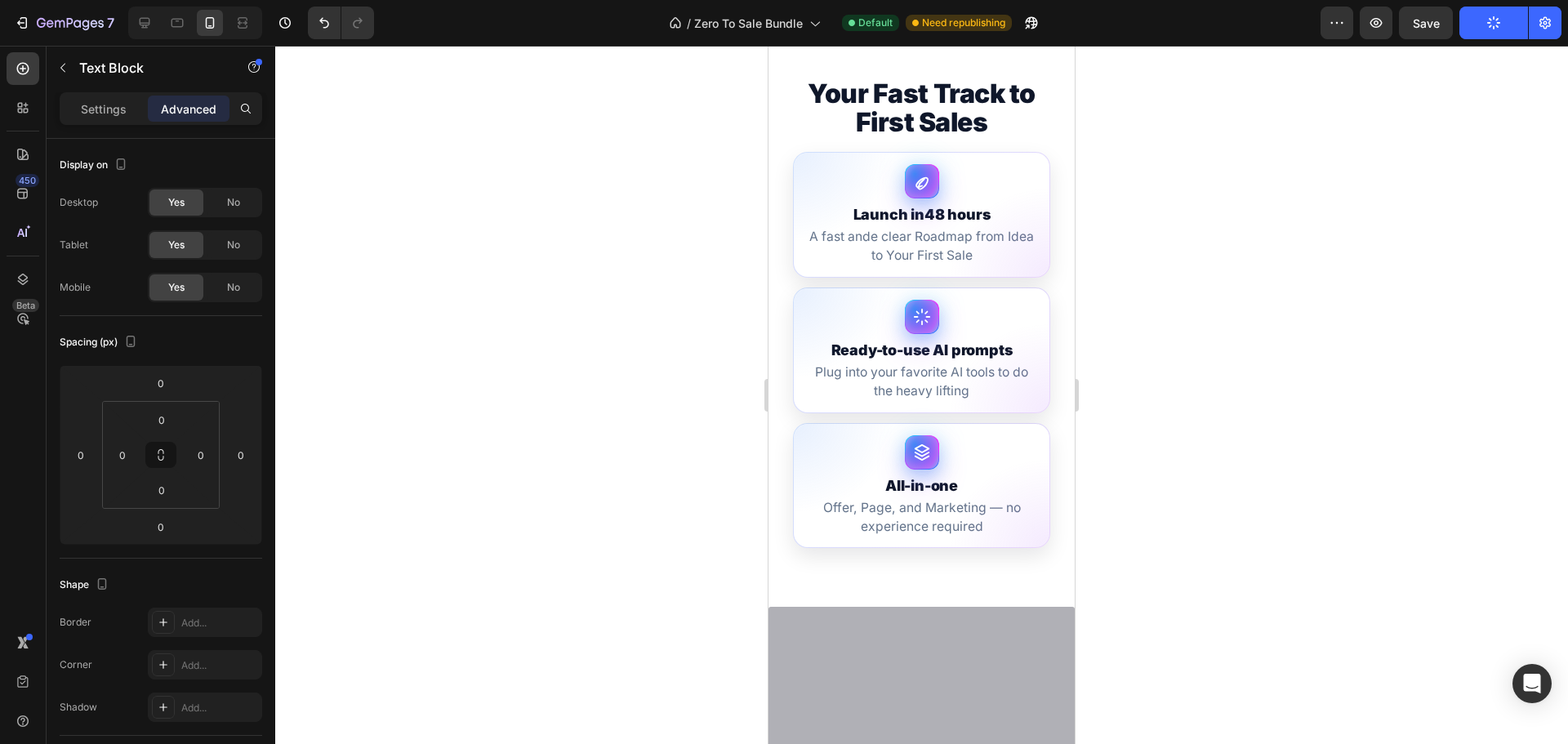
click at [1162, 302] on div at bounding box center [922, 394] width 1293 height 698
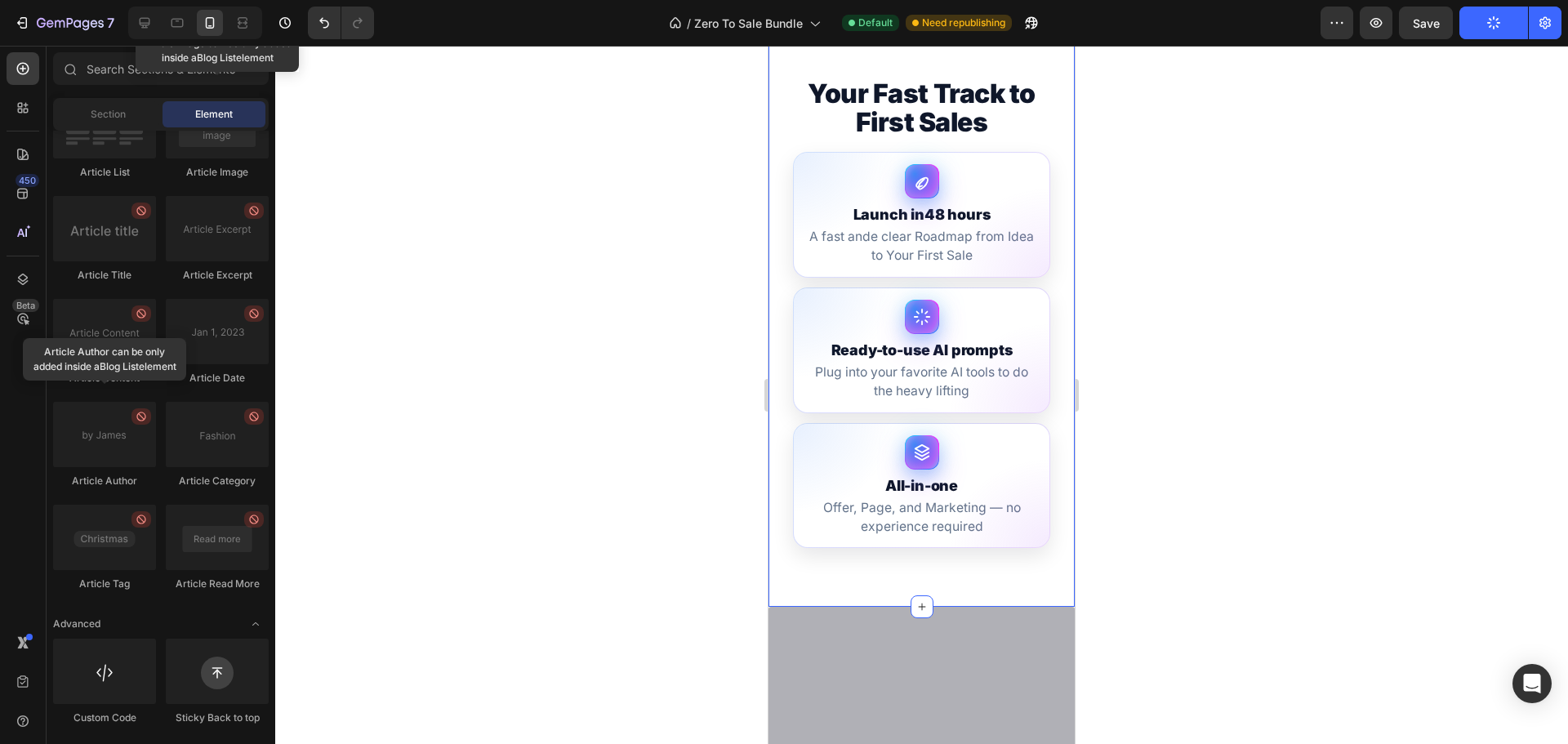
click at [960, 310] on div "Your Fast Track to First Sales Launch in 48 hours A fast ande clear Roadmap fro…" at bounding box center [922, 319] width 307 height 577
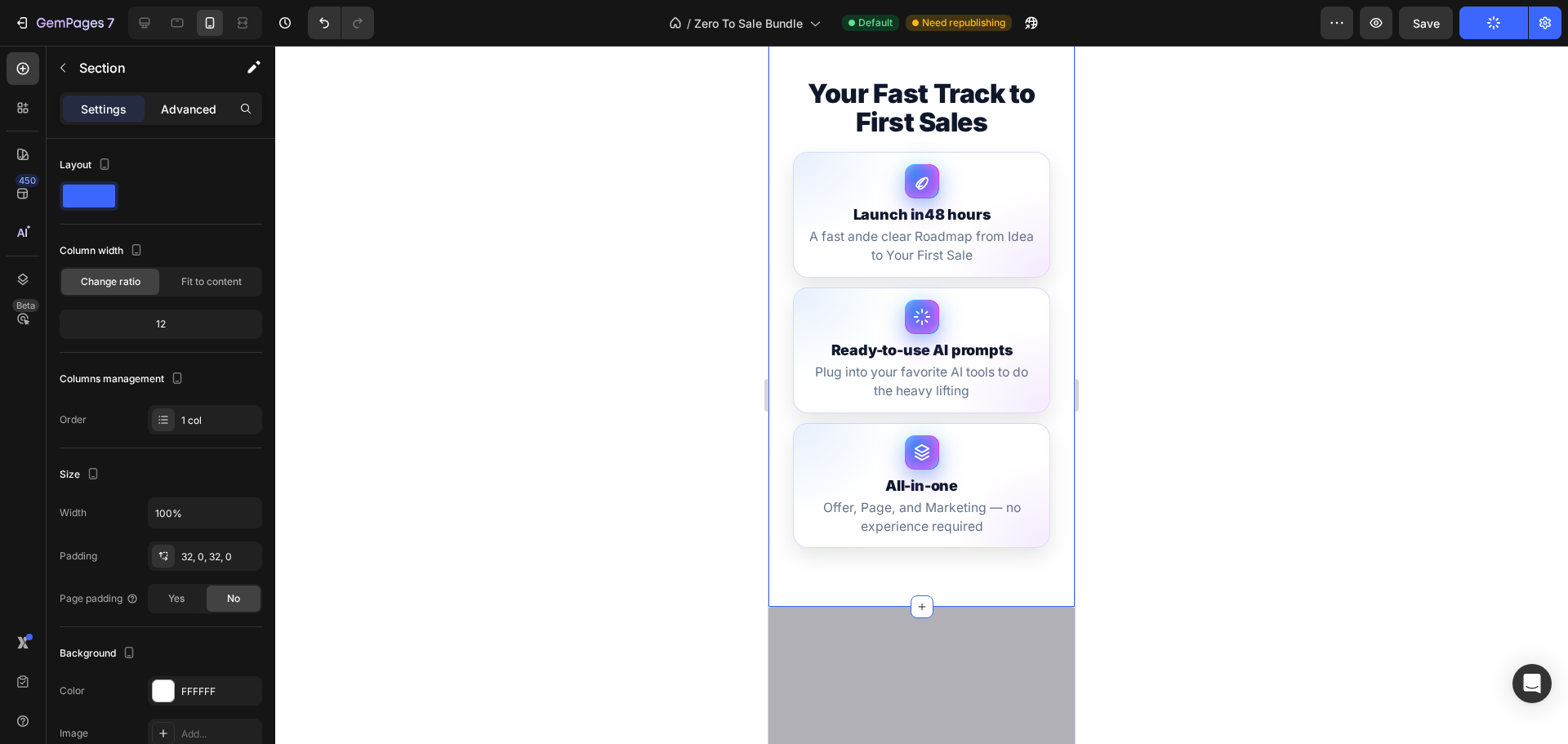
click at [192, 114] on p "Advanced" at bounding box center [188, 109] width 55 height 17
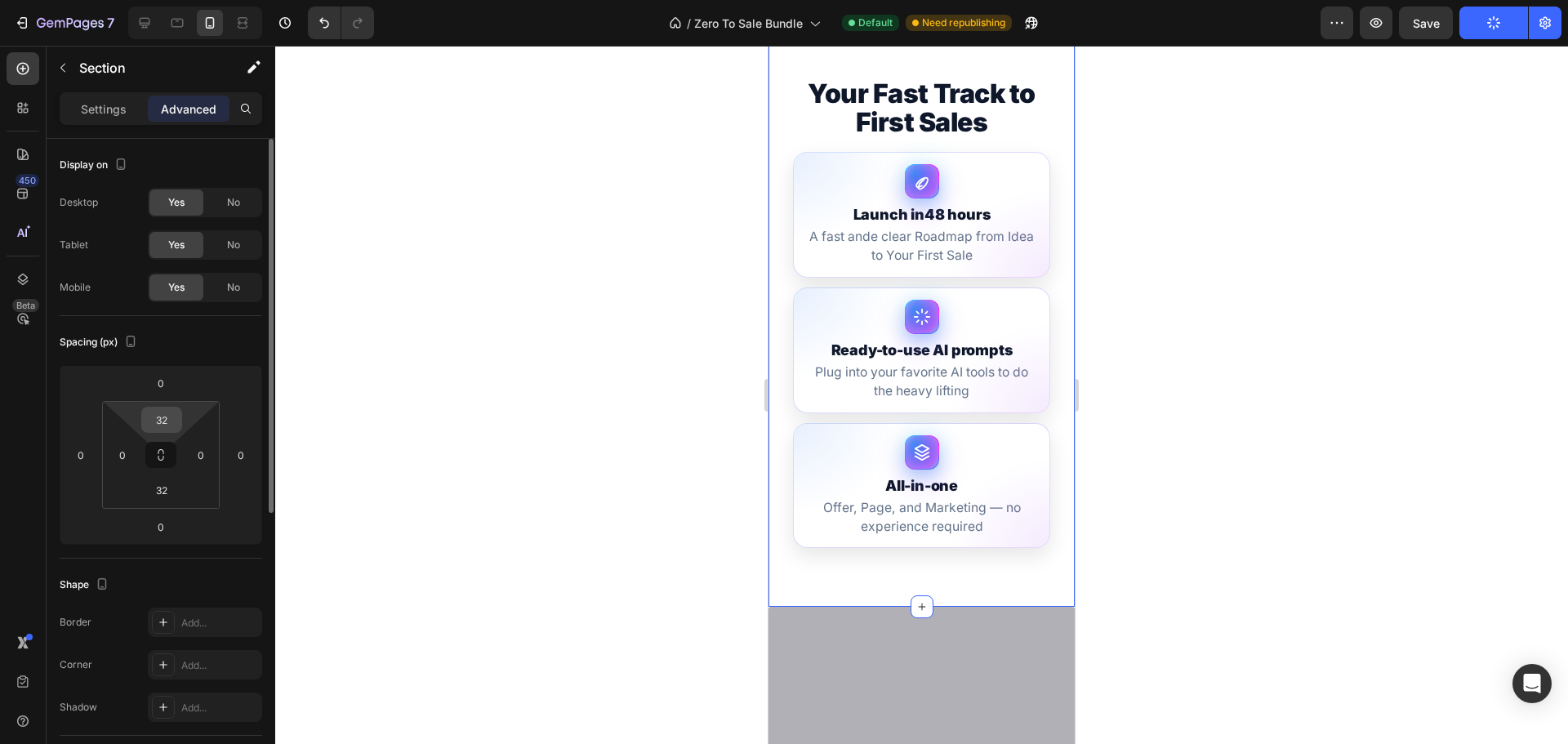
click at [170, 423] on input "32" at bounding box center [162, 419] width 33 height 25
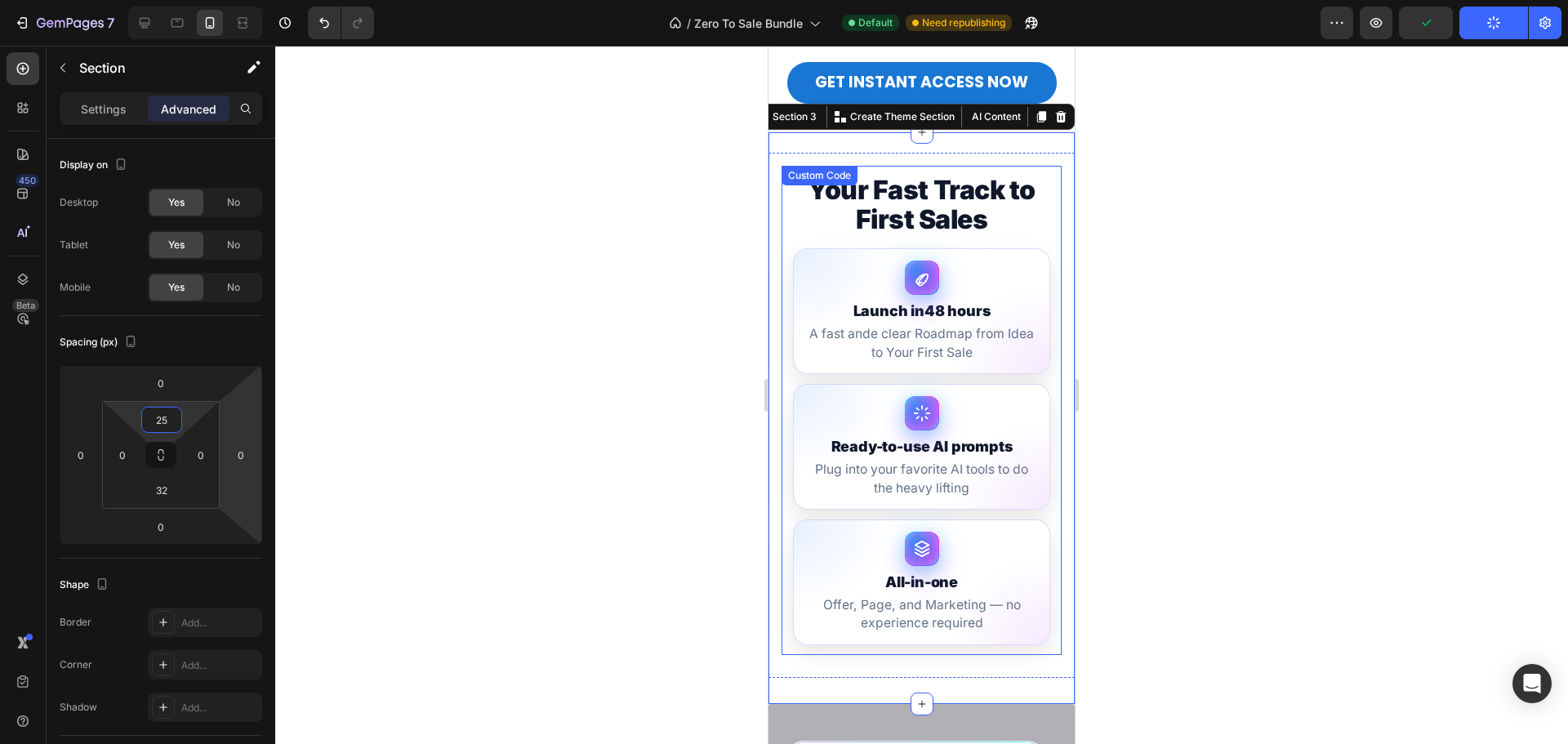
scroll to position [562, 0]
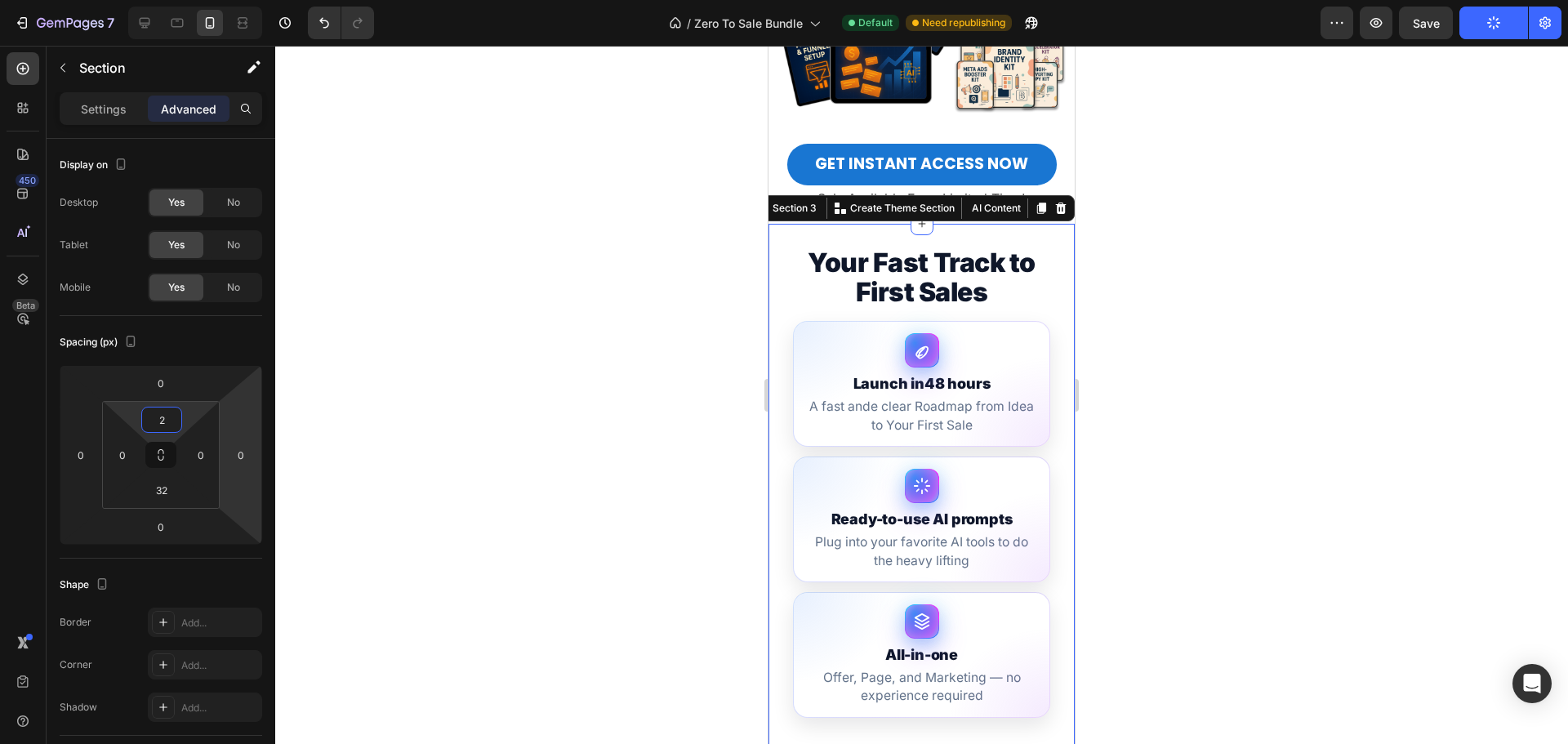
type input "20"
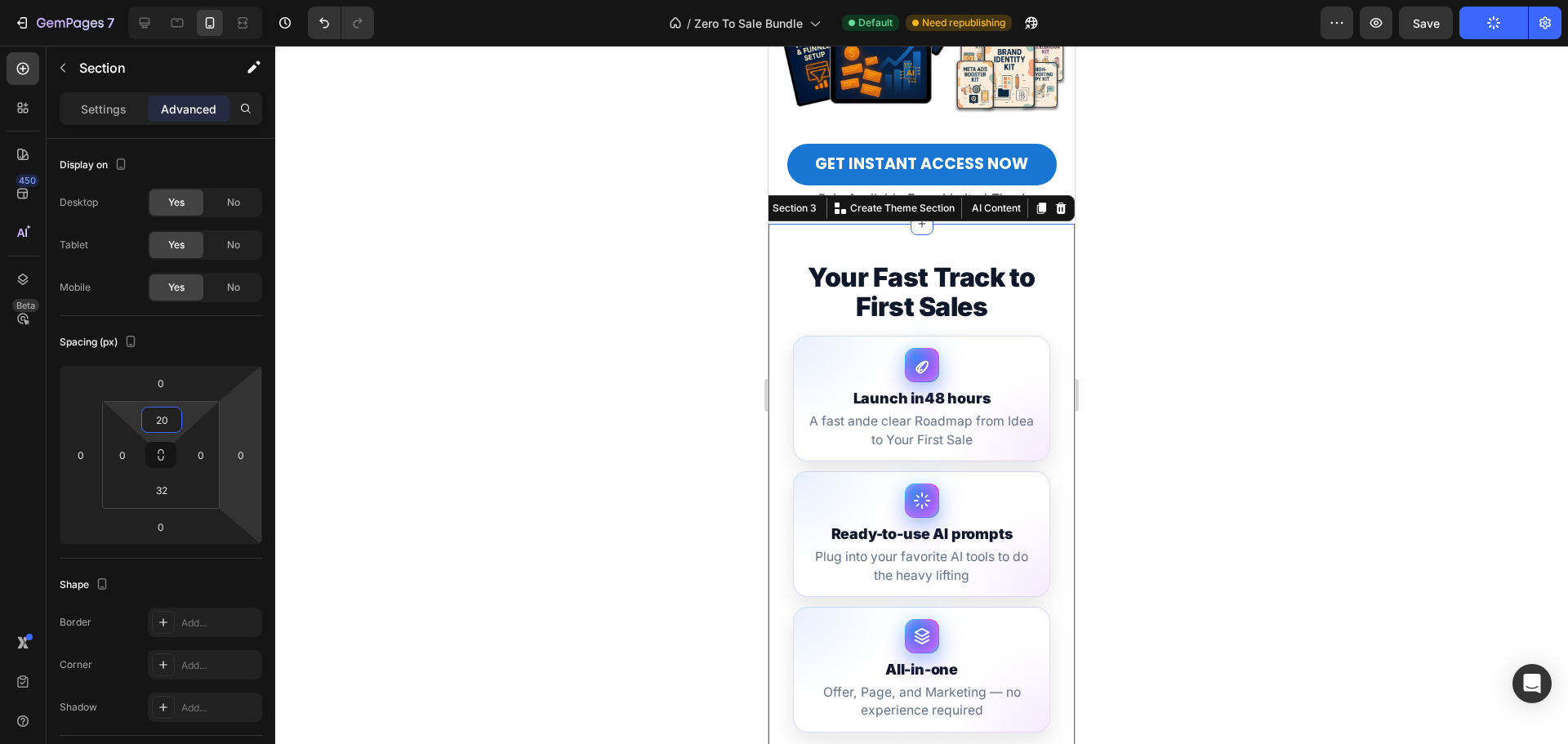
click at [1401, 274] on div at bounding box center [922, 394] width 1293 height 698
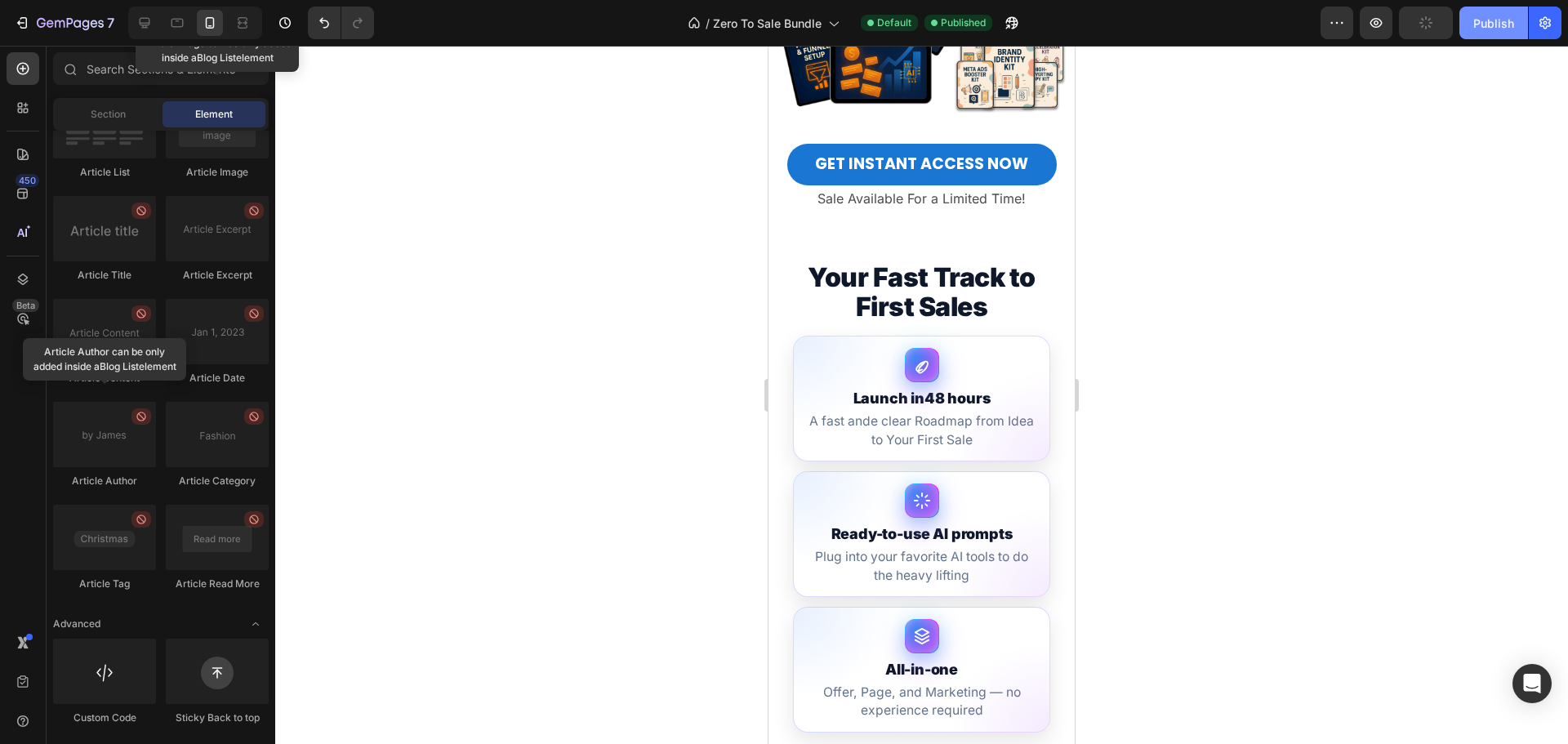
click at [1494, 35] on button "Publish" at bounding box center [1493, 23] width 68 height 33
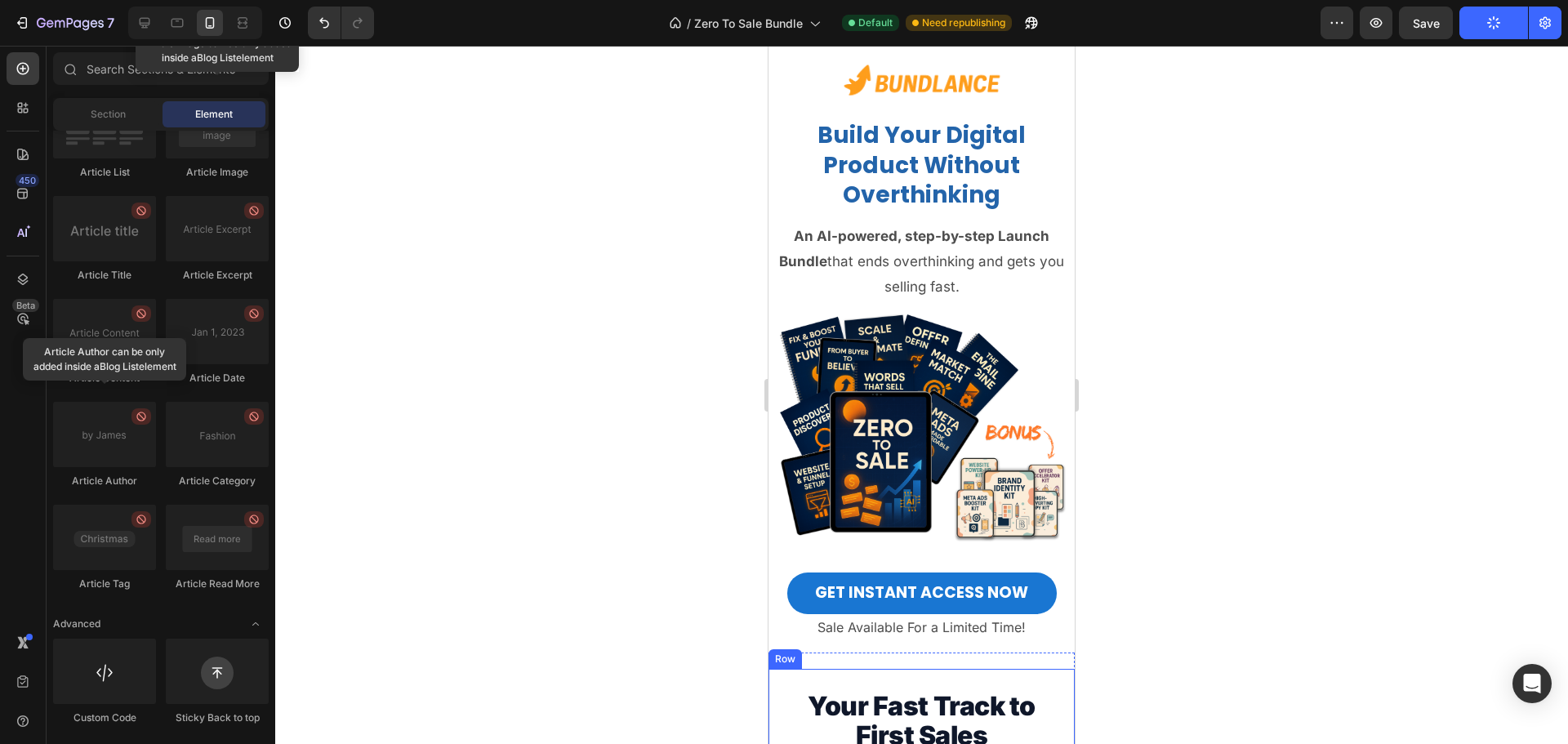
scroll to position [0, 0]
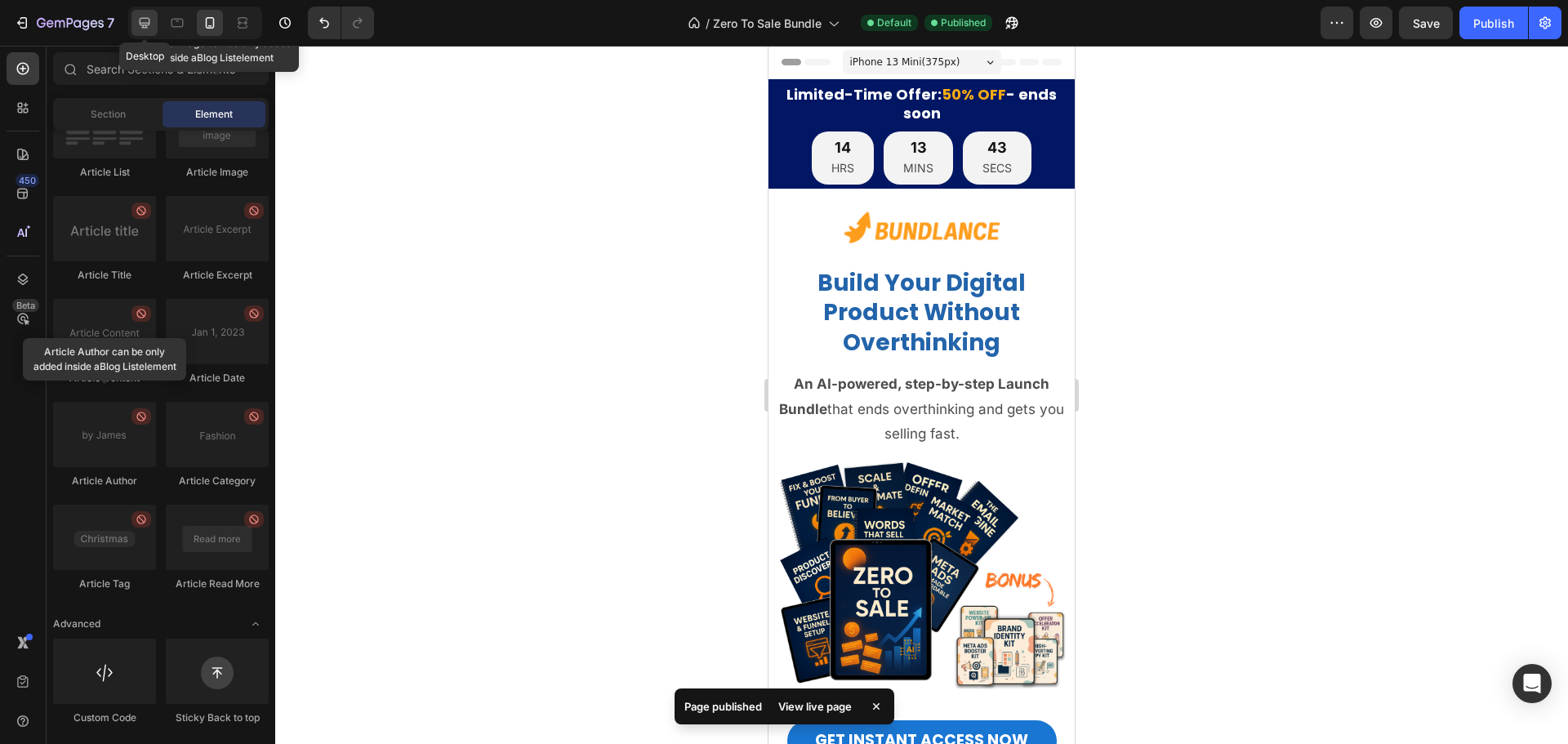
click at [138, 20] on icon at bounding box center [144, 23] width 16 height 16
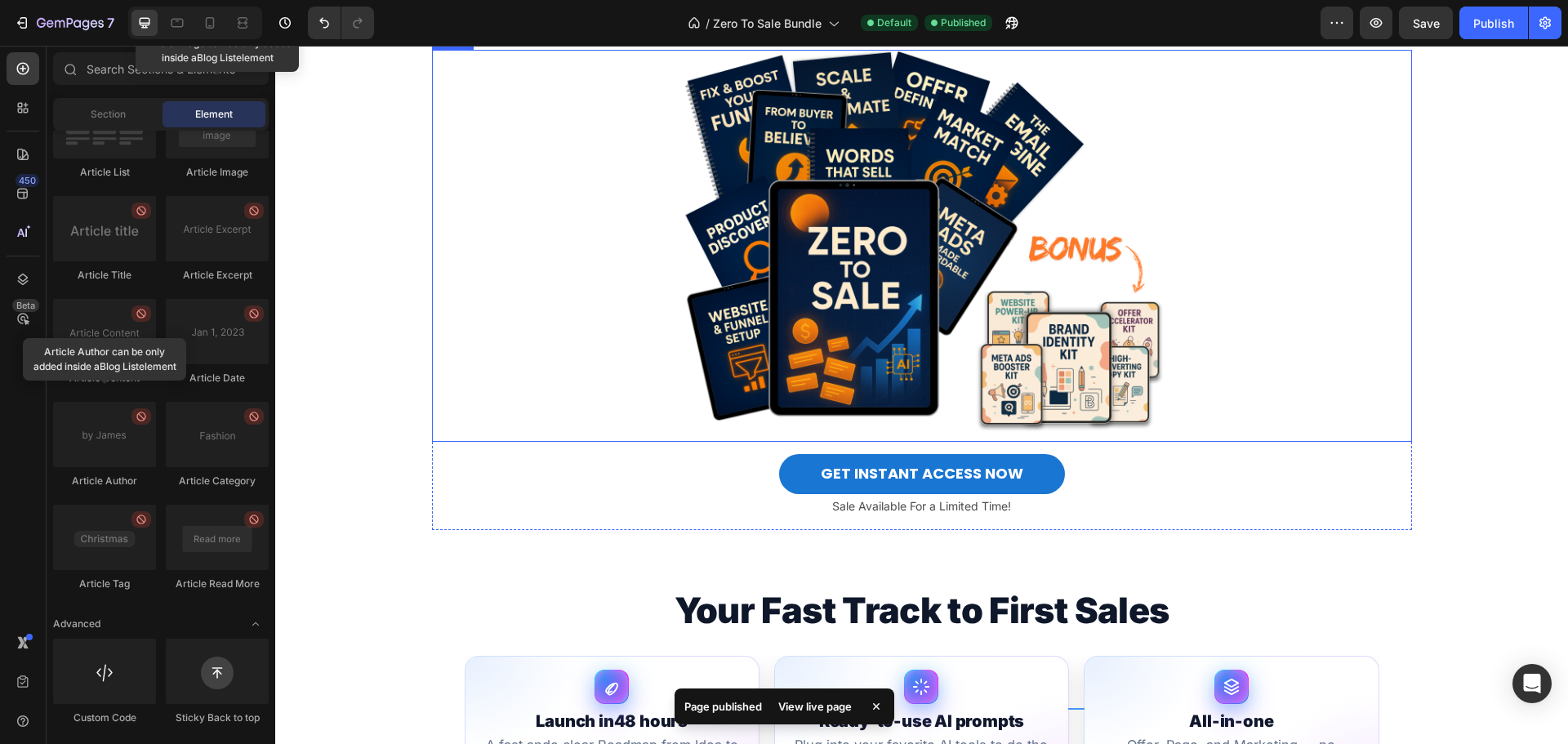
scroll to position [408, 0]
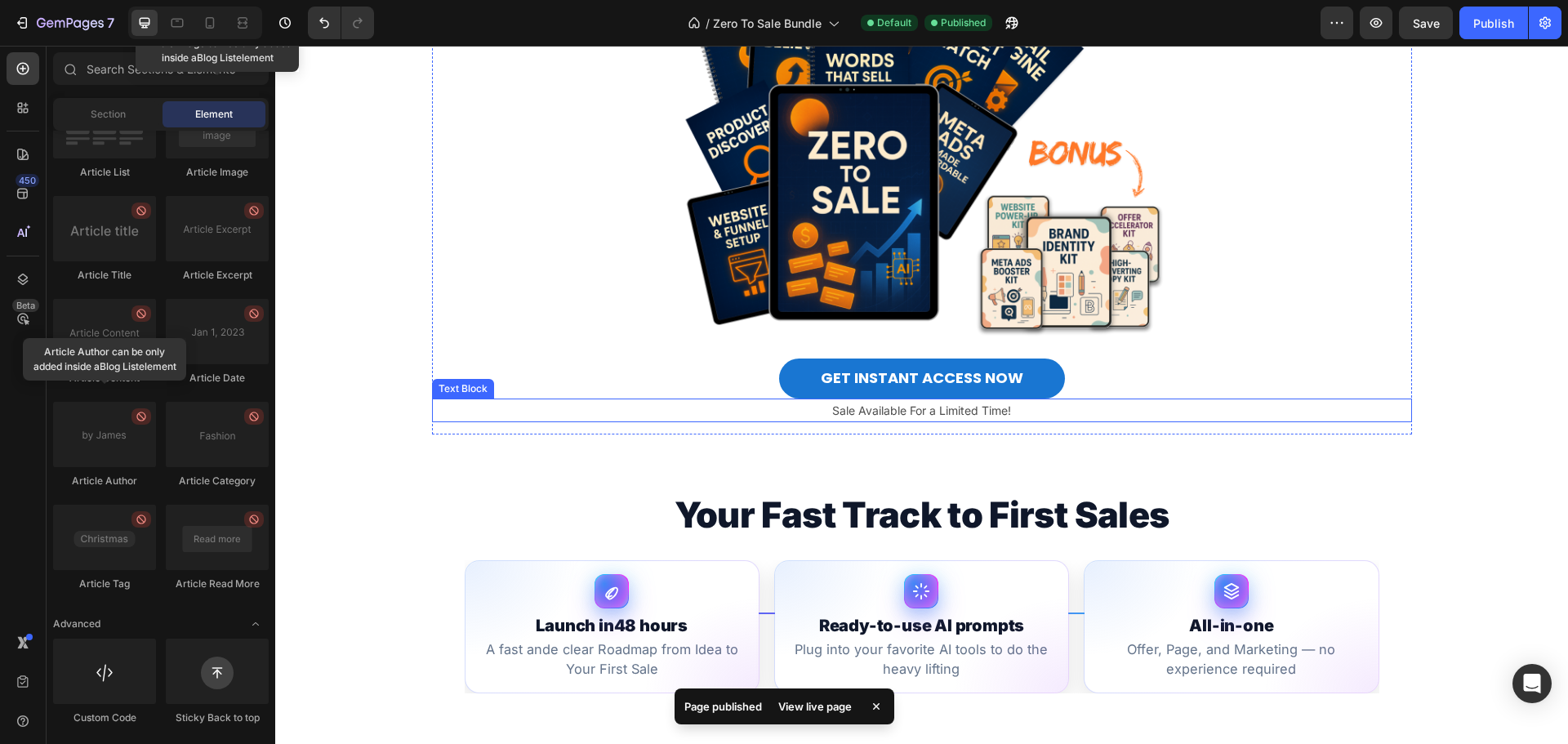
click at [1136, 403] on p "Sale Available For a Limited Time!" at bounding box center [922, 409] width 977 height 21
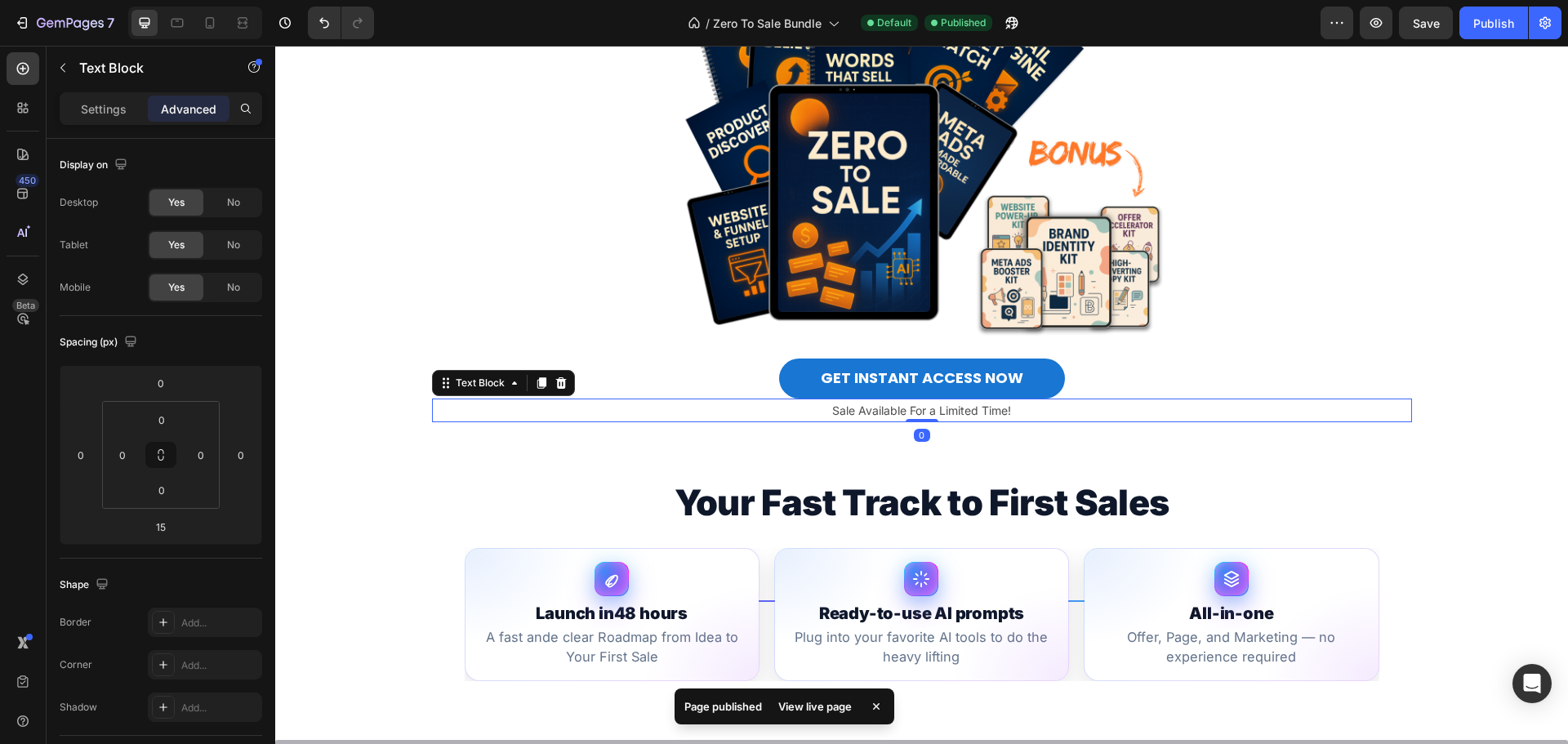
drag, startPoint x: 915, startPoint y: 432, endPoint x: 915, endPoint y: 405, distance: 27.0
click at [915, 405] on div "Sale Available For a Limited Time! Text Block 0" at bounding box center [922, 409] width 980 height 24
type input "0"
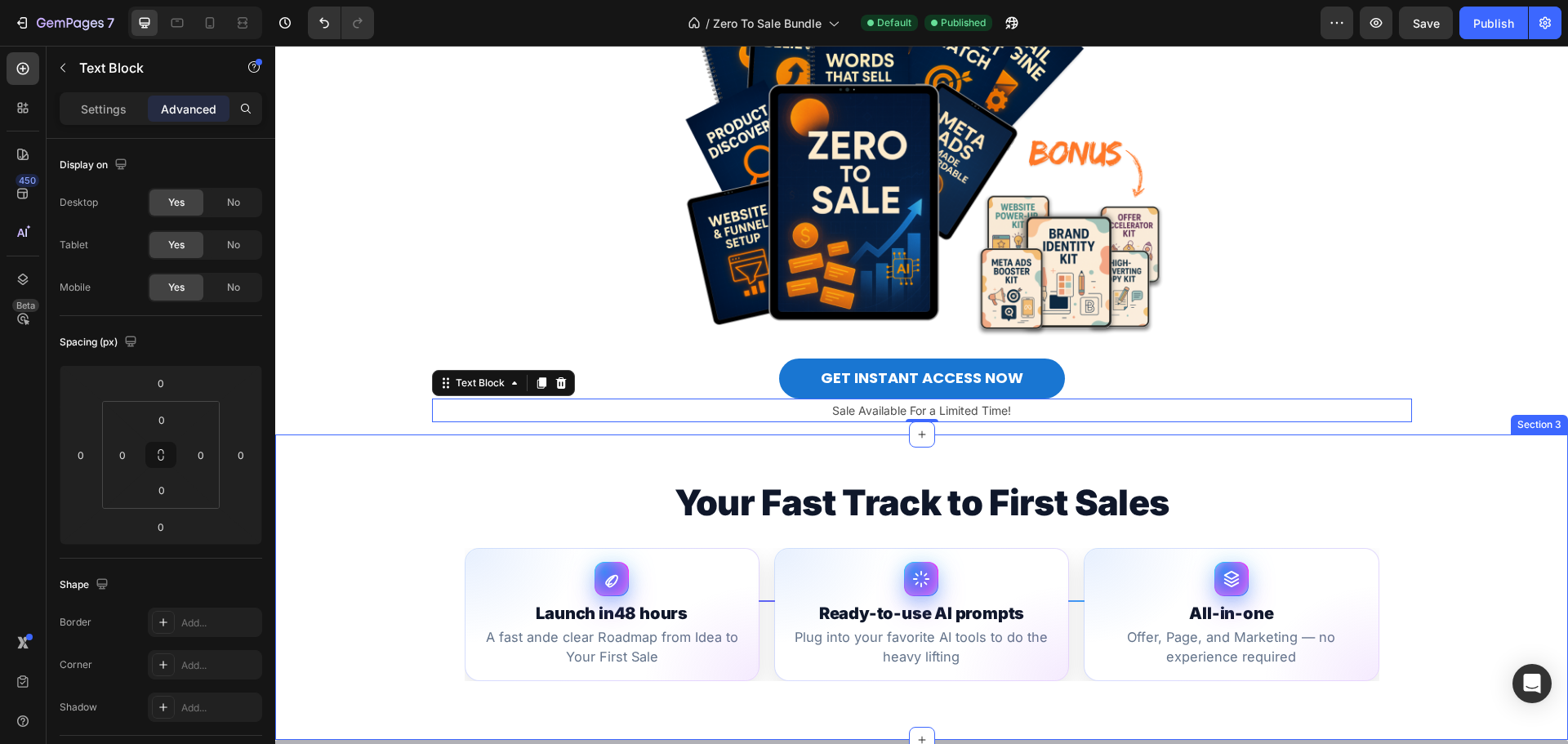
click at [914, 452] on div "Your Fast Track to First Sales Launch in 48 hours A fast ande clear Roadmap fro…" at bounding box center [922, 587] width 1293 height 306
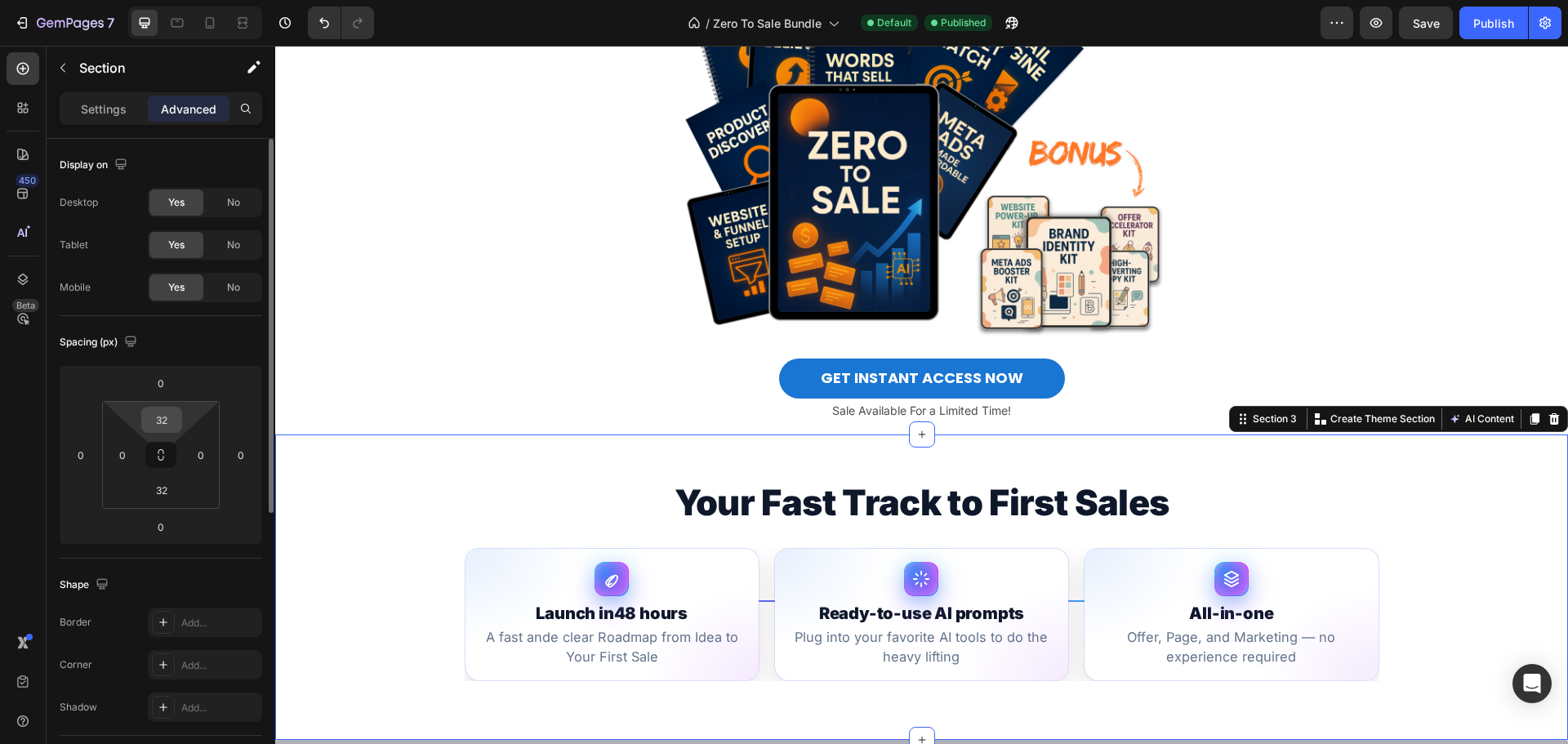
click at [175, 419] on input "32" at bounding box center [162, 419] width 33 height 25
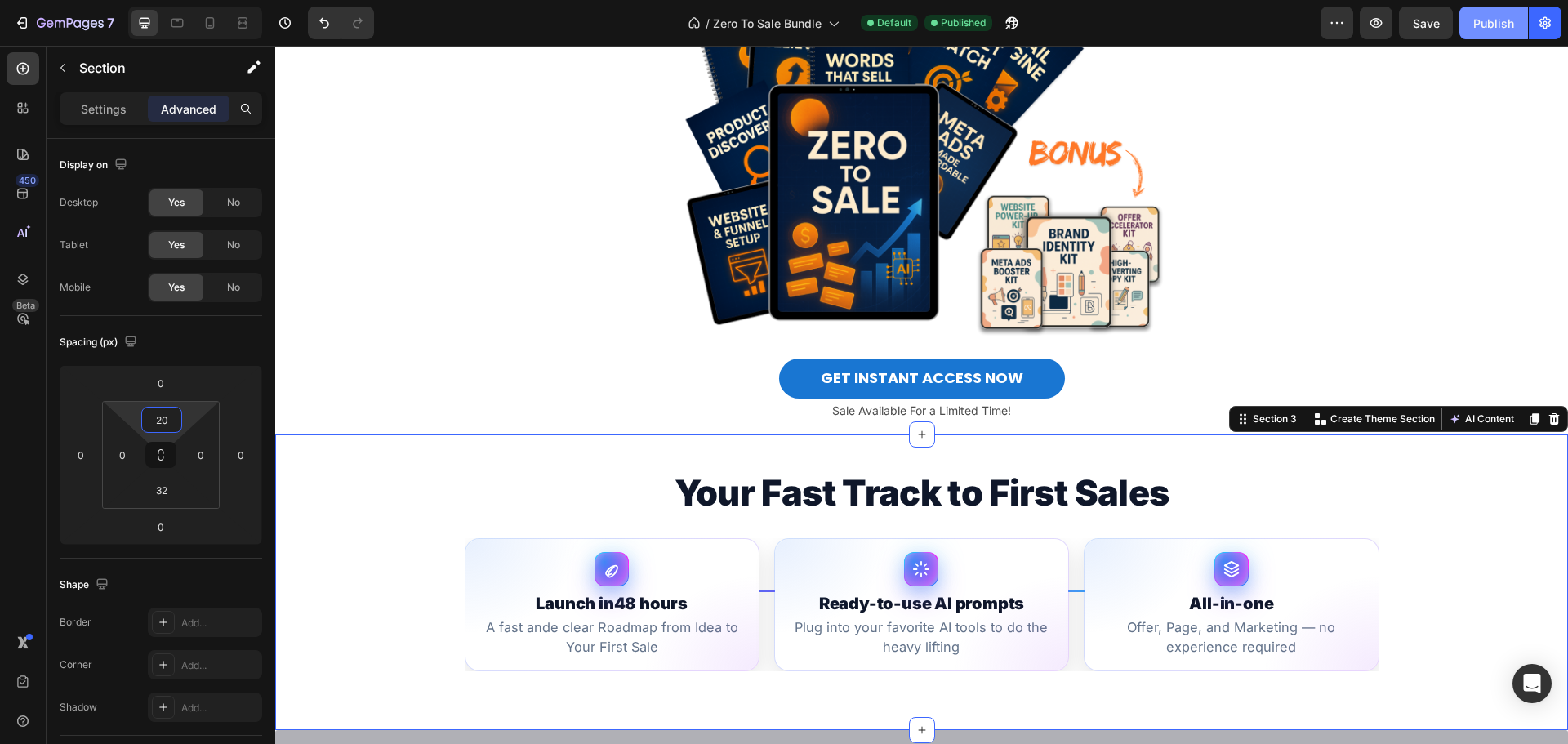
type input "20"
click at [1513, 22] on div "Publish" at bounding box center [1494, 23] width 41 height 17
click at [205, 20] on icon at bounding box center [210, 23] width 16 height 16
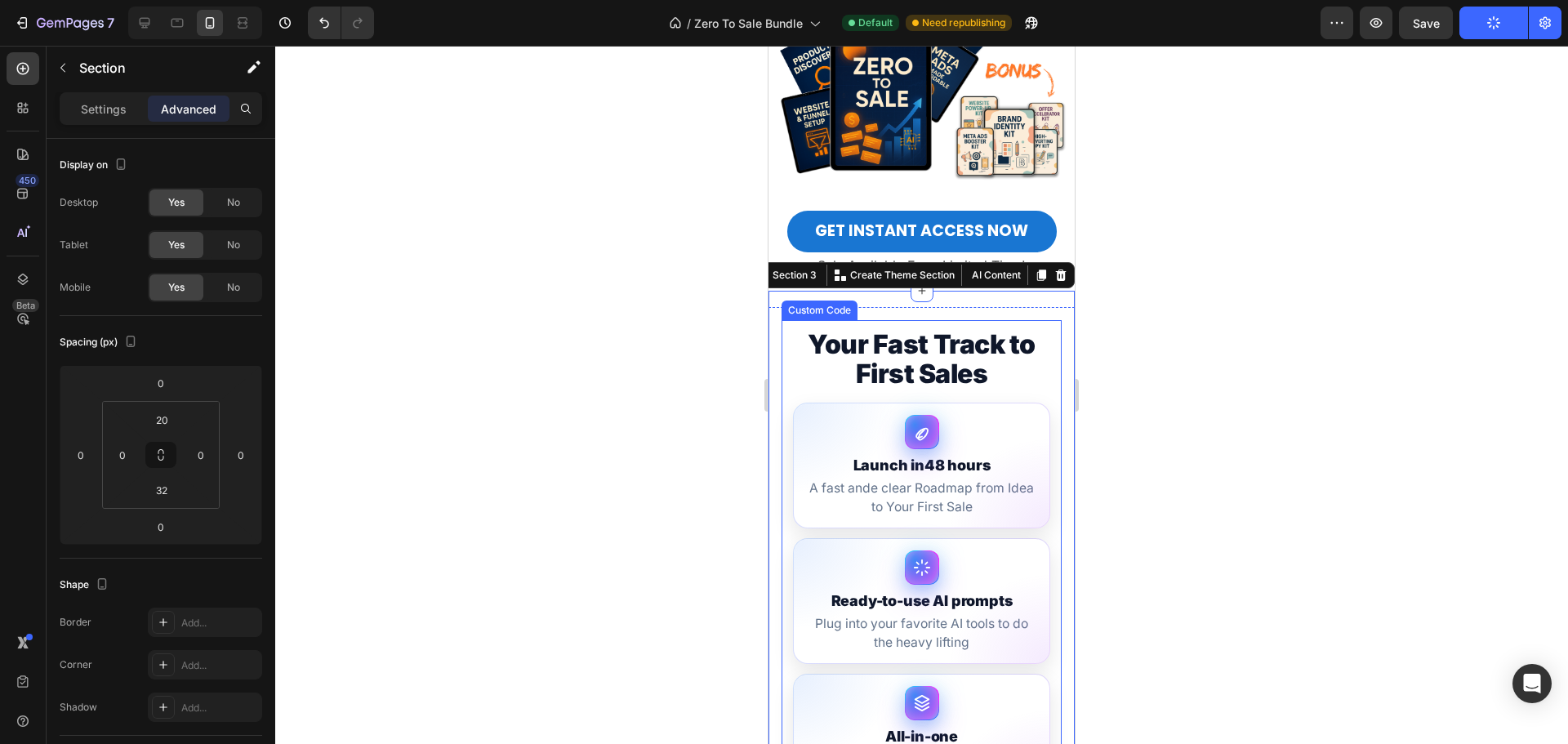
scroll to position [672, 0]
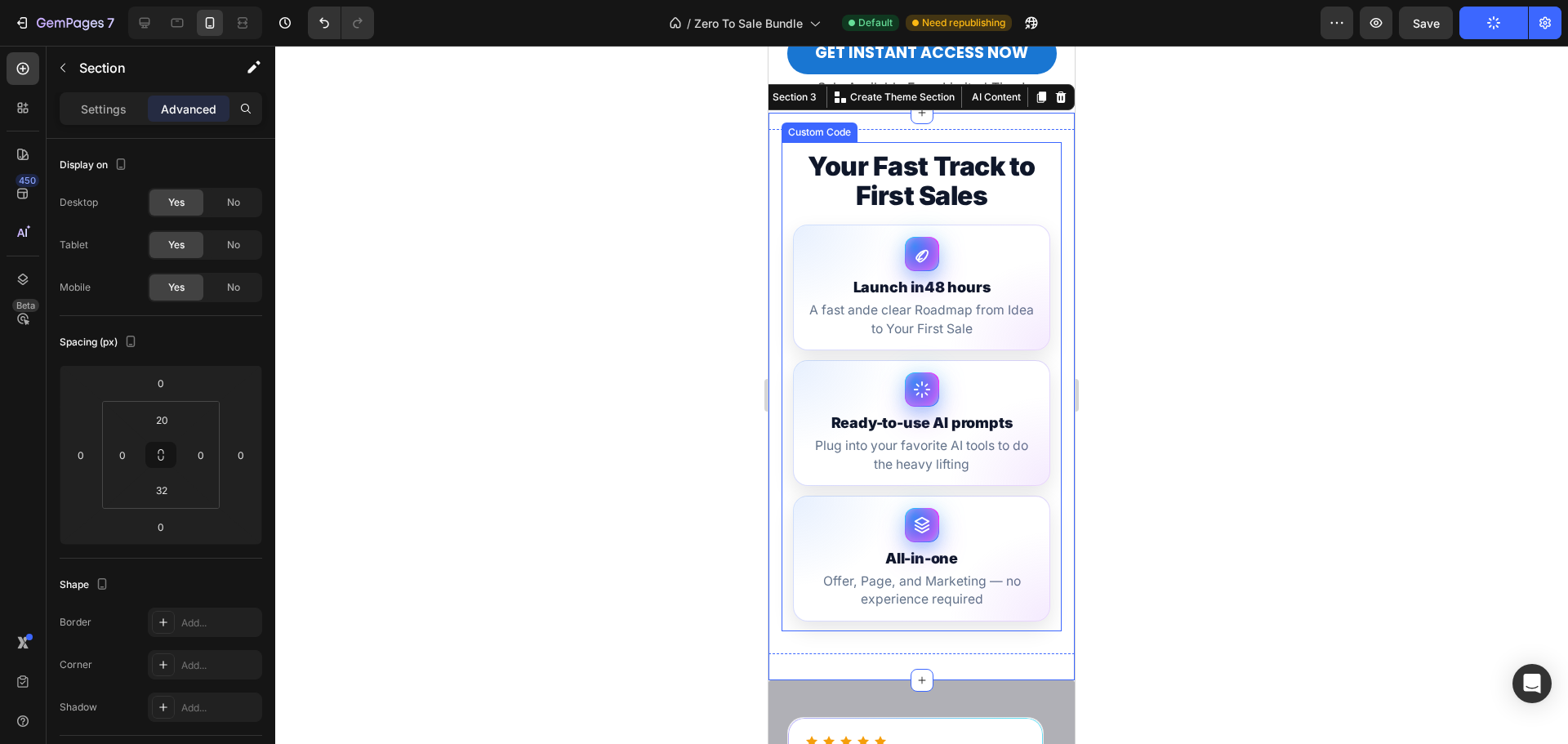
click at [984, 338] on li "Launch in 48 hours A fast ande clear Roadmap from Idea to Your First Sale" at bounding box center [922, 287] width 257 height 126
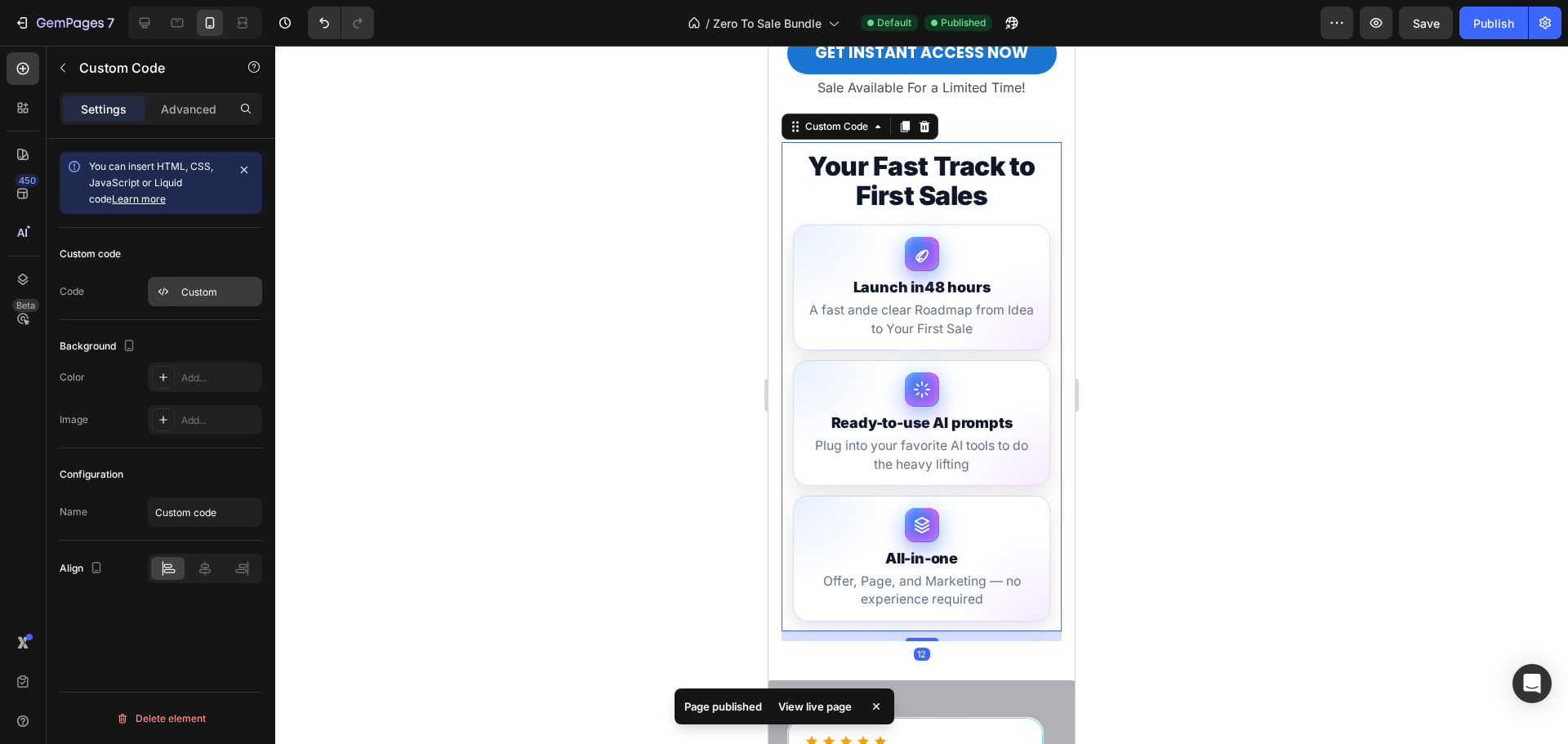
click at [233, 288] on div "Custom" at bounding box center [219, 292] width 77 height 15
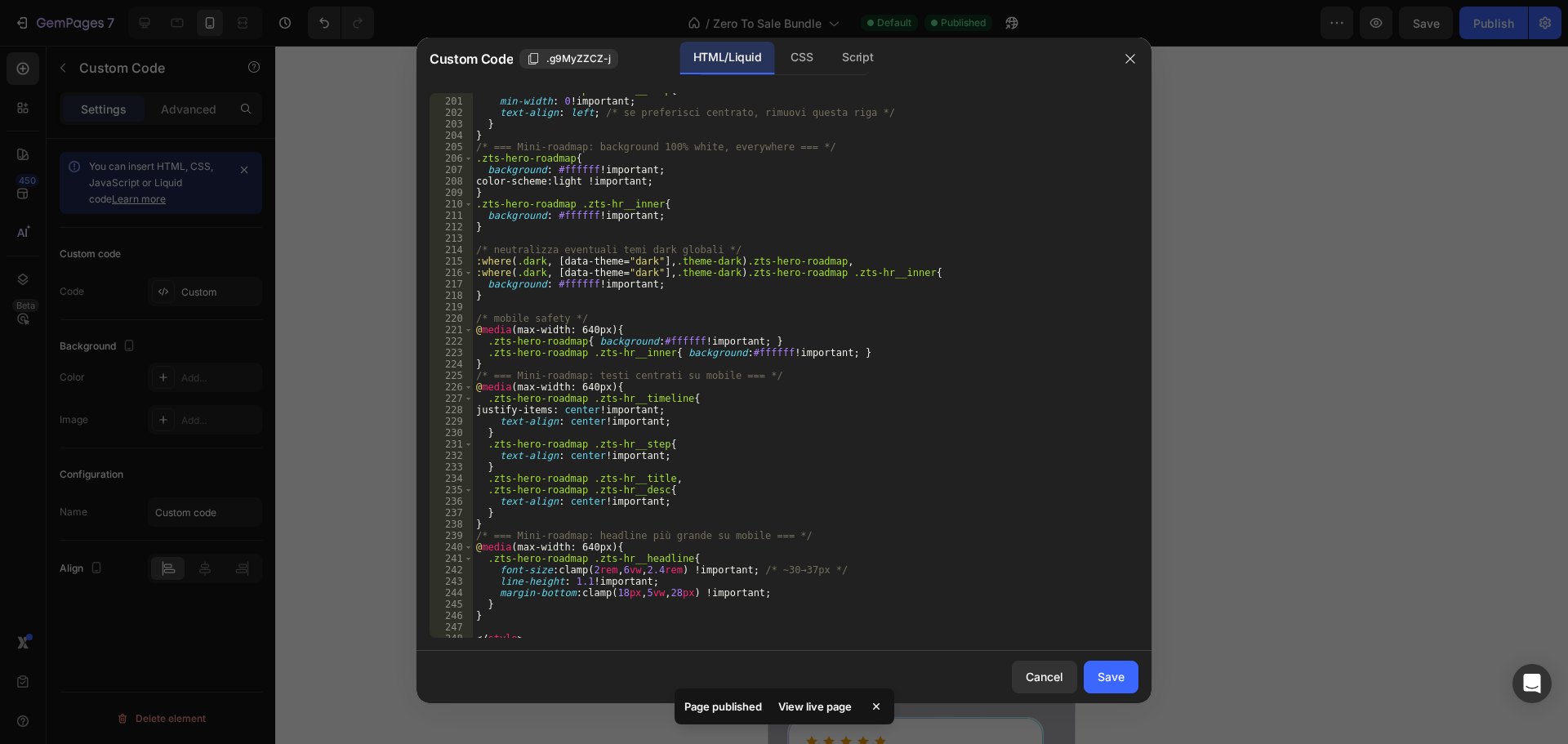
scroll to position [2313, 0]
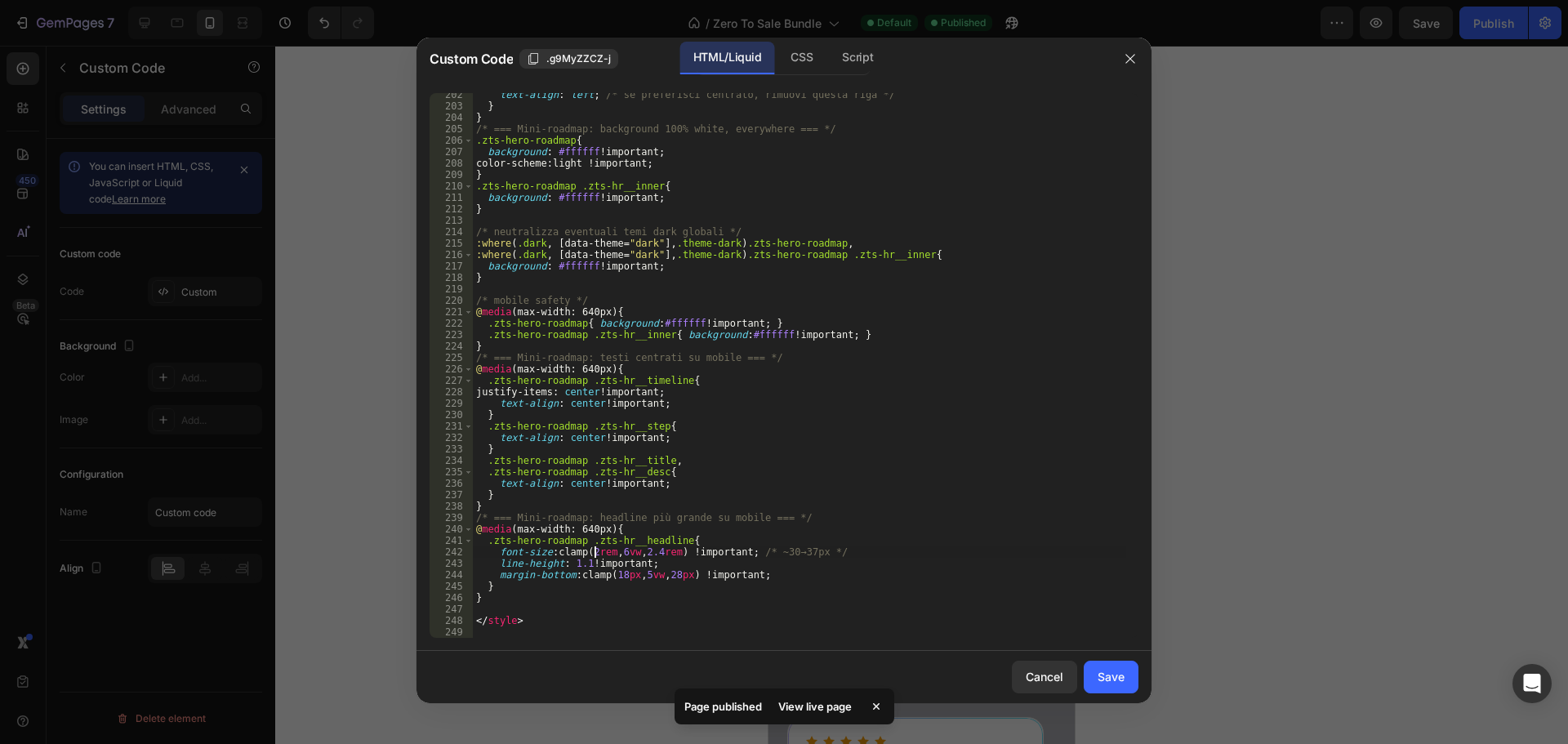
click at [594, 547] on div "text-align : left ; /* se preferisci centrato, rimuovi questa riga */ } } /* ==…" at bounding box center [800, 372] width 654 height 568
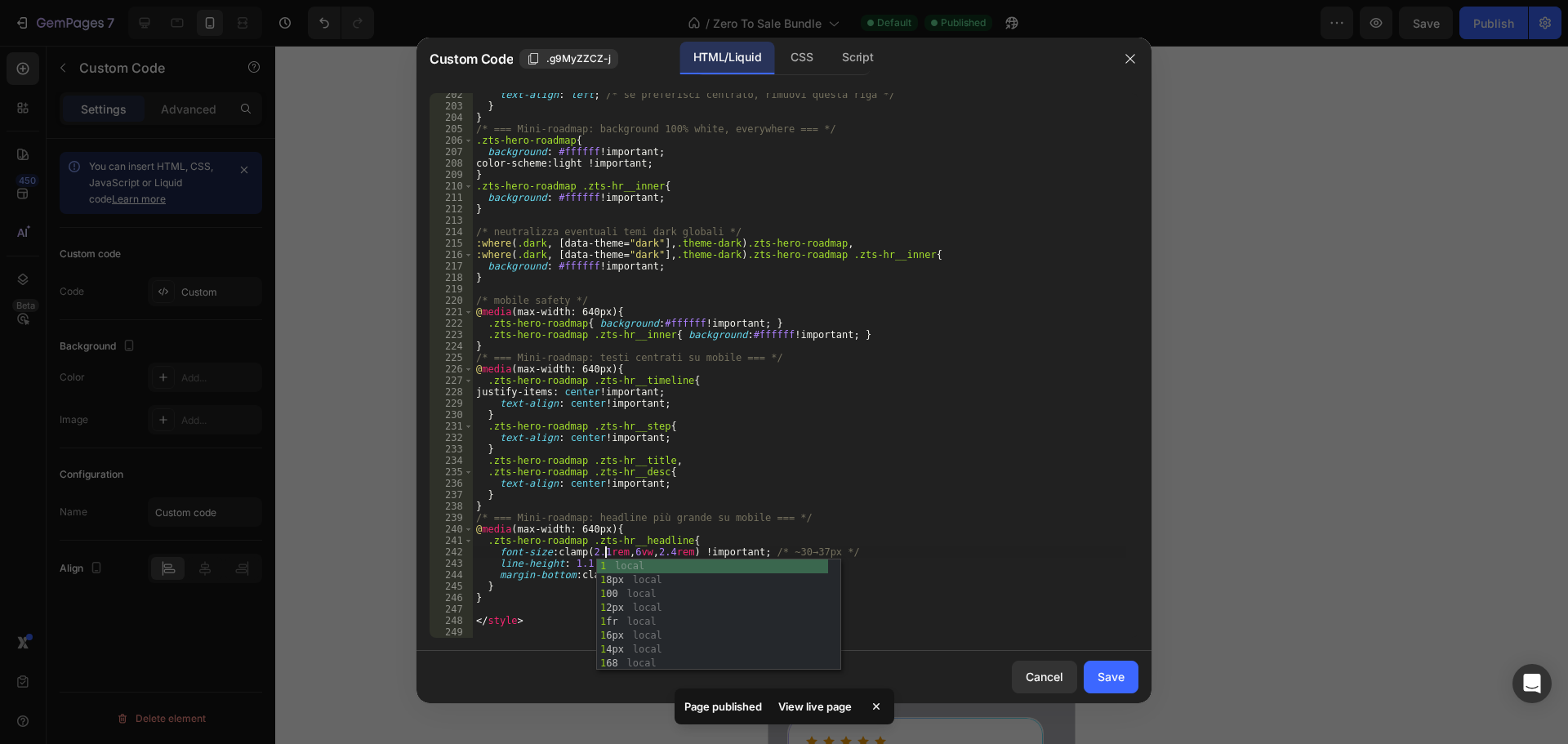
scroll to position [0, 11]
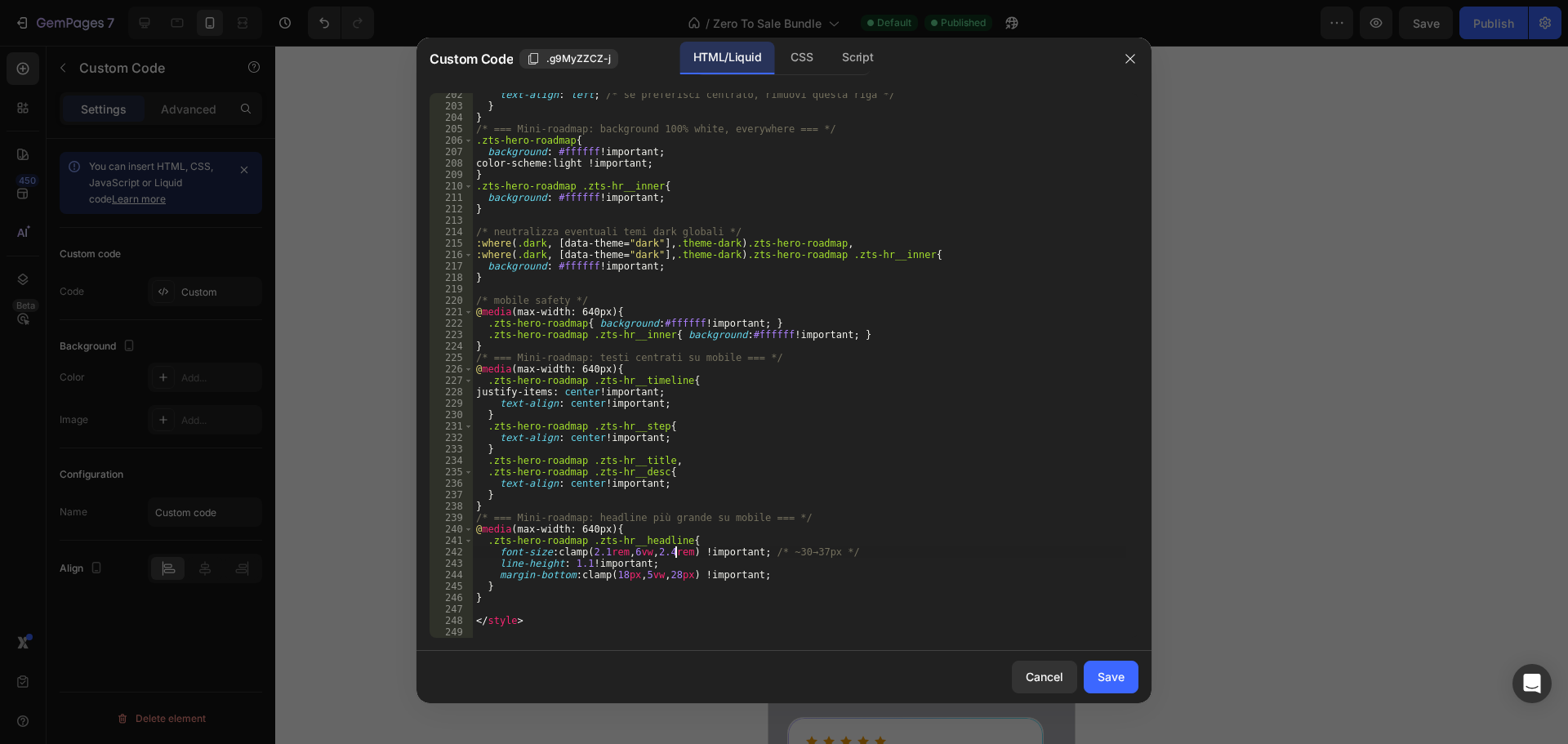
click at [676, 555] on div "text-align : left ; /* se preferisci centrato, rimuovi questa riga */ } } /* ==…" at bounding box center [800, 372] width 654 height 568
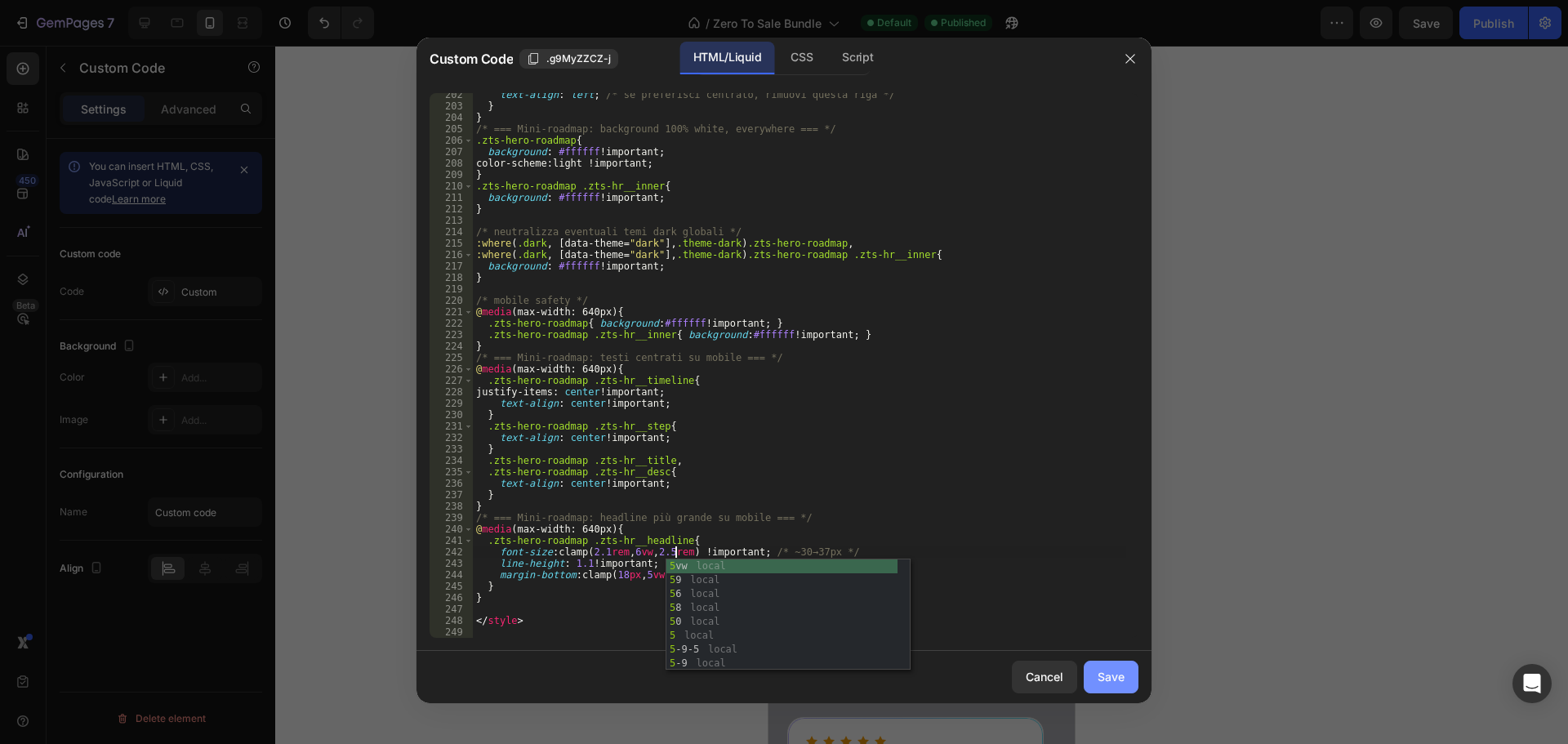
type textarea "font-size: clamp(2.1rem, 6vw, 2.5rem) !important; /* ~30→37px */"
click at [1114, 675] on div "Save" at bounding box center [1111, 676] width 27 height 17
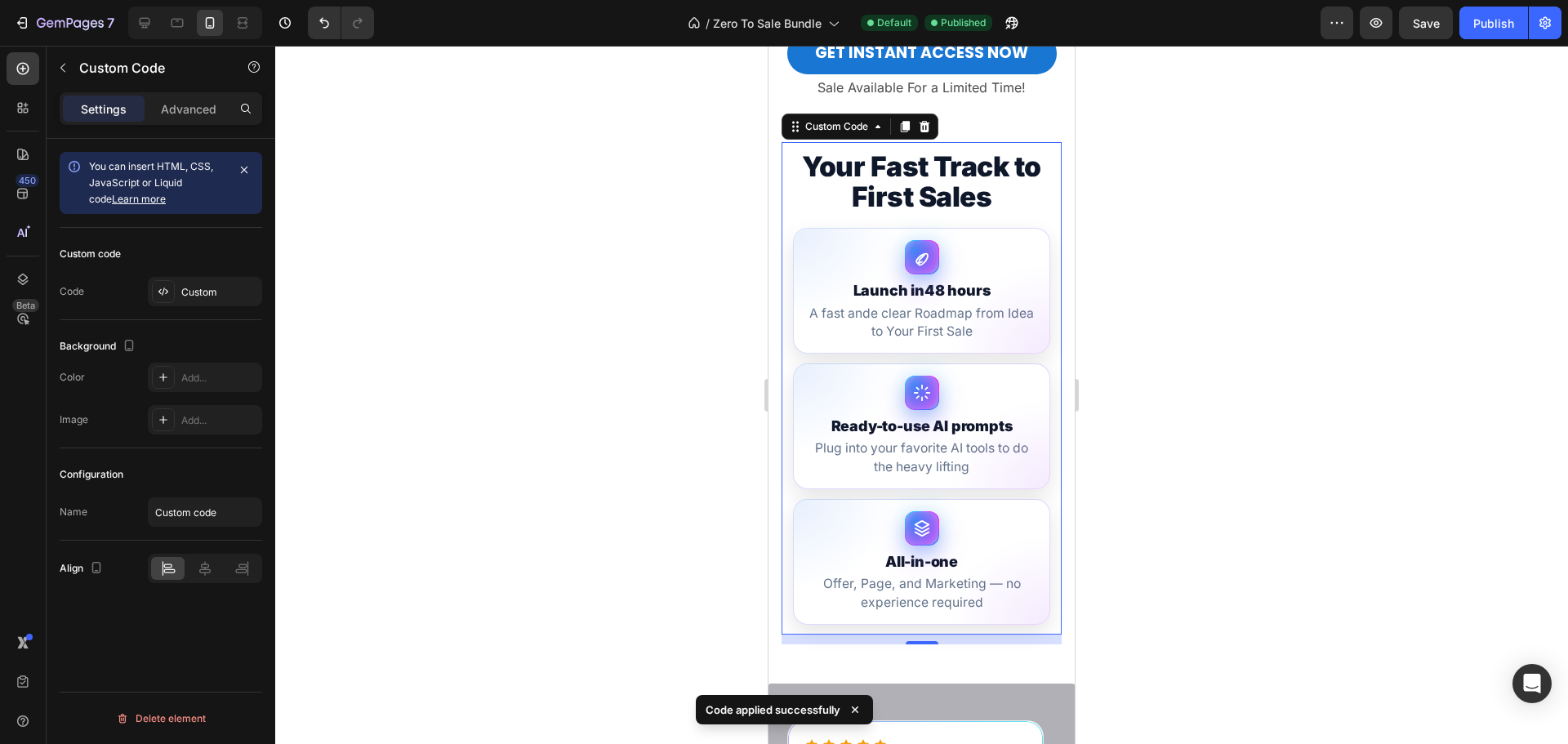
click at [921, 305] on span "A fast ande clear Roadmap from Idea to Your First Sale" at bounding box center [922, 323] width 229 height 37
click at [206, 302] on div "Custom" at bounding box center [204, 292] width 115 height 30
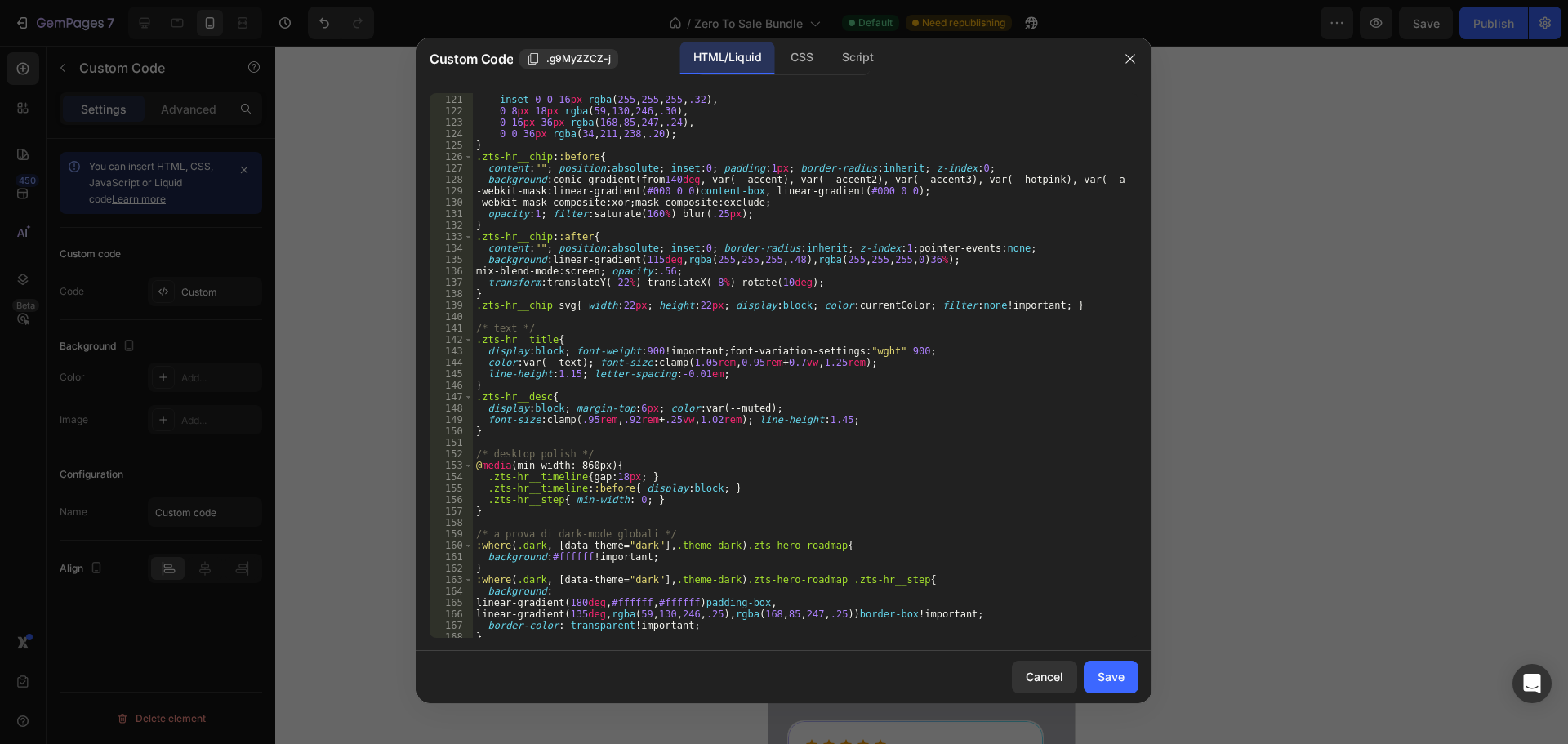
scroll to position [1382, 0]
click at [706, 365] on div "box-shadow : inset 0 0 16 px rgba ( 255 , 255 , 255 , .32 ), 0 8 px 18 px rgba …" at bounding box center [800, 366] width 654 height 568
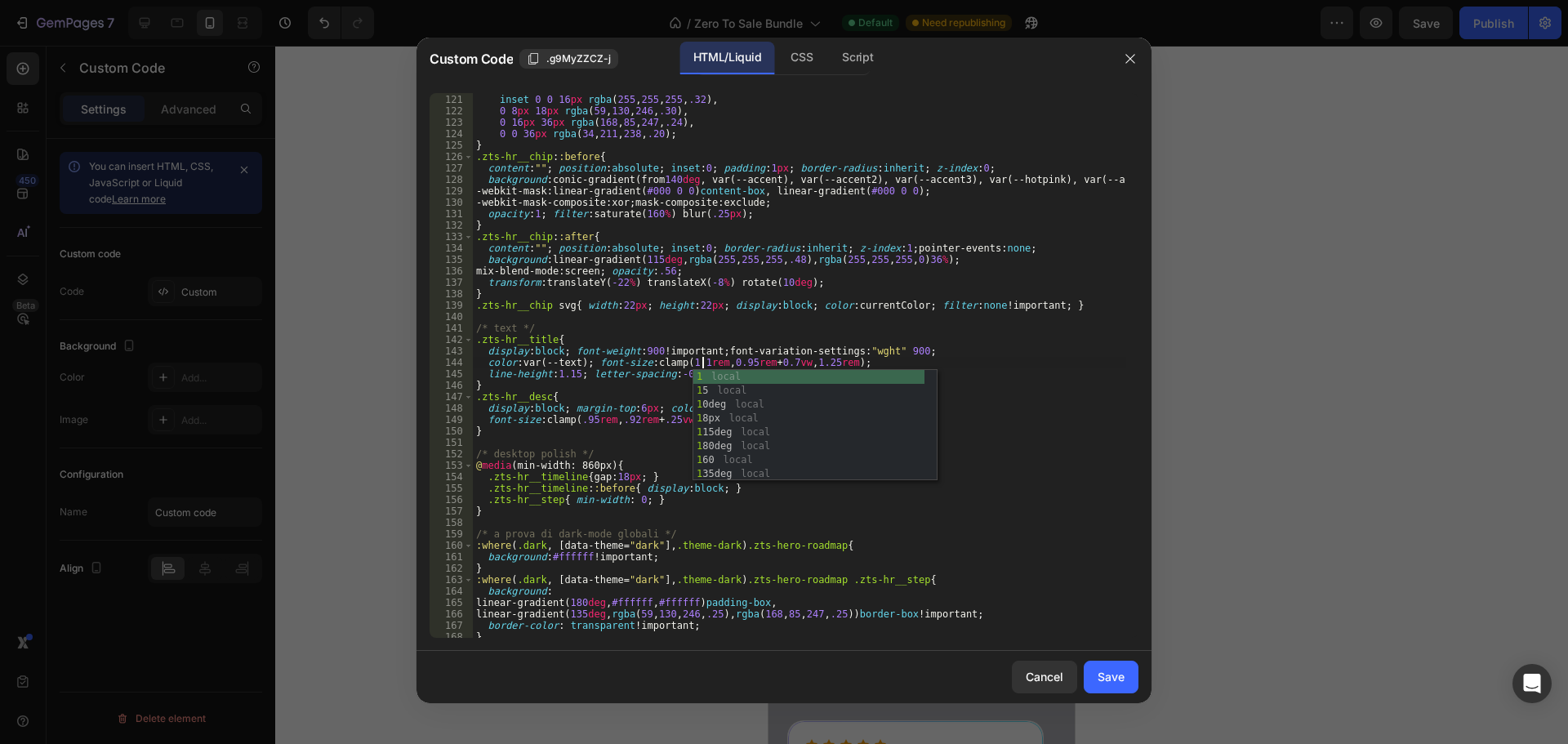
scroll to position [0, 19]
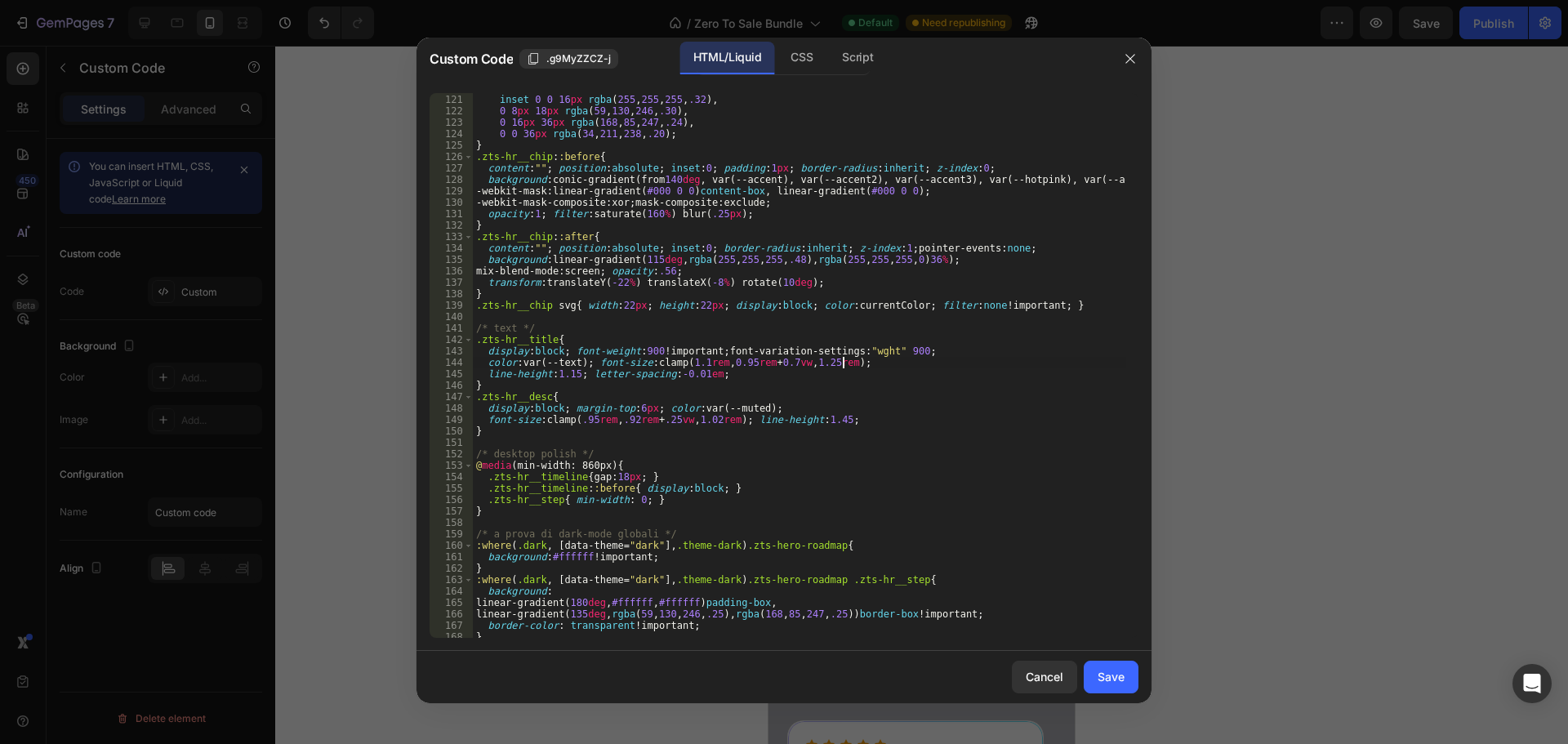
click at [840, 362] on div "box-shadow : inset 0 0 16 px rgba ( 255 , 255 , 255 , .32 ), 0 8 px 18 px rgba …" at bounding box center [800, 366] width 654 height 568
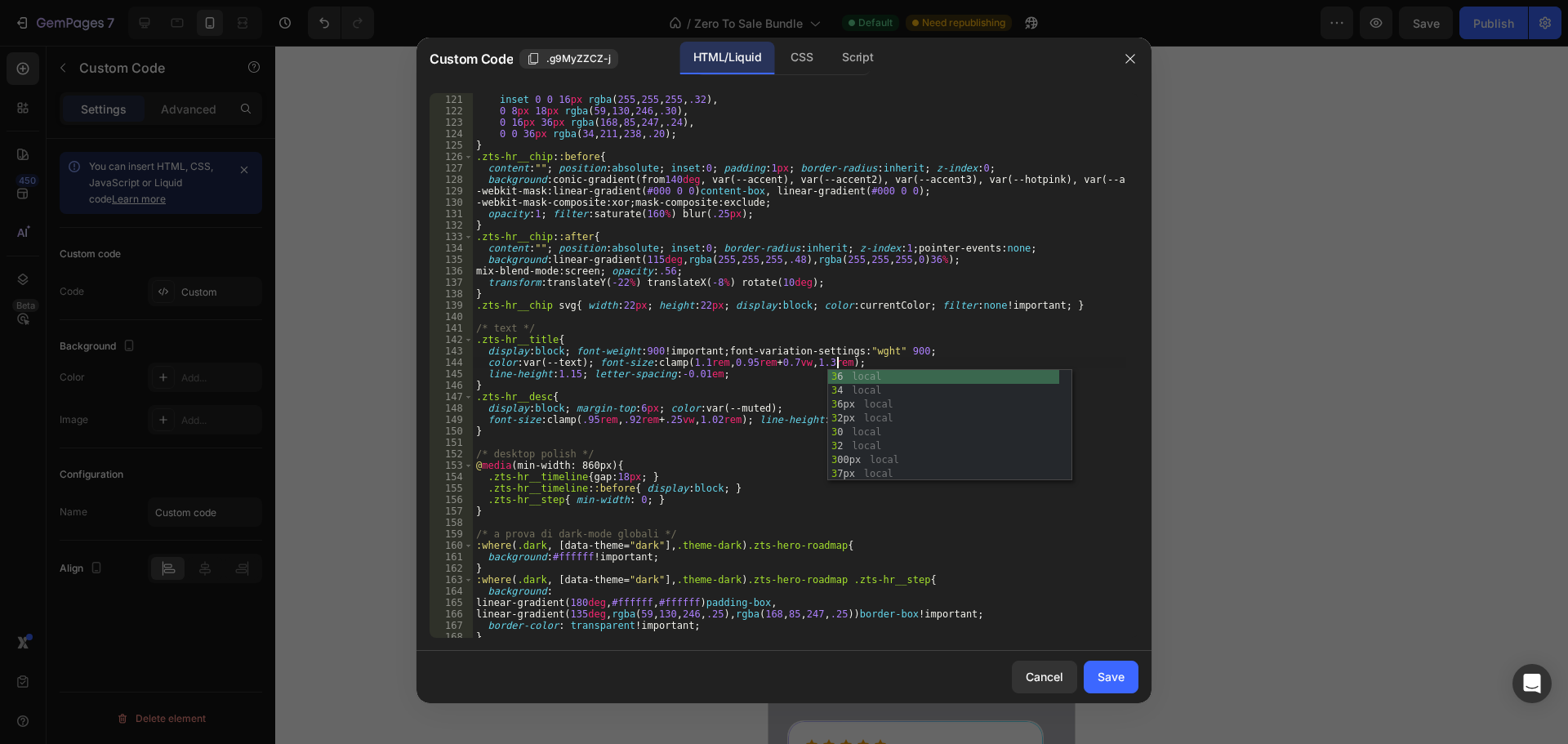
scroll to position [0, 31]
type textarea "color: var(--text); font-size: clamp(1.1rem, 0.95rem + 0.7vw, 1.30rem);"
click at [1125, 673] on button "Save" at bounding box center [1111, 677] width 54 height 33
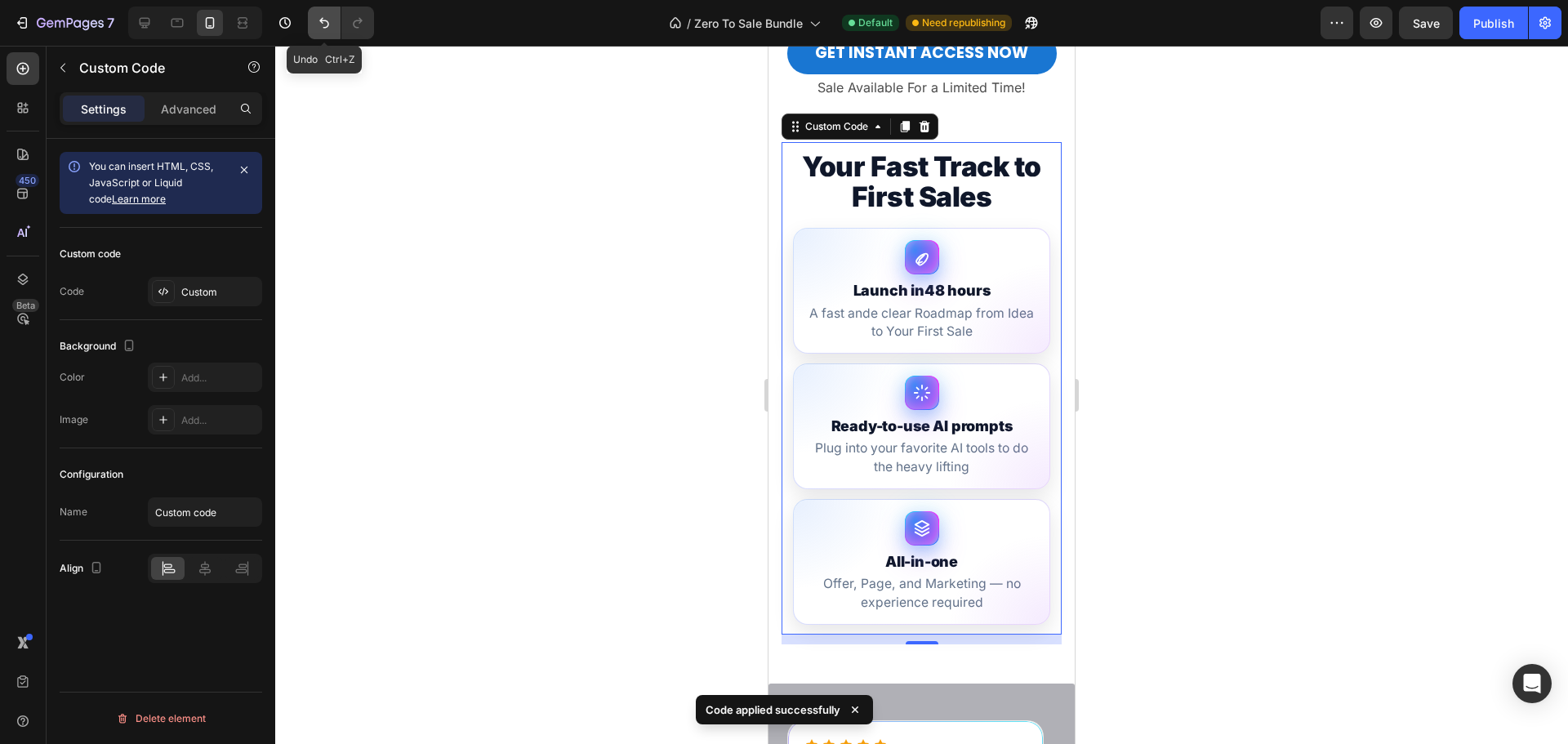
click at [317, 25] on icon "Undo/Redo" at bounding box center [324, 23] width 16 height 16
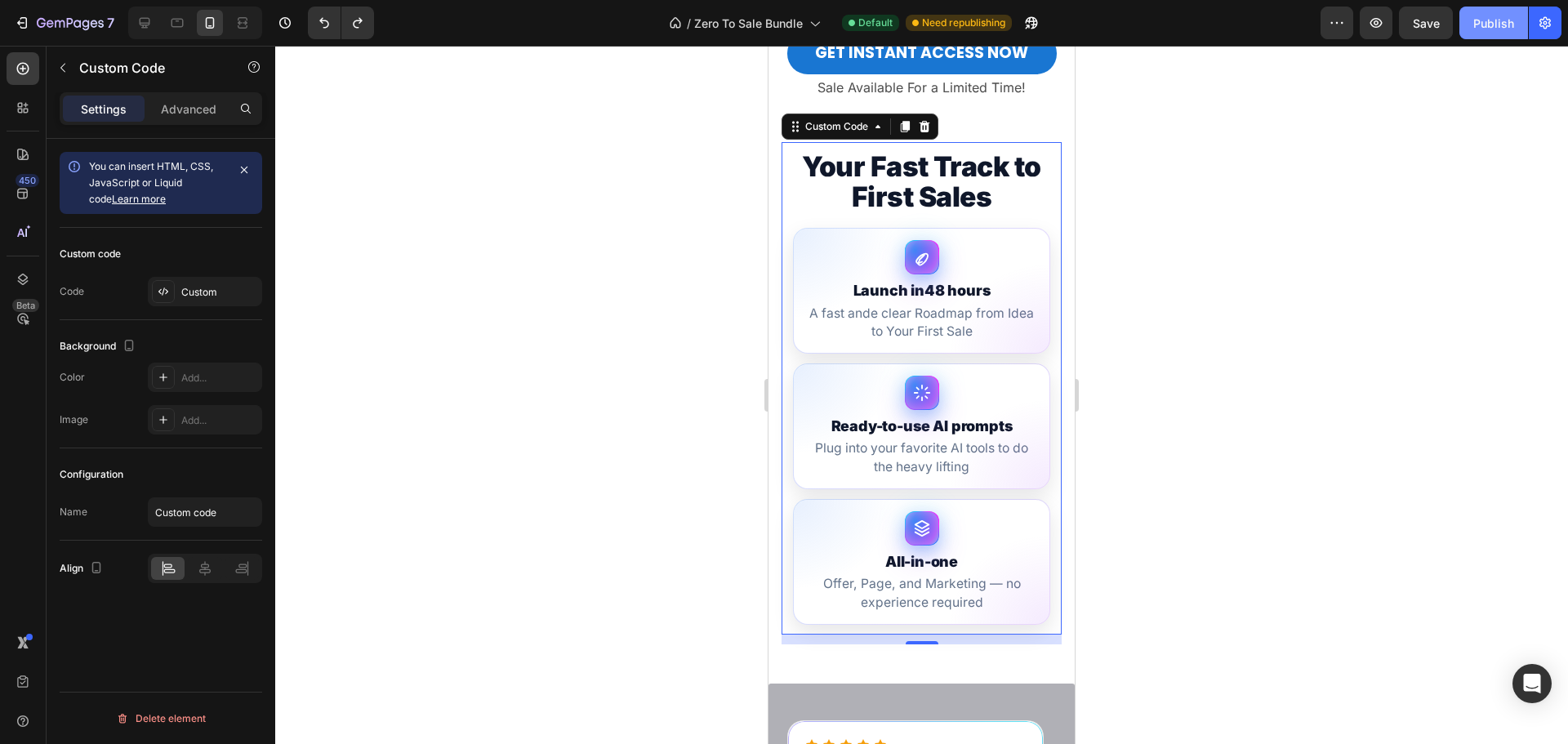
click at [1488, 29] on div "Publish" at bounding box center [1494, 23] width 41 height 17
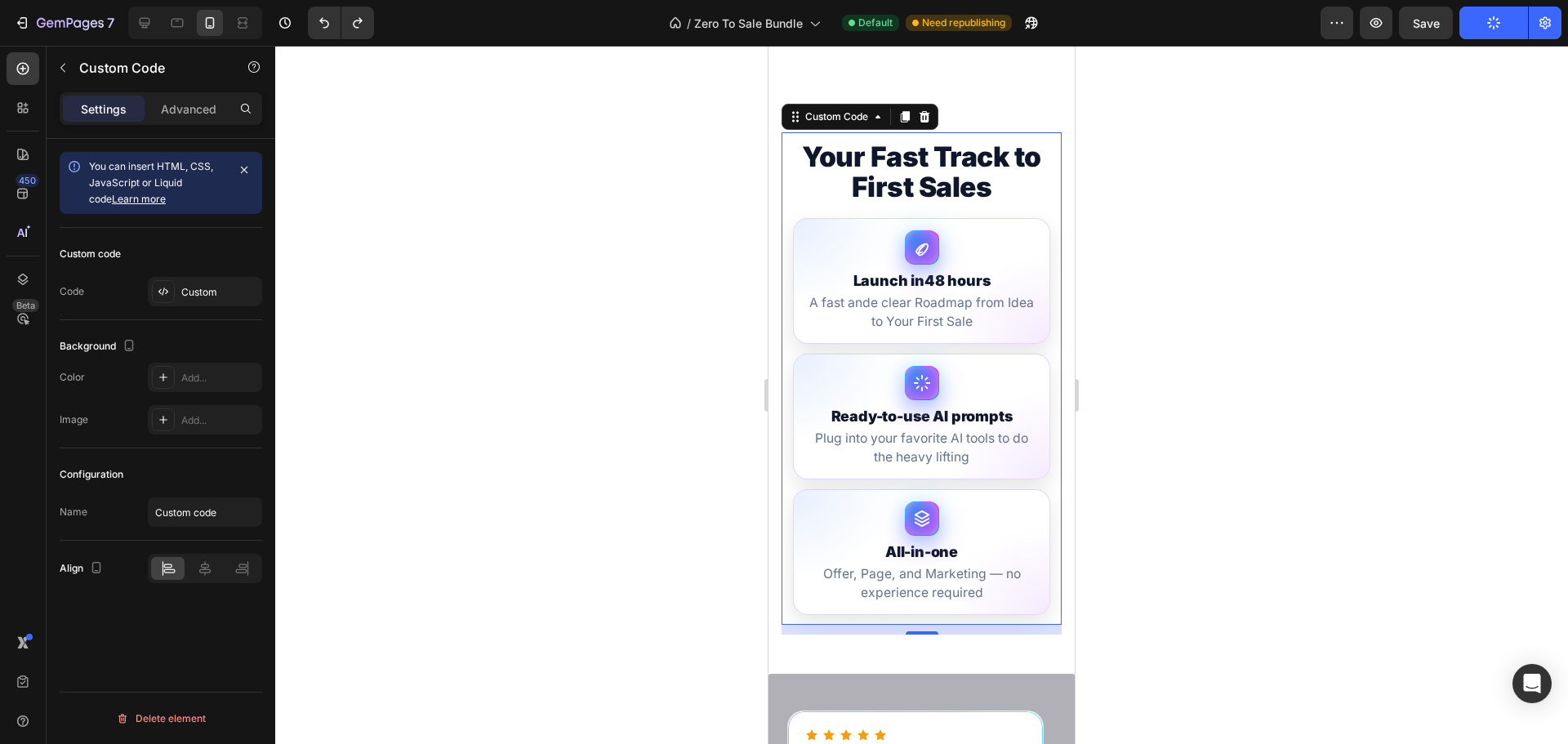
scroll to position [836, 0]
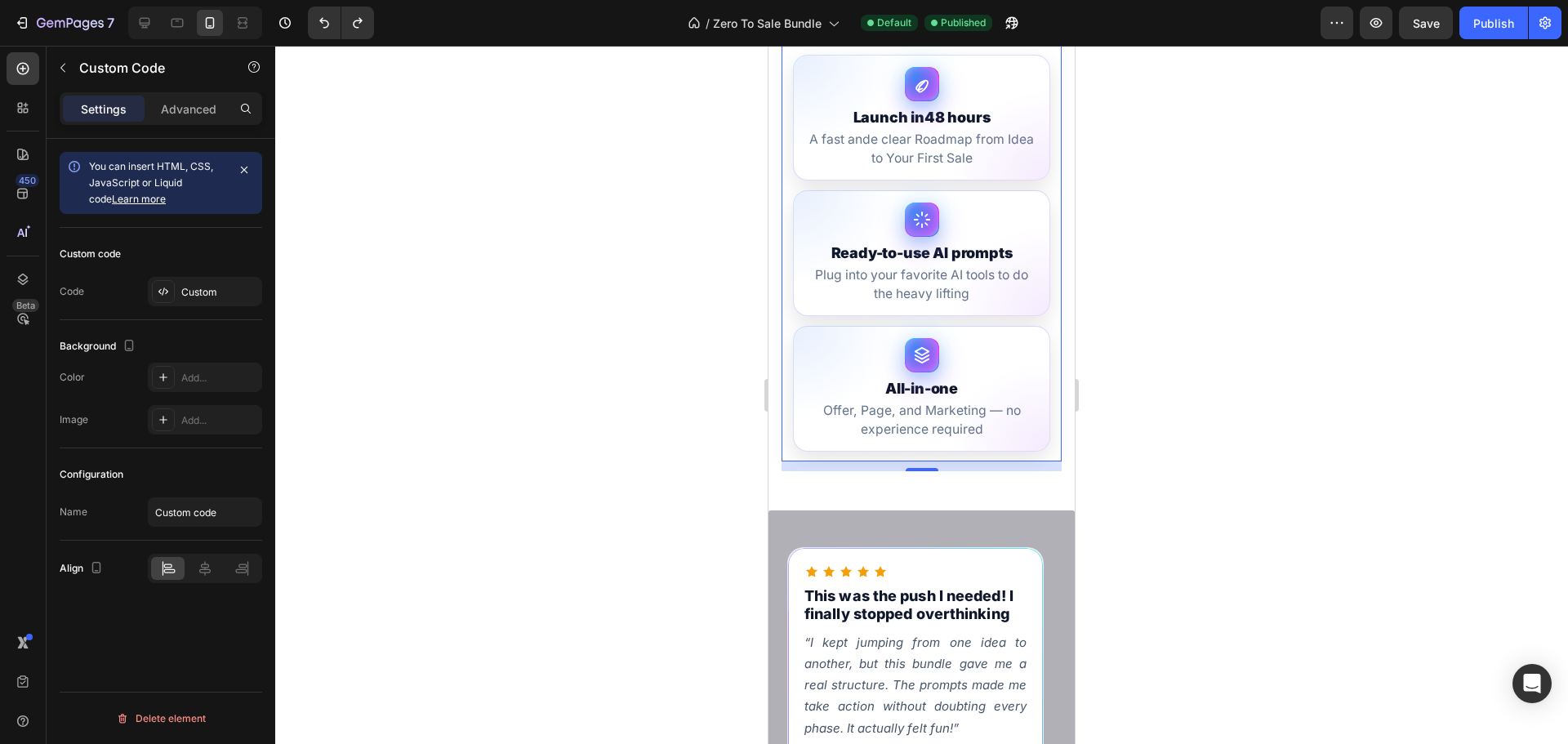
click at [655, 305] on div at bounding box center [922, 394] width 1293 height 698
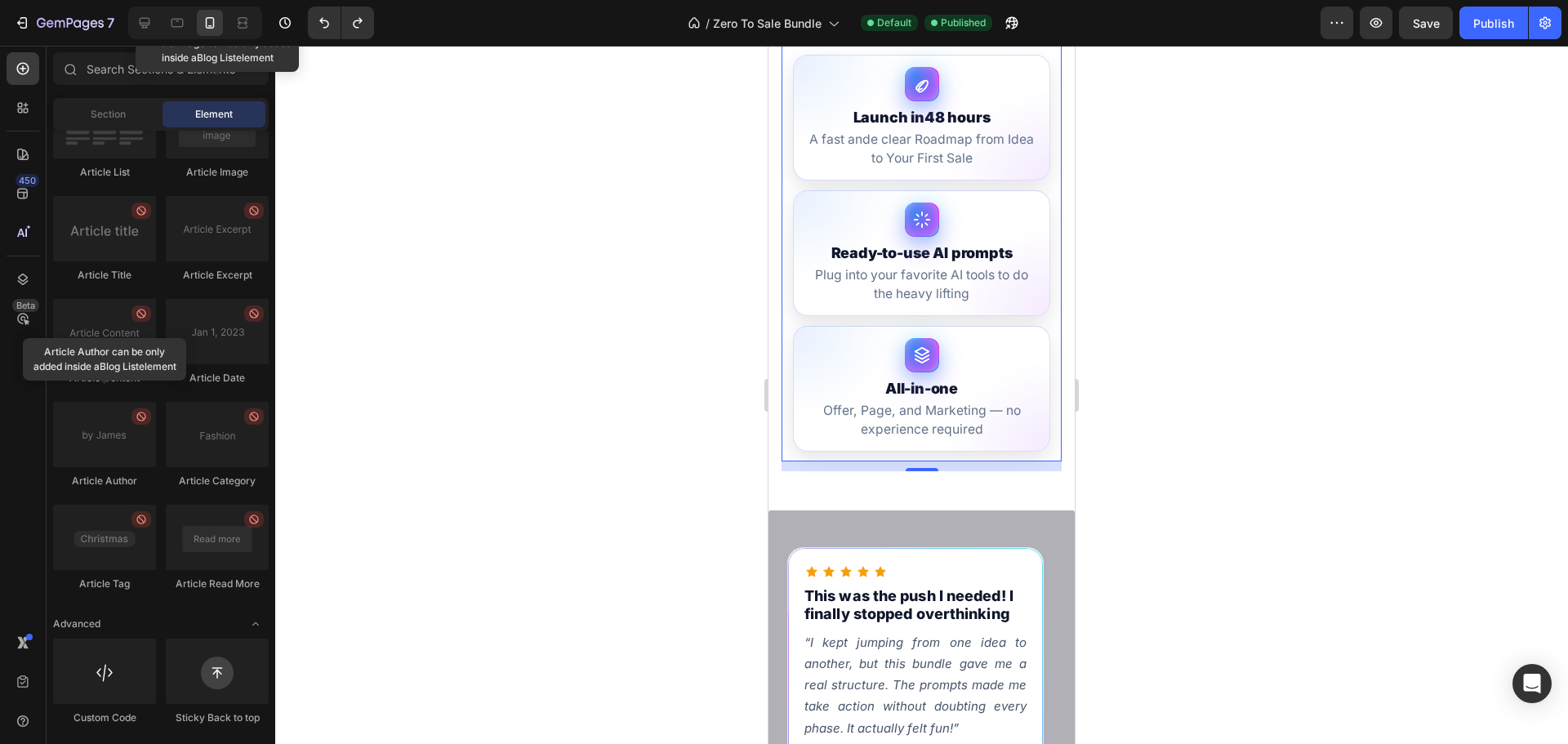
click at [655, 305] on div at bounding box center [922, 394] width 1293 height 698
